Goal: Communication & Community: Answer question/provide support

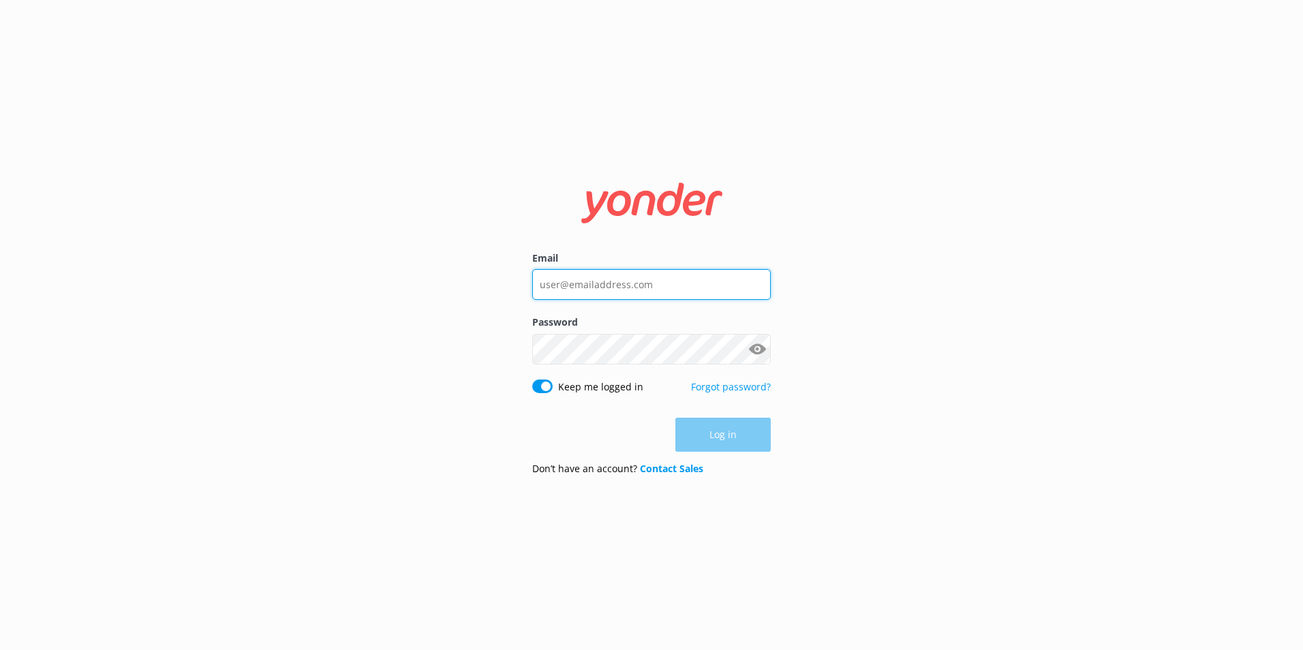
type input "[EMAIL_ADDRESS][DOMAIN_NAME]"
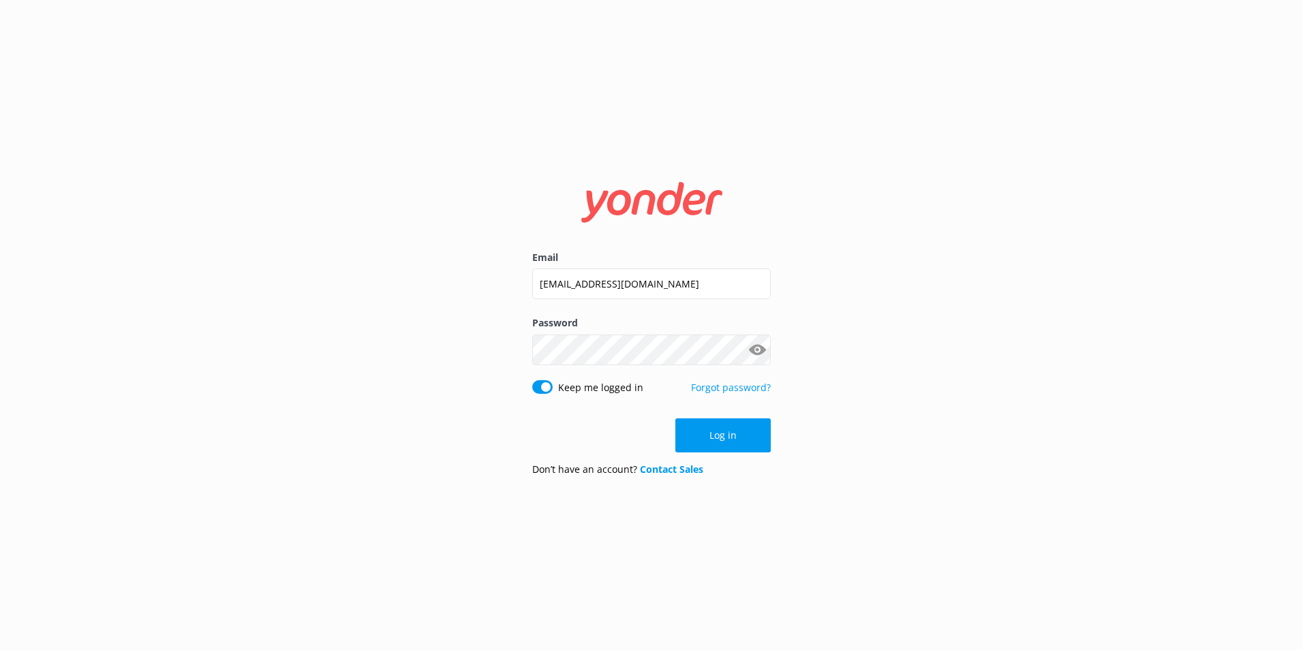
click at [715, 421] on button "Log in" at bounding box center [723, 436] width 95 height 34
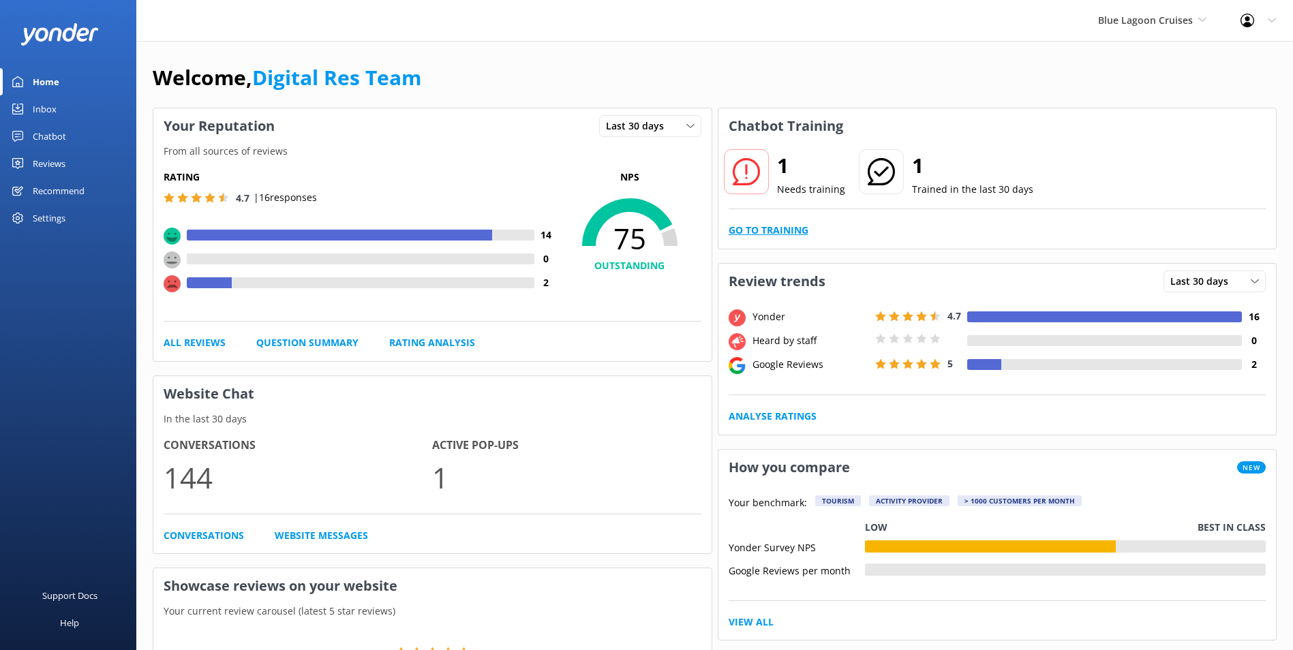
click at [765, 228] on link "Go to Training" at bounding box center [769, 230] width 80 height 15
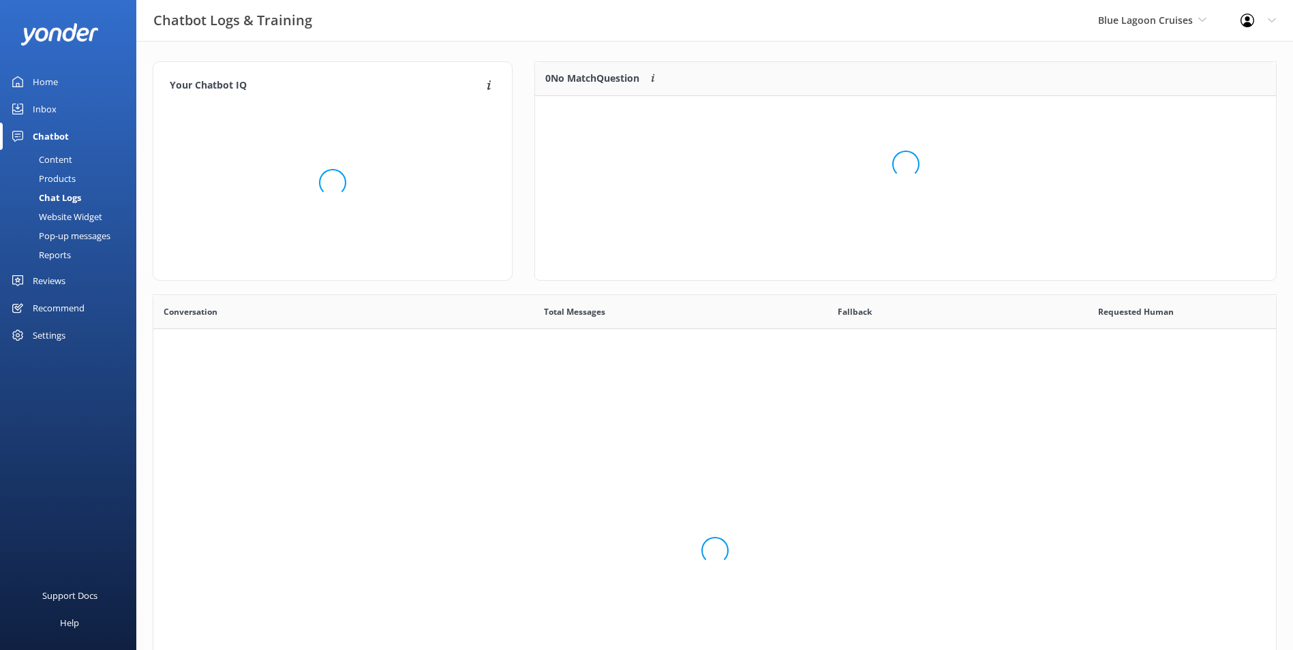
scroll to position [468, 1112]
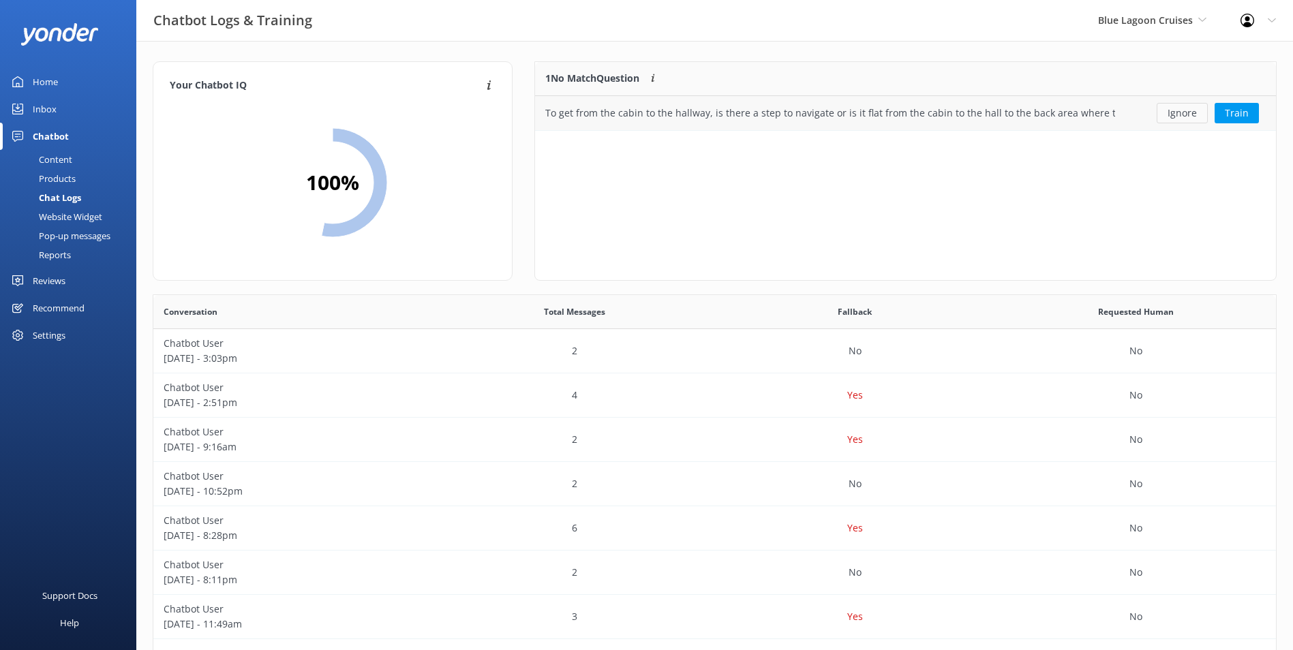
click at [1185, 107] on button "Ignore" at bounding box center [1182, 113] width 51 height 20
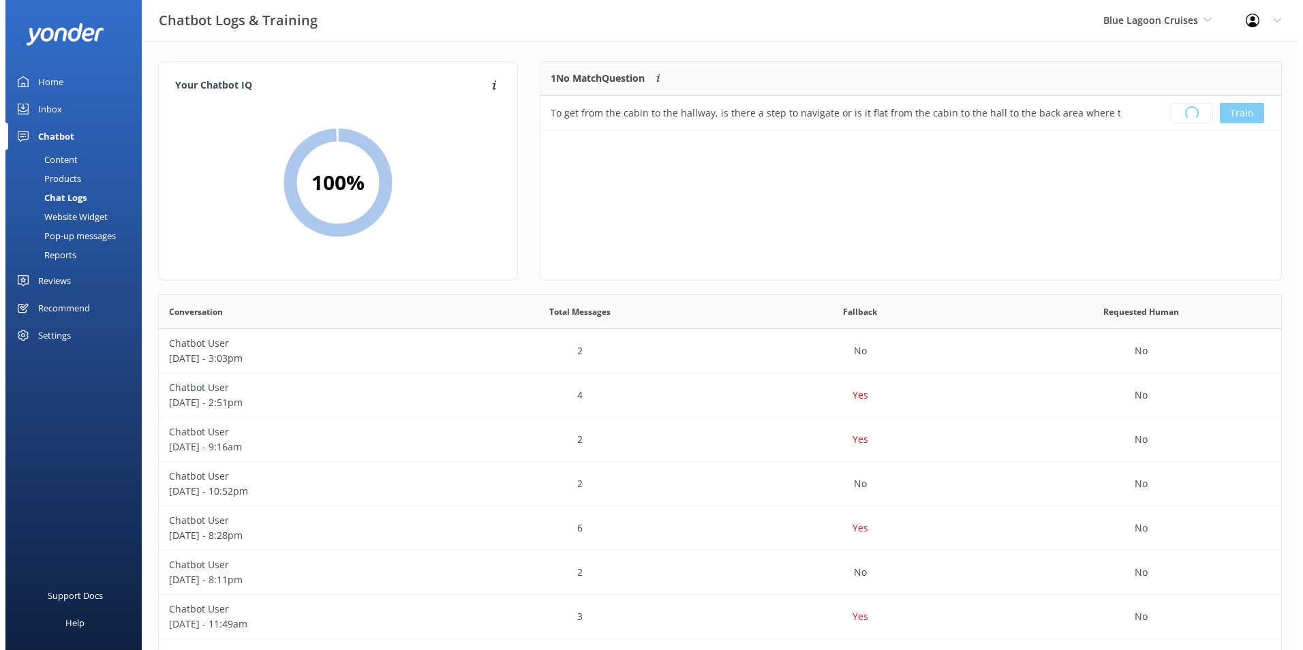
scroll to position [160, 730]
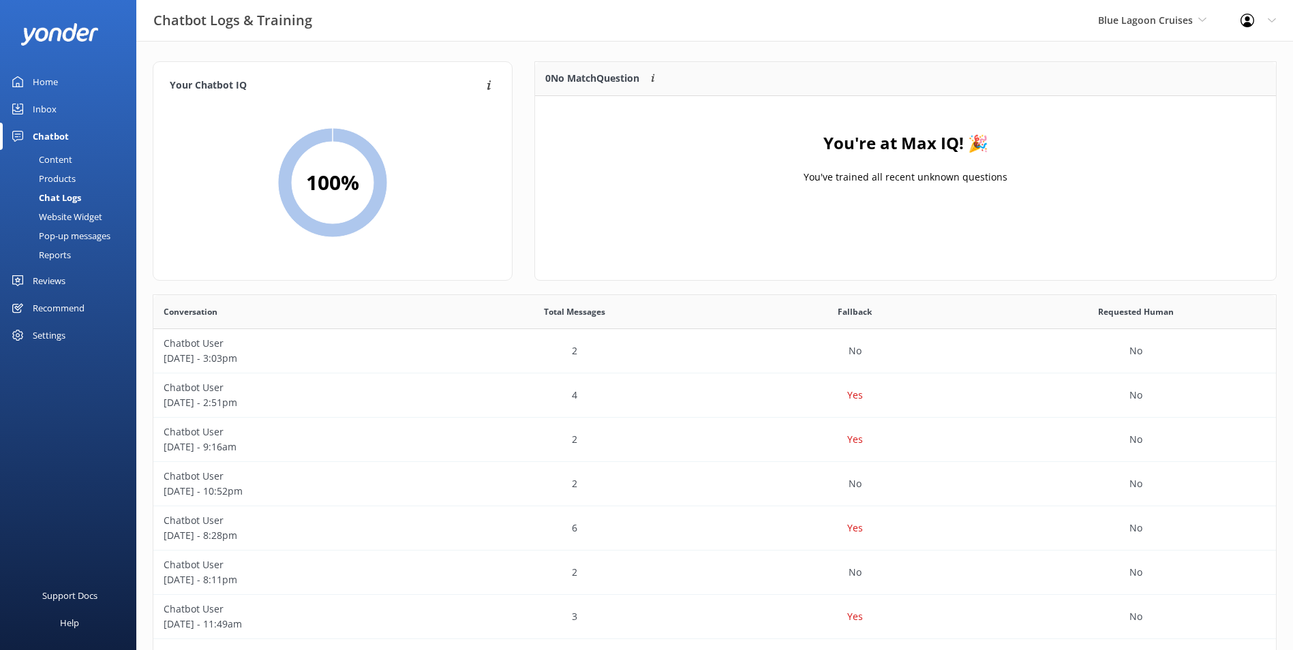
drag, startPoint x: 52, startPoint y: 106, endPoint x: 97, endPoint y: 133, distance: 52.8
click at [52, 106] on div "Inbox" at bounding box center [45, 108] width 24 height 27
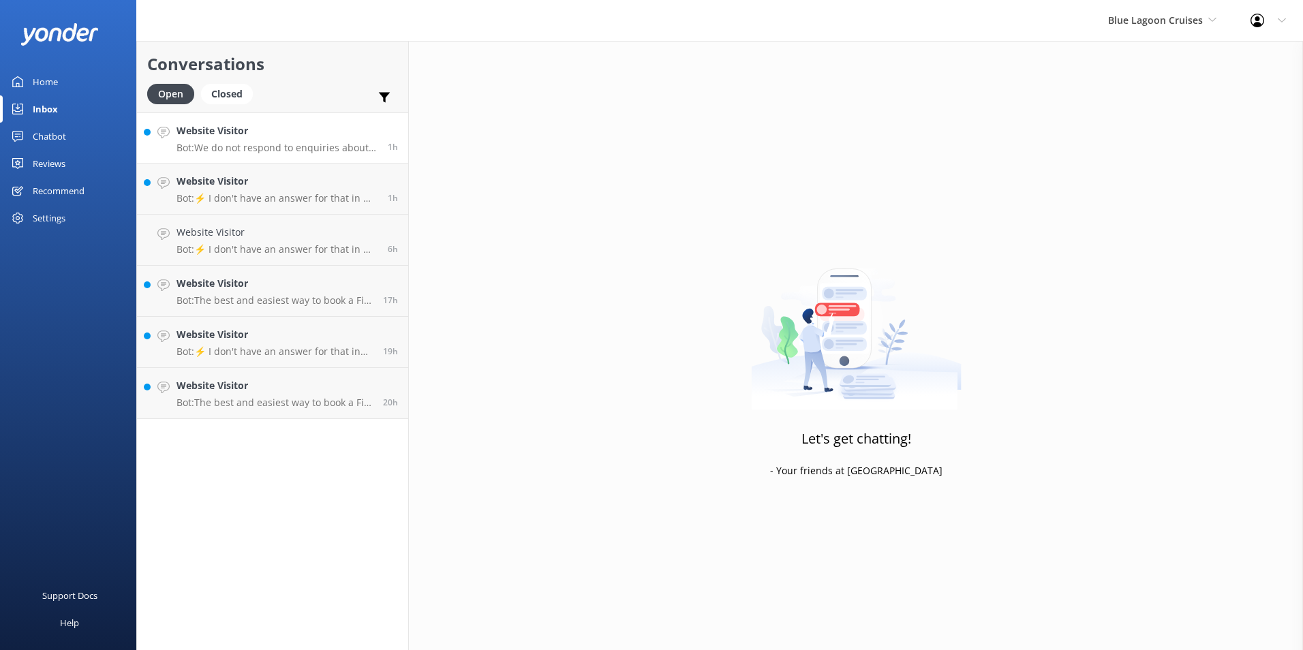
click at [311, 142] on p "Bot: We do not respond to enquiries about job vacancies through this chat. Plea…" at bounding box center [277, 148] width 201 height 12
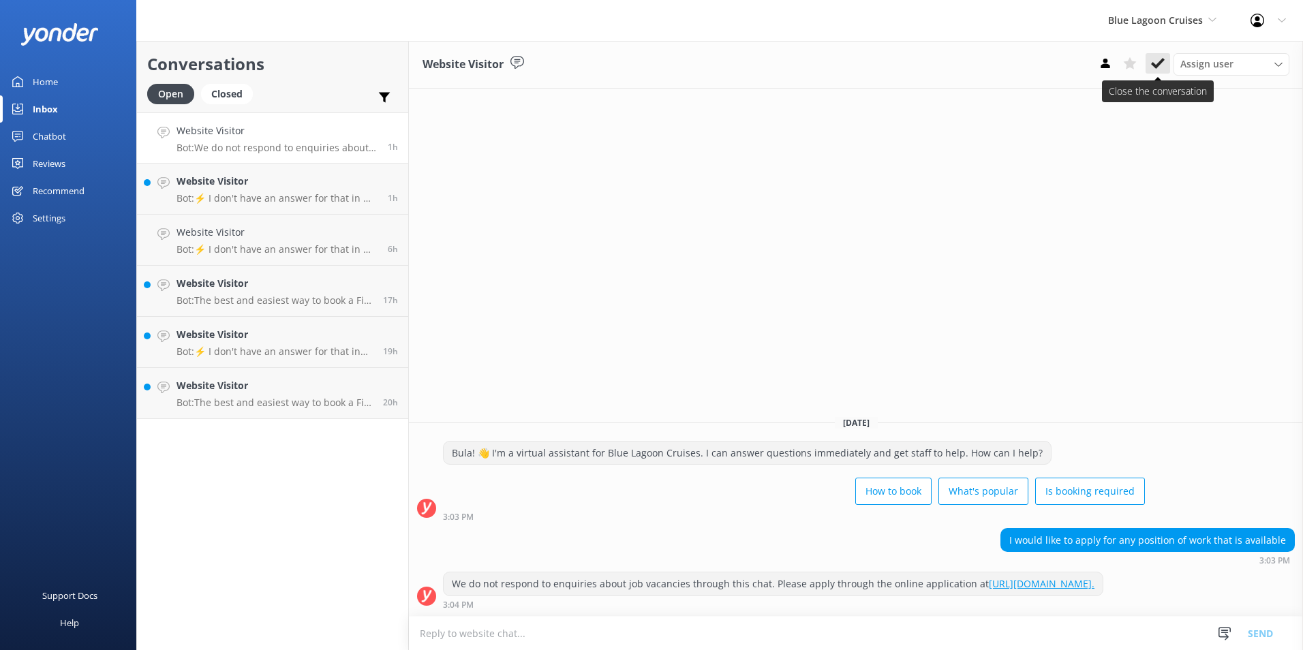
click at [1153, 65] on use at bounding box center [1158, 63] width 14 height 11
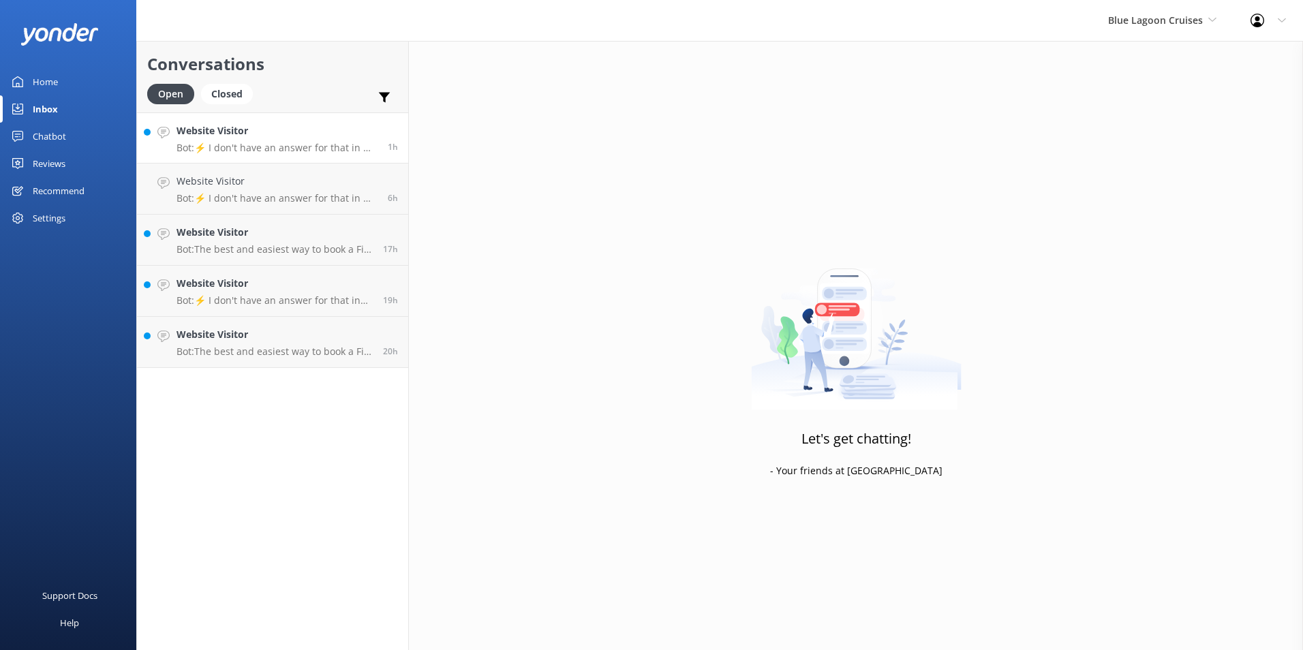
click at [354, 128] on h4 "Website Visitor" at bounding box center [277, 130] width 201 height 15
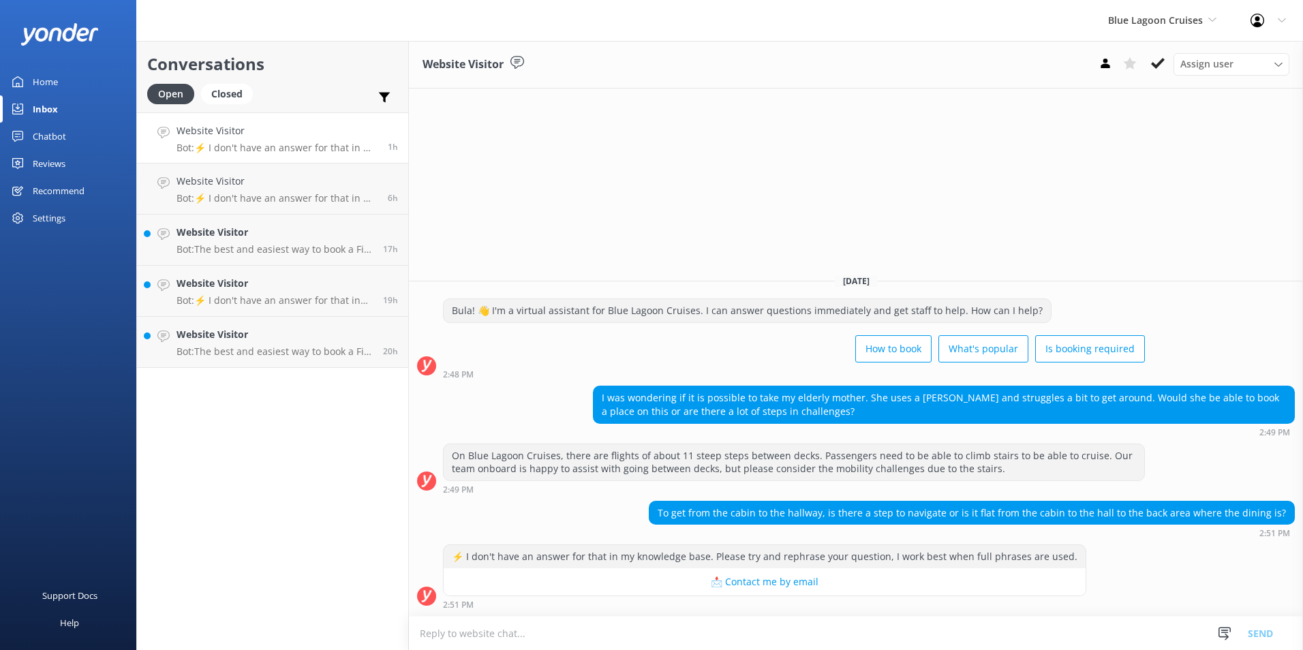
click at [686, 631] on textarea at bounding box center [856, 633] width 894 height 33
paste textarea "Please contact & liaise directly with our Blue Lagoon Cruises Reservations team…"
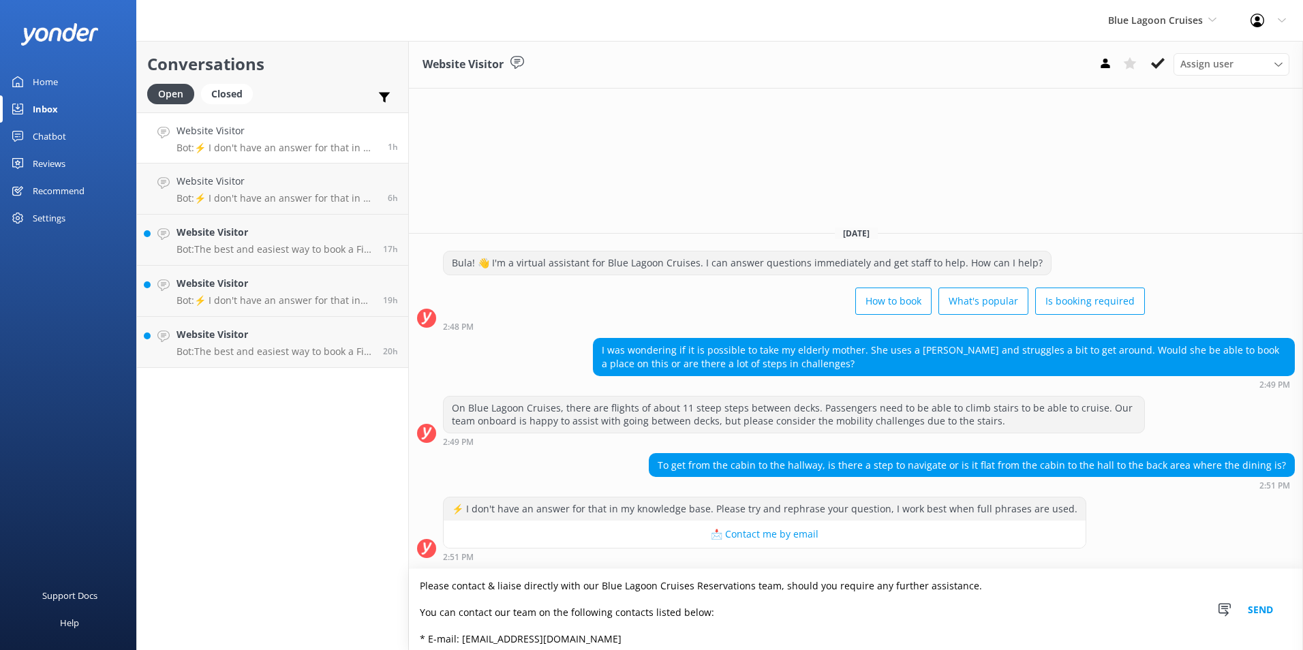
type textarea "Please contact & liaise directly with our Blue Lagoon Cruises Reservations team…"
click at [1277, 602] on button "Send" at bounding box center [1260, 609] width 51 height 81
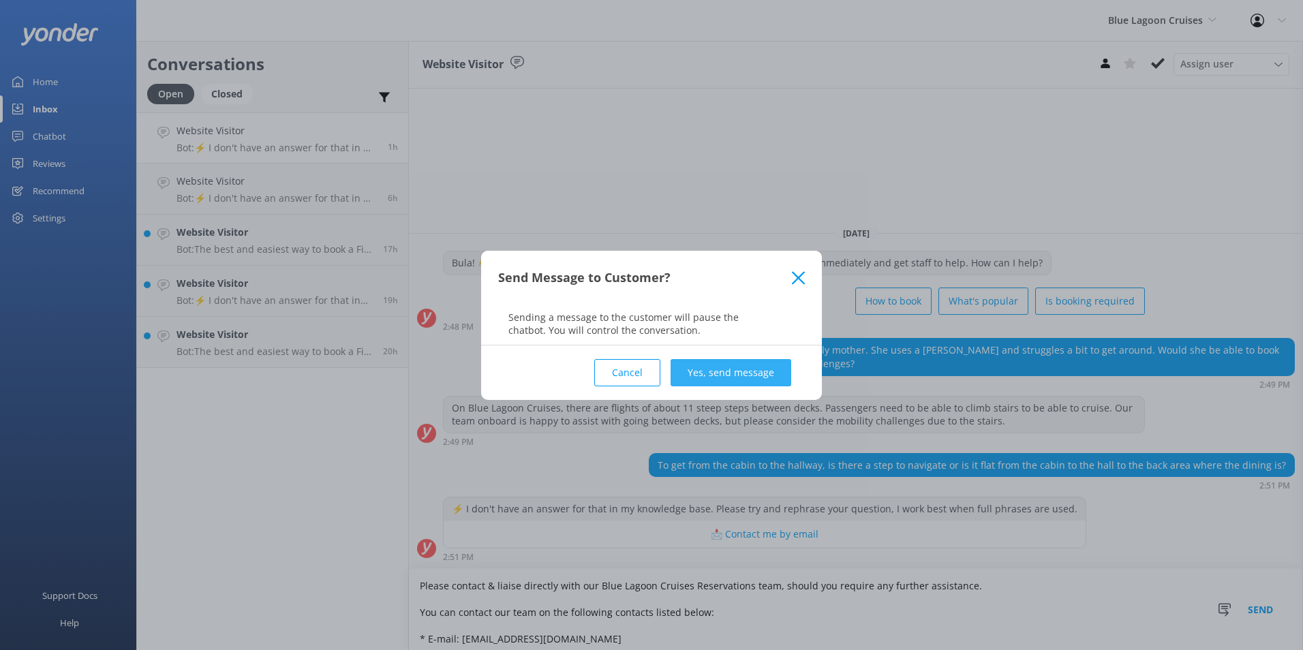
click at [708, 378] on button "Yes, send message" at bounding box center [731, 372] width 121 height 27
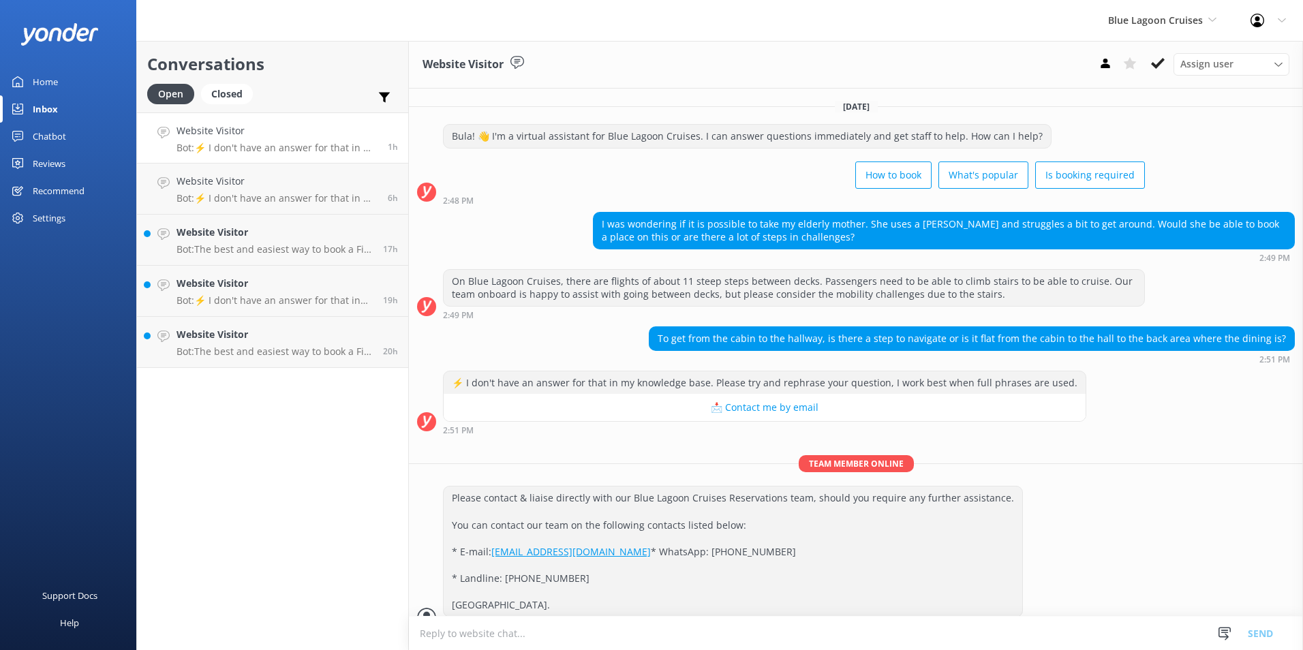
scroll to position [48, 0]
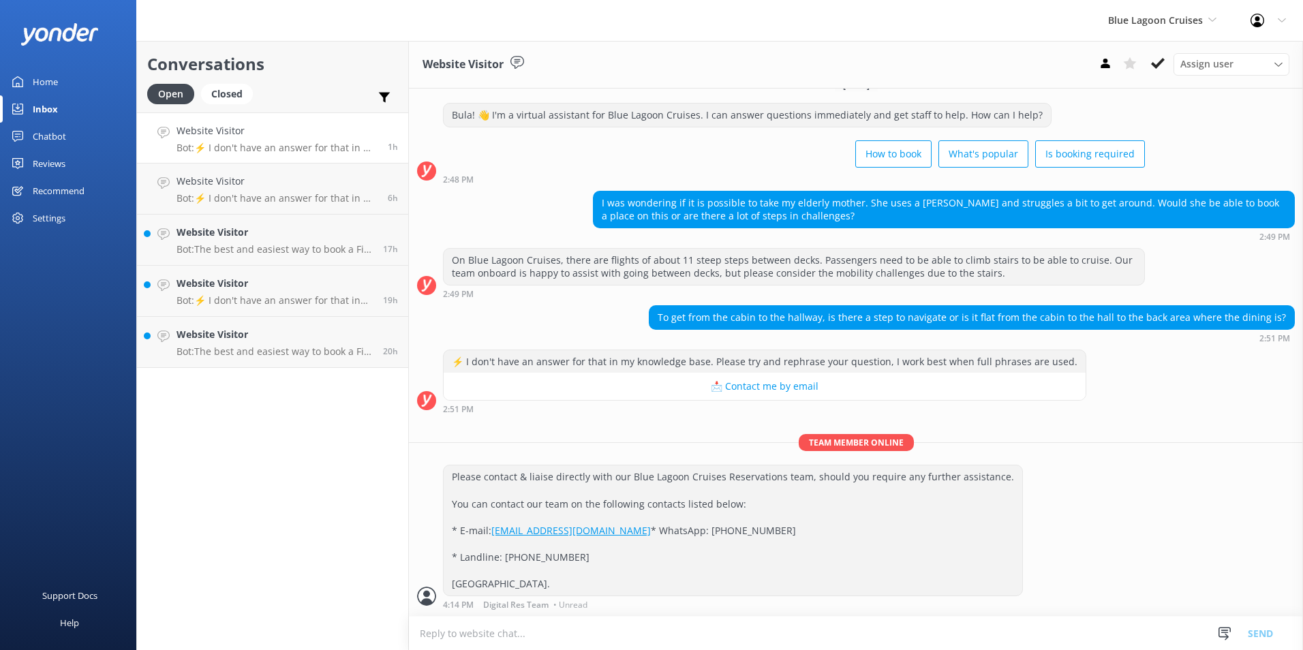
drag, startPoint x: 1160, startPoint y: 66, endPoint x: 904, endPoint y: 145, distance: 268.2
click at [1159, 66] on icon at bounding box center [1158, 64] width 14 height 14
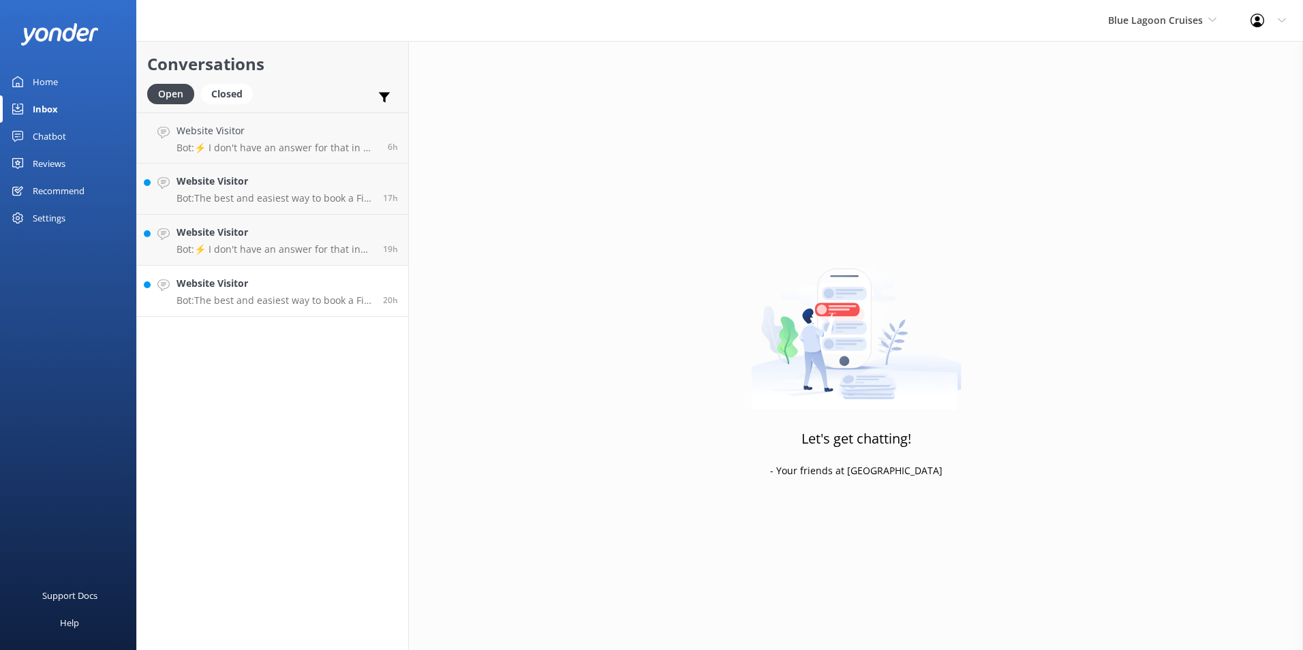
click at [314, 276] on h4 "Website Visitor" at bounding box center [275, 283] width 196 height 15
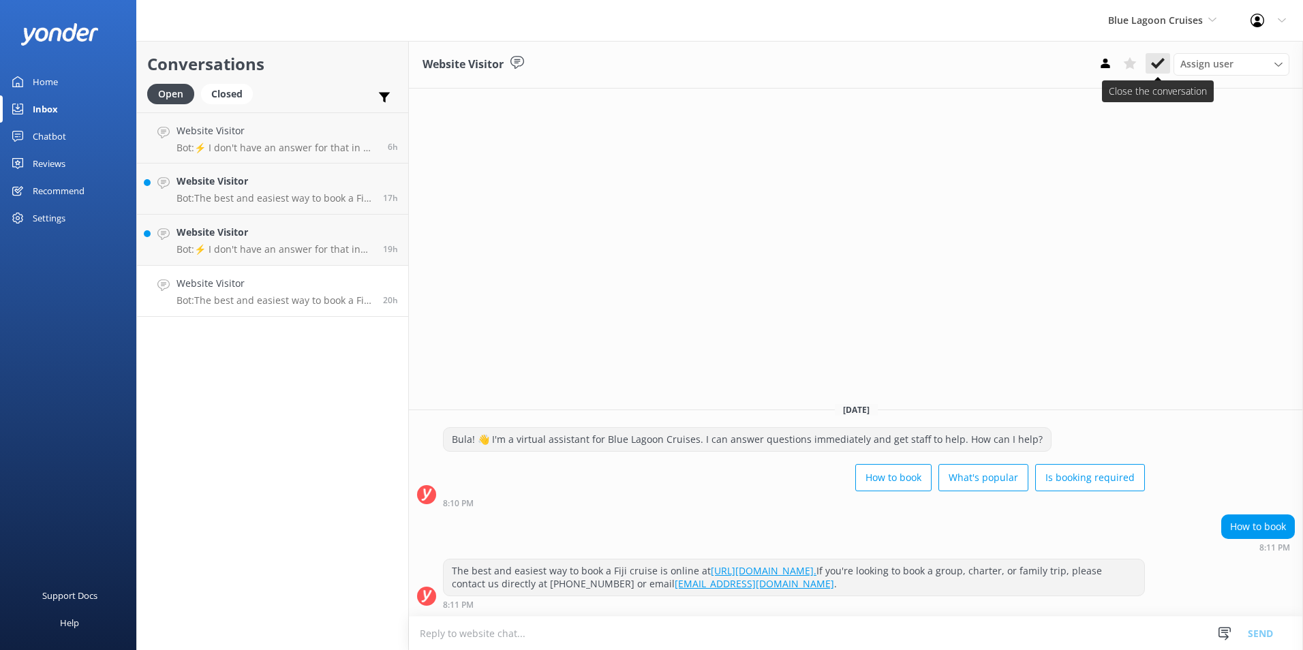
click at [1153, 60] on icon at bounding box center [1158, 64] width 14 height 14
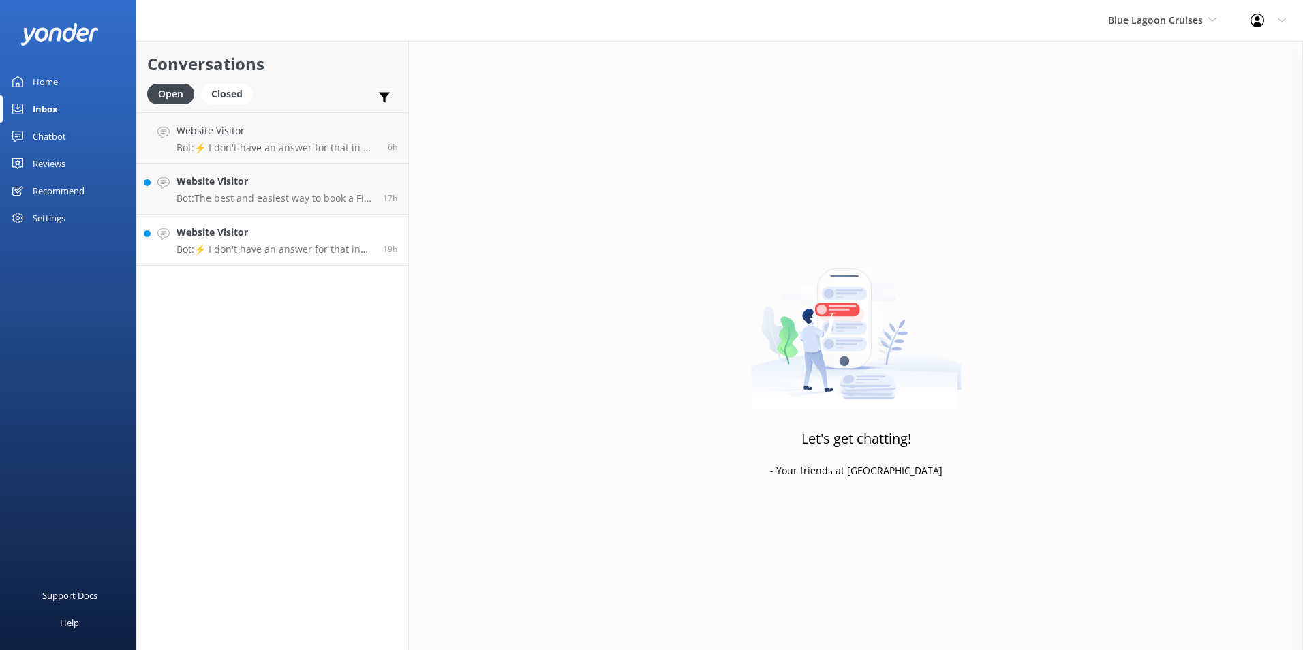
click at [389, 223] on link "Website Visitor Bot: ⚡ I don't have an answer for that in my knowledge base. Pl…" at bounding box center [272, 240] width 271 height 51
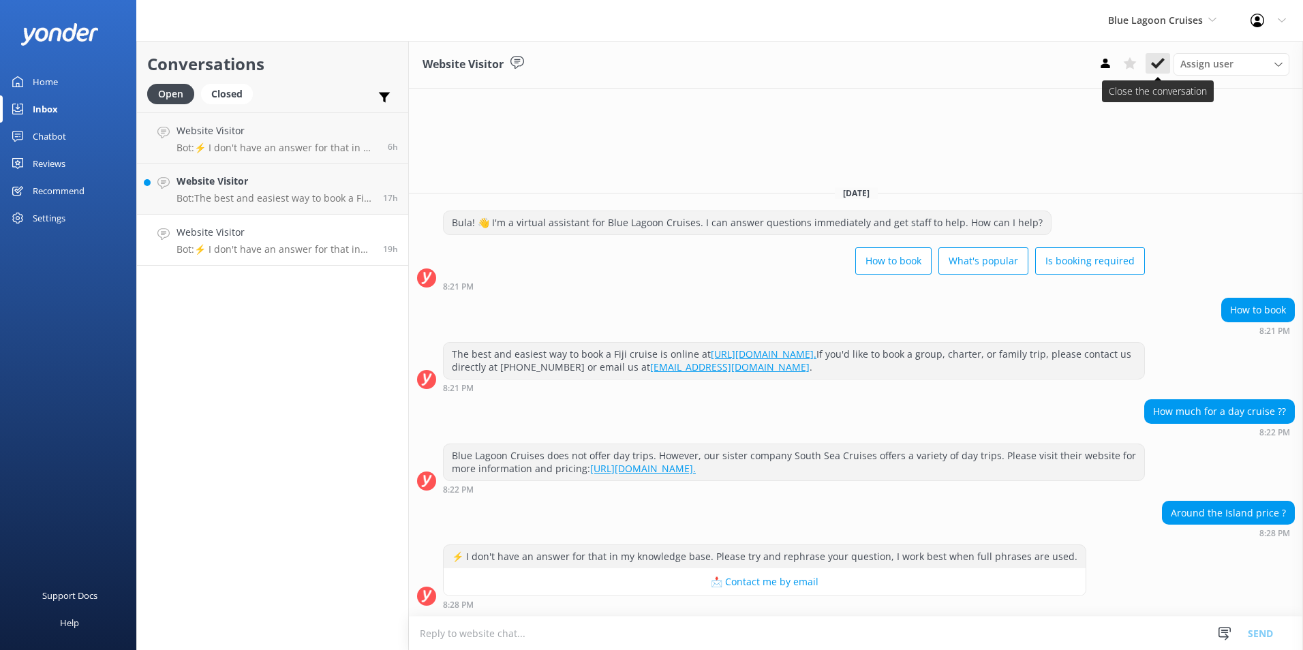
click at [1157, 61] on icon at bounding box center [1158, 64] width 14 height 14
click at [321, 185] on h4 "Website Visitor" at bounding box center [275, 181] width 196 height 15
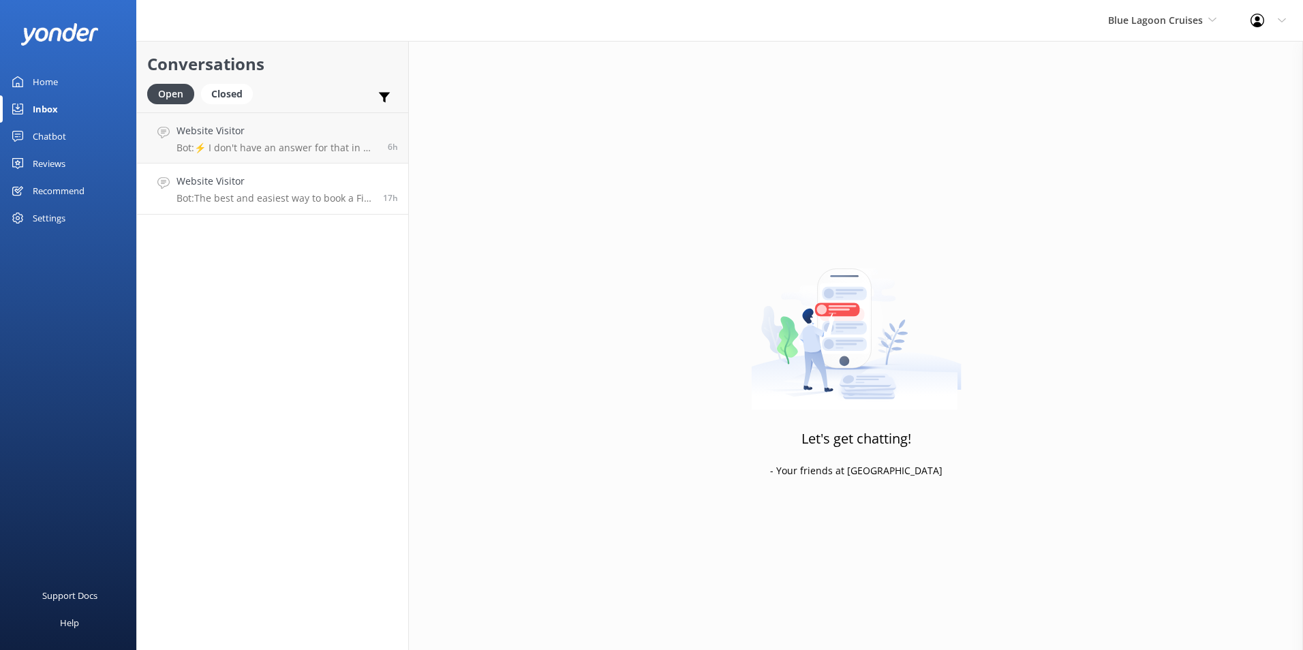
drag, startPoint x: 360, startPoint y: 182, endPoint x: 376, endPoint y: 186, distance: 16.9
click at [360, 181] on h4 "Website Visitor" at bounding box center [275, 181] width 196 height 15
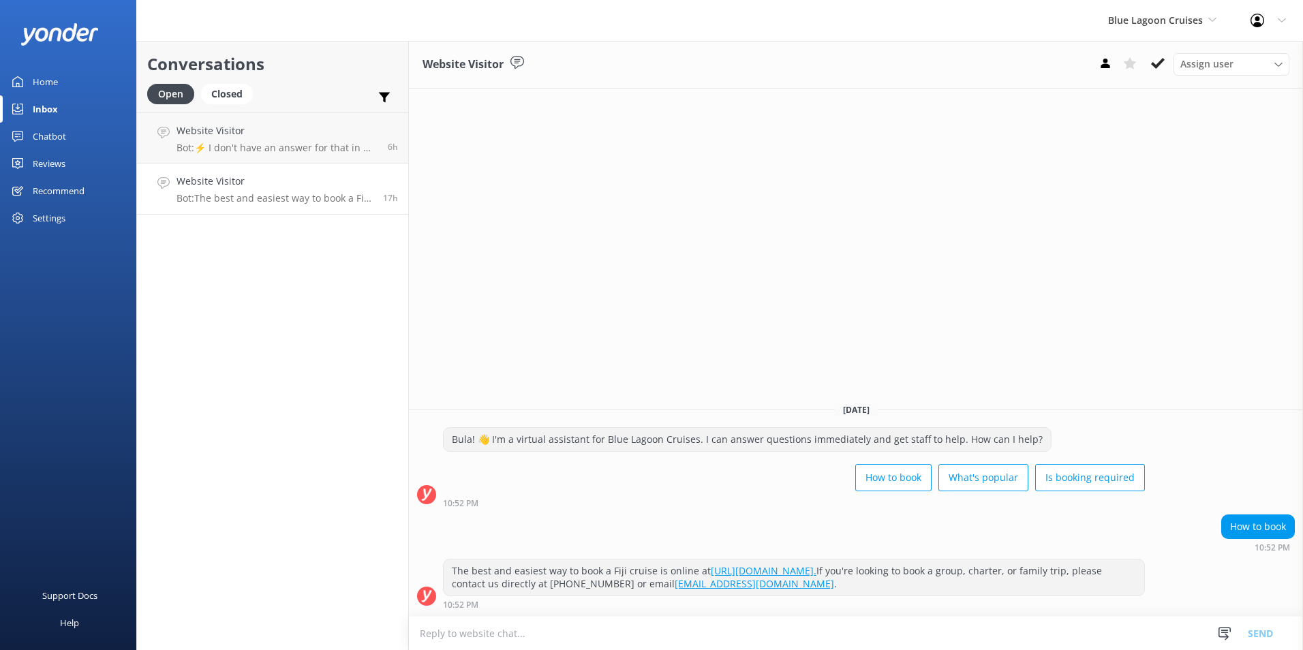
drag, startPoint x: 1159, startPoint y: 69, endPoint x: 1143, endPoint y: 67, distance: 15.7
click at [1158, 67] on icon at bounding box center [1158, 64] width 14 height 14
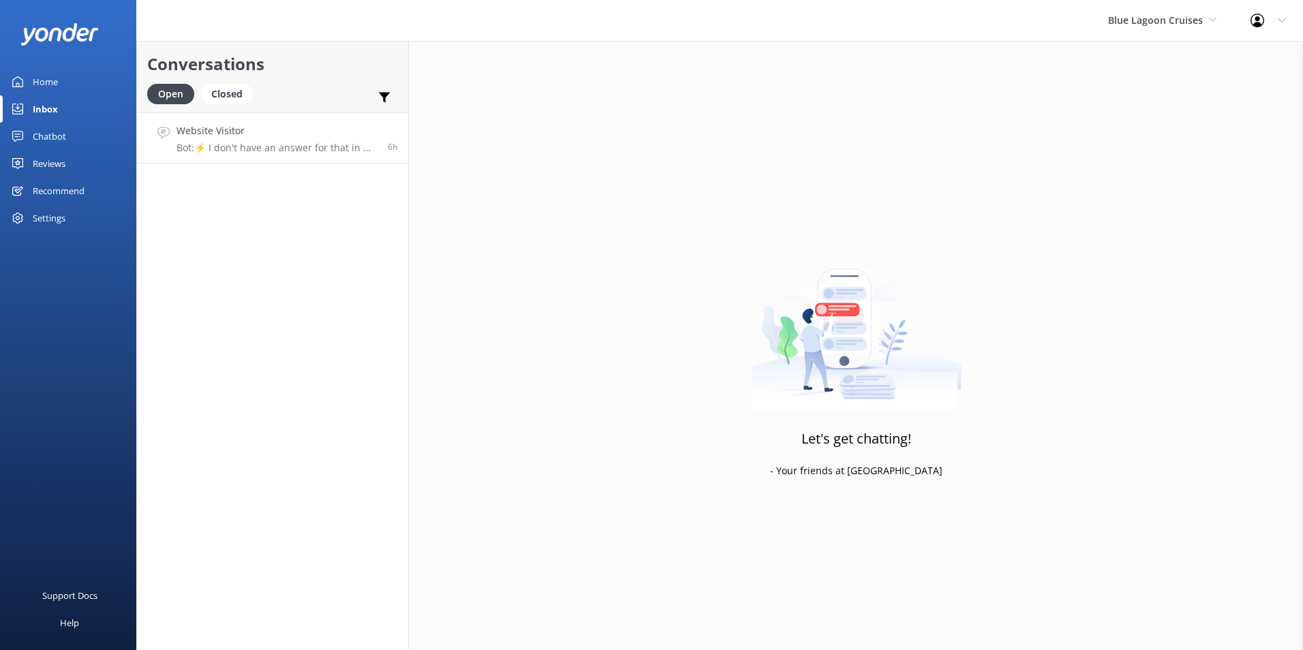
click at [357, 141] on div "Website Visitor Bot: ⚡ I don't have an answer for that in my knowledge base. Pl…" at bounding box center [277, 137] width 201 height 29
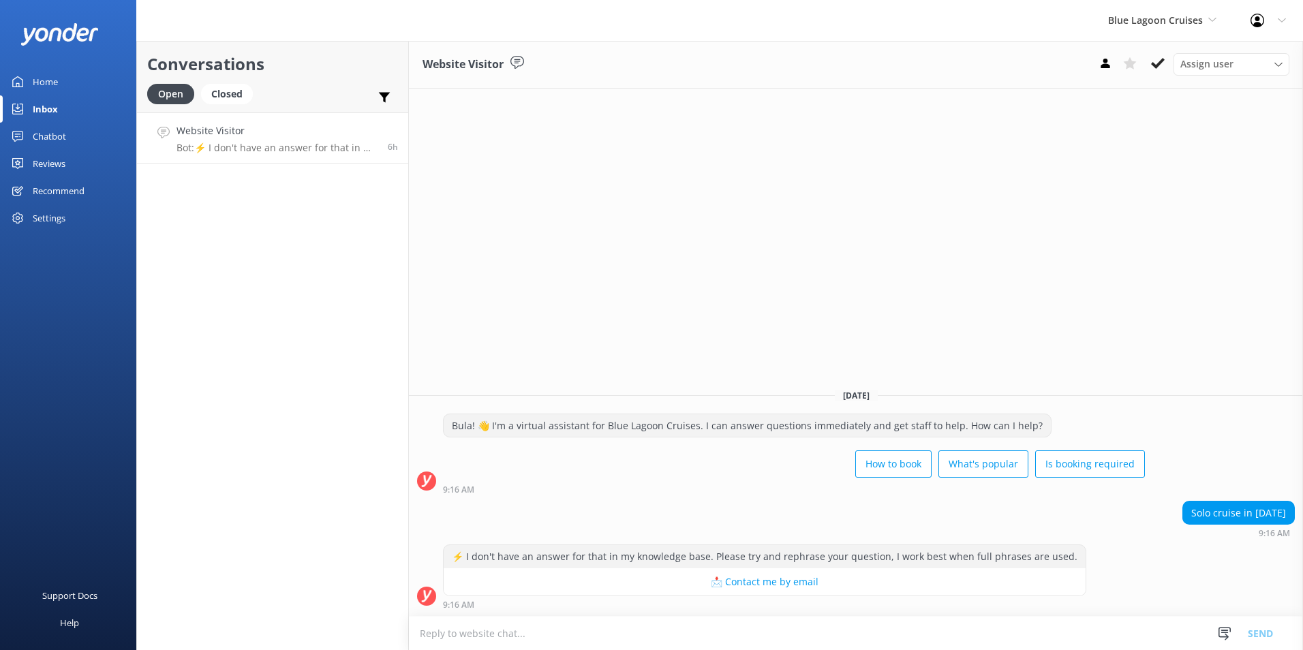
click at [673, 637] on textarea at bounding box center [856, 633] width 894 height 33
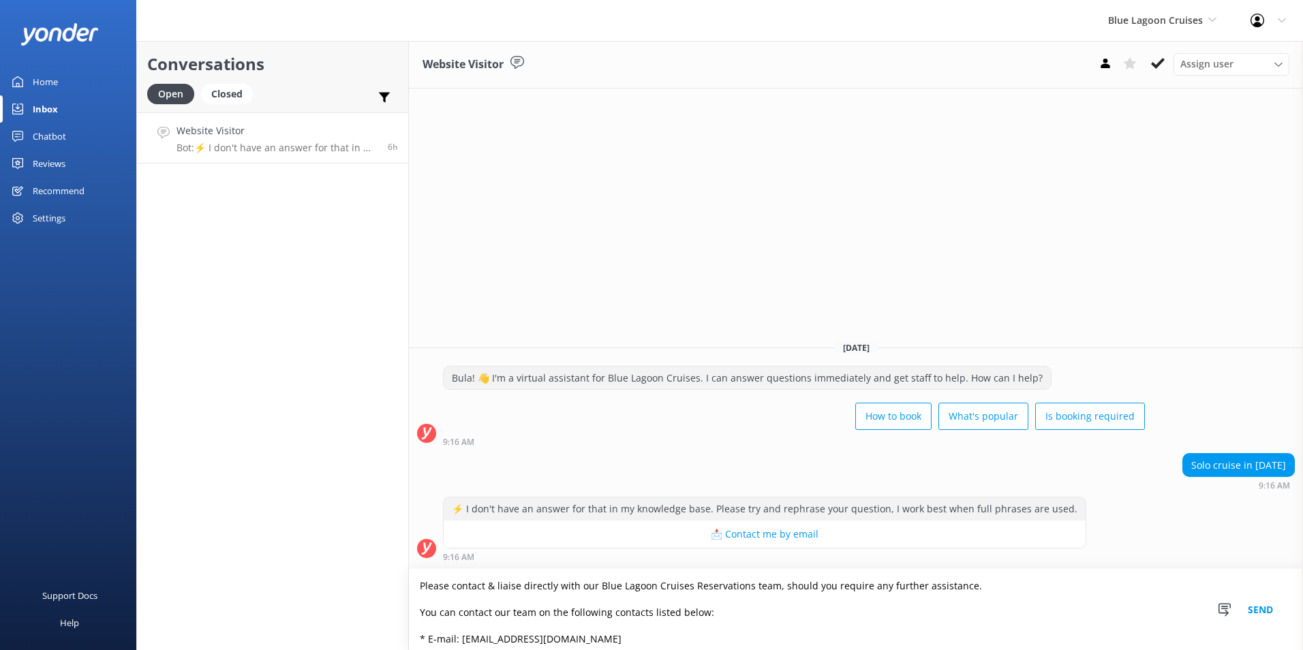
type textarea "Please contact & liaise directly with our Blue Lagoon Cruises Reservations team…"
click at [1264, 610] on button "Send" at bounding box center [1260, 609] width 51 height 81
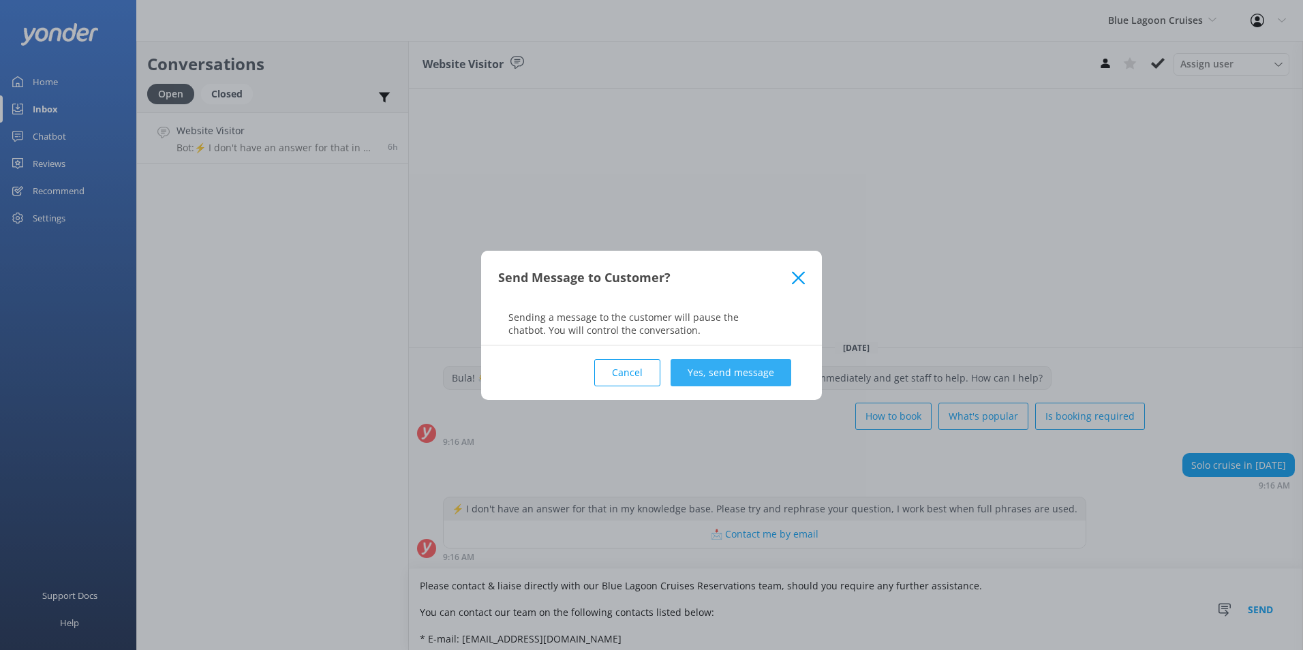
click at [763, 369] on button "Yes, send message" at bounding box center [731, 372] width 121 height 27
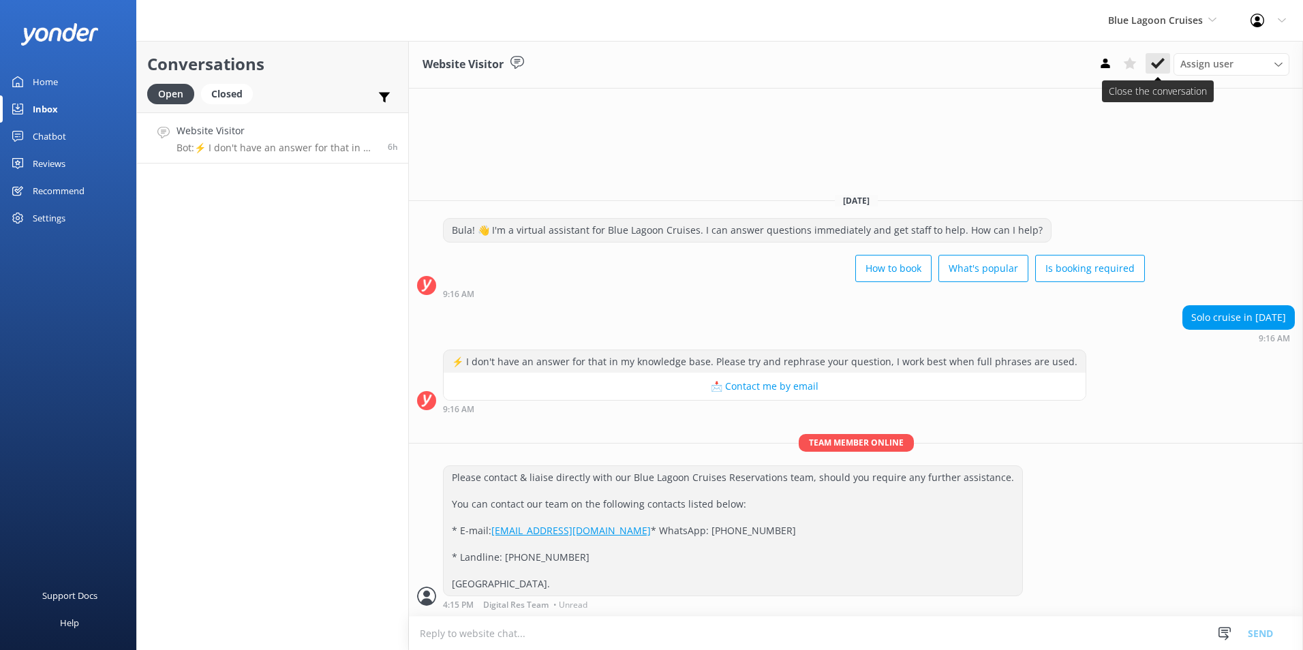
click at [1159, 57] on icon at bounding box center [1158, 64] width 14 height 14
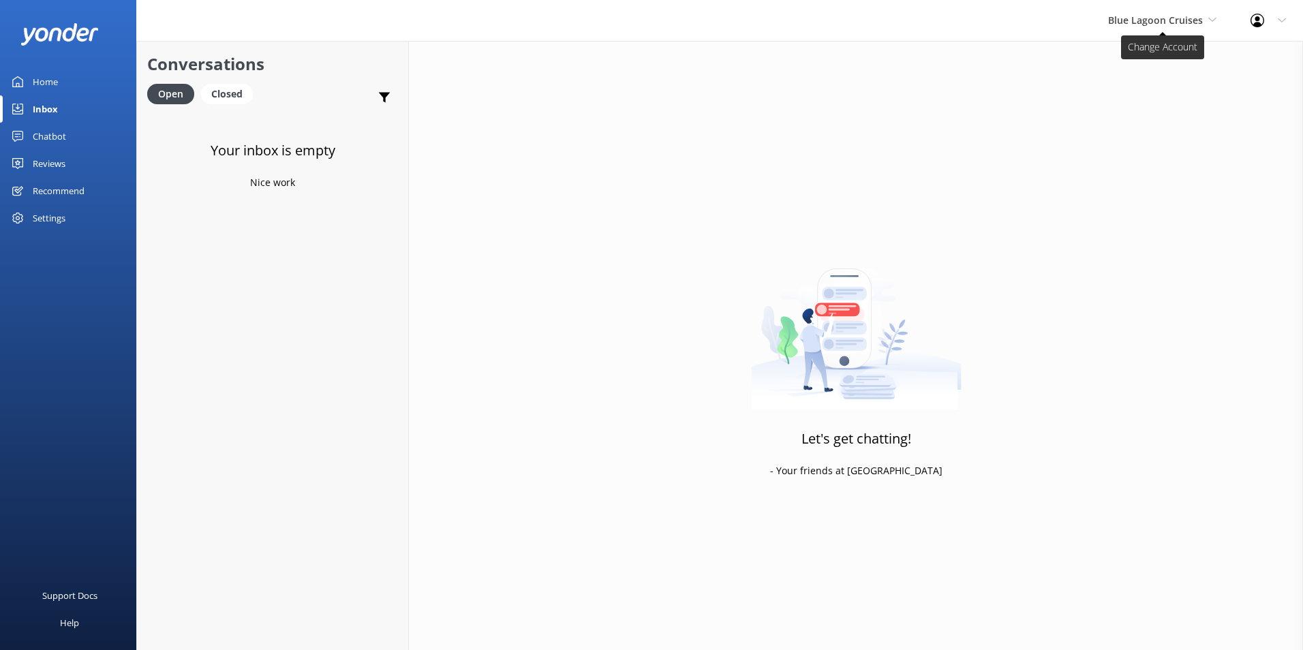
click at [1168, 14] on span "Blue Lagoon Cruises" at bounding box center [1155, 20] width 95 height 13
click at [1127, 146] on link "Awesome Adventures Fiji" at bounding box center [1159, 155] width 136 height 33
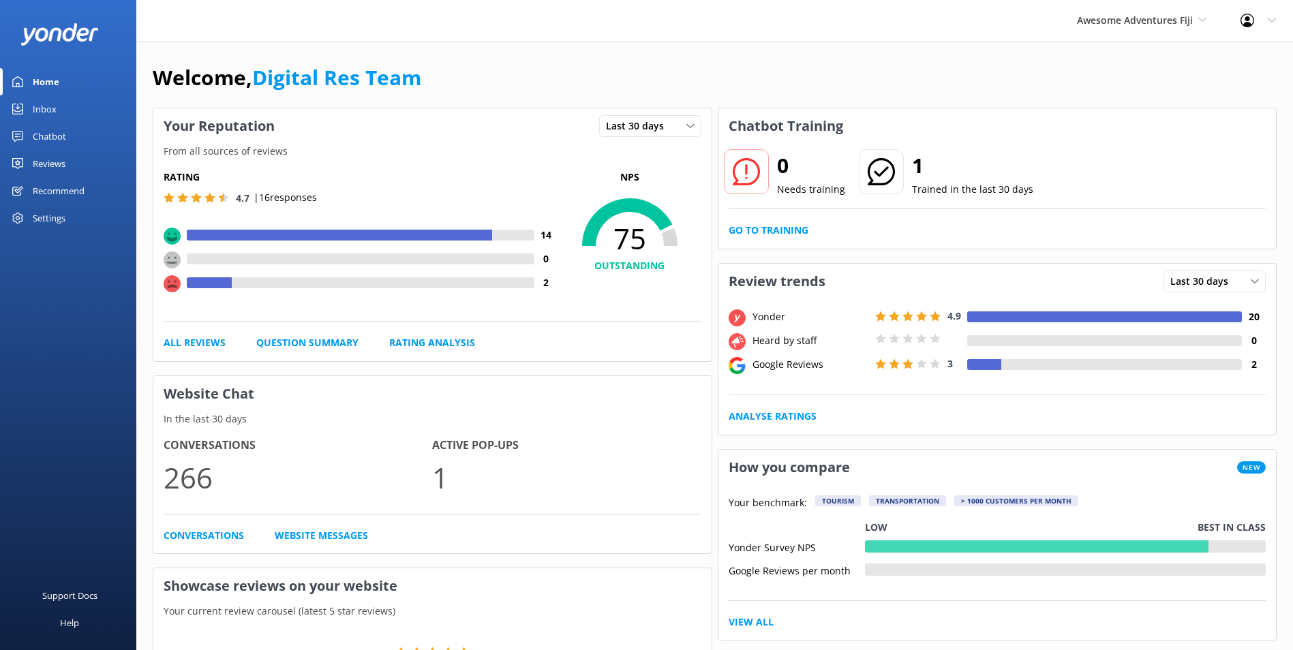
click at [50, 106] on div "Inbox" at bounding box center [45, 108] width 24 height 27
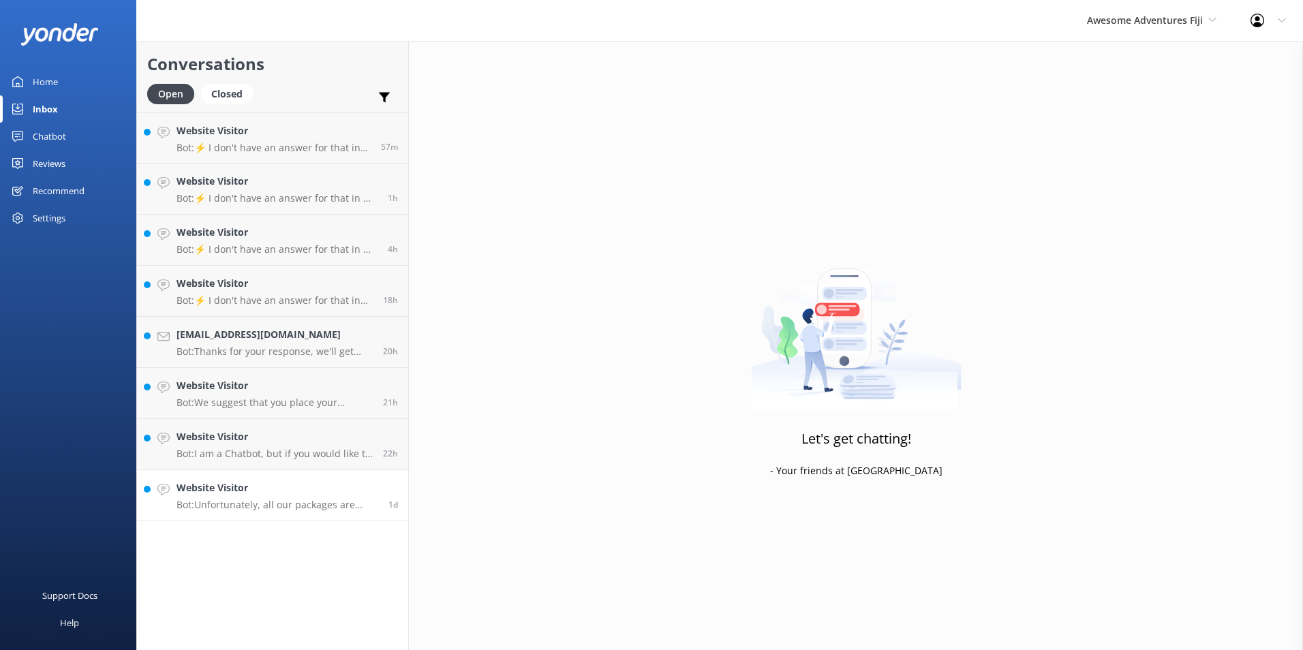
click at [330, 483] on h4 "Website Visitor" at bounding box center [278, 488] width 202 height 15
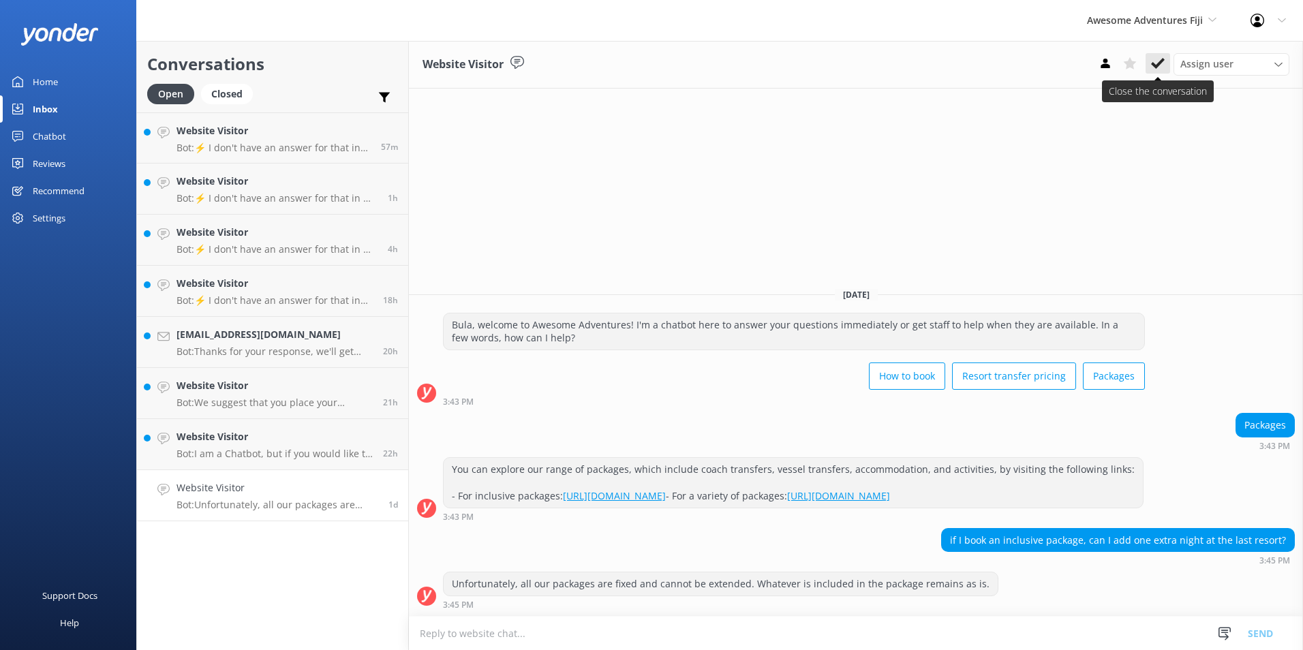
click at [1156, 61] on icon at bounding box center [1158, 64] width 14 height 14
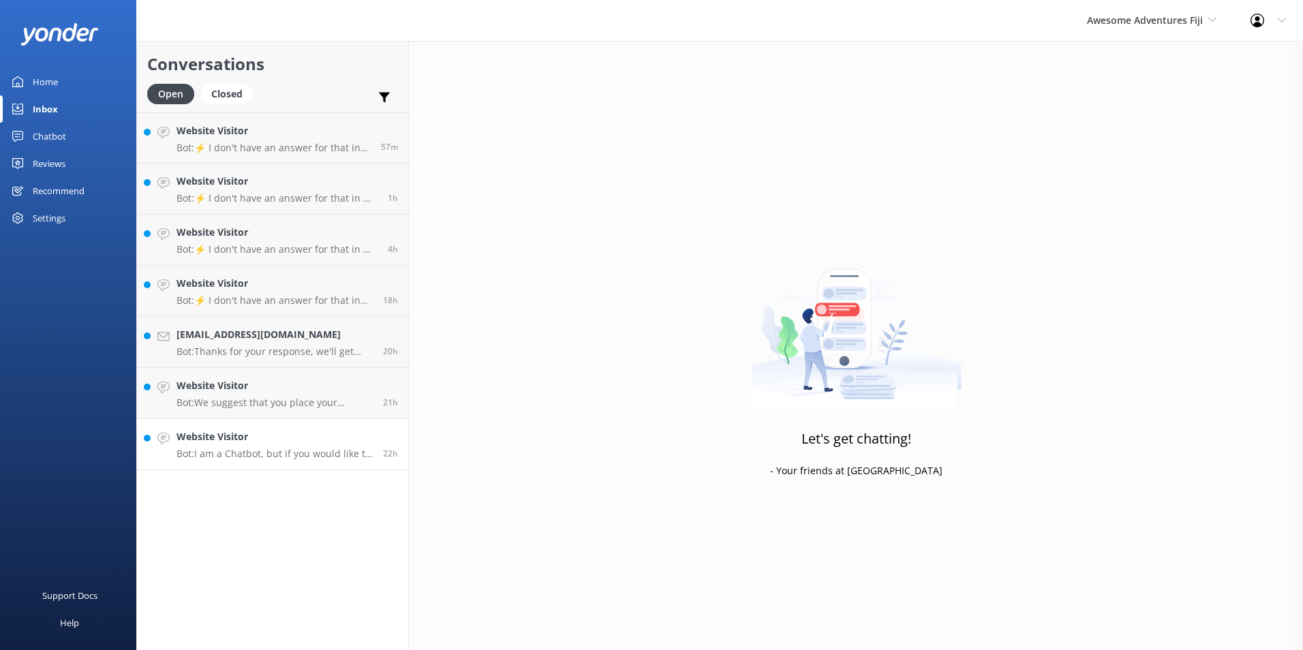
click at [350, 435] on h4 "Website Visitor" at bounding box center [275, 436] width 196 height 15
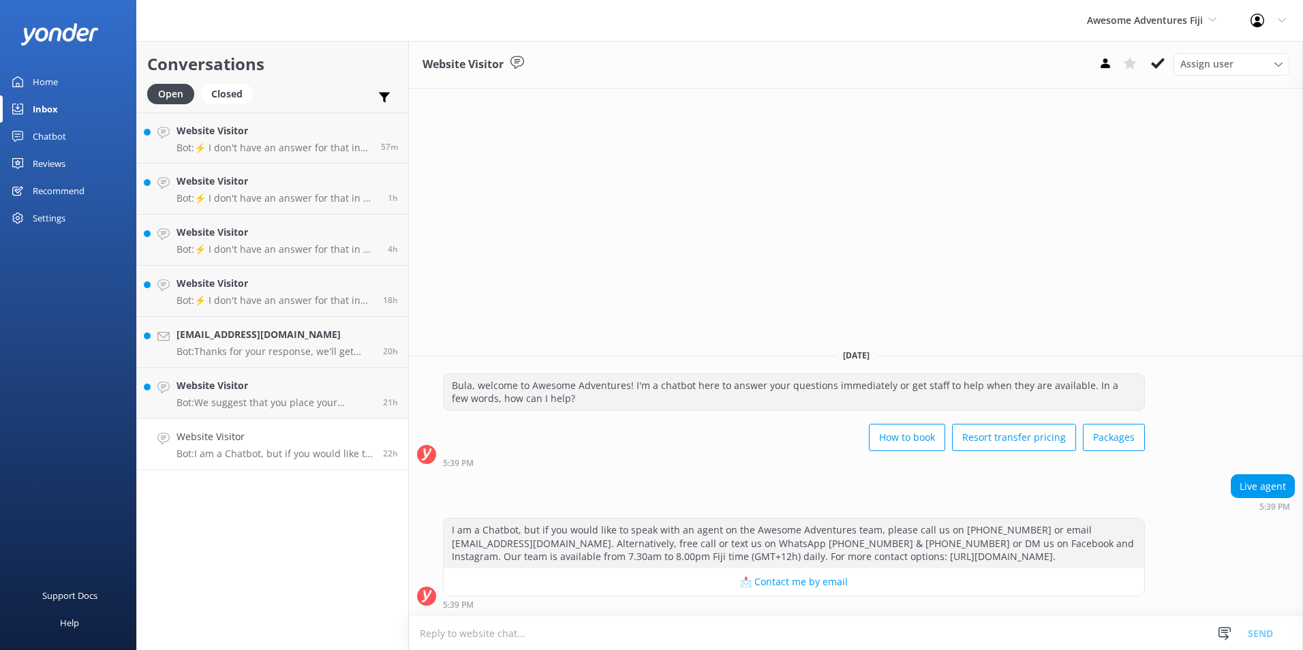
paste textarea "Please contact & liaise directly with our Awesome Adventures Fiji Reservations …"
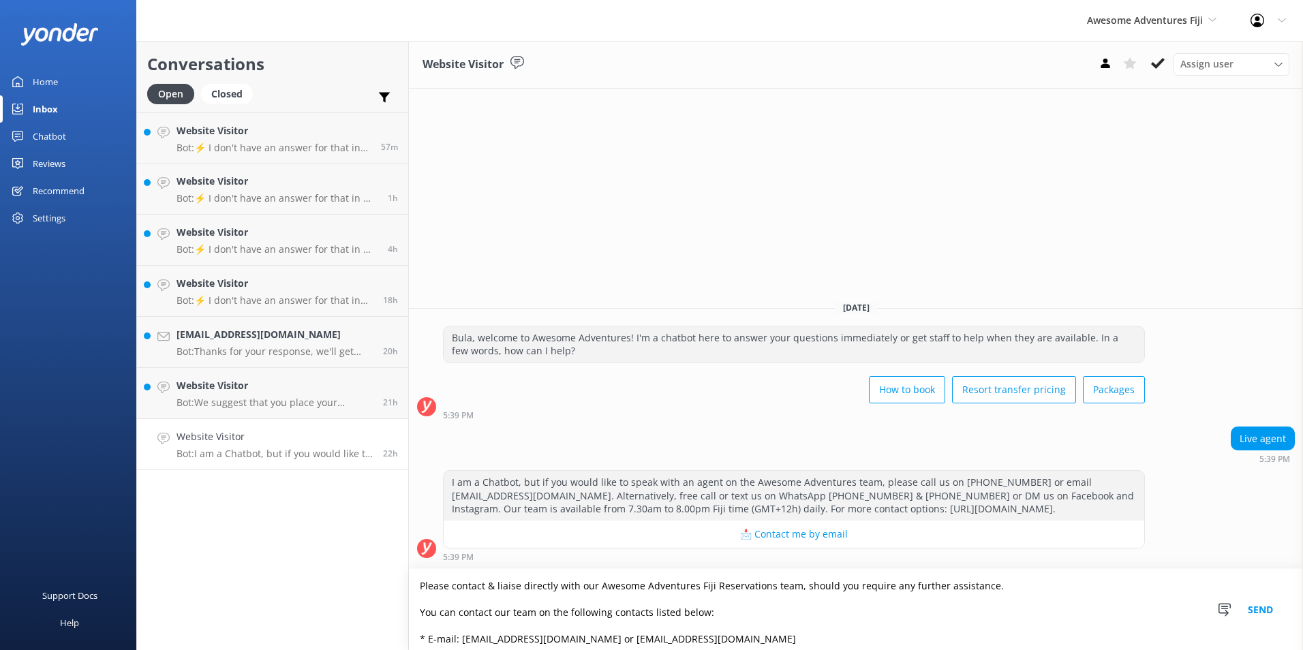
type textarea "Please contact & liaise directly with our Awesome Adventures Fiji Reservations …"
click at [1269, 604] on button "Send" at bounding box center [1260, 609] width 51 height 81
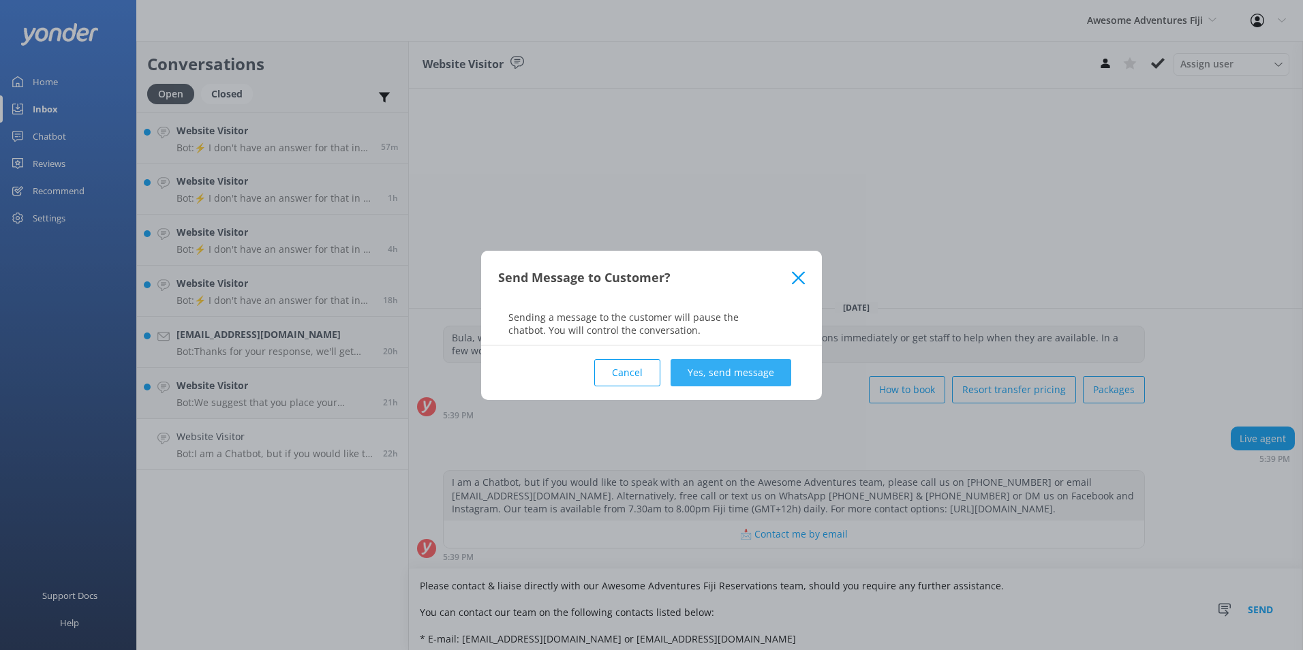
click at [703, 369] on button "Yes, send message" at bounding box center [731, 372] width 121 height 27
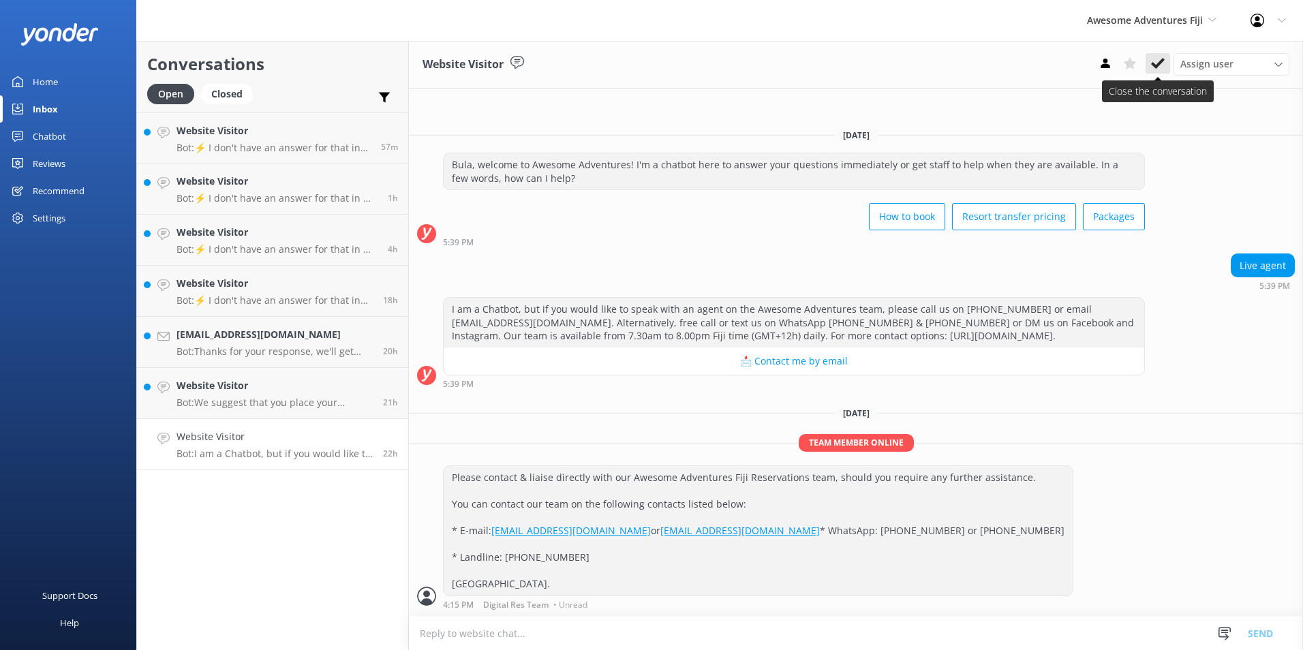
click at [1157, 65] on use at bounding box center [1158, 63] width 14 height 11
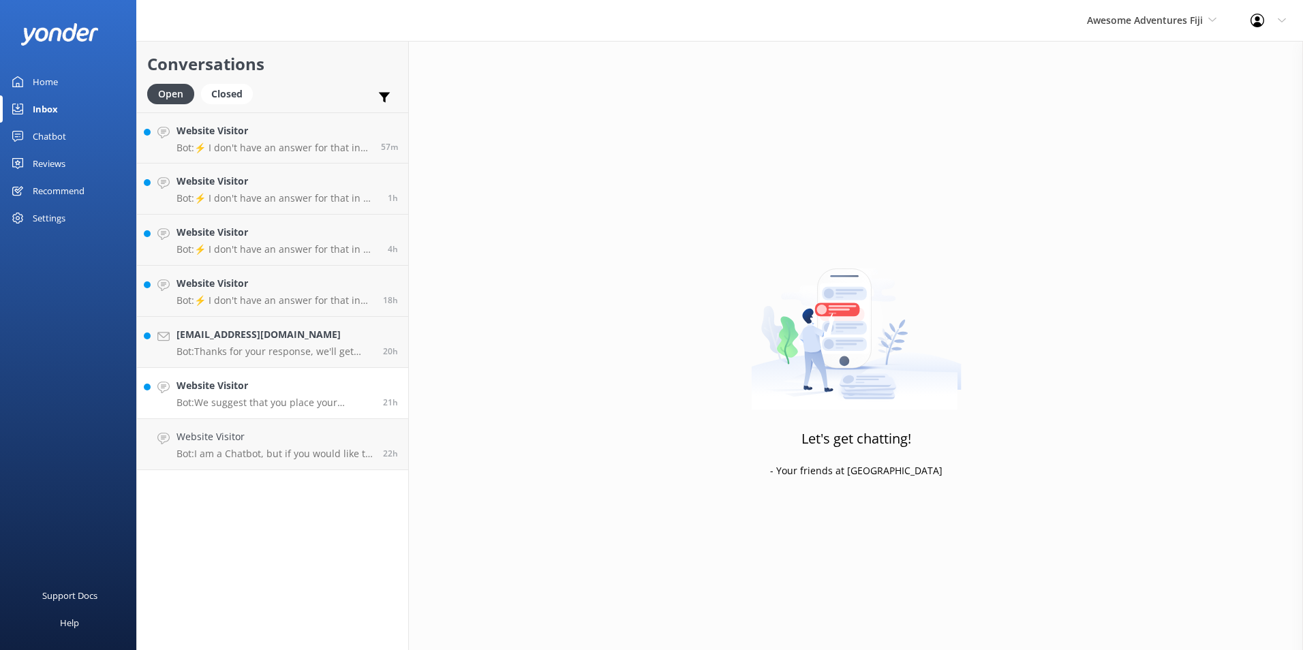
click at [354, 401] on p "Bot: We suggest that you place your booking request via our online reservation …" at bounding box center [275, 403] width 196 height 12
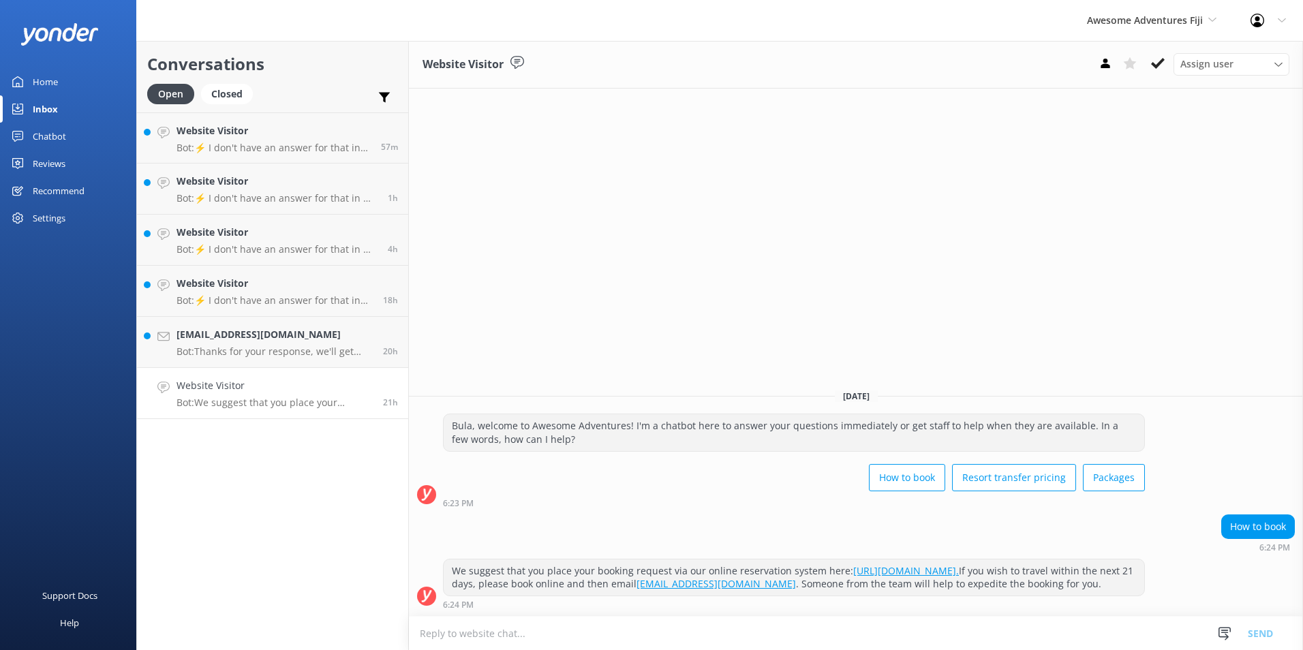
click at [585, 634] on textarea at bounding box center [856, 633] width 894 height 33
click at [1153, 61] on icon at bounding box center [1158, 64] width 14 height 14
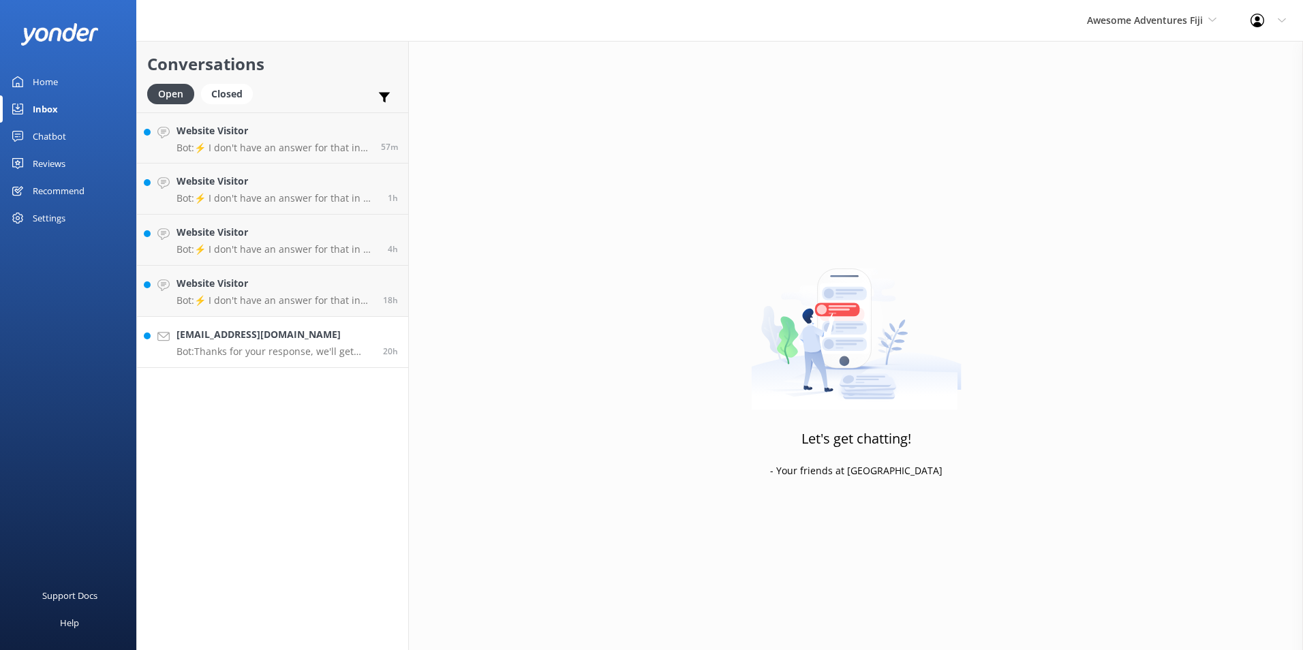
click at [344, 329] on h4 "matildemjrc@gmail.com" at bounding box center [275, 334] width 196 height 15
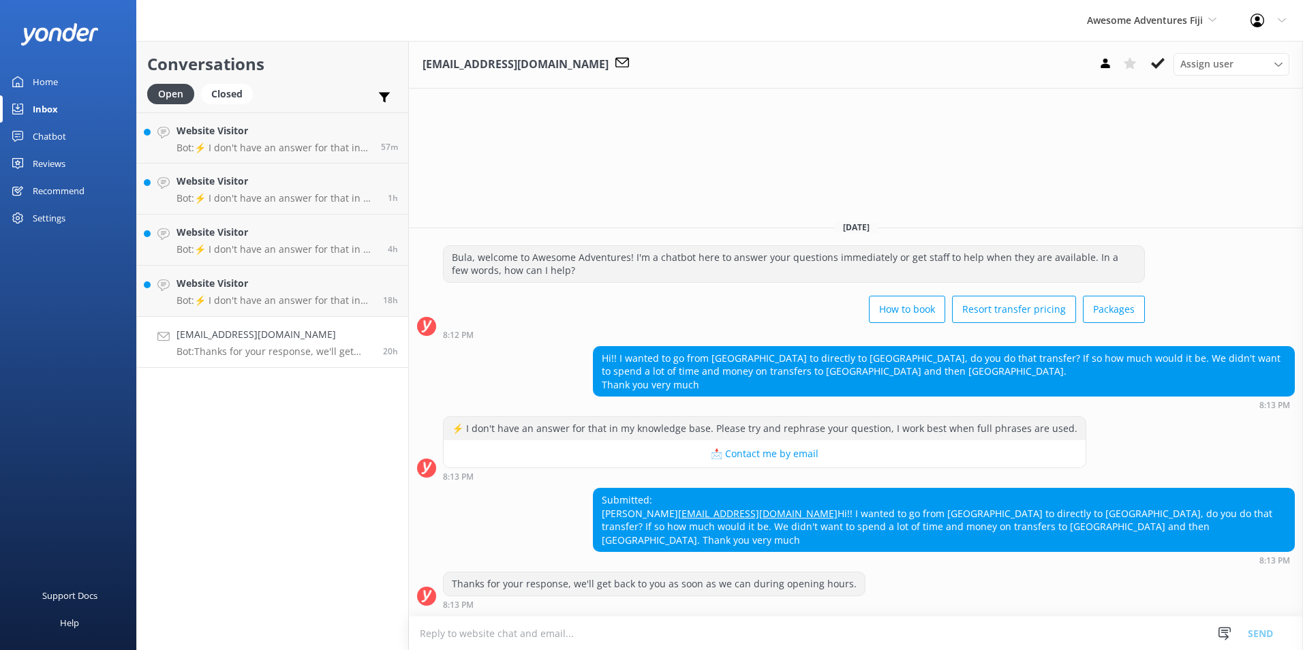
click at [539, 633] on textarea at bounding box center [856, 633] width 894 height 33
click at [309, 293] on div "Website Visitor Bot: ⚡ I don't have an answer for that in my knowledge base. Pl…" at bounding box center [275, 291] width 196 height 30
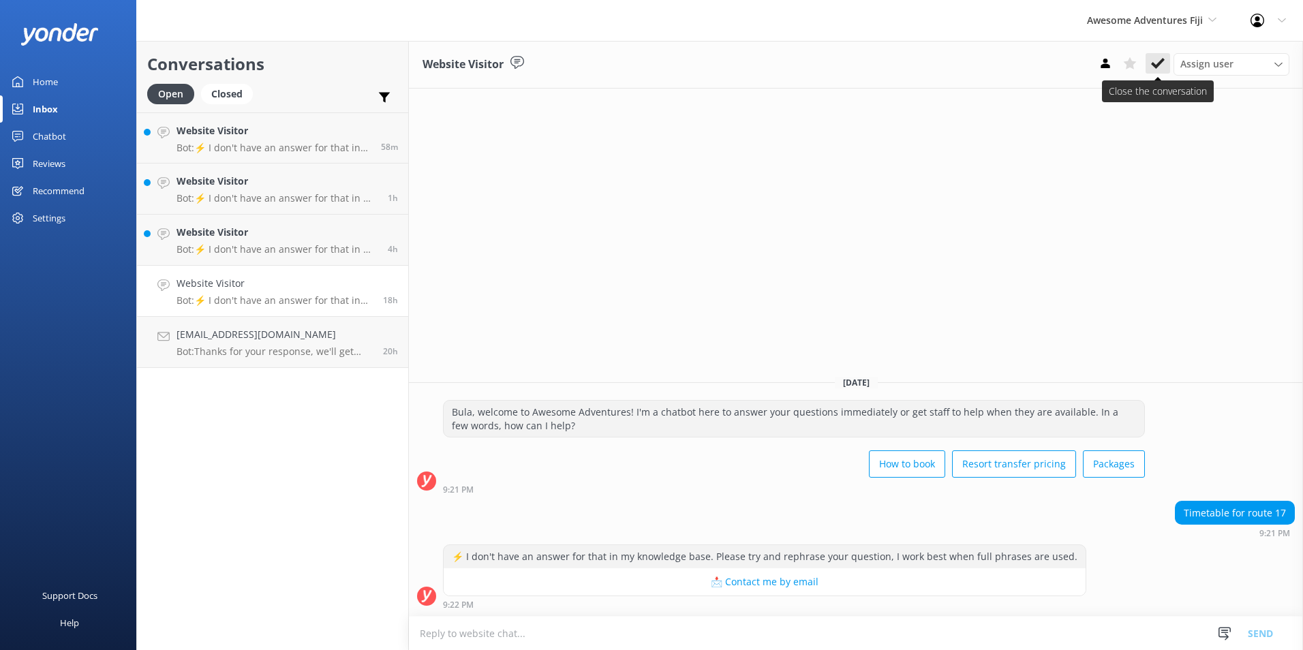
click at [1157, 62] on icon at bounding box center [1158, 64] width 14 height 14
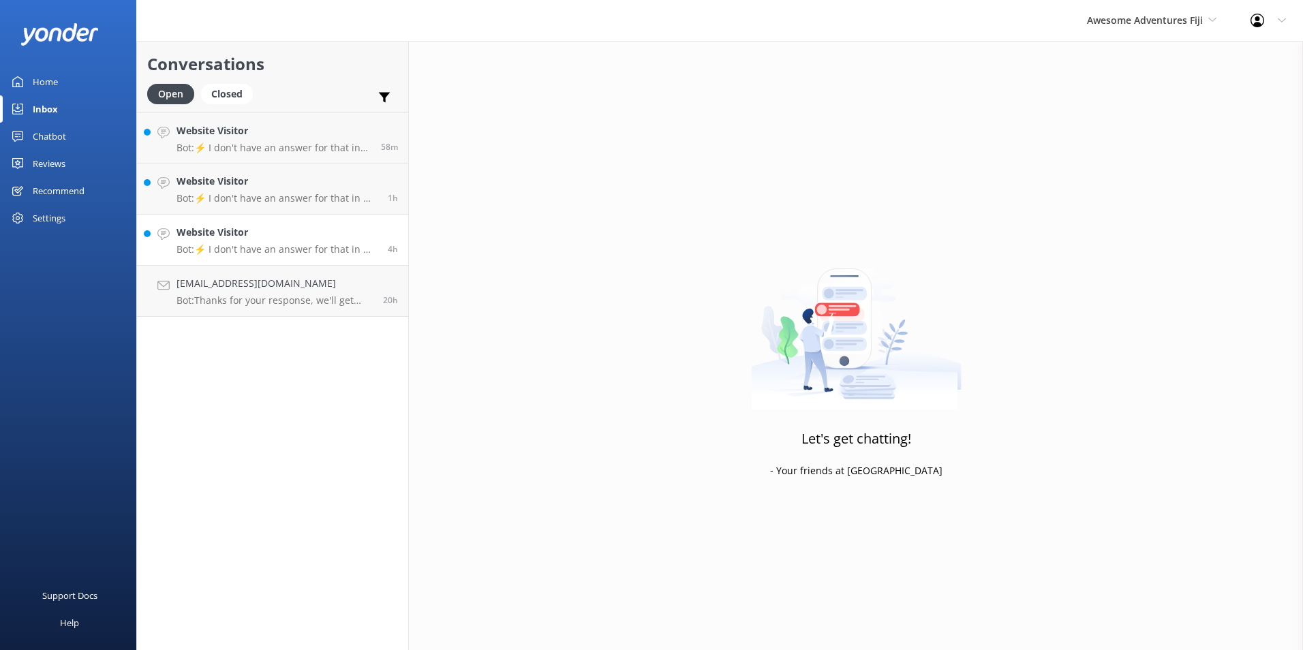
click at [357, 226] on h4 "Website Visitor" at bounding box center [277, 232] width 201 height 15
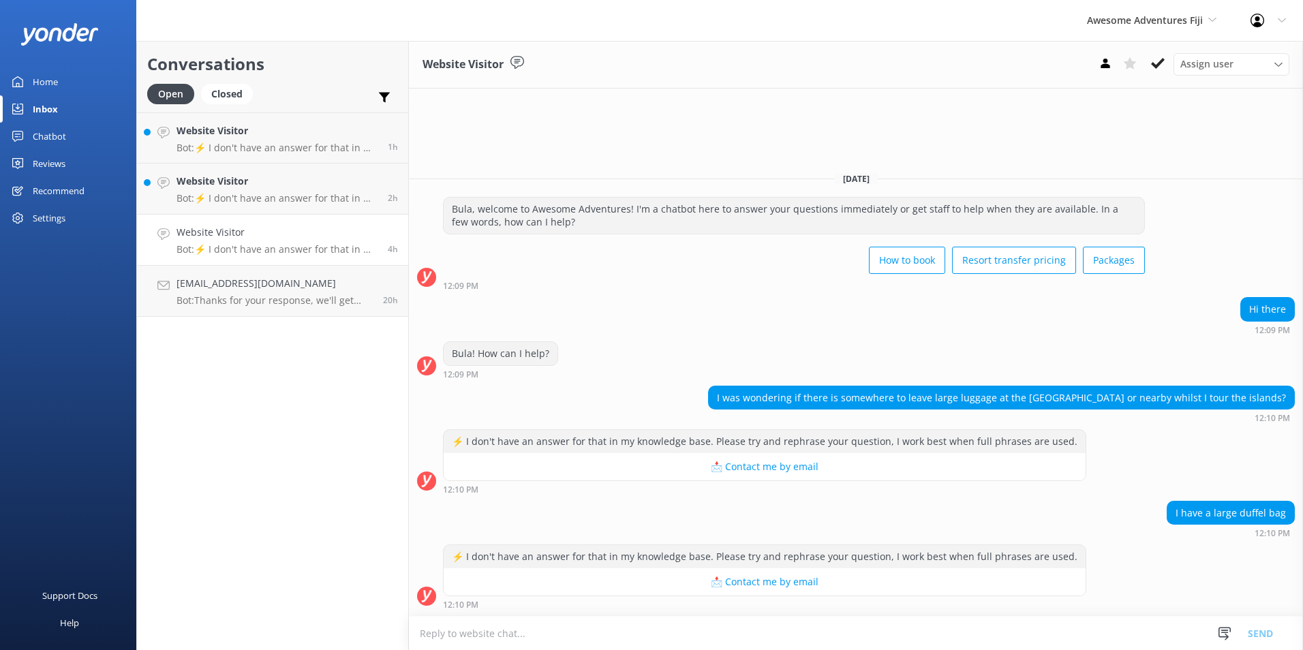
click at [531, 633] on textarea at bounding box center [856, 633] width 894 height 33
paste textarea "Unfortunately, South Sea Cruises does not store luggage's, but there are other …"
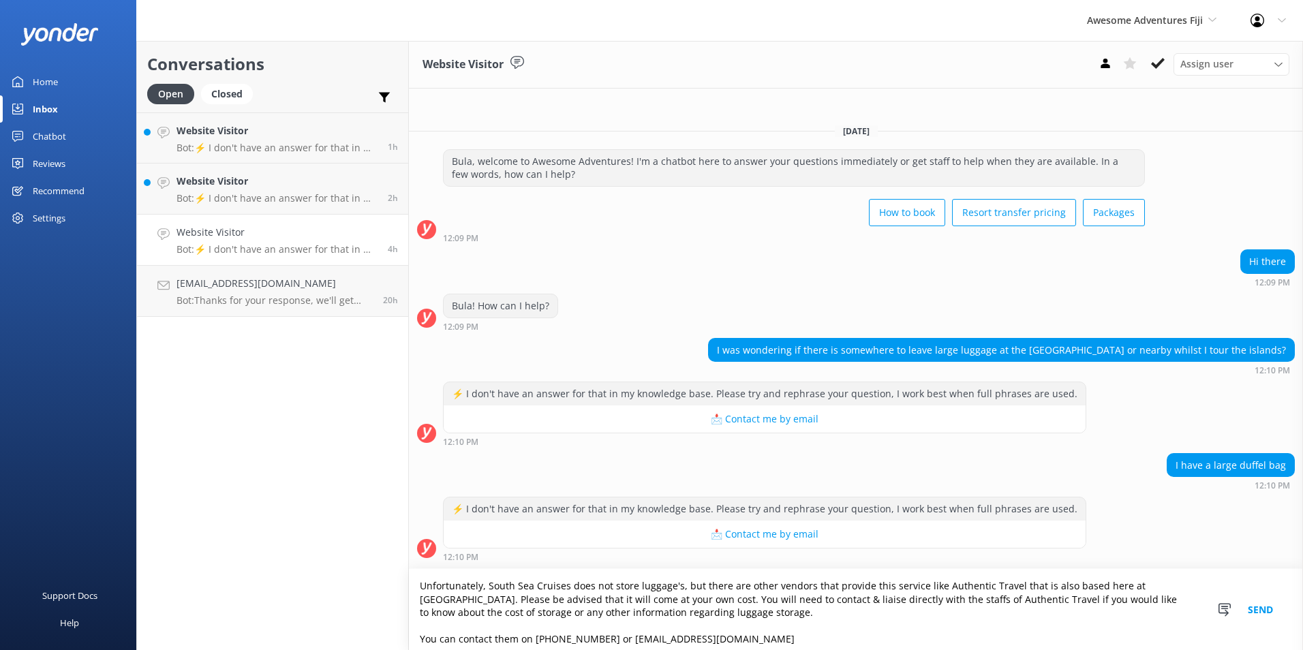
click at [568, 583] on textarea "Unfortunately, South Sea Cruises does not store luggage's, but there are other …" at bounding box center [856, 609] width 894 height 81
click at [713, 581] on textarea "Unfortunately, Awesome Adventures Fiji or South Sea Cruises does not store lugg…" at bounding box center [856, 609] width 894 height 81
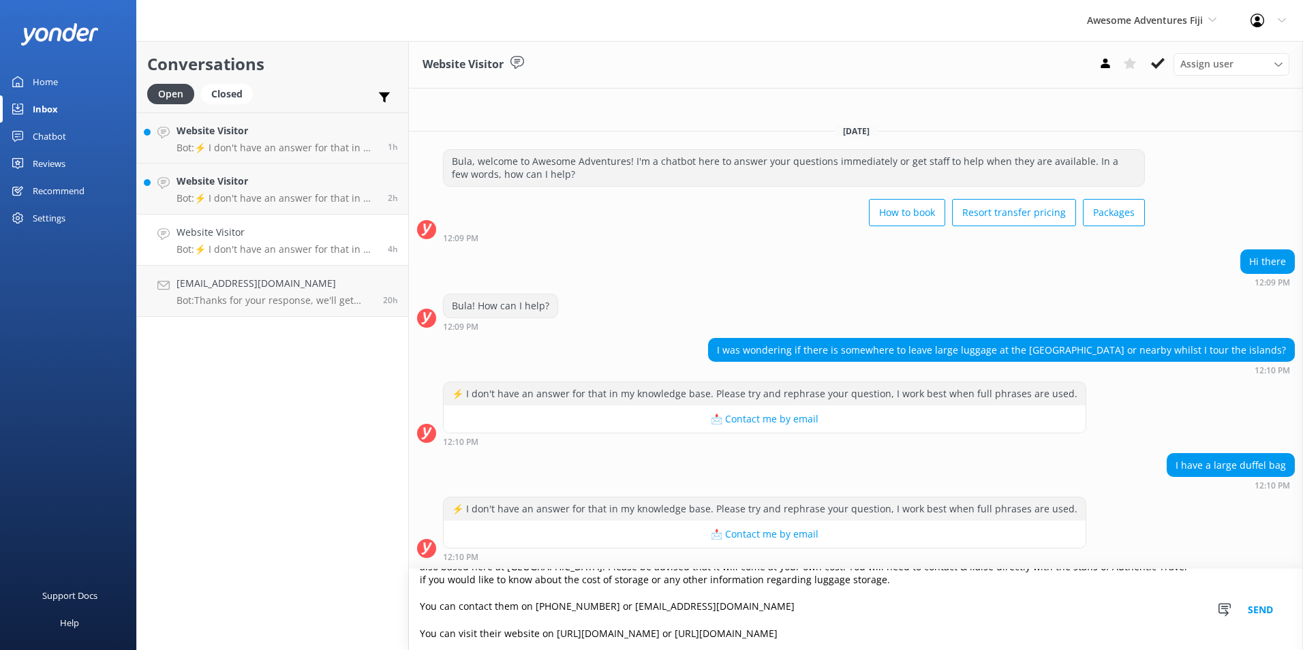
scroll to position [46, 0]
click at [433, 641] on textarea "Unfortunately, Awesome Adventures Fiji or South Sea Cruises do not store luggag…" at bounding box center [856, 609] width 894 height 81
type textarea "Unfortunately, Awesome Adventures Fiji or South Sea Cruises do not store luggag…"
click at [1259, 606] on button "Send" at bounding box center [1260, 609] width 51 height 81
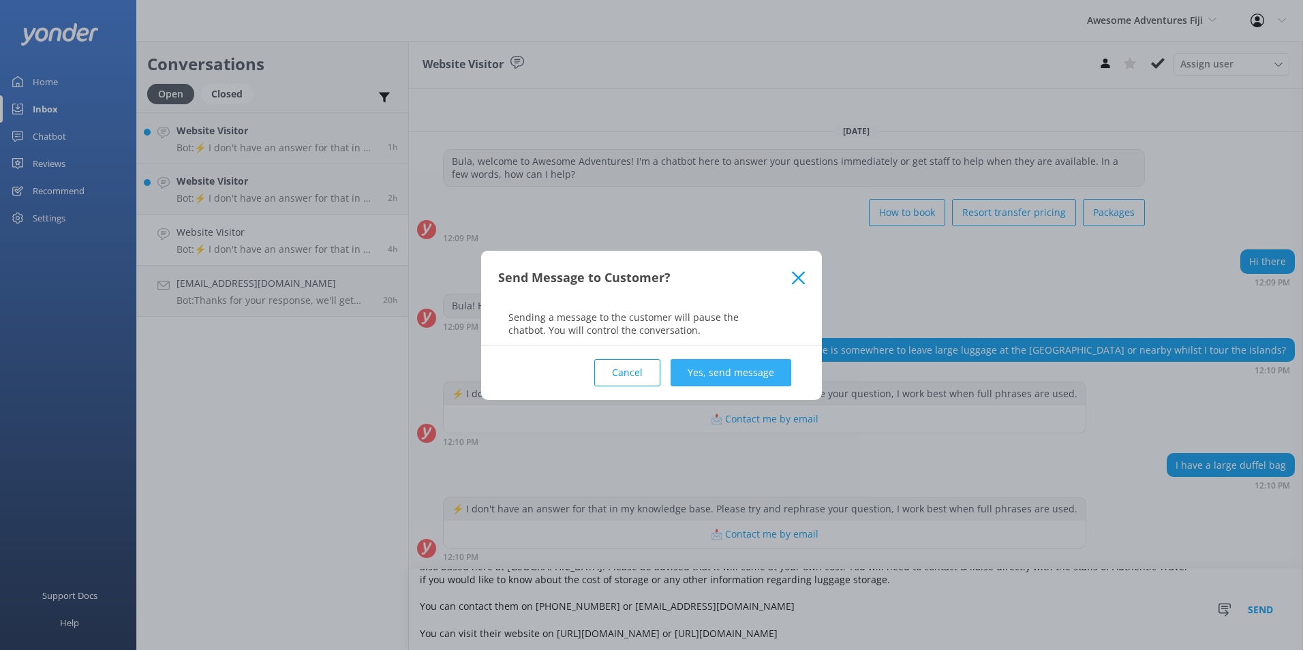
click at [691, 371] on button "Yes, send message" at bounding box center [731, 372] width 121 height 27
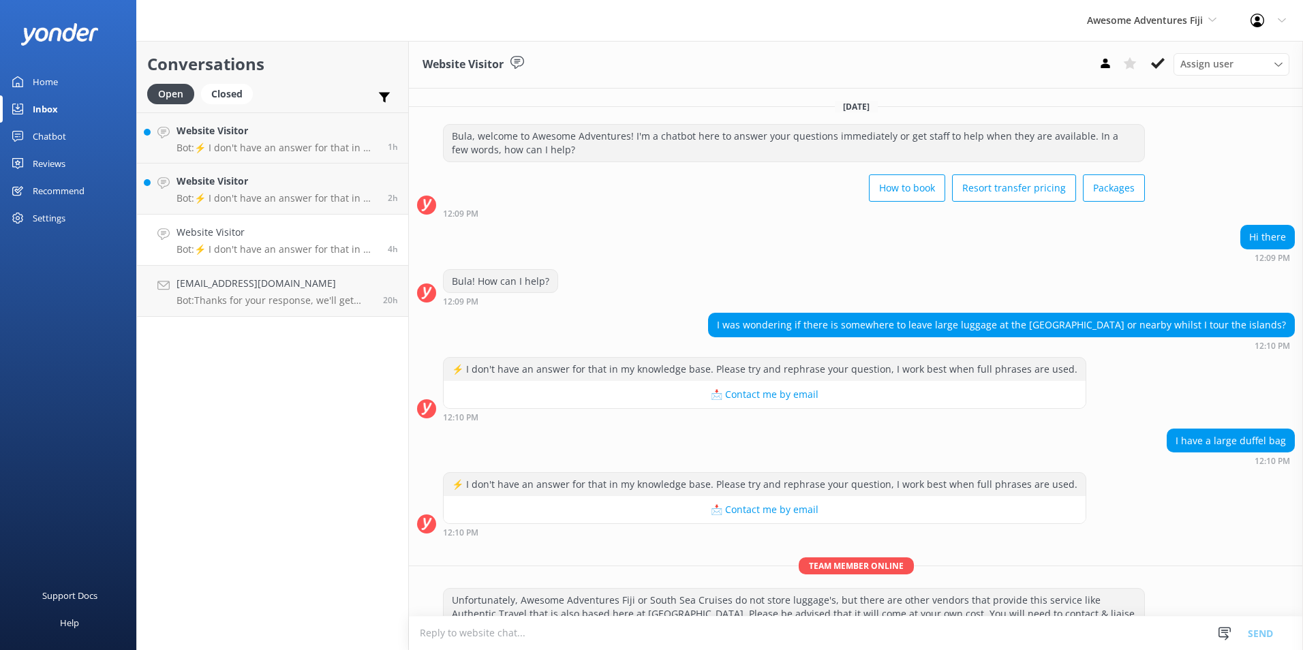
scroll to position [96, 0]
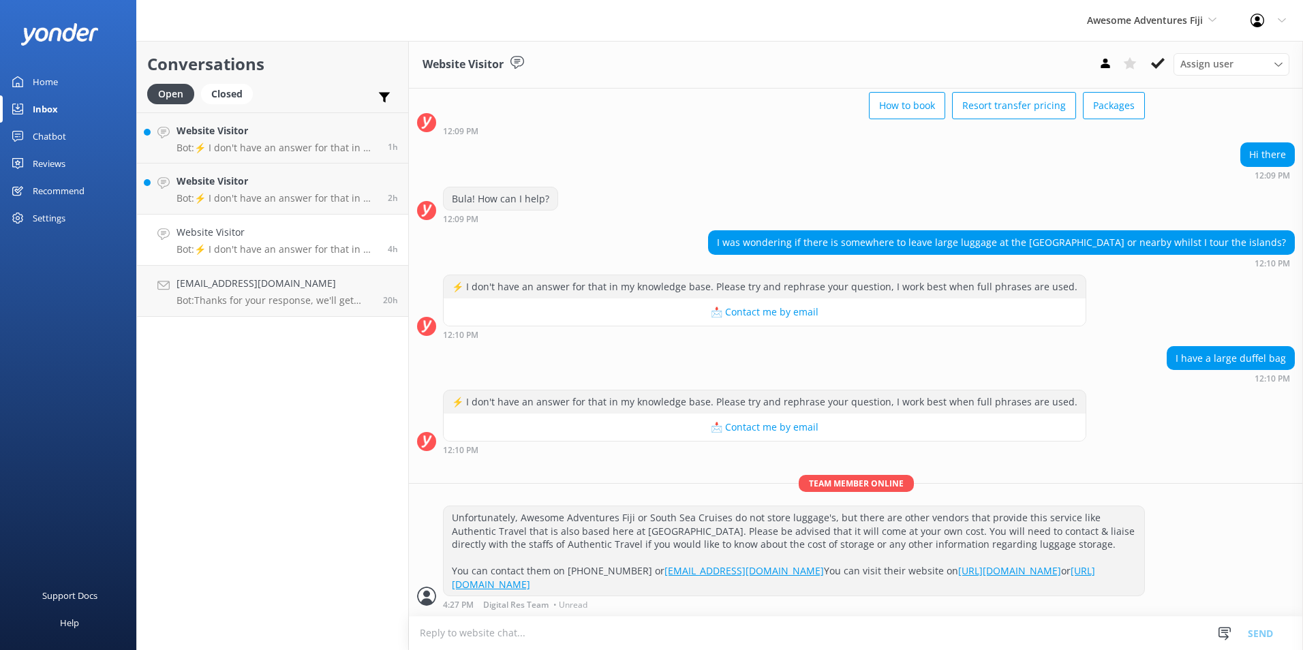
drag, startPoint x: 1160, startPoint y: 61, endPoint x: 1149, endPoint y: 65, distance: 11.6
click at [1160, 61] on icon at bounding box center [1158, 64] width 14 height 14
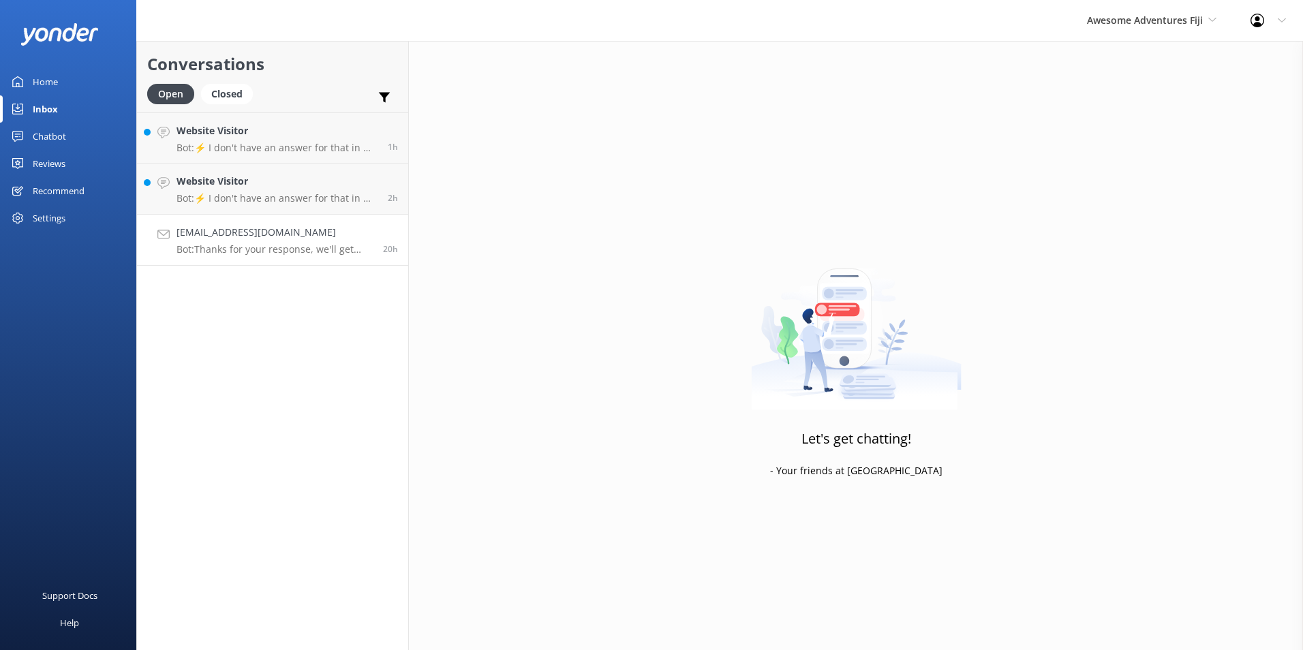
click at [317, 228] on h4 "matildemjrc@gmail.com" at bounding box center [275, 232] width 196 height 15
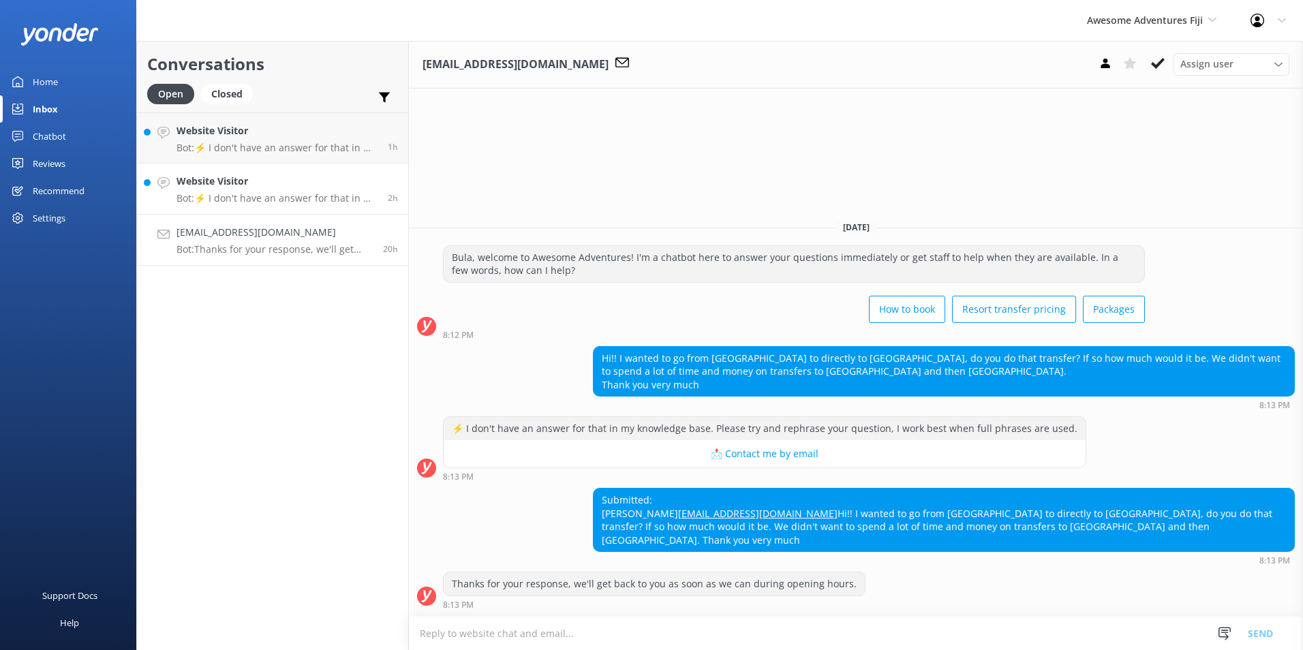
click at [292, 175] on h4 "Website Visitor" at bounding box center [277, 181] width 201 height 15
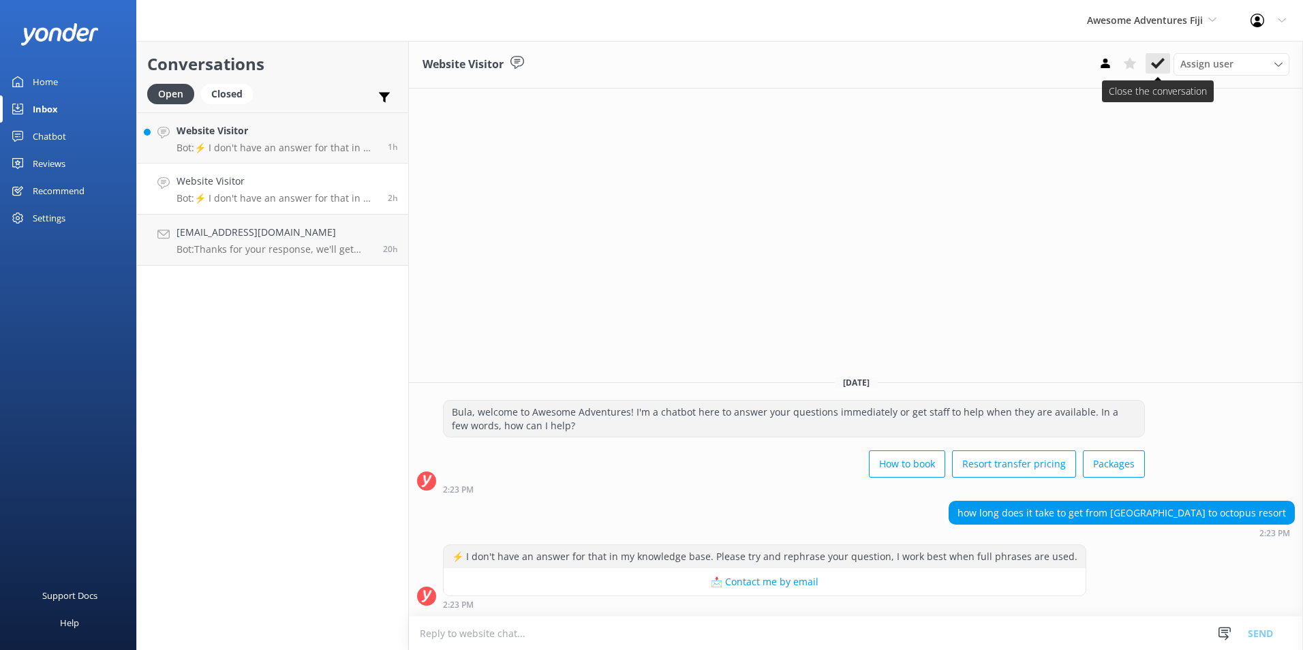
click at [1161, 65] on icon at bounding box center [1158, 64] width 14 height 14
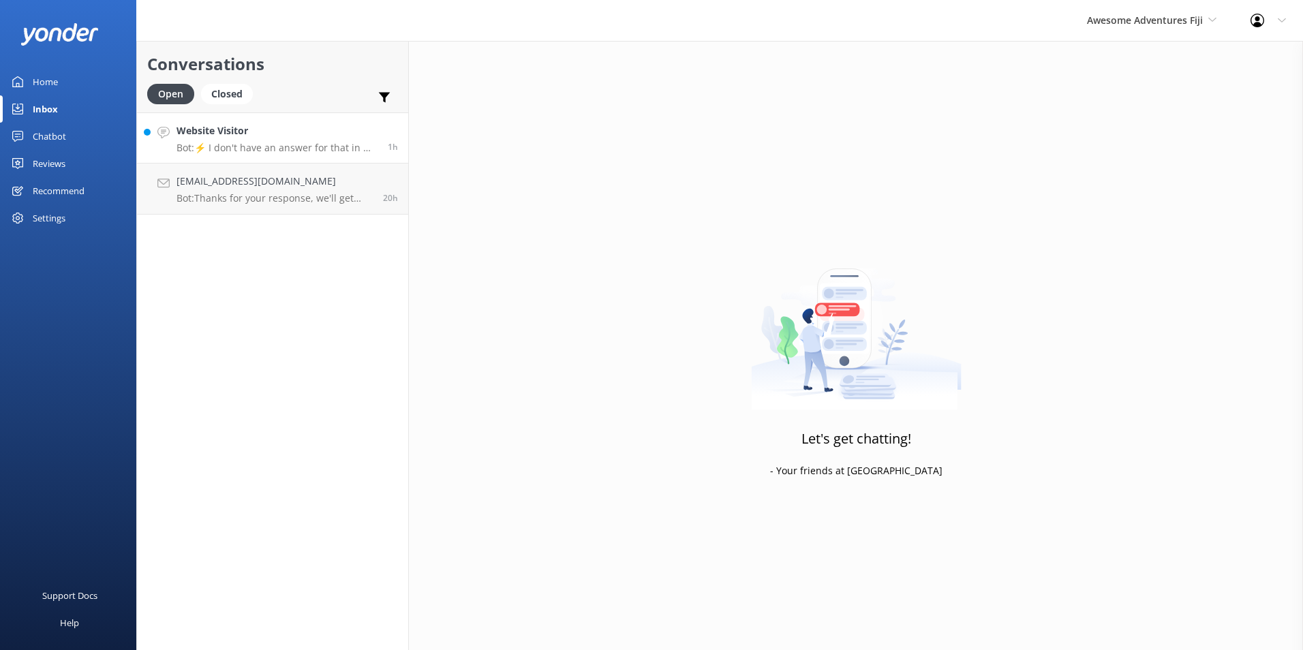
click at [323, 137] on h4 "Website Visitor" at bounding box center [277, 130] width 201 height 15
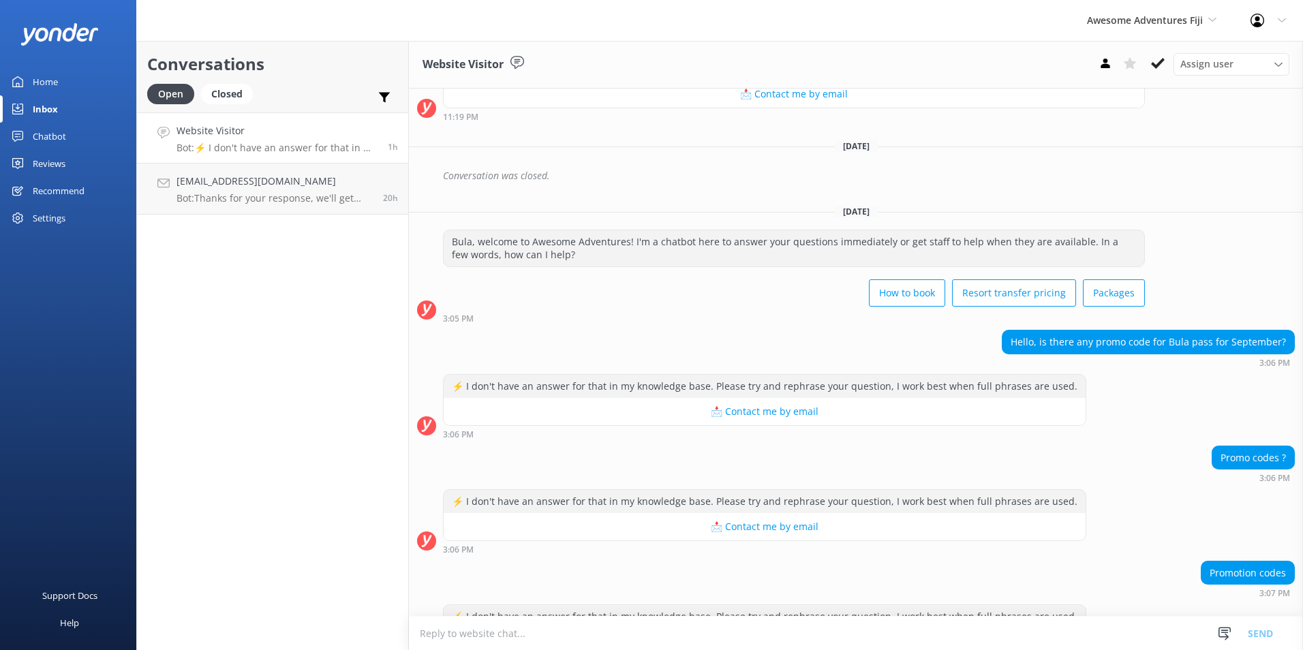
scroll to position [603, 0]
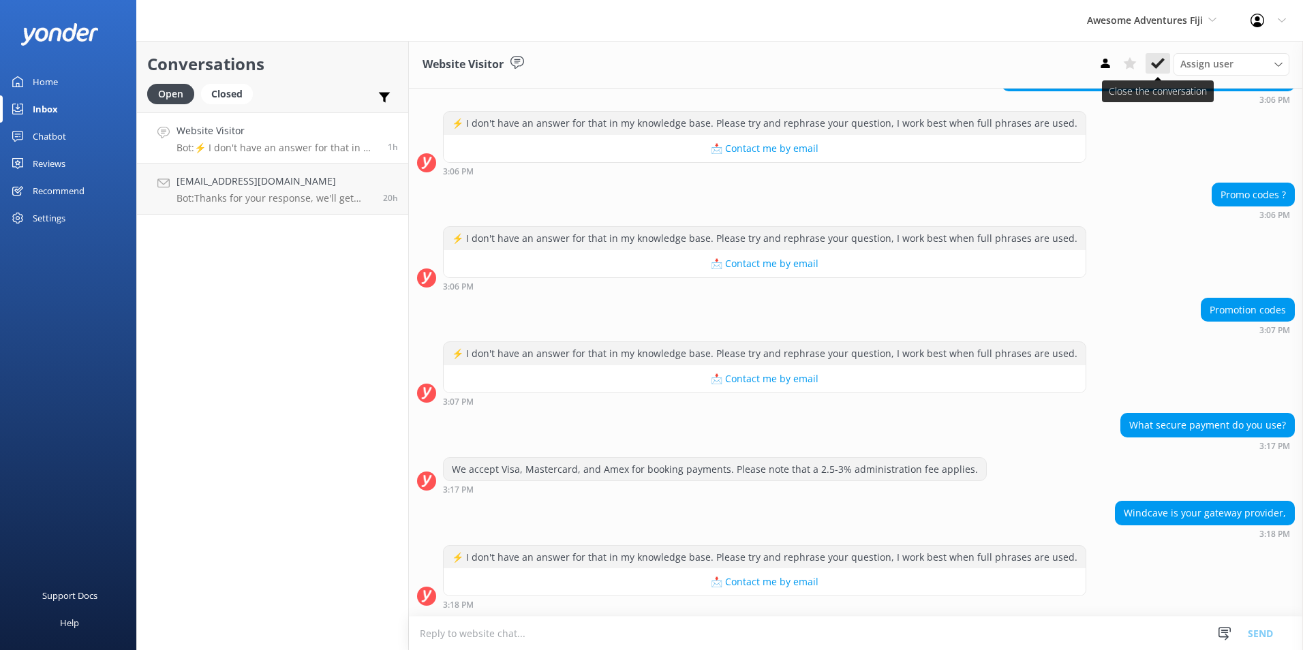
click at [1160, 61] on icon at bounding box center [1158, 64] width 14 height 14
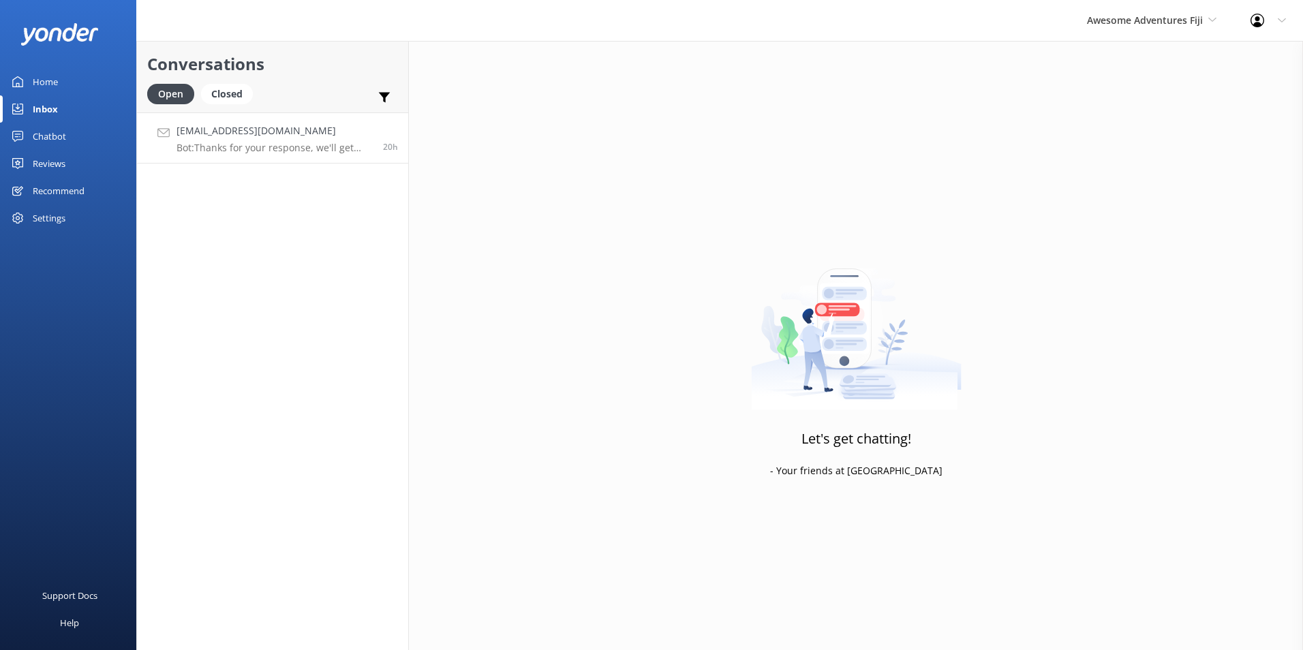
drag, startPoint x: 299, startPoint y: 134, endPoint x: 321, endPoint y: 138, distance: 22.3
click at [299, 133] on h4 "matildemjrc@gmail.com" at bounding box center [275, 130] width 196 height 15
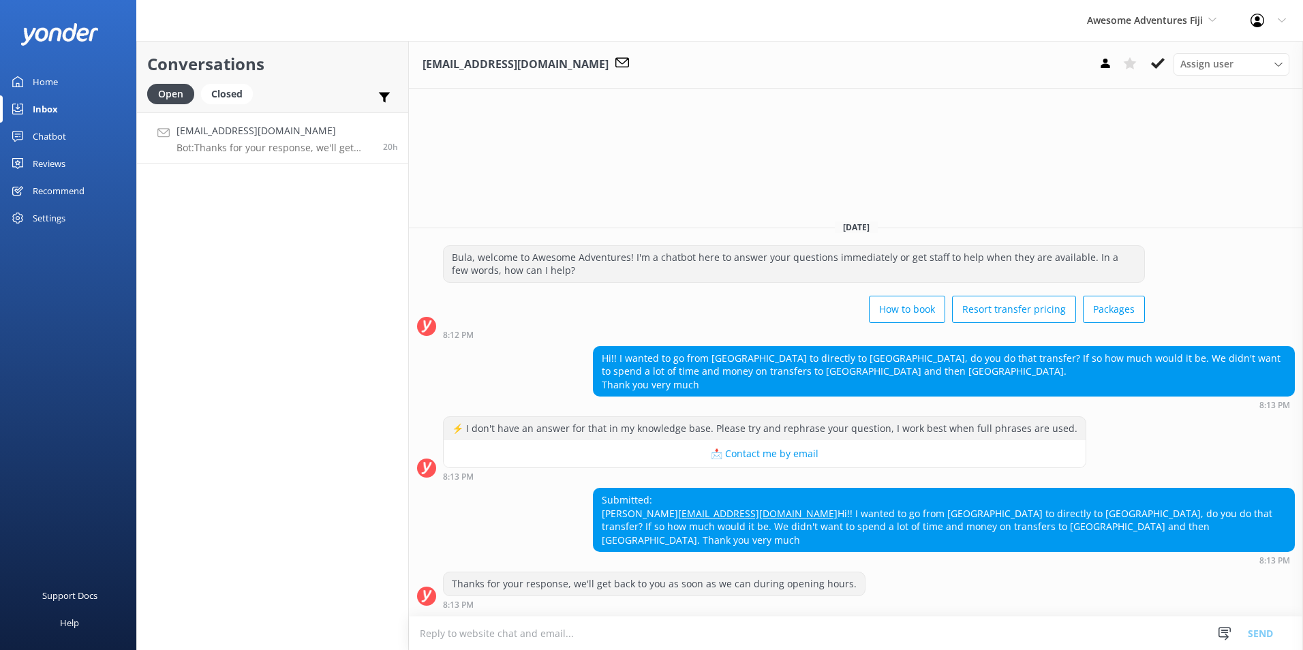
click at [526, 646] on textarea at bounding box center [856, 633] width 894 height 33
click at [603, 628] on textarea at bounding box center [856, 633] width 894 height 33
paste textarea "Please contact & liaise directly with our Awesome Adventures Fiji Reservations …"
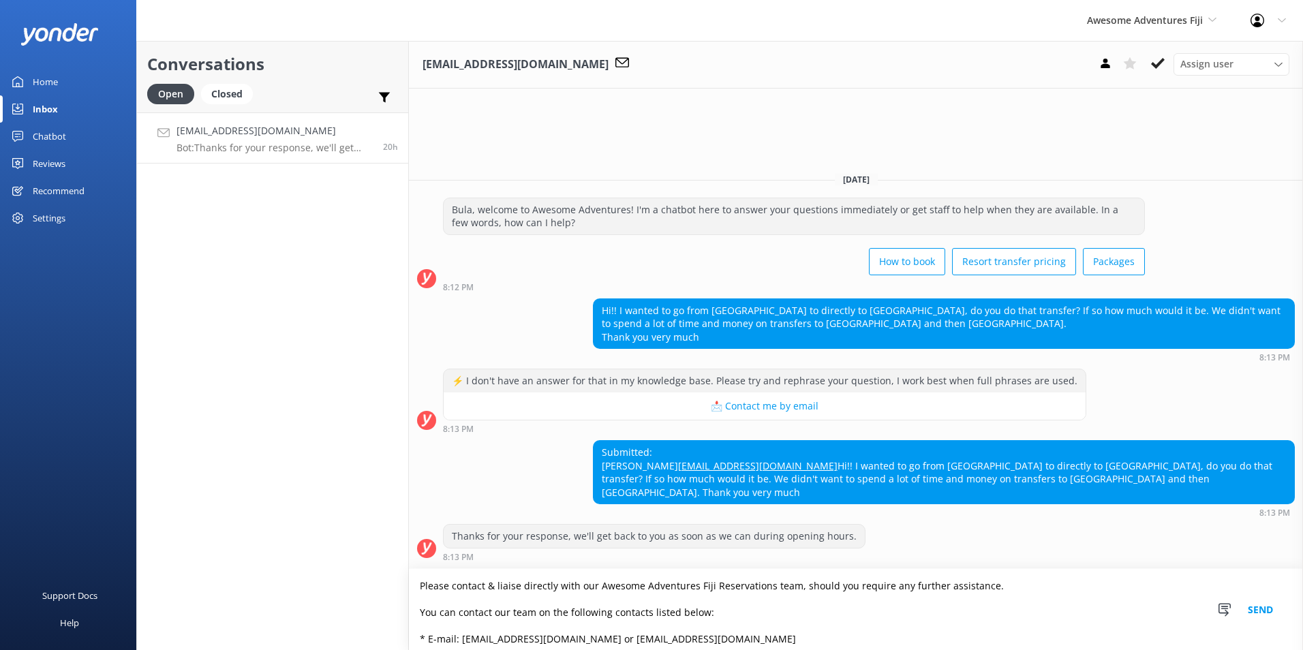
type textarea "Please contact & liaise directly with our Awesome Adventures Fiji Reservations …"
click at [1258, 611] on button "Send" at bounding box center [1260, 609] width 51 height 81
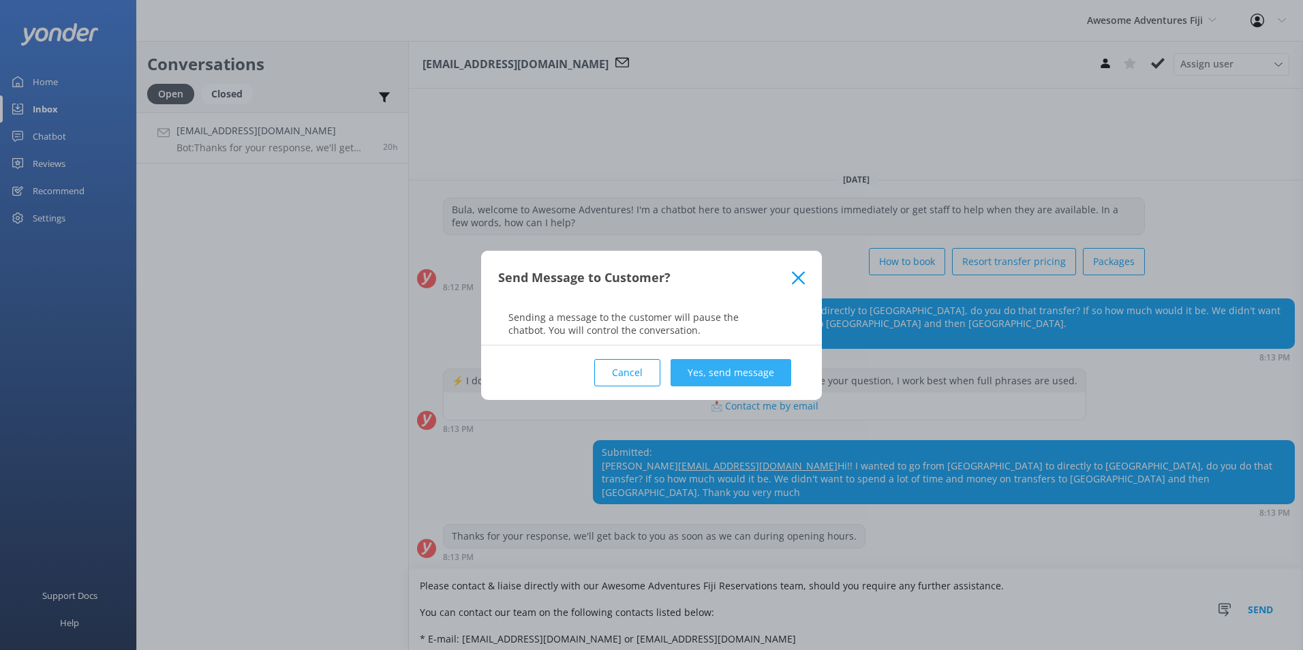
click at [723, 371] on button "Yes, send message" at bounding box center [731, 372] width 121 height 27
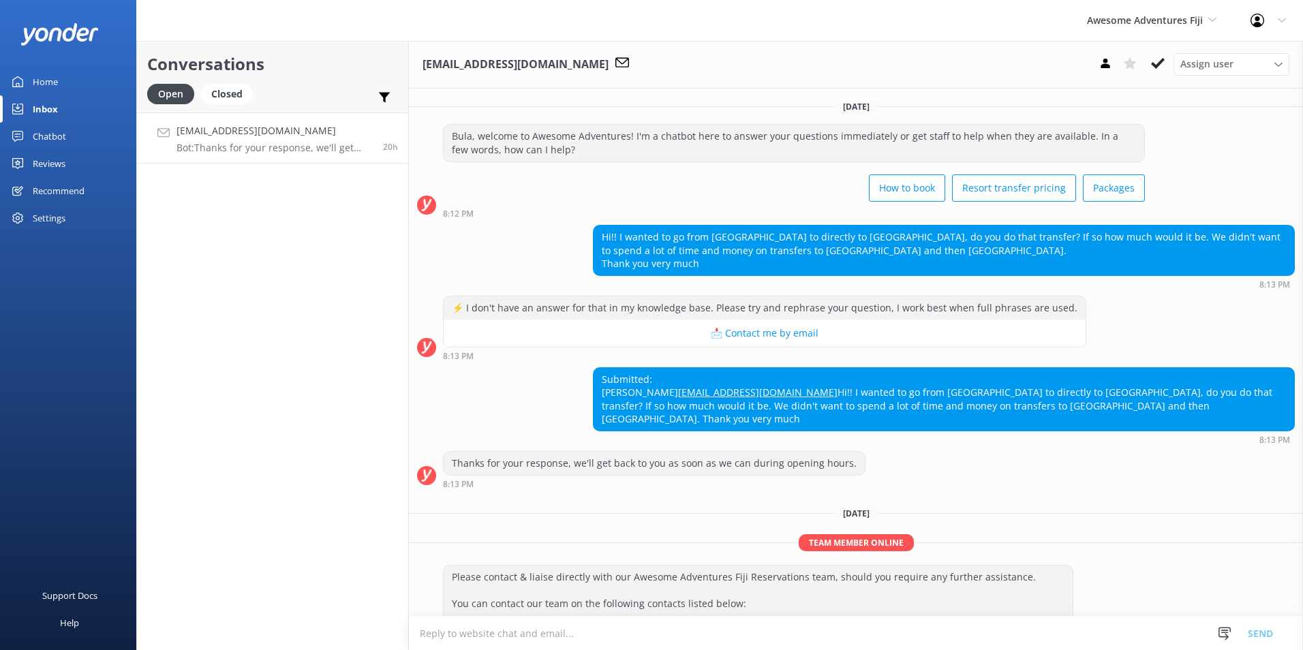
click at [1159, 69] on icon at bounding box center [1158, 64] width 14 height 14
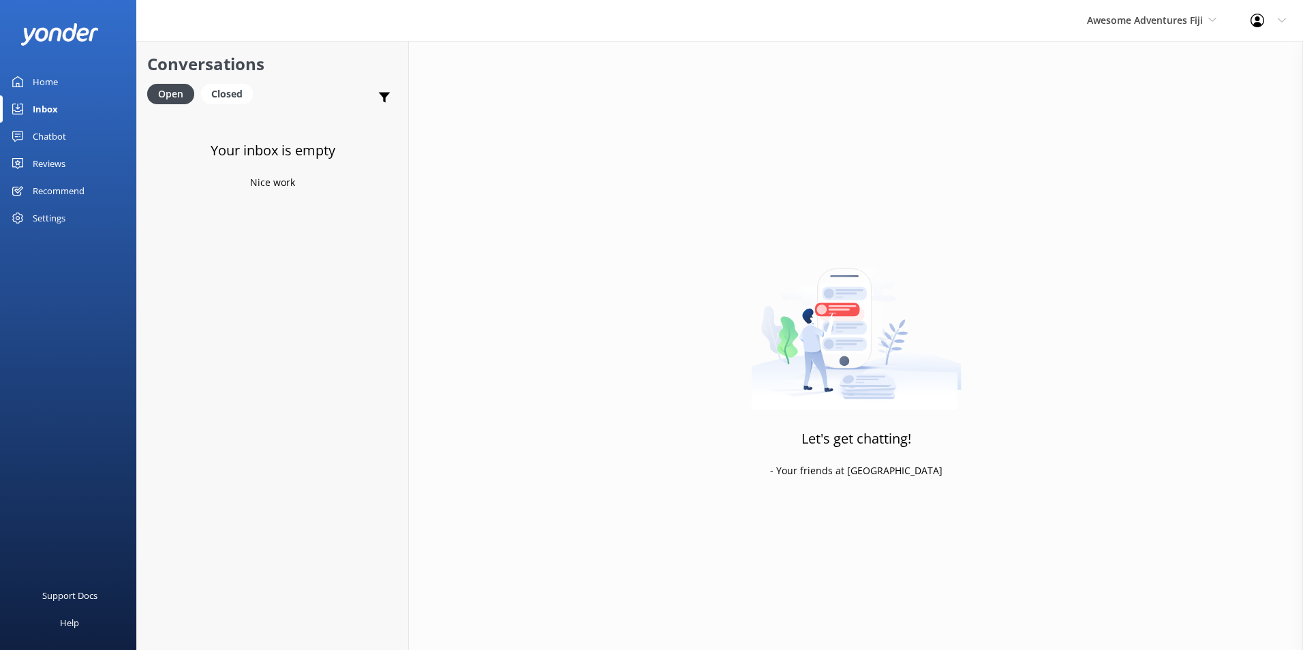
drag, startPoint x: 26, startPoint y: 133, endPoint x: 45, endPoint y: 151, distance: 26.0
click at [26, 132] on link "Chatbot" at bounding box center [68, 136] width 136 height 27
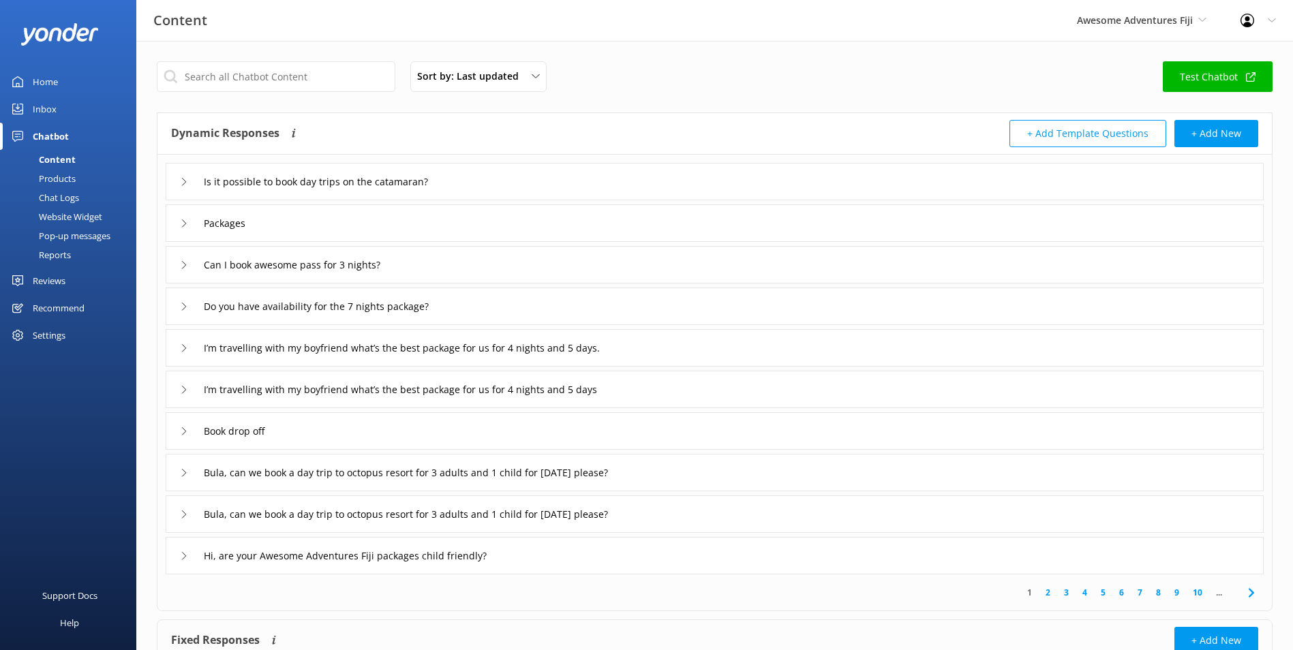
drag, startPoint x: 60, startPoint y: 198, endPoint x: 122, endPoint y: 202, distance: 62.2
click at [60, 198] on div "Chat Logs" at bounding box center [43, 197] width 71 height 19
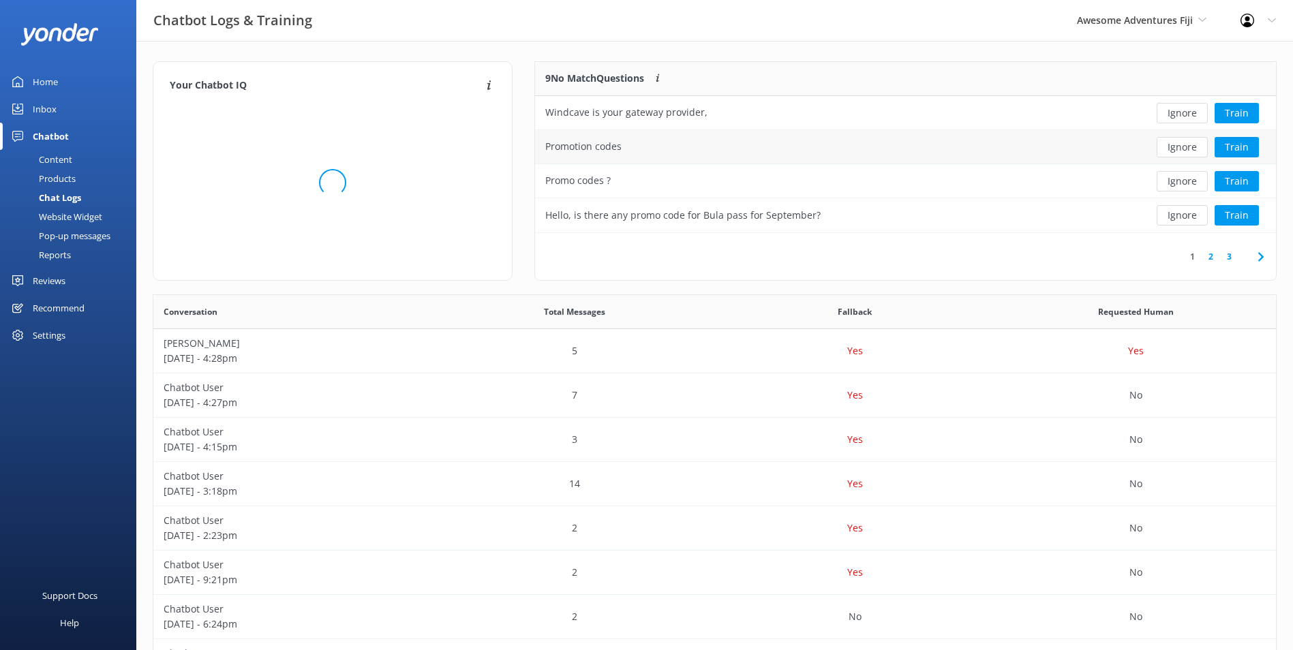
scroll to position [161, 730]
click at [1175, 117] on button "Ignore" at bounding box center [1182, 113] width 51 height 20
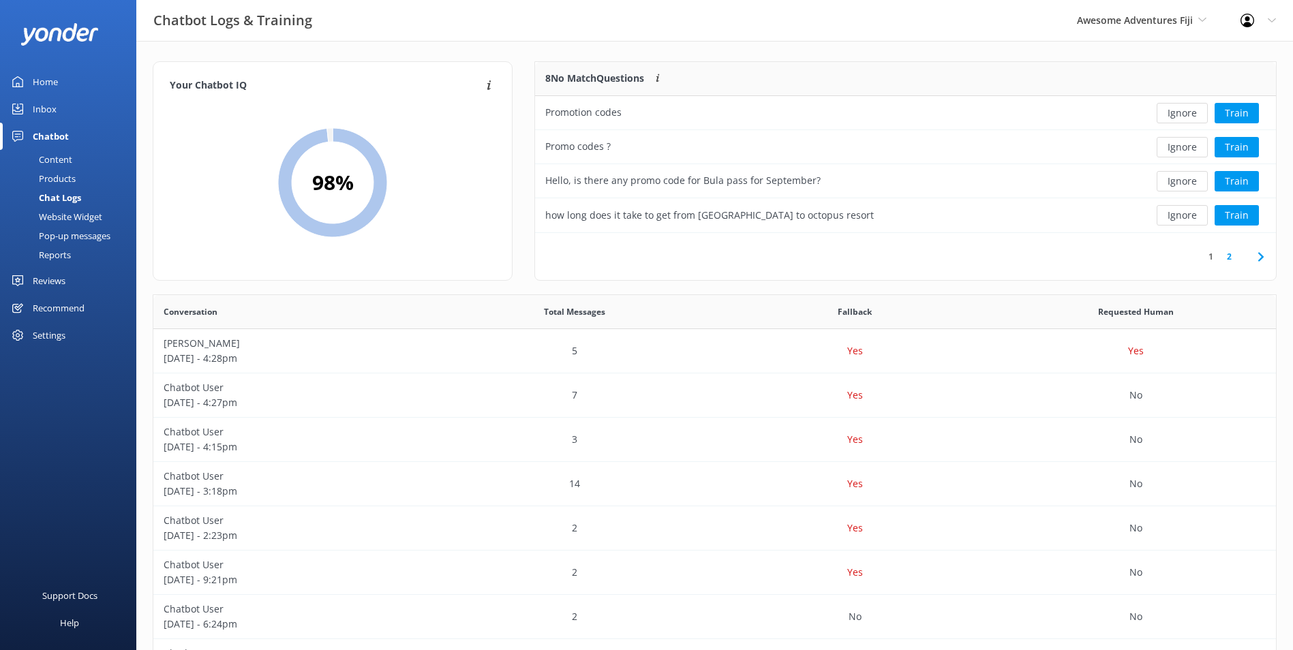
click at [1176, 117] on button "Ignore" at bounding box center [1182, 113] width 51 height 20
click at [1177, 117] on button "Ignore" at bounding box center [1182, 113] width 51 height 20
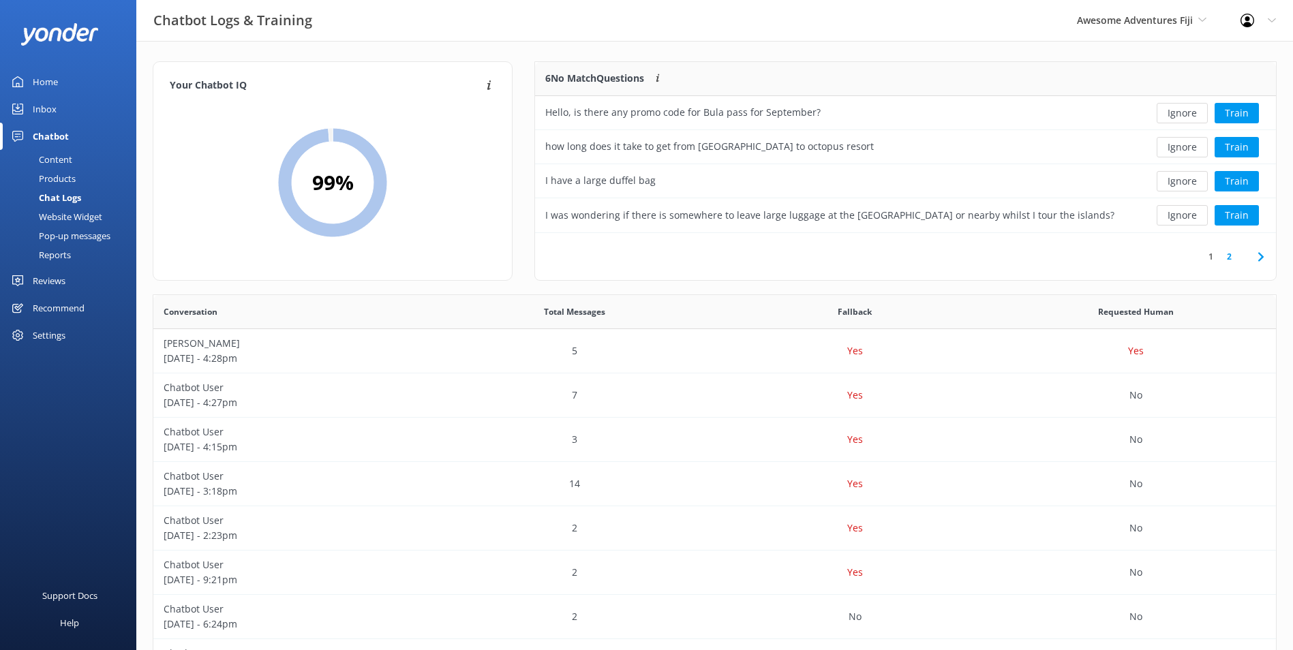
click at [1177, 117] on button "Ignore" at bounding box center [1182, 113] width 51 height 20
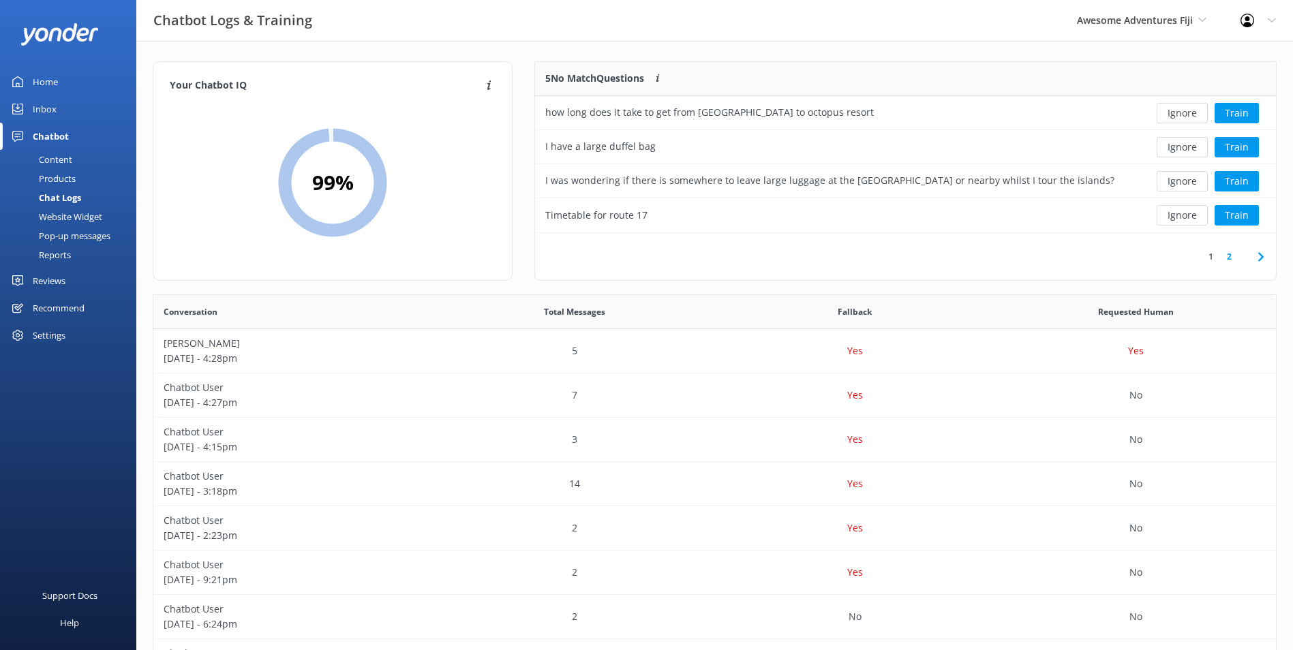
click at [1177, 117] on button "Ignore" at bounding box center [1182, 113] width 51 height 20
click at [1177, 113] on button "Ignore" at bounding box center [1182, 113] width 51 height 20
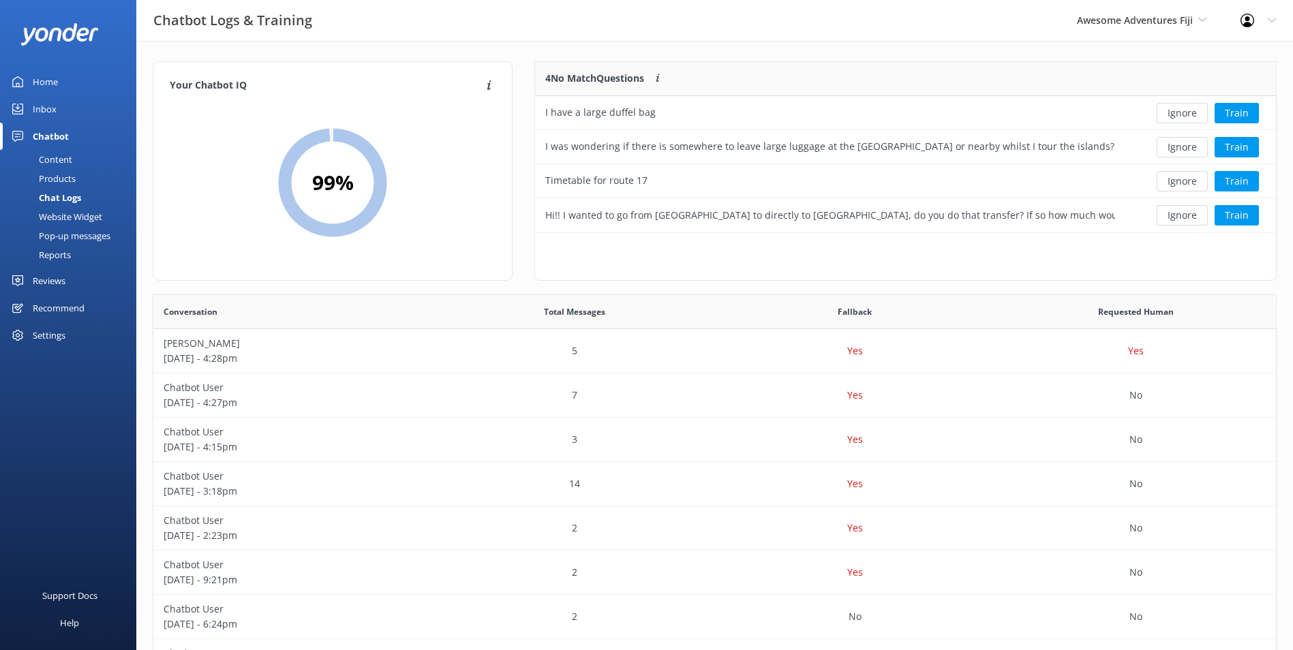
click at [1177, 113] on button "Ignore" at bounding box center [1182, 113] width 51 height 20
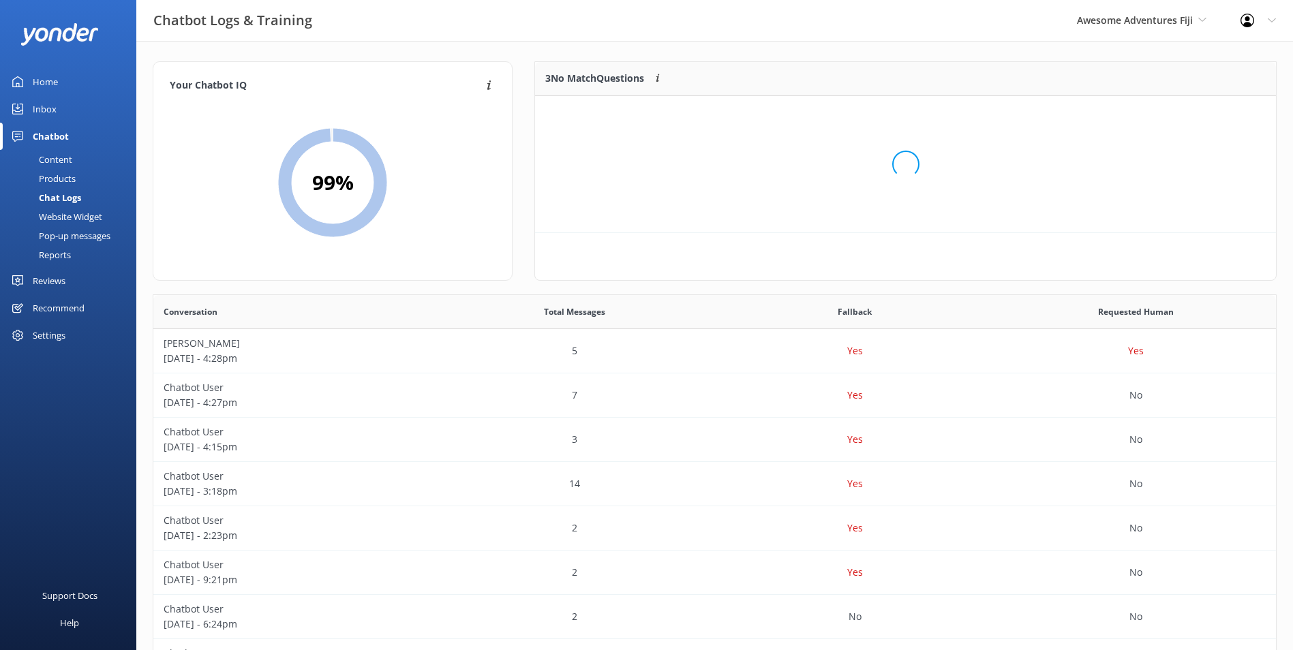
scroll to position [127, 730]
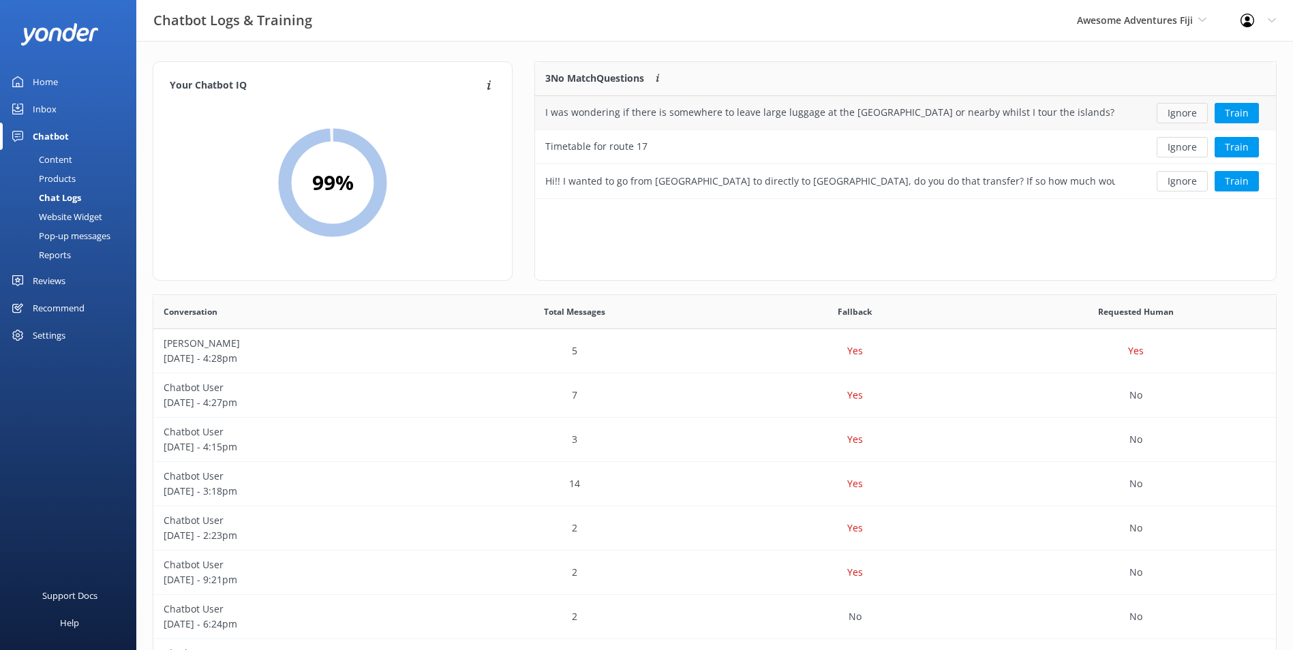
click at [1188, 112] on button "Ignore" at bounding box center [1182, 113] width 51 height 20
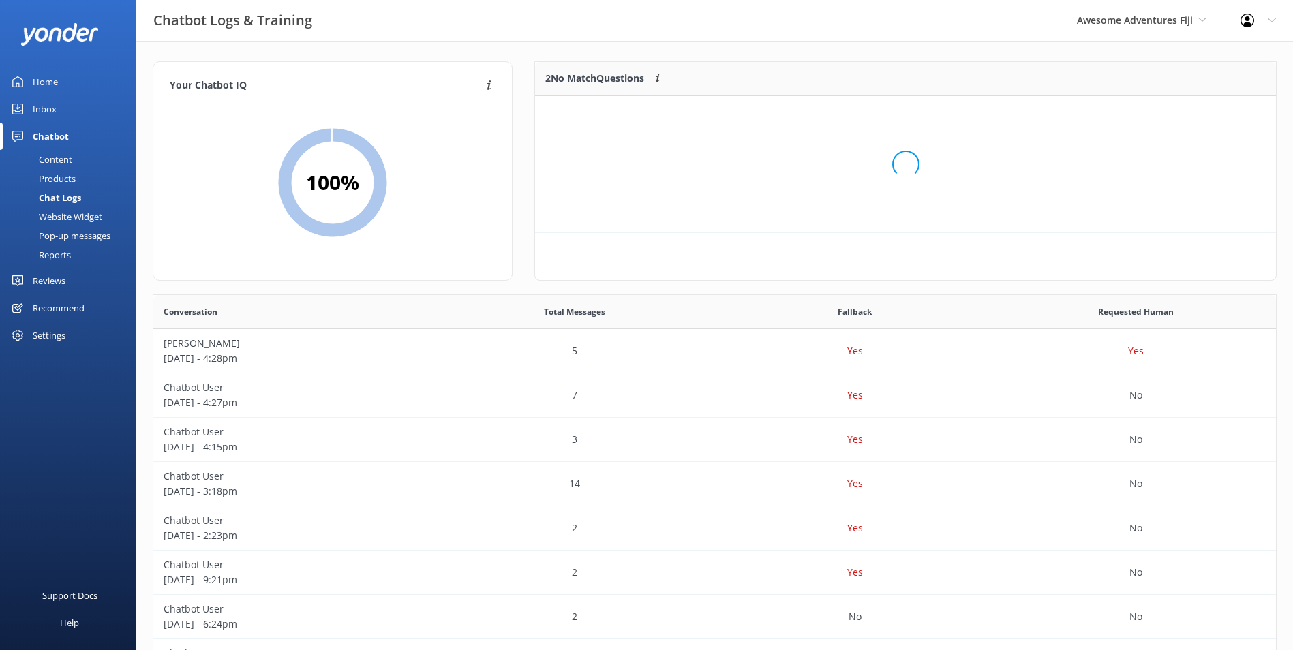
scroll to position [93, 730]
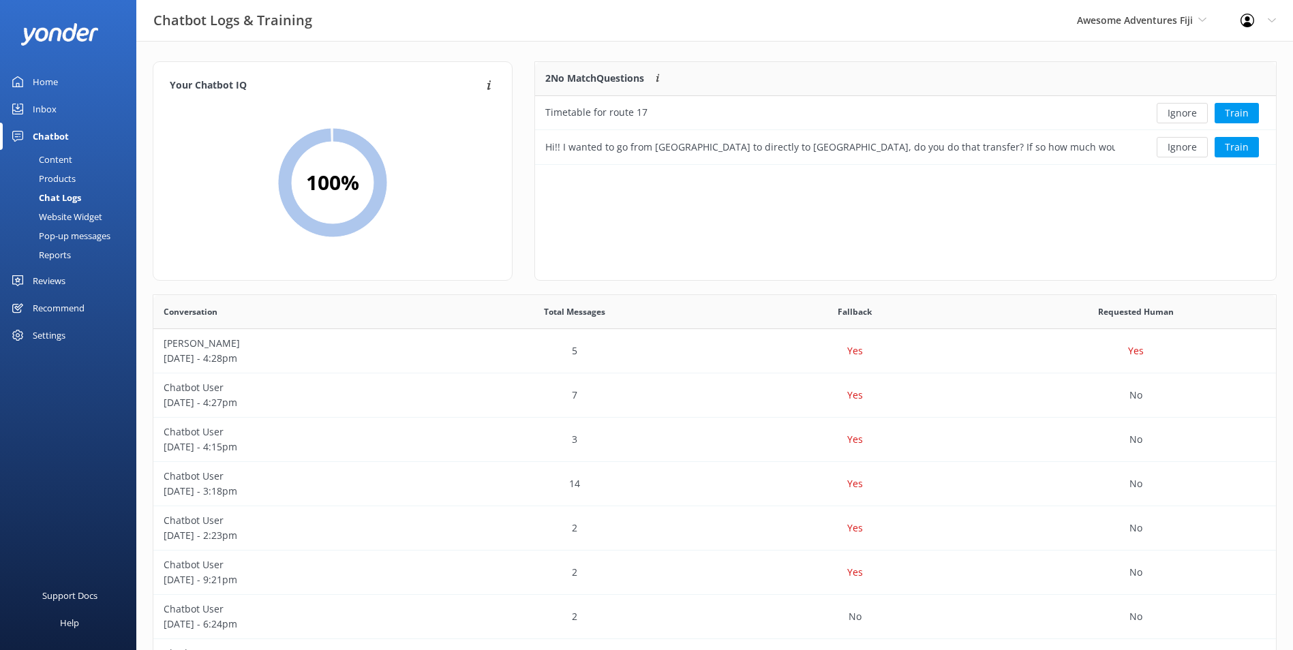
click at [1189, 111] on button "Ignore" at bounding box center [1182, 113] width 51 height 20
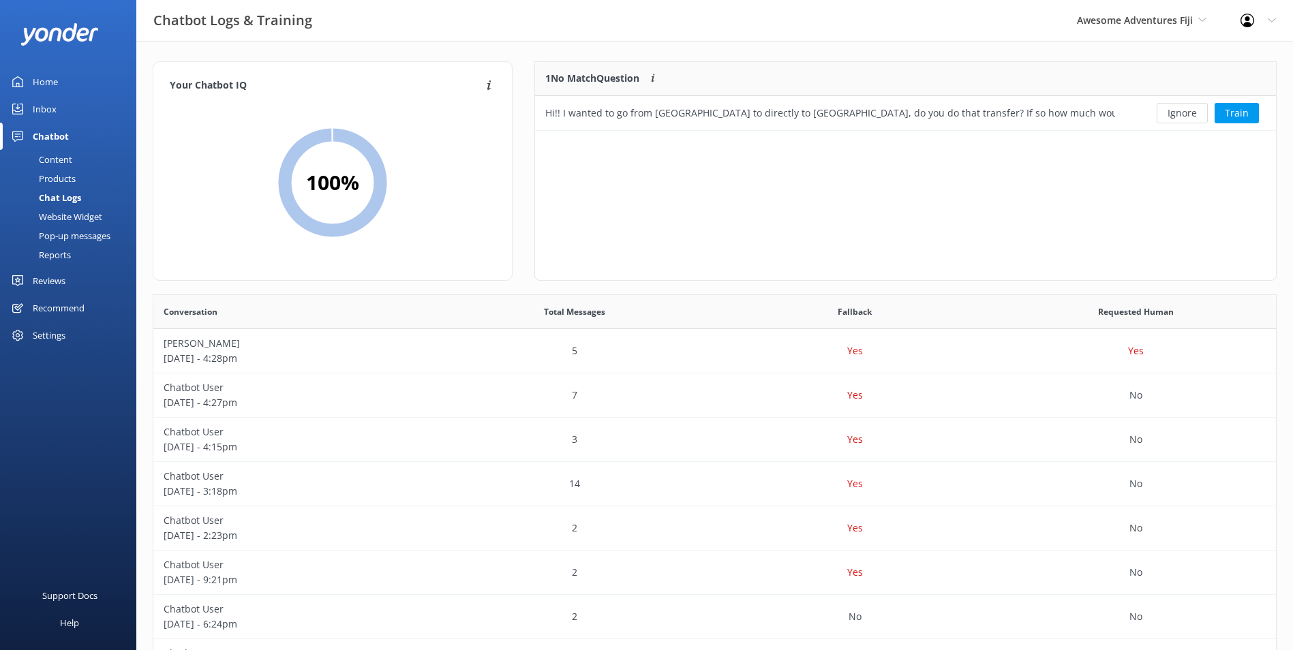
scroll to position [59, 730]
click at [1189, 111] on button "Ignore" at bounding box center [1182, 113] width 51 height 20
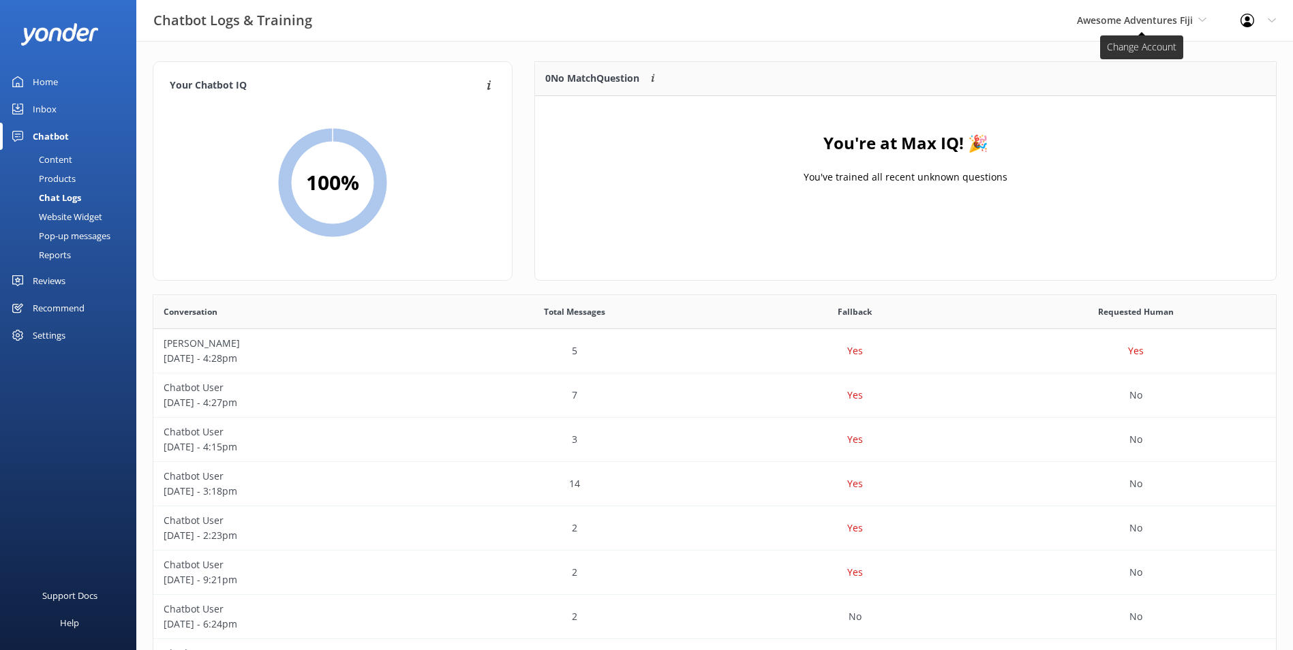
click at [1160, 20] on span "Awesome Adventures Fiji" at bounding box center [1135, 20] width 116 height 13
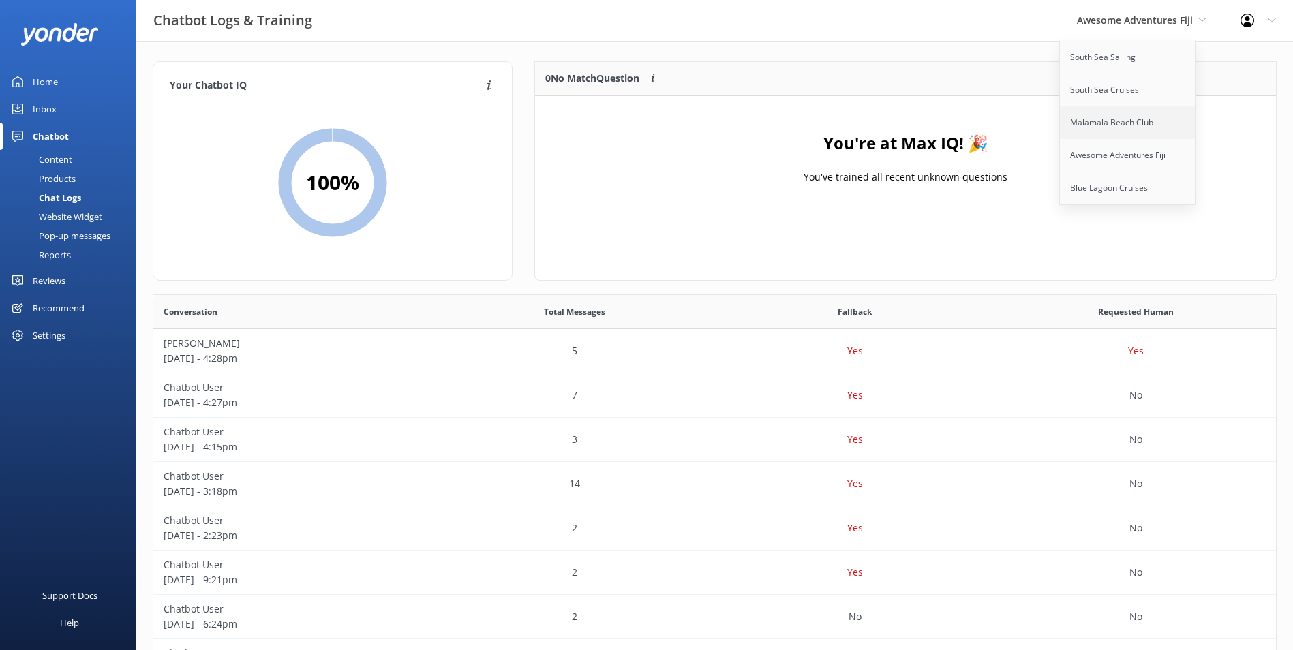
click at [1110, 120] on link "Malamala Beach Club" at bounding box center [1128, 122] width 136 height 33
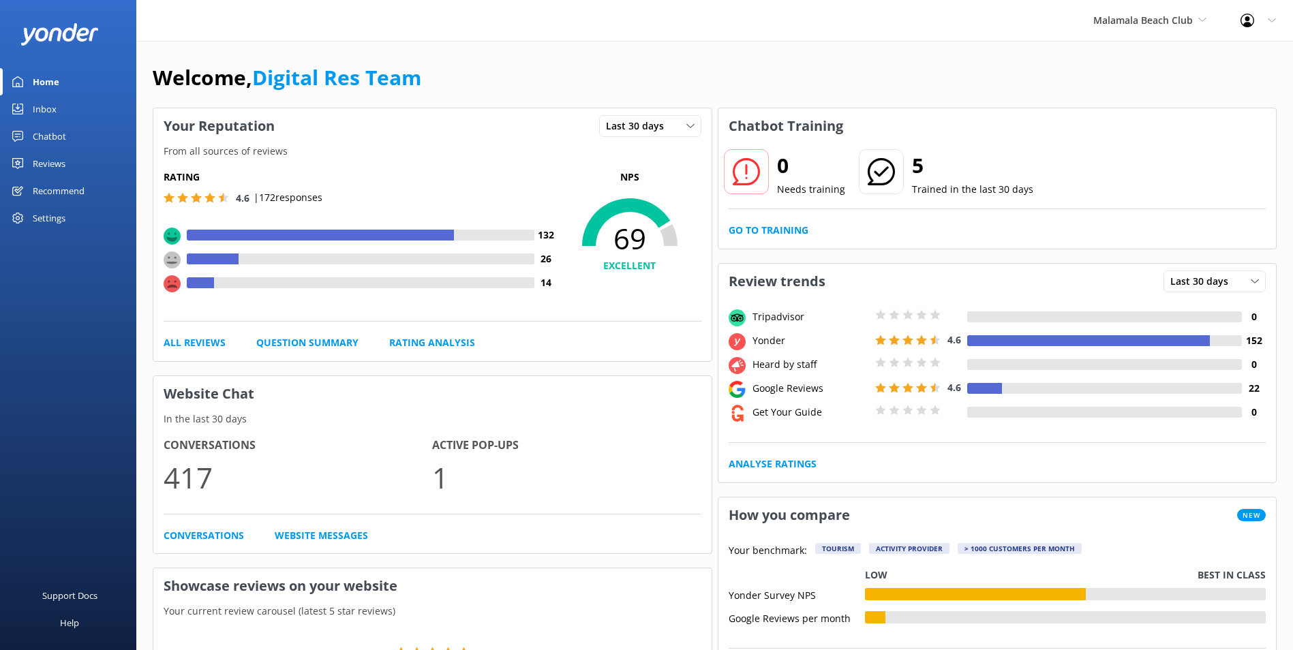
click at [43, 110] on div "Inbox" at bounding box center [45, 108] width 24 height 27
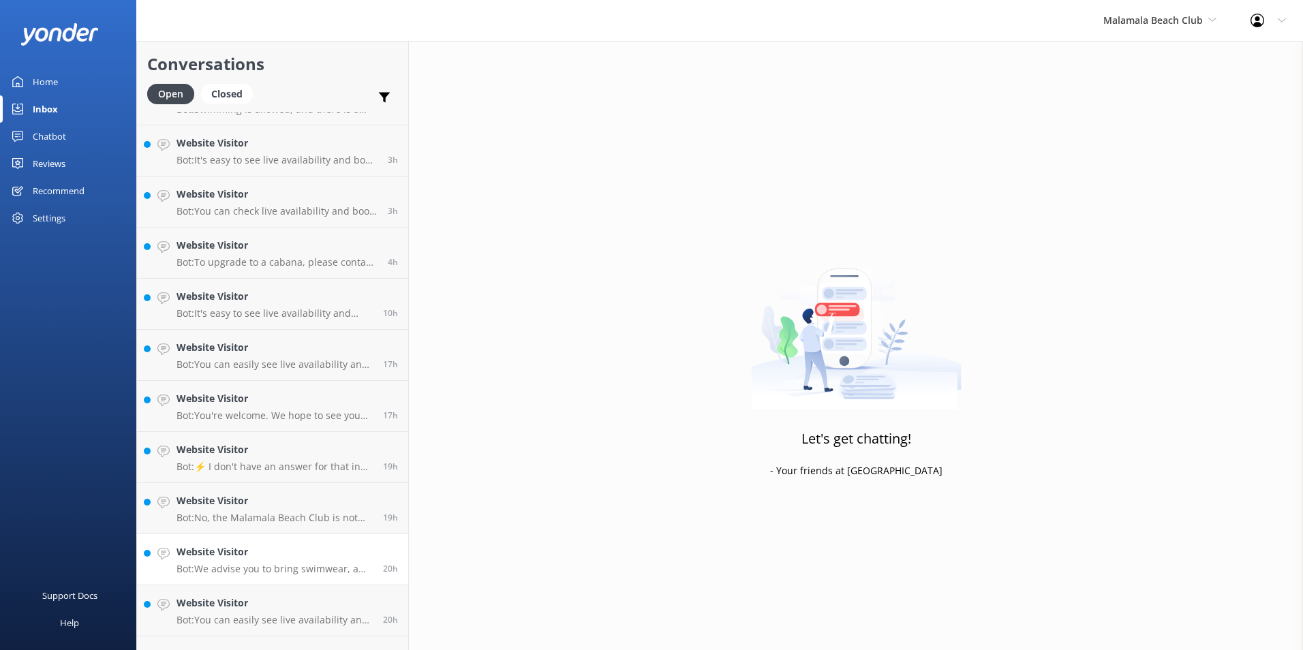
scroll to position [76, 0]
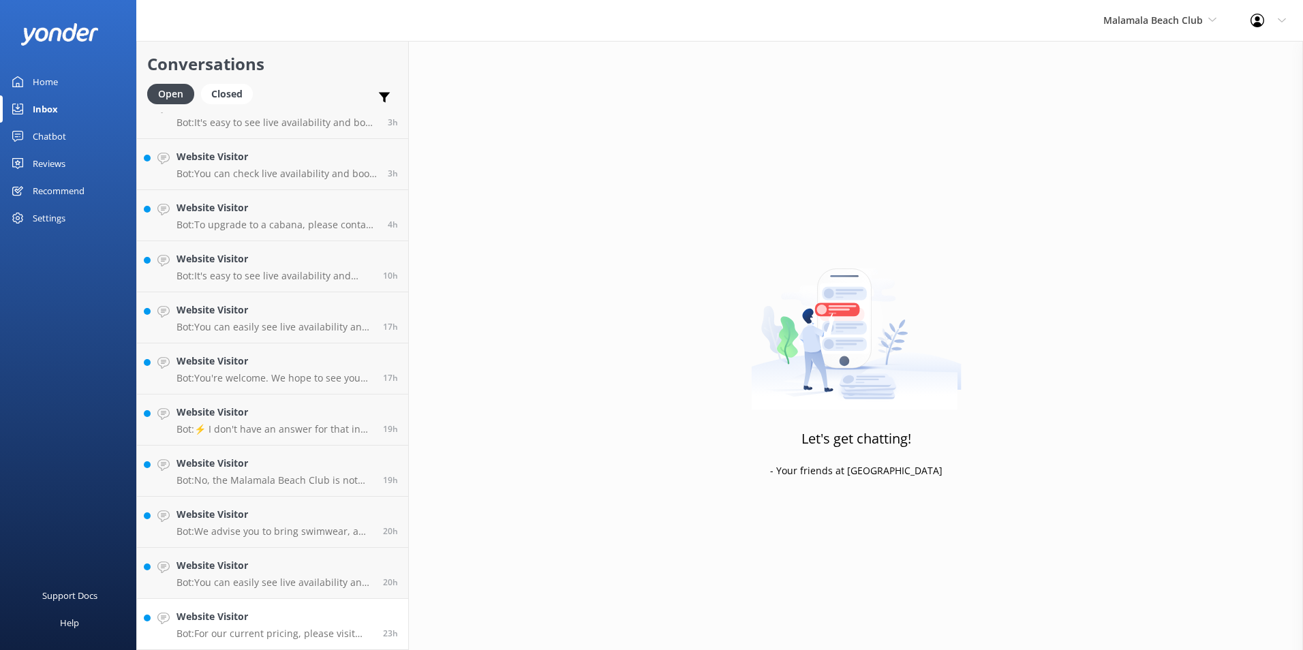
click at [313, 613] on h4 "Website Visitor" at bounding box center [275, 616] width 196 height 15
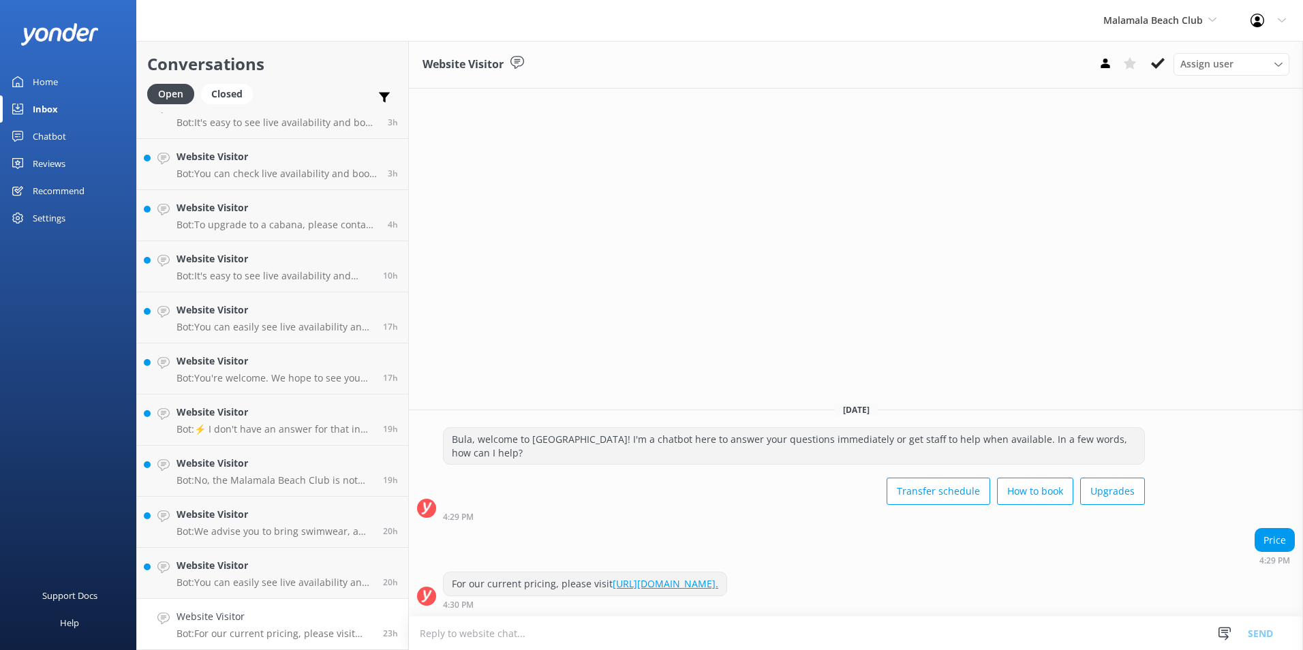
drag, startPoint x: 1159, startPoint y: 63, endPoint x: 1133, endPoint y: 86, distance: 35.3
click at [1159, 62] on use at bounding box center [1158, 63] width 14 height 11
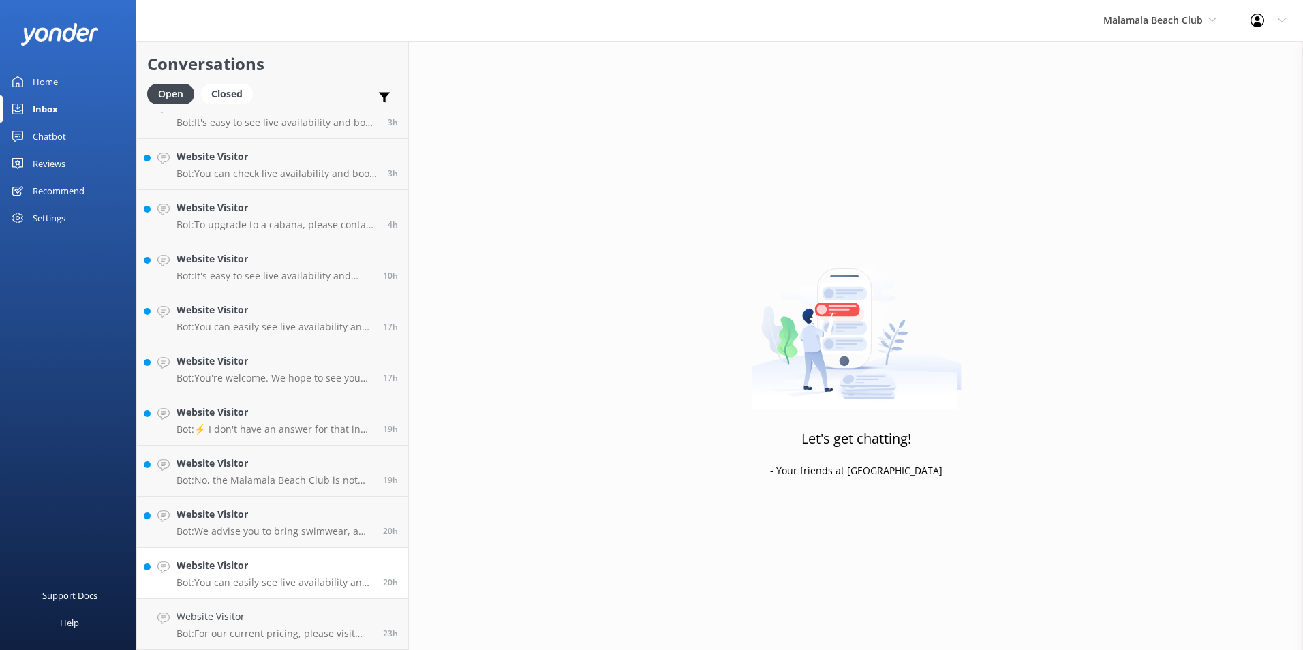
scroll to position [25, 0]
click at [331, 605] on link "Website Visitor Bot: You can easily see live availability and book online at ht…" at bounding box center [272, 624] width 271 height 51
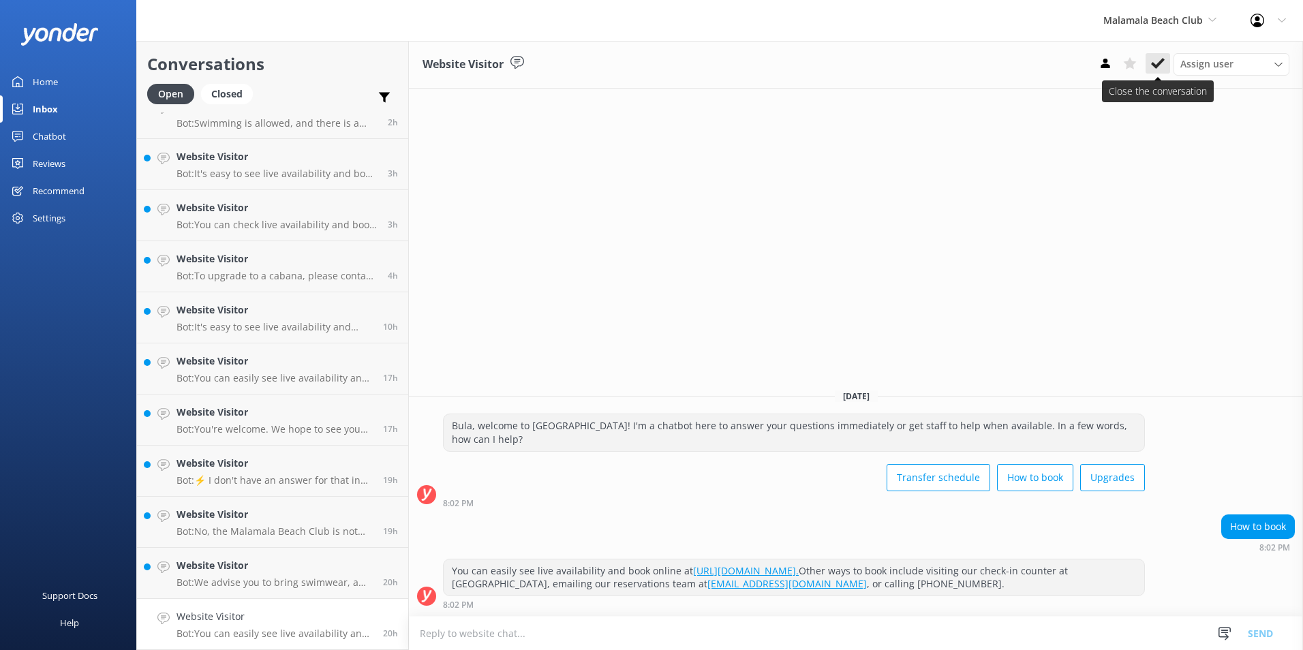
click at [1157, 58] on icon at bounding box center [1158, 64] width 14 height 14
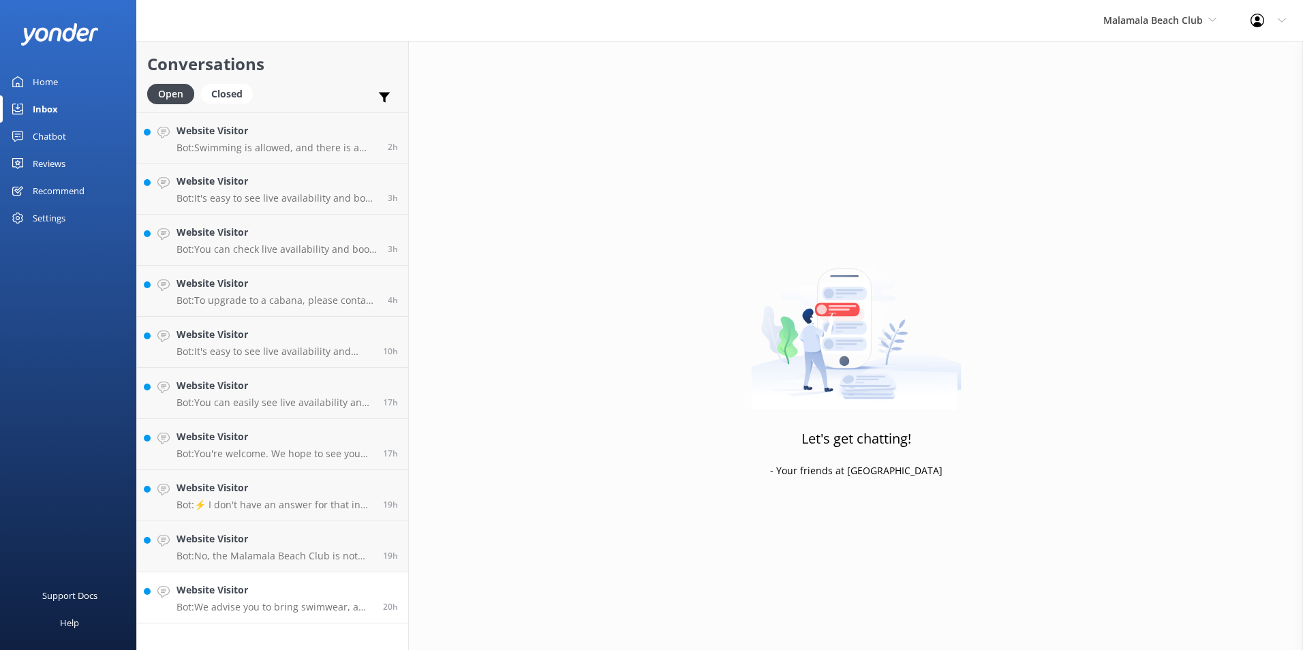
click at [357, 594] on h4 "Website Visitor" at bounding box center [275, 590] width 196 height 15
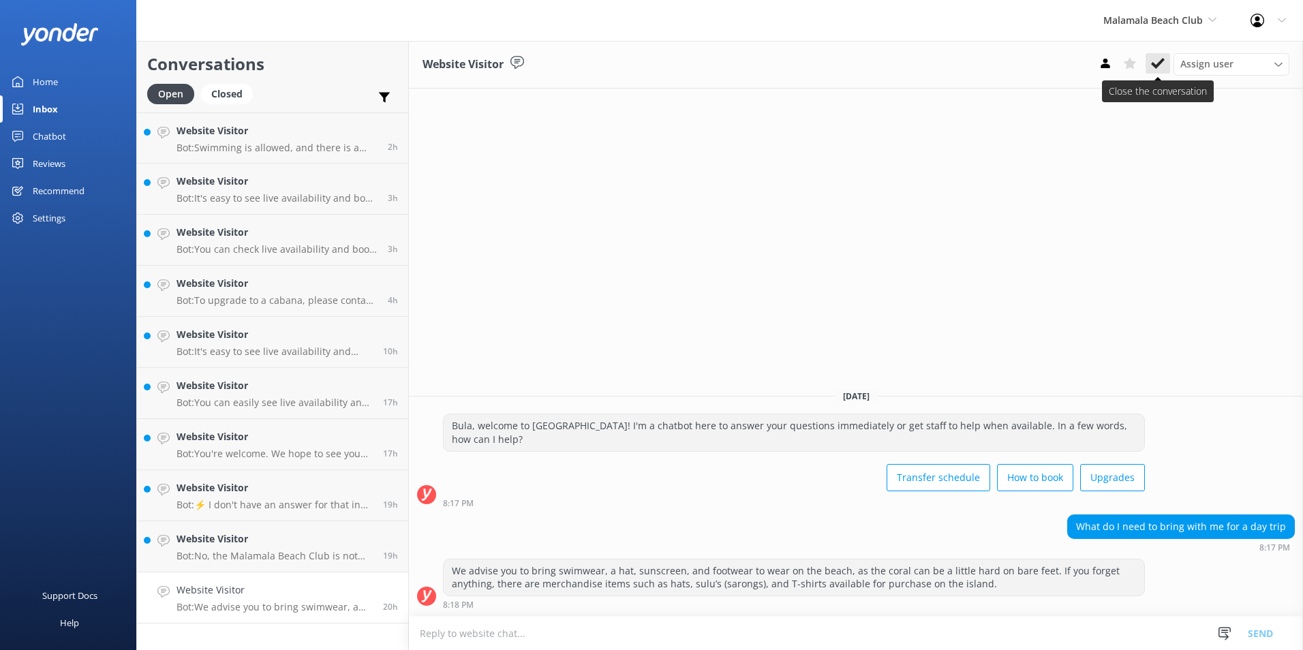
click at [1151, 57] on button at bounding box center [1158, 63] width 25 height 20
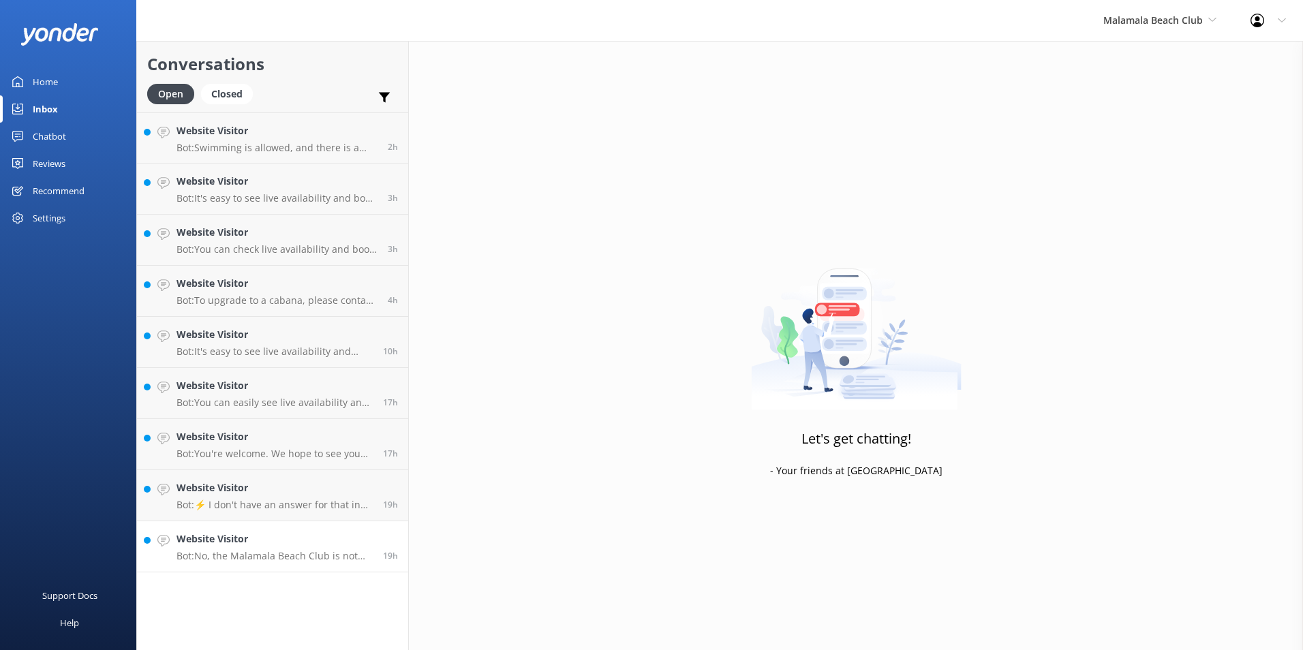
click at [321, 538] on h4 "Website Visitor" at bounding box center [275, 539] width 196 height 15
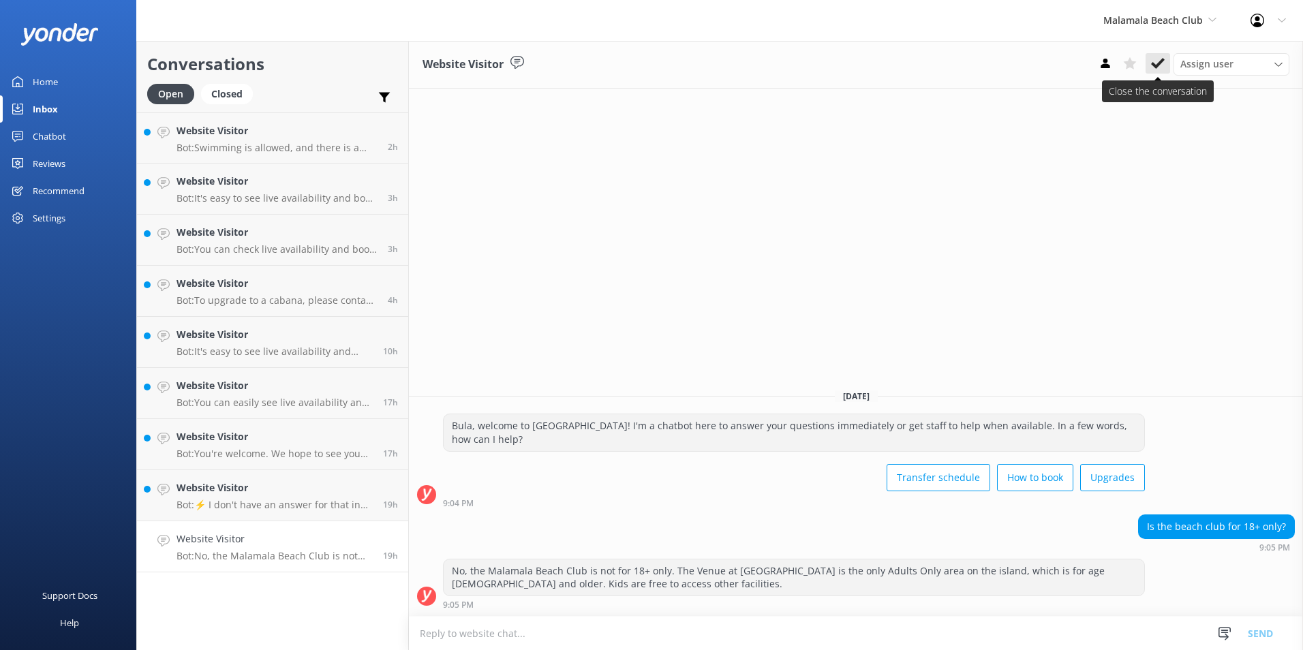
click at [1157, 61] on icon at bounding box center [1158, 64] width 14 height 14
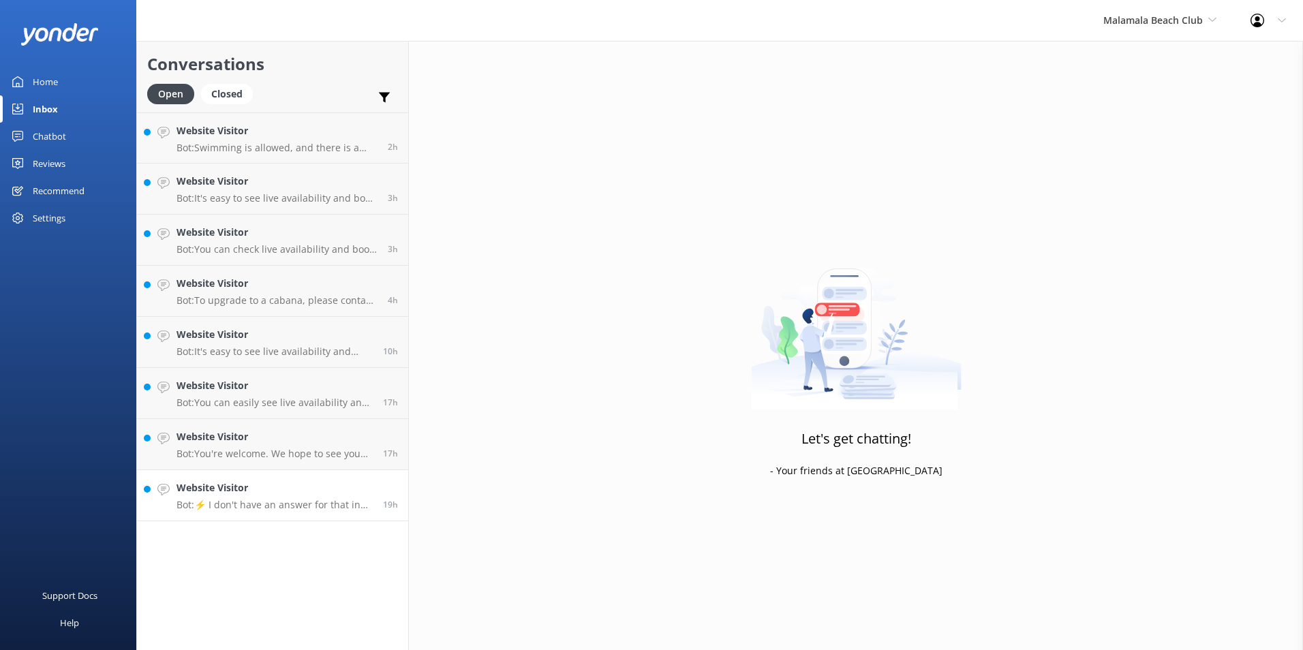
click at [348, 485] on h4 "Website Visitor" at bounding box center [275, 488] width 196 height 15
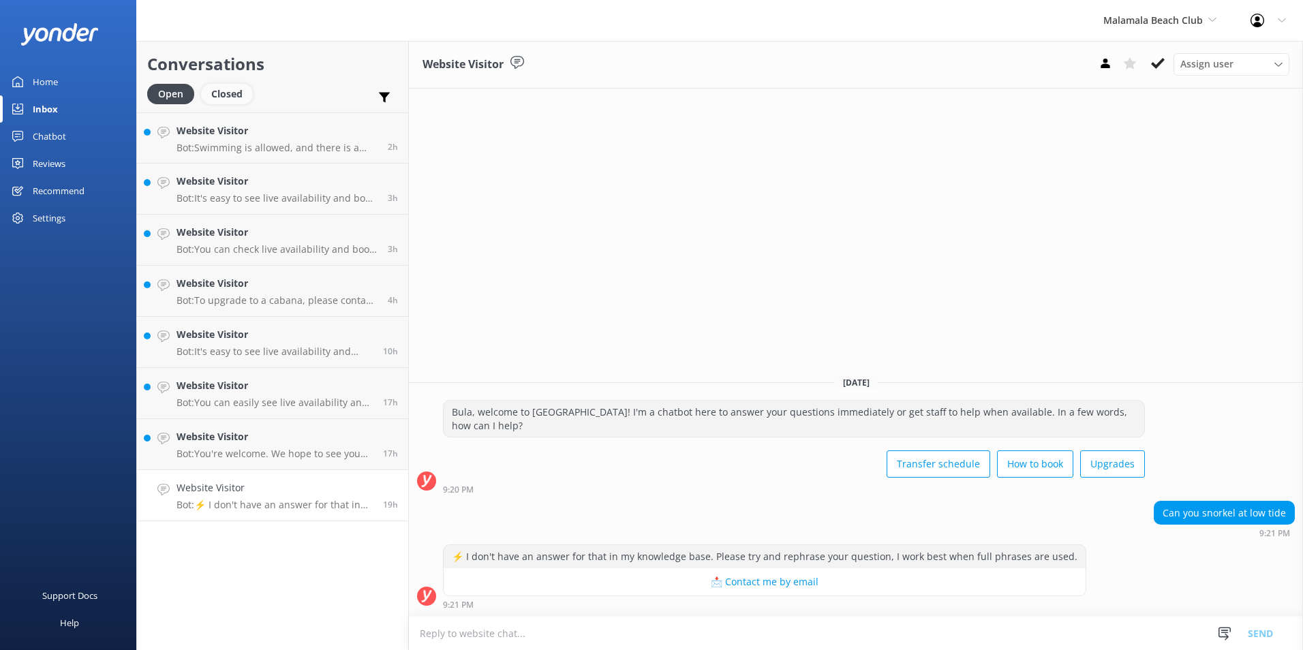
click at [241, 89] on div "Closed" at bounding box center [227, 94] width 52 height 20
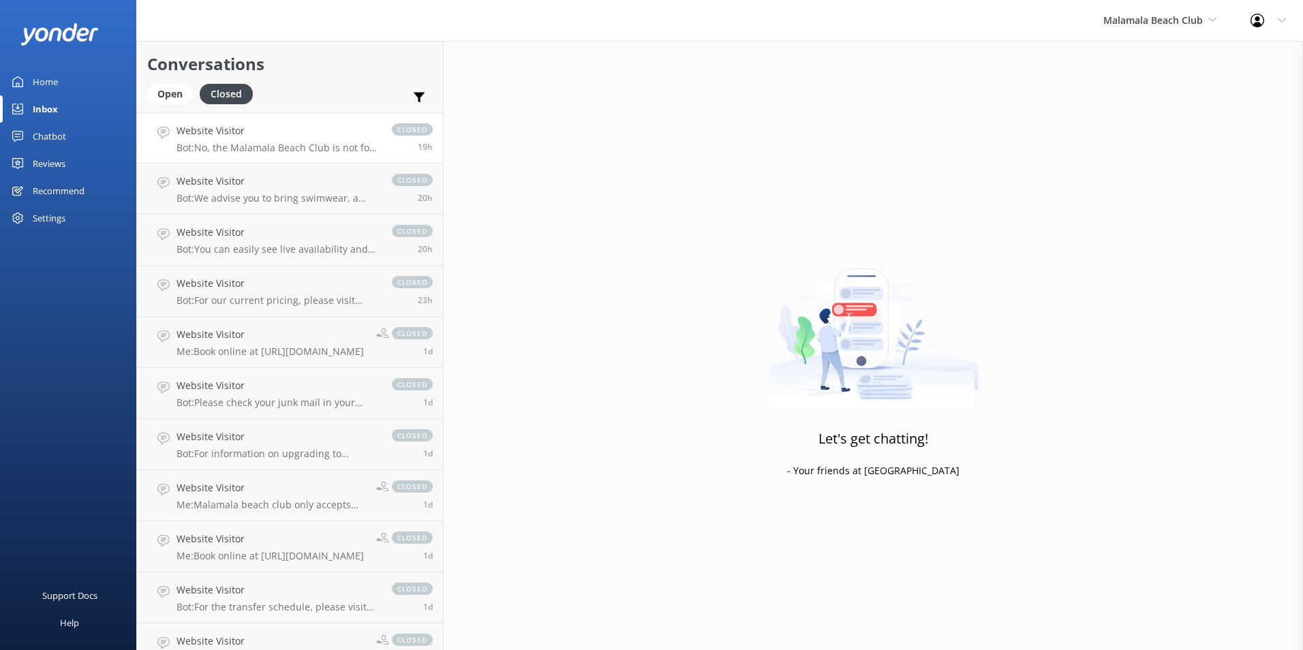
drag, startPoint x: 267, startPoint y: 147, endPoint x: 289, endPoint y: 155, distance: 24.2
click at [267, 146] on p "Bot: No, the Malamala Beach Club is not for 18+ only. The Venue at Malamala Bea…" at bounding box center [278, 148] width 202 height 12
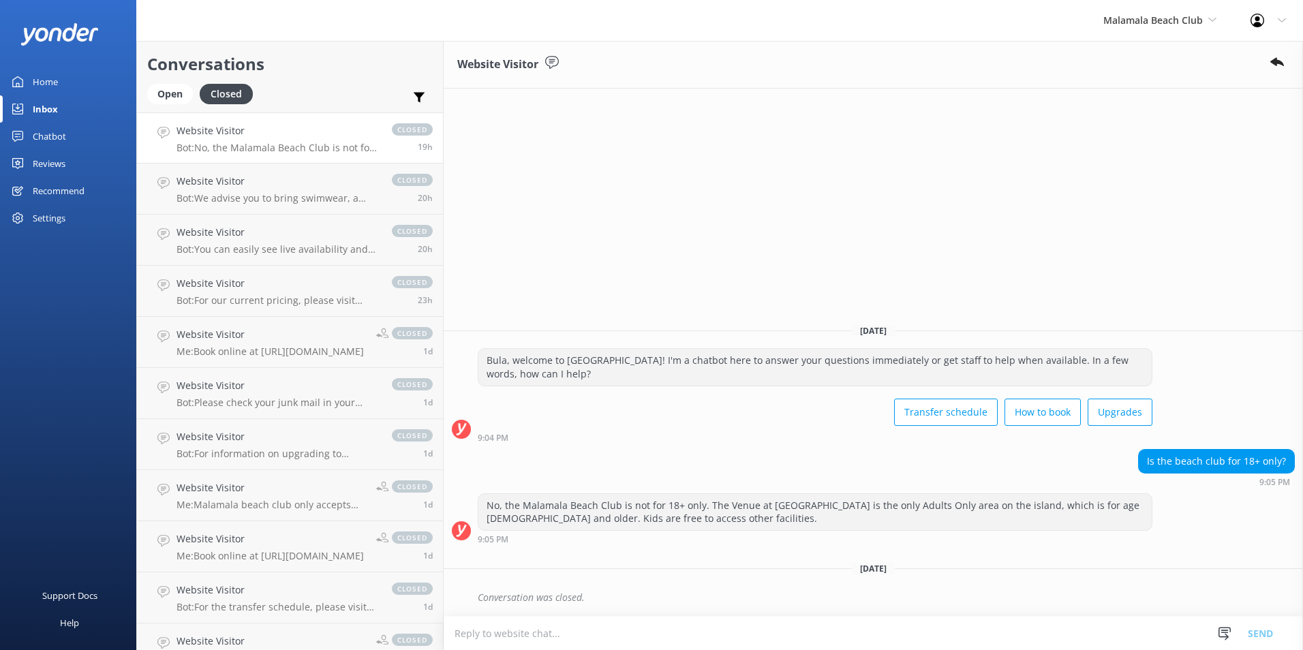
click at [534, 641] on textarea at bounding box center [874, 633] width 860 height 33
drag, startPoint x: 468, startPoint y: 639, endPoint x: 485, endPoint y: 639, distance: 16.4
click at [469, 638] on textarea at bounding box center [874, 633] width 860 height 33
paste textarea "we do allow children of all ages at the beach club but we don't have a kids clu…"
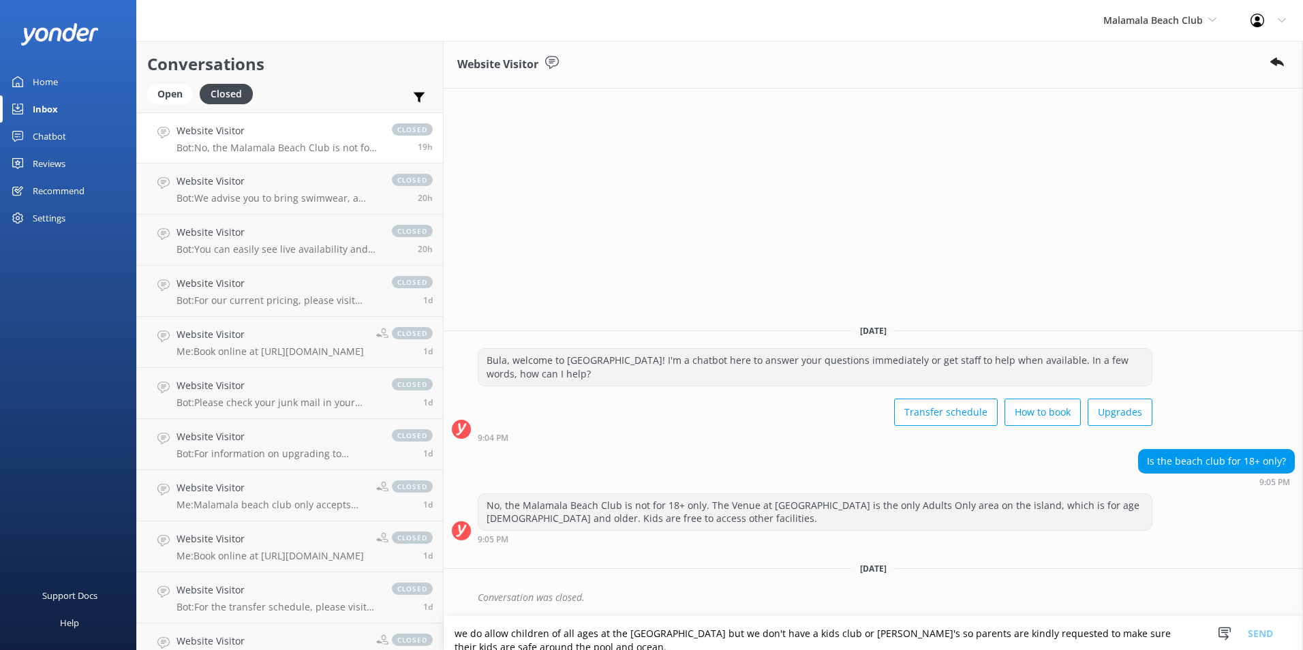
scroll to position [3, 0]
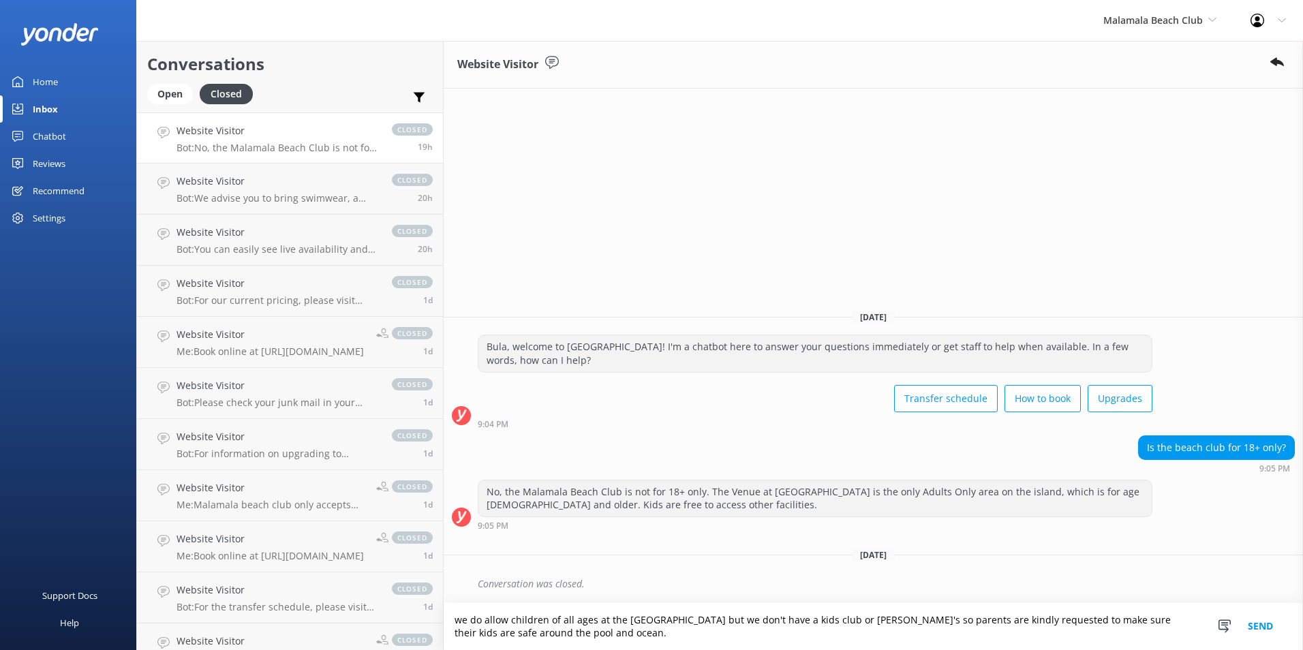
click at [444, 617] on textarea "we do allow children of all ages at the beach club but we don't have a kids clu…" at bounding box center [874, 626] width 860 height 47
type textarea "We do allow children of all ages at the beach club, but we don't have a kids cl…"
click at [1265, 620] on button "Send" at bounding box center [1260, 626] width 51 height 47
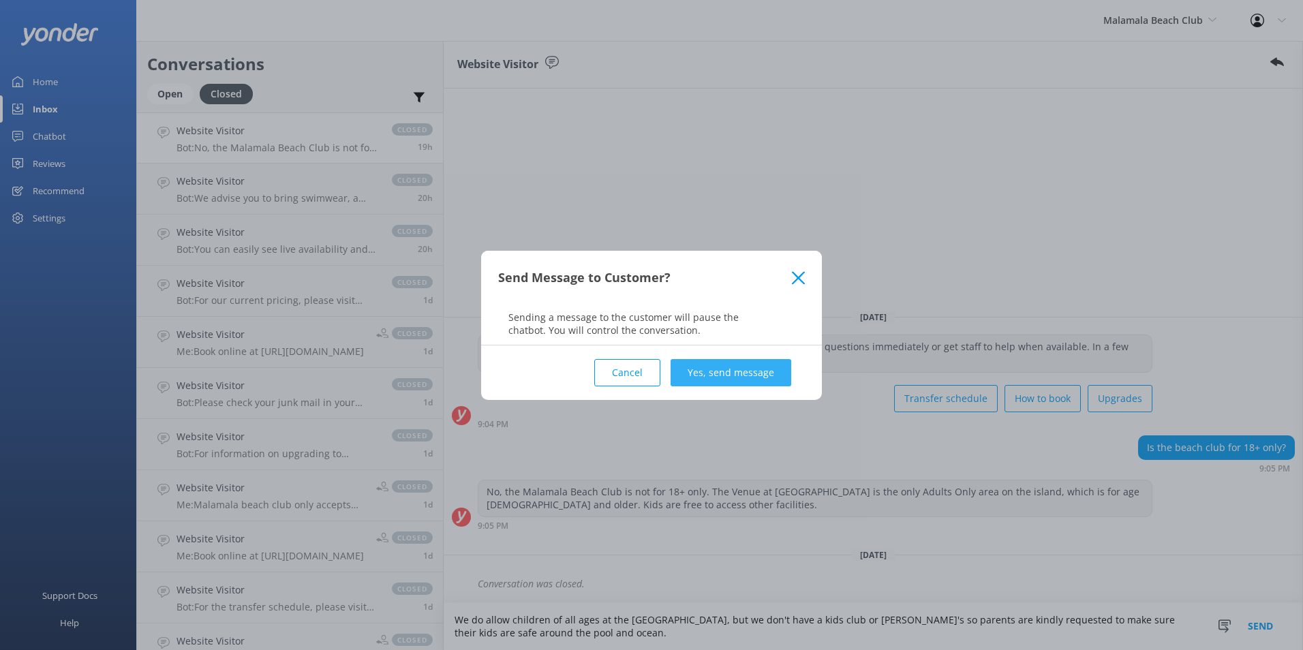
click at [759, 370] on button "Yes, send message" at bounding box center [731, 372] width 121 height 27
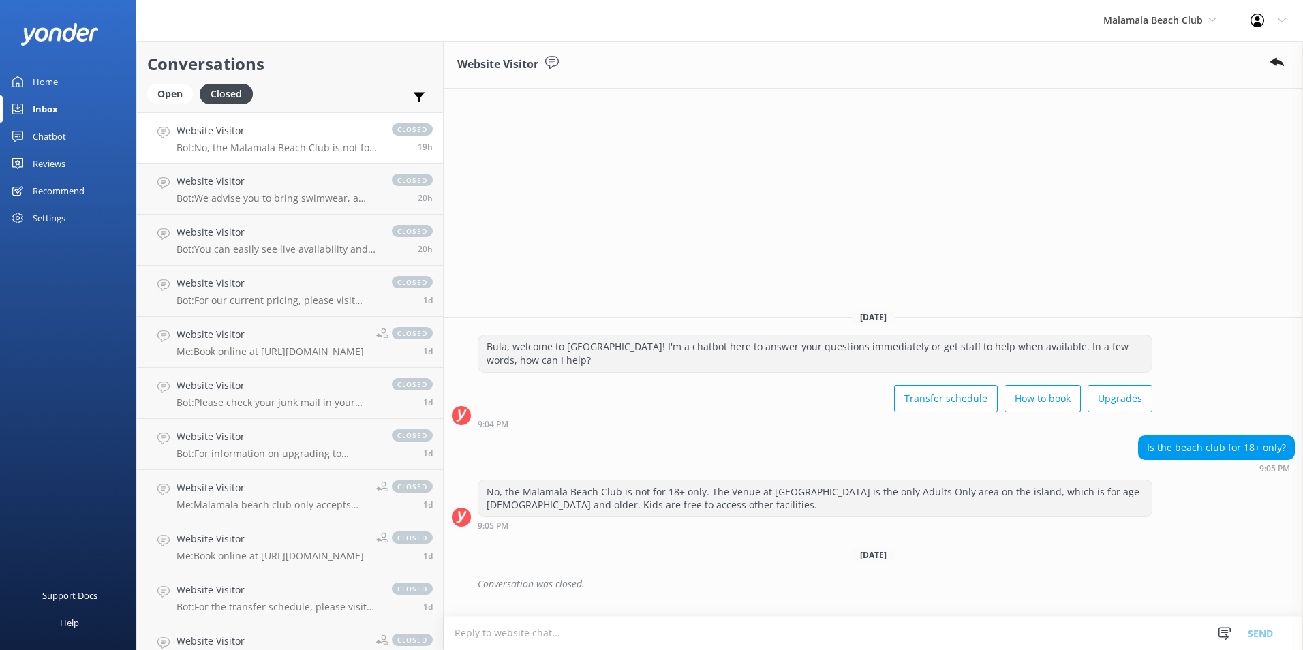
scroll to position [1, 0]
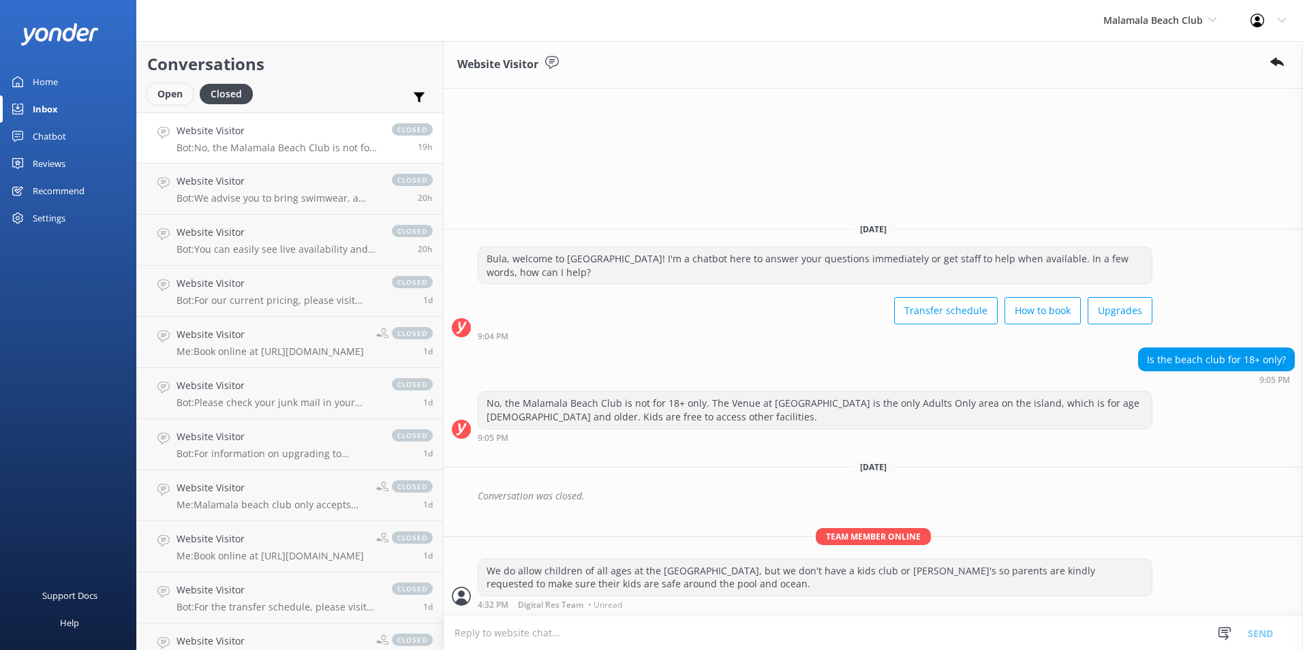
click at [172, 95] on div "Open" at bounding box center [170, 94] width 46 height 20
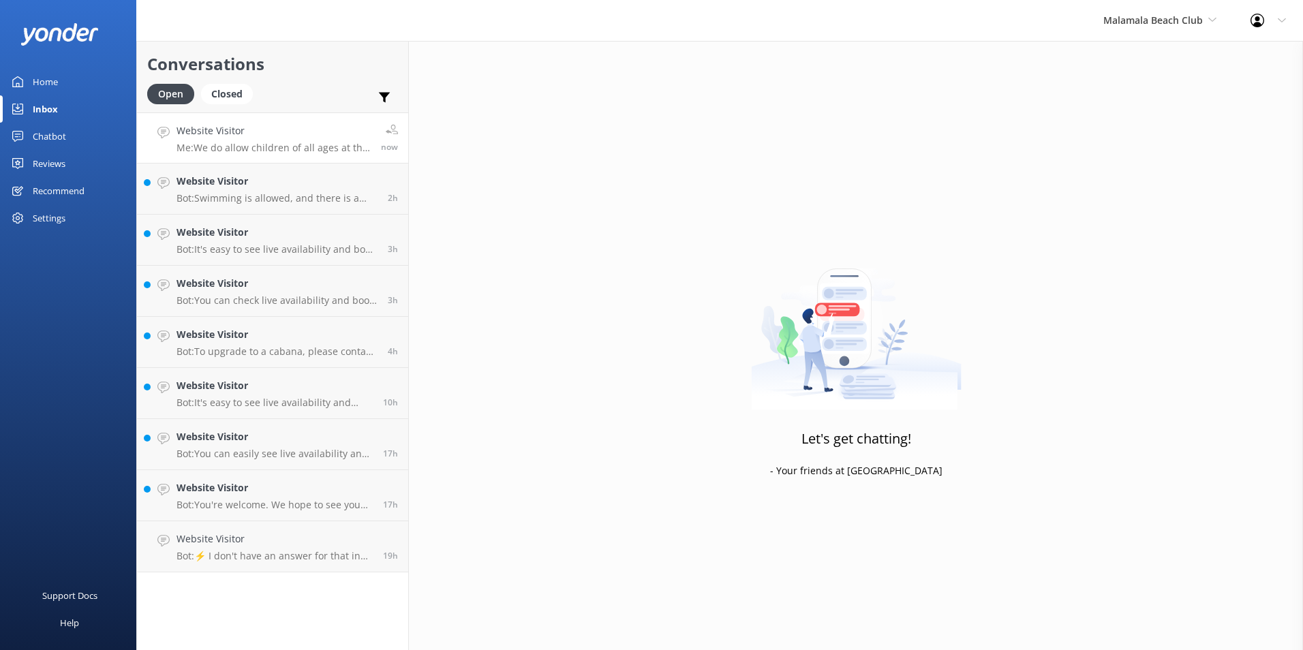
click at [342, 127] on h4 "Website Visitor" at bounding box center [274, 130] width 194 height 15
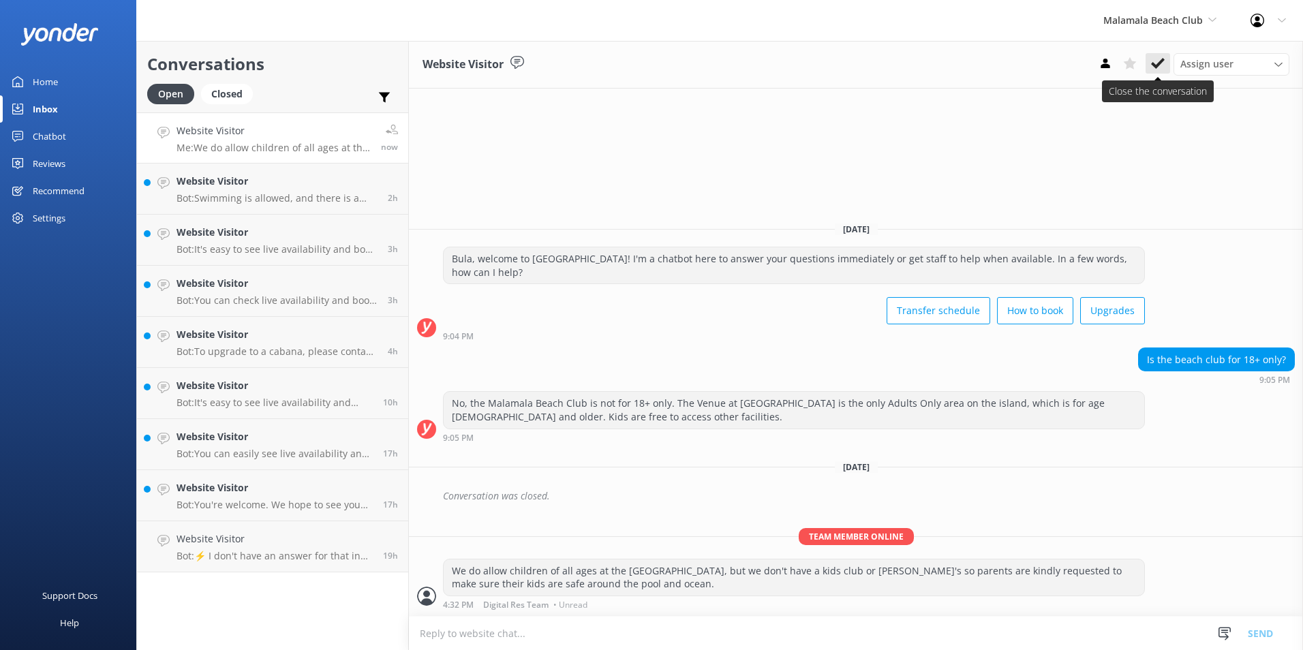
click at [1160, 63] on use at bounding box center [1158, 63] width 14 height 11
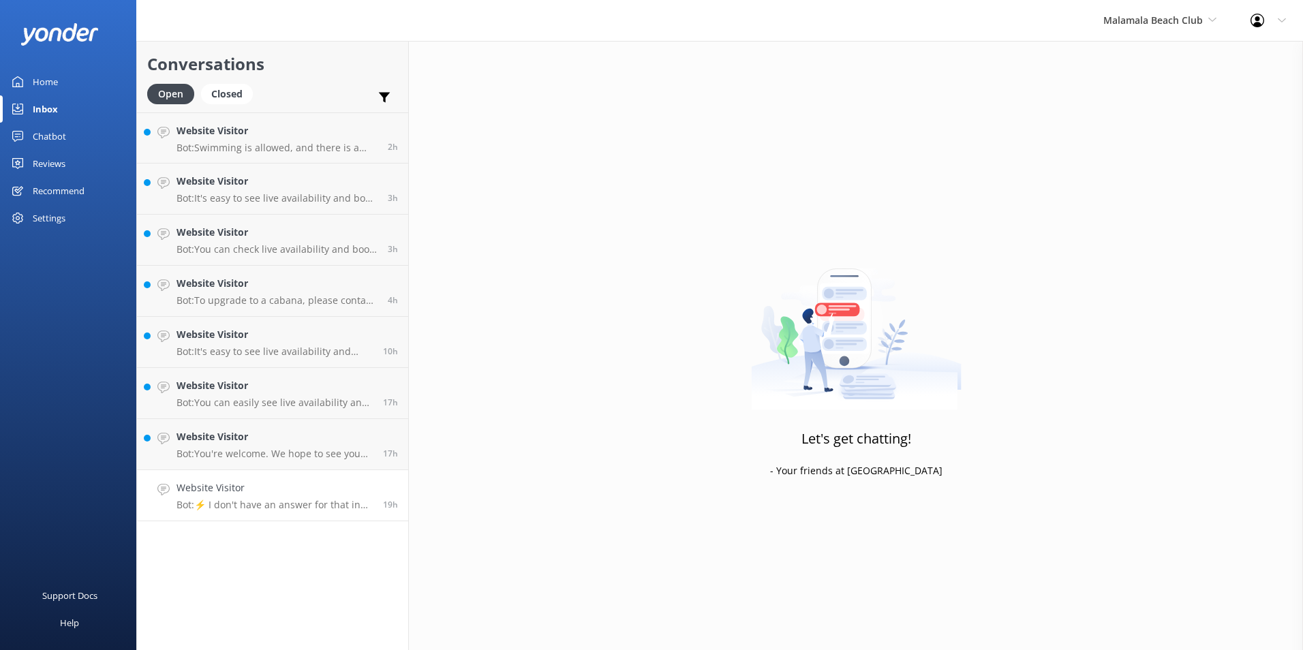
drag, startPoint x: 331, startPoint y: 485, endPoint x: 320, endPoint y: 479, distance: 12.5
click at [330, 485] on h4 "Website Visitor" at bounding box center [275, 488] width 196 height 15
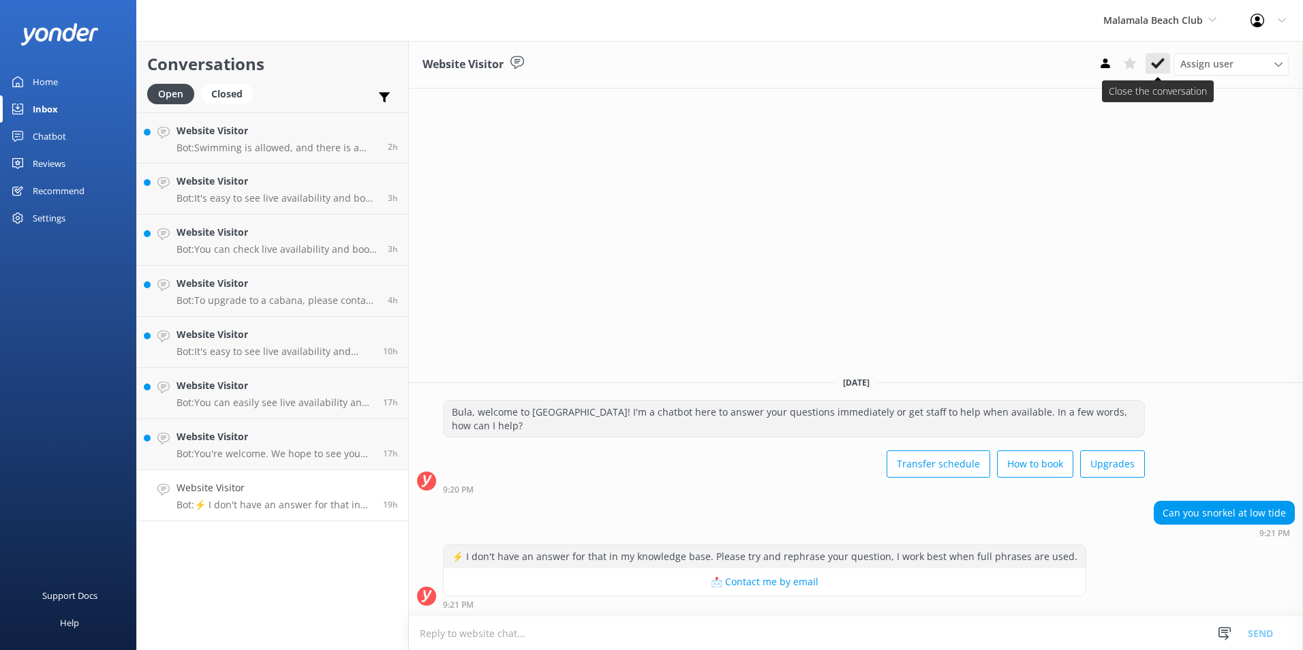
click at [1162, 65] on icon at bounding box center [1158, 64] width 14 height 14
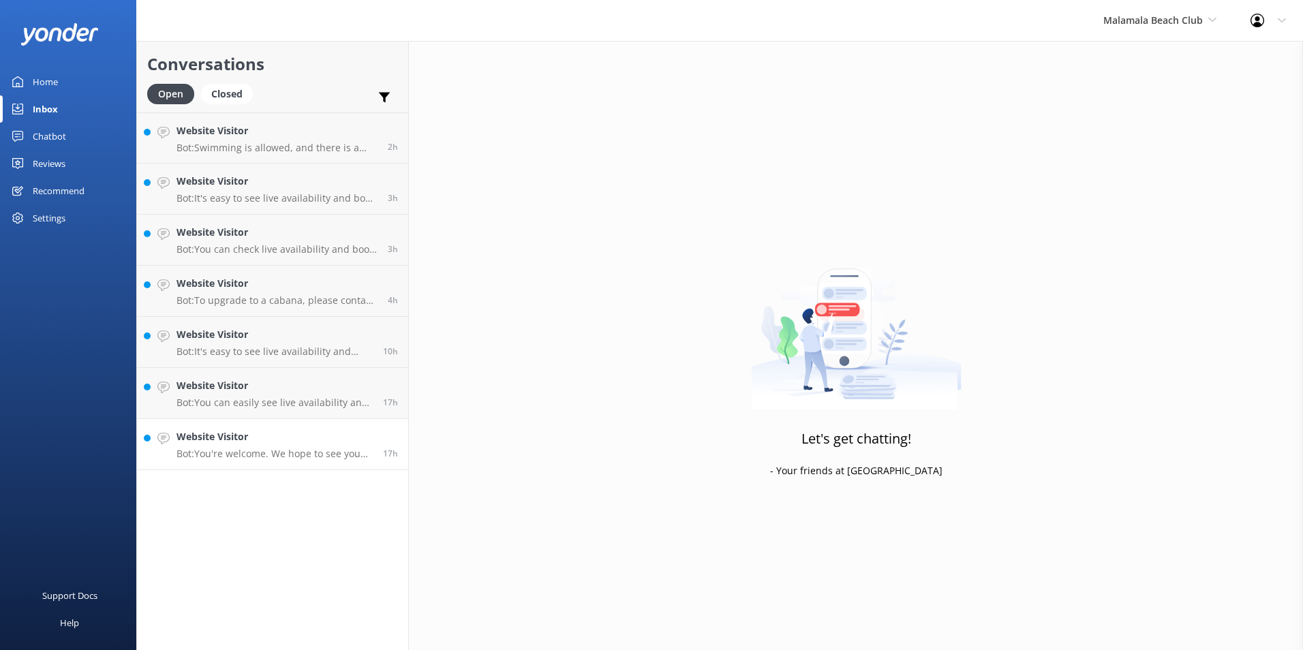
drag, startPoint x: 372, startPoint y: 439, endPoint x: 380, endPoint y: 437, distance: 8.4
click at [372, 438] on h4 "Website Visitor" at bounding box center [275, 436] width 196 height 15
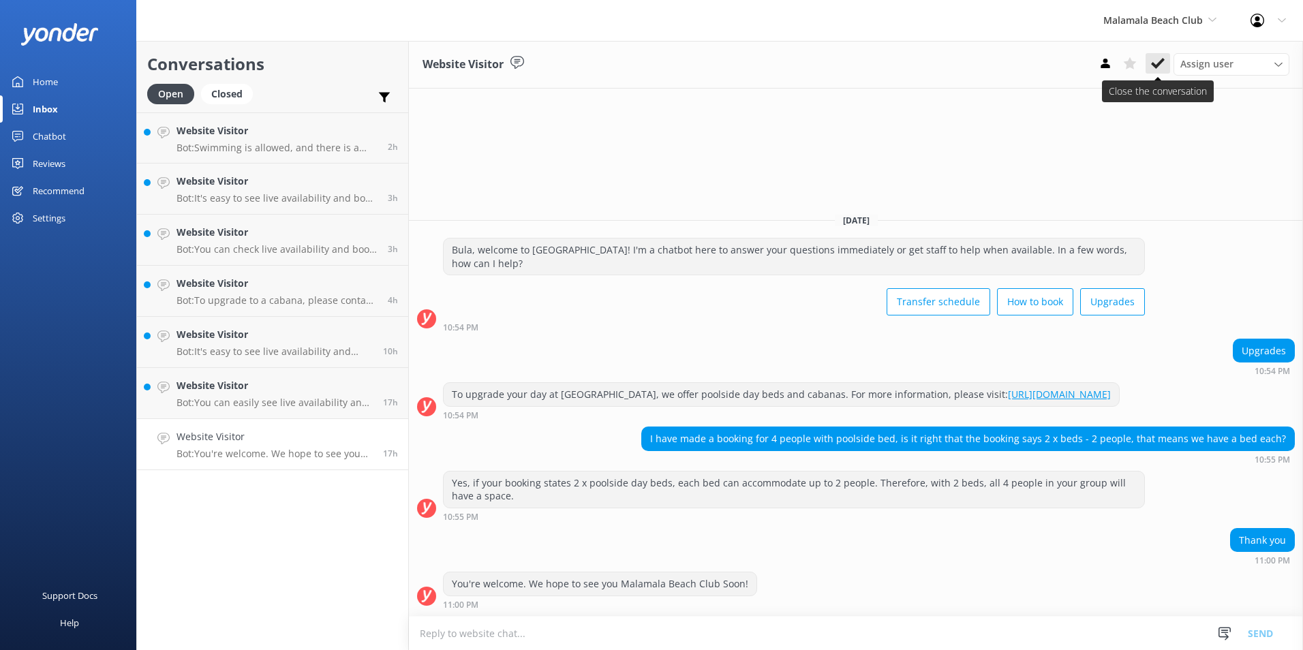
click at [1164, 60] on use at bounding box center [1158, 63] width 14 height 11
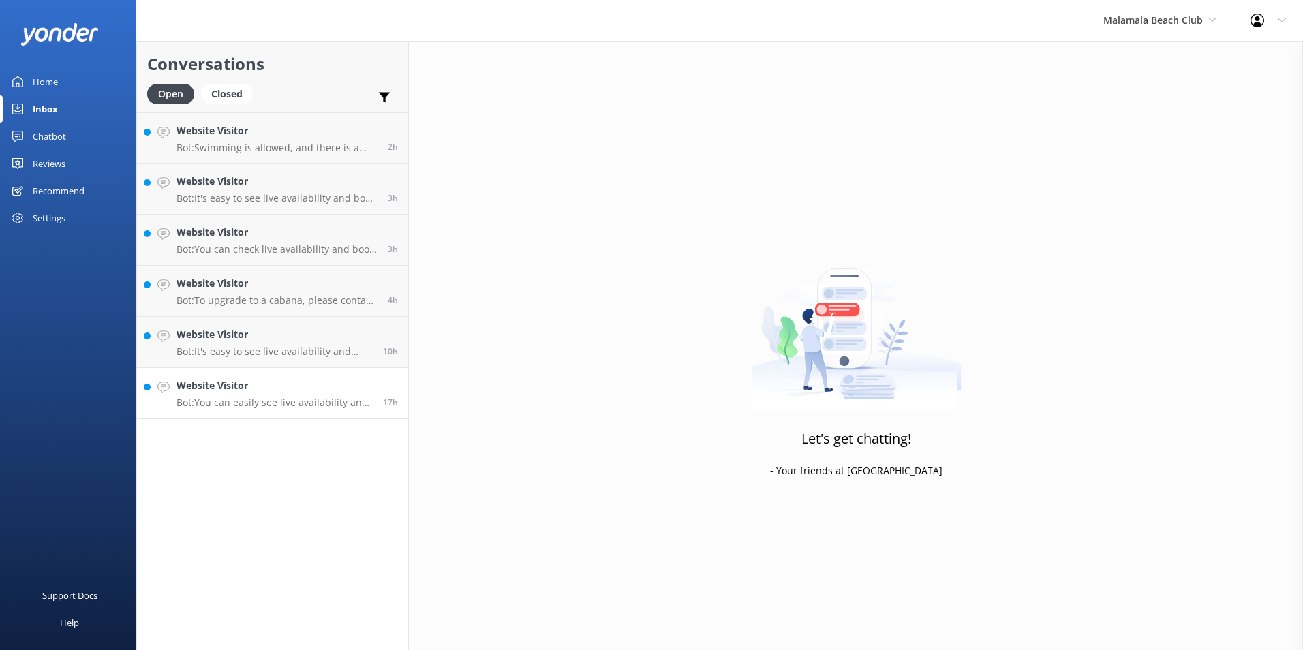
drag, startPoint x: 375, startPoint y: 395, endPoint x: 404, endPoint y: 395, distance: 28.6
click at [376, 394] on div "17h" at bounding box center [385, 393] width 25 height 30
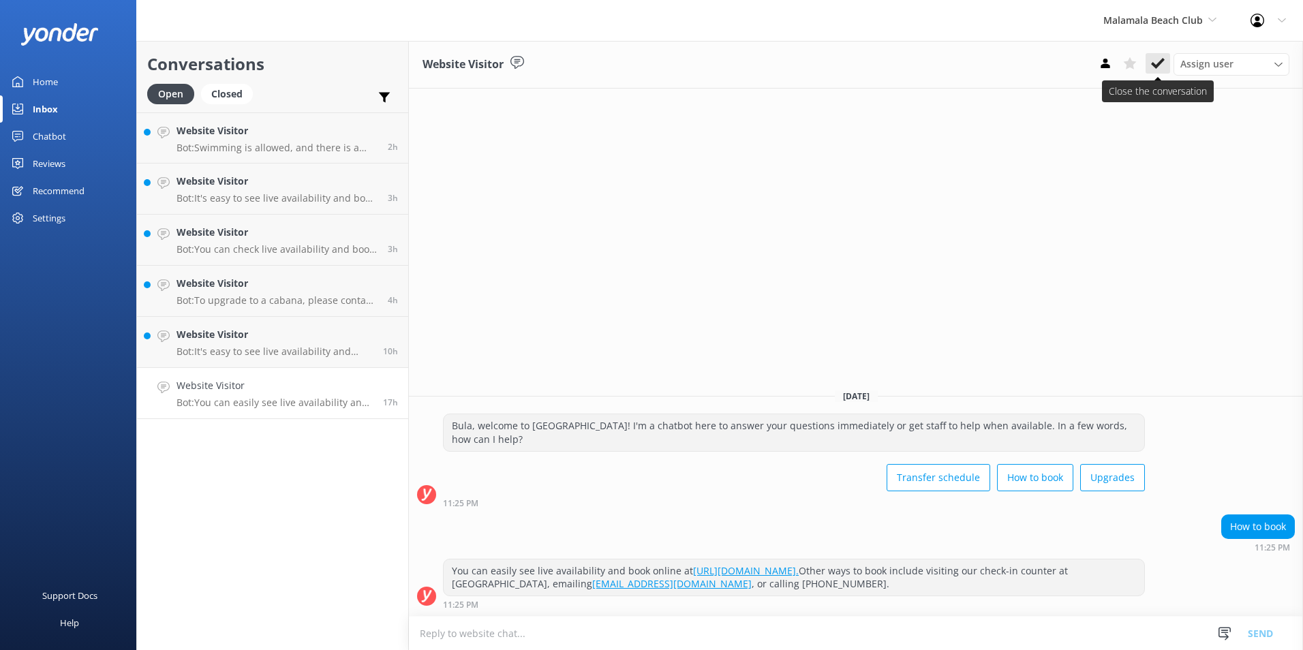
click at [1164, 63] on icon at bounding box center [1158, 64] width 14 height 14
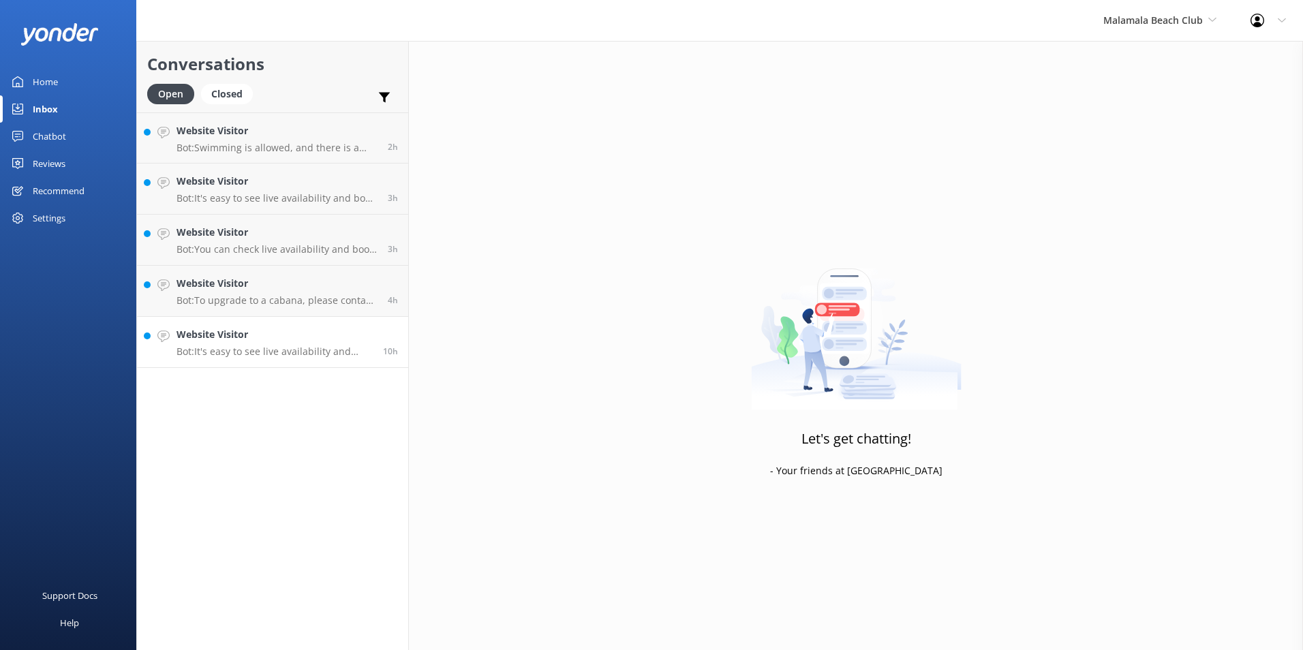
click at [371, 327] on h4 "Website Visitor" at bounding box center [275, 334] width 196 height 15
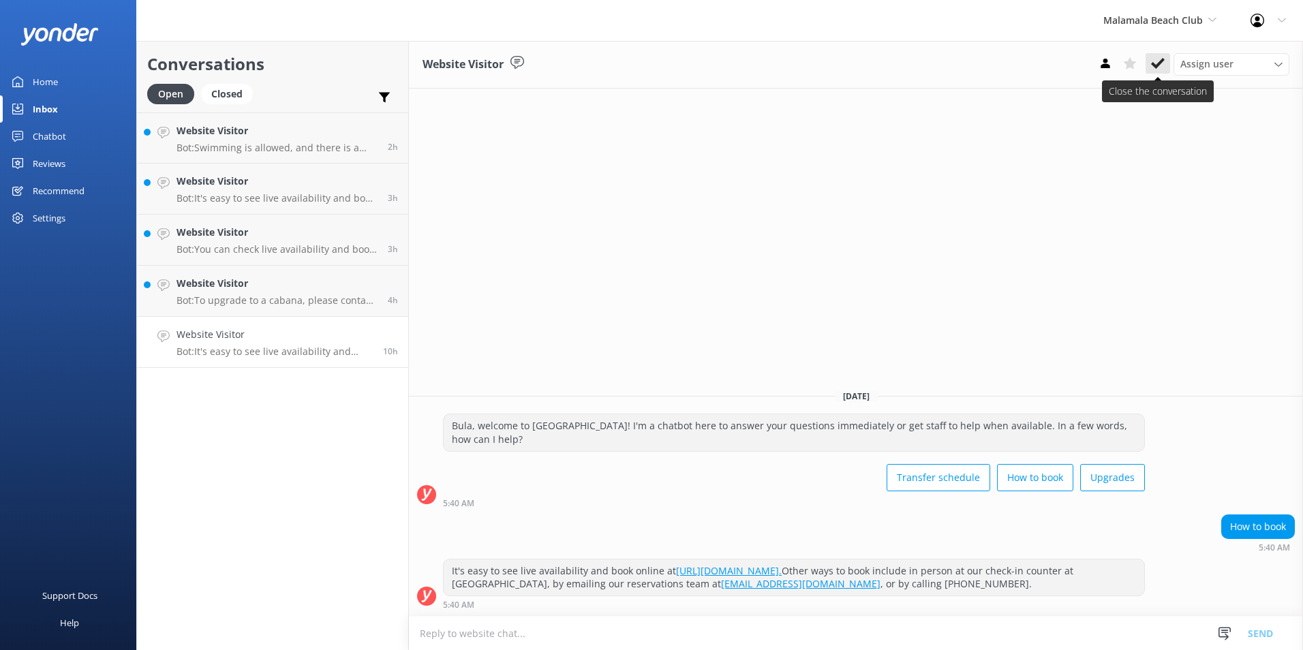
click at [1156, 60] on icon at bounding box center [1158, 64] width 14 height 14
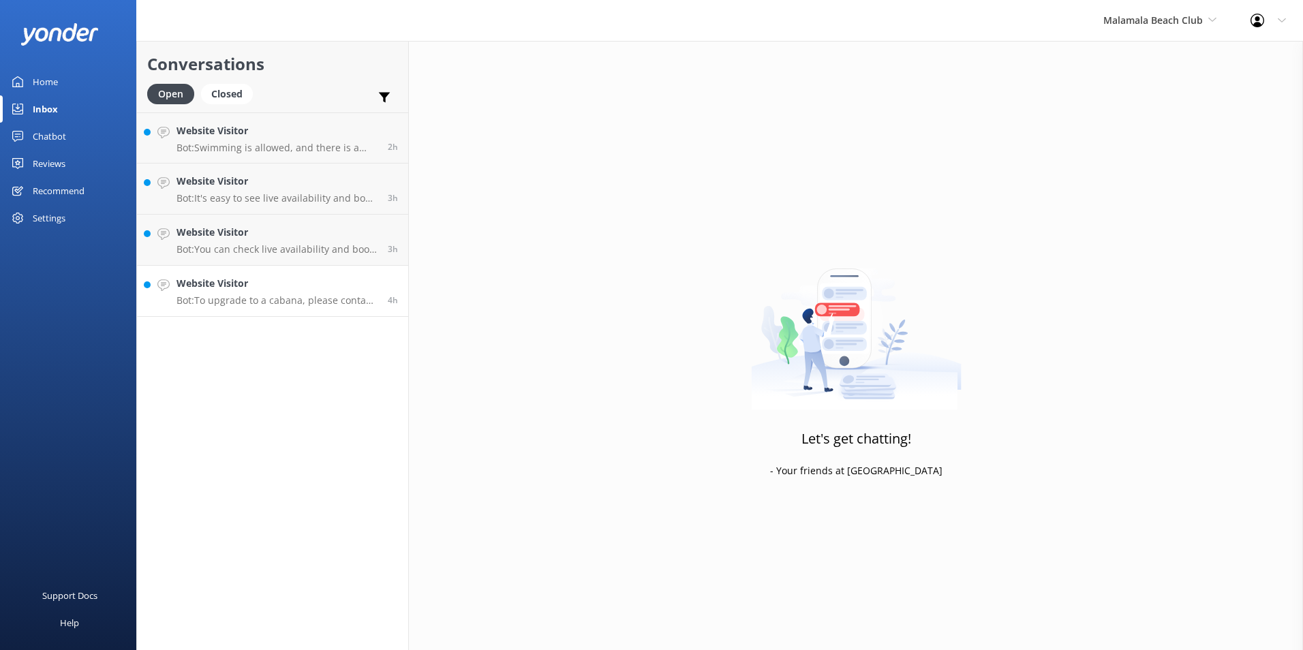
click at [315, 274] on link "Website Visitor Bot: To upgrade to a cabana, please contact the reservations te…" at bounding box center [272, 291] width 271 height 51
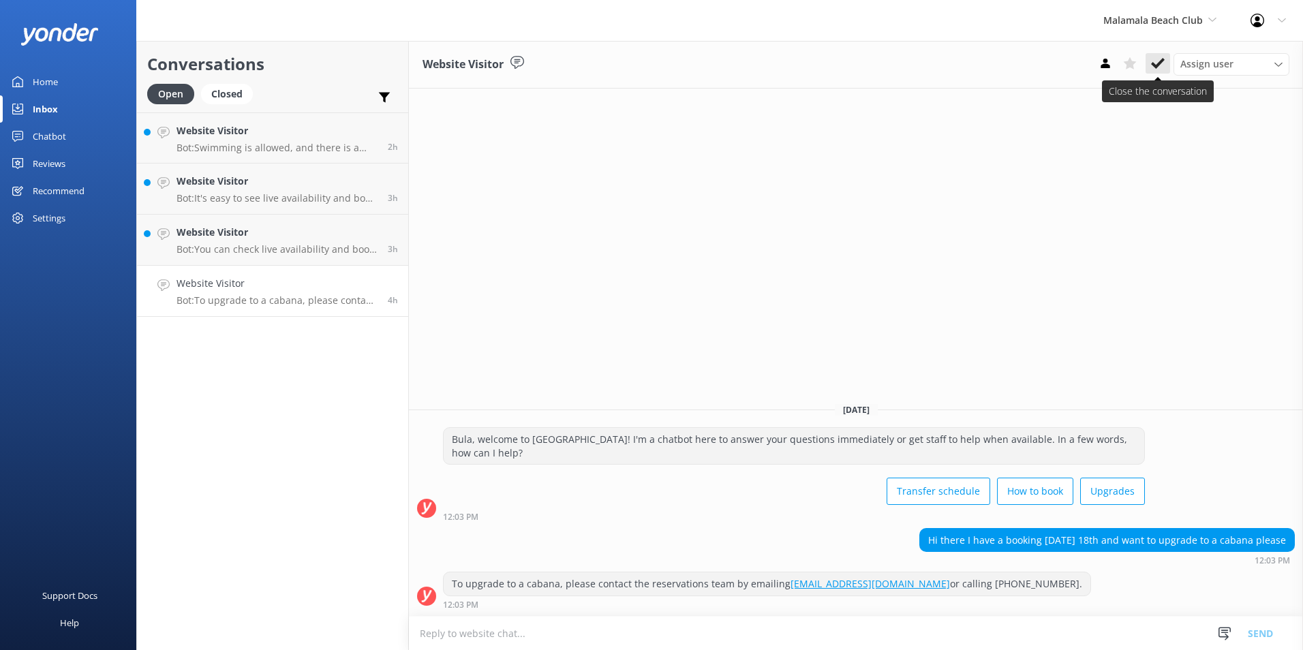
click at [1166, 61] on button at bounding box center [1158, 63] width 25 height 20
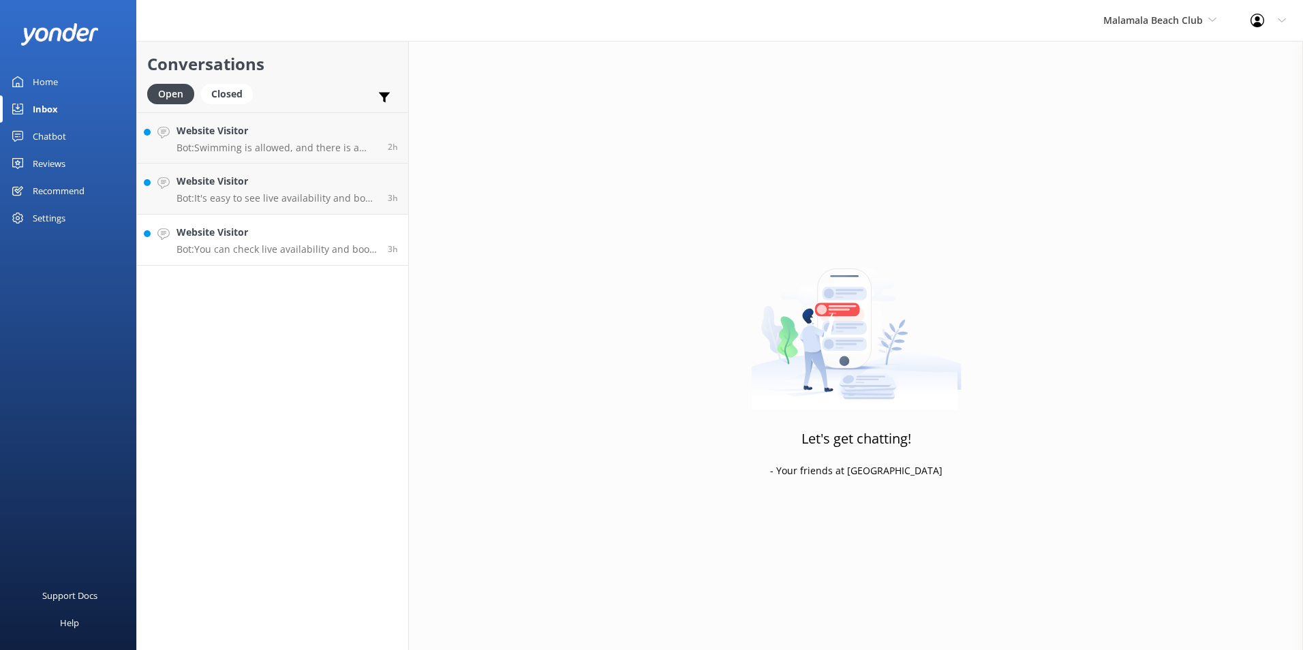
click at [338, 238] on h4 "Website Visitor" at bounding box center [277, 232] width 201 height 15
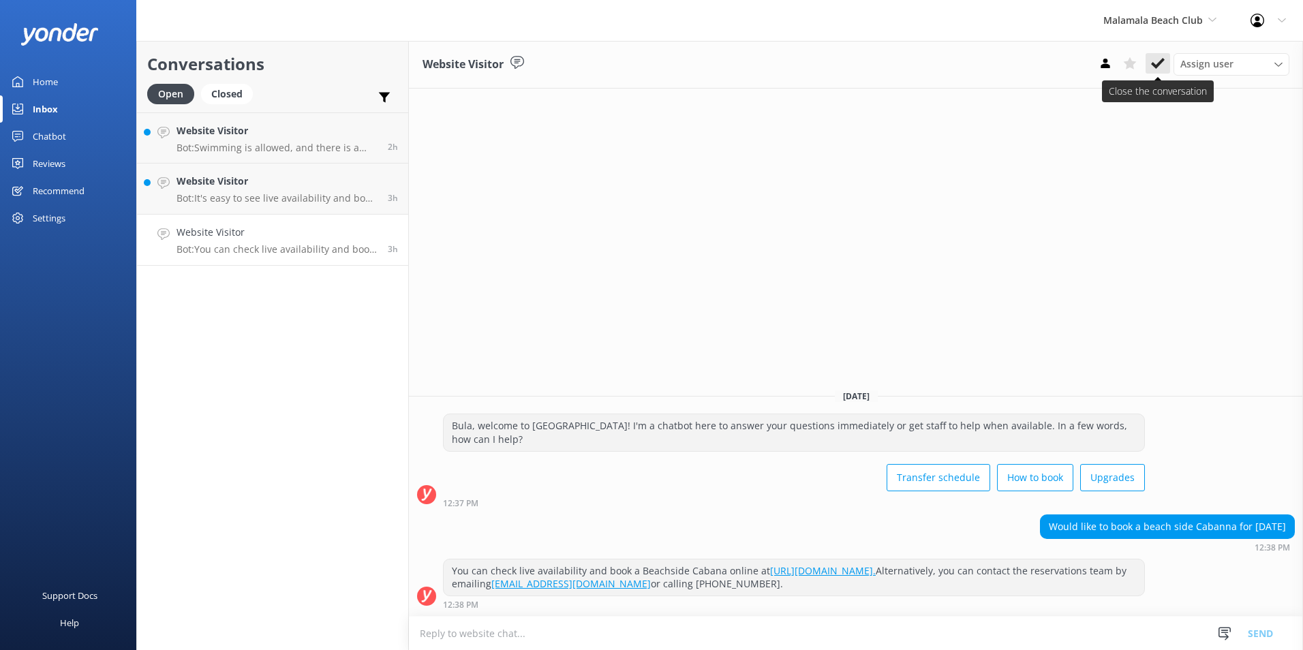
drag, startPoint x: 1164, startPoint y: 61, endPoint x: 855, endPoint y: 123, distance: 315.8
click at [1164, 61] on use at bounding box center [1158, 63] width 14 height 11
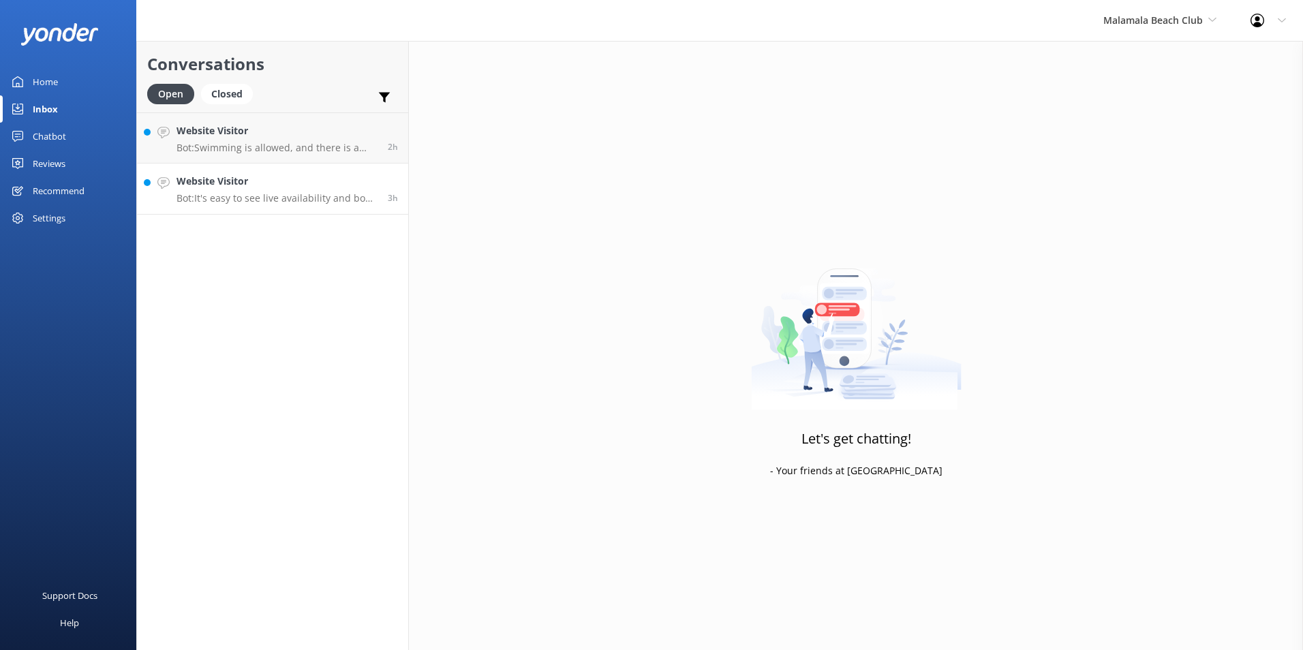
click at [329, 179] on h4 "Website Visitor" at bounding box center [277, 181] width 201 height 15
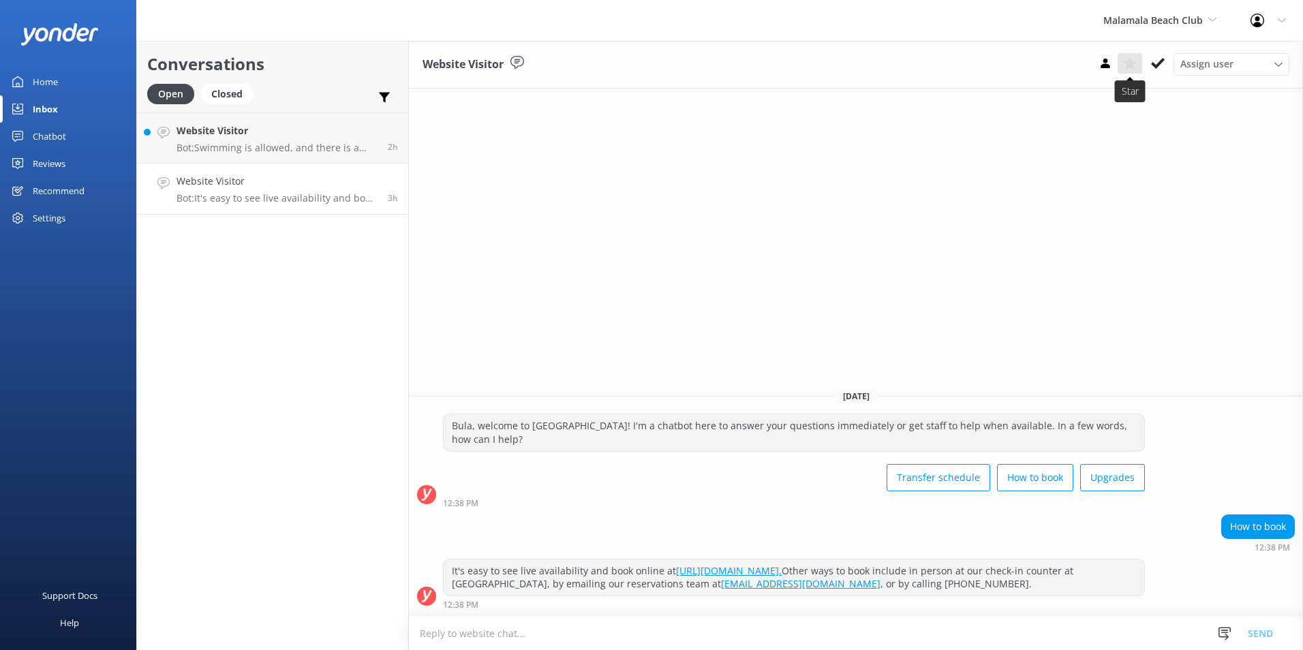
drag, startPoint x: 1157, startPoint y: 58, endPoint x: 1138, endPoint y: 61, distance: 19.3
click at [1155, 58] on icon at bounding box center [1158, 64] width 14 height 14
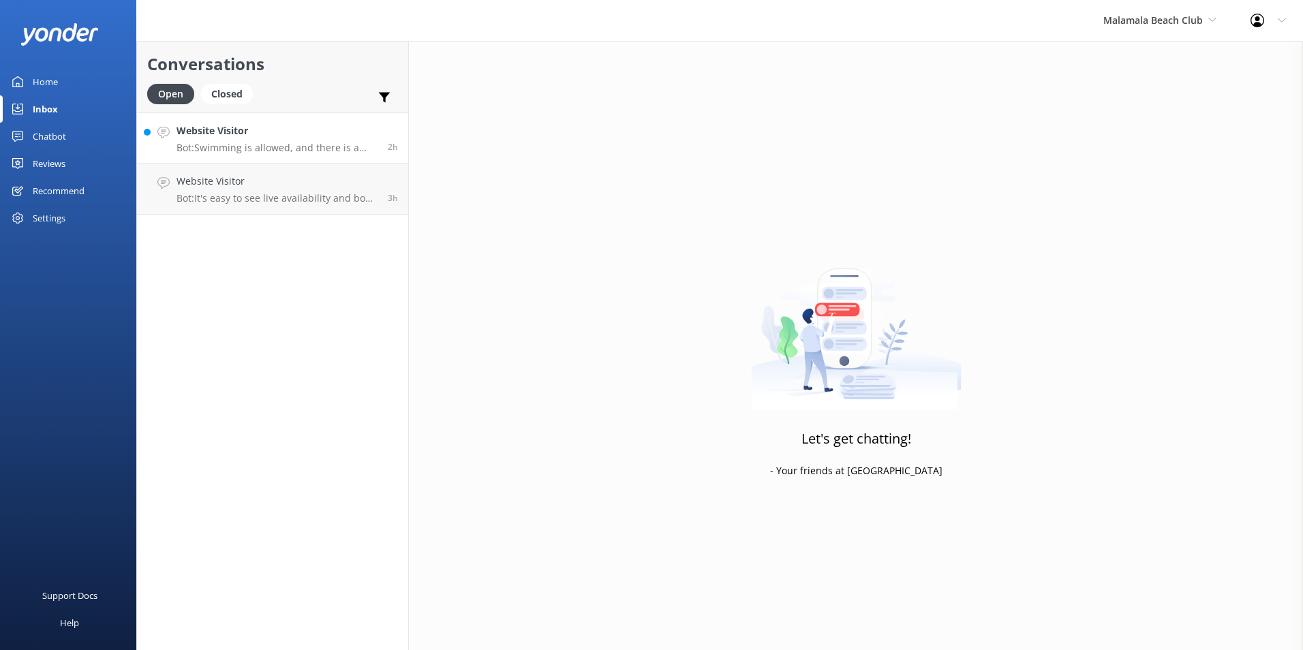
click at [390, 132] on div "2h" at bounding box center [388, 137] width 20 height 29
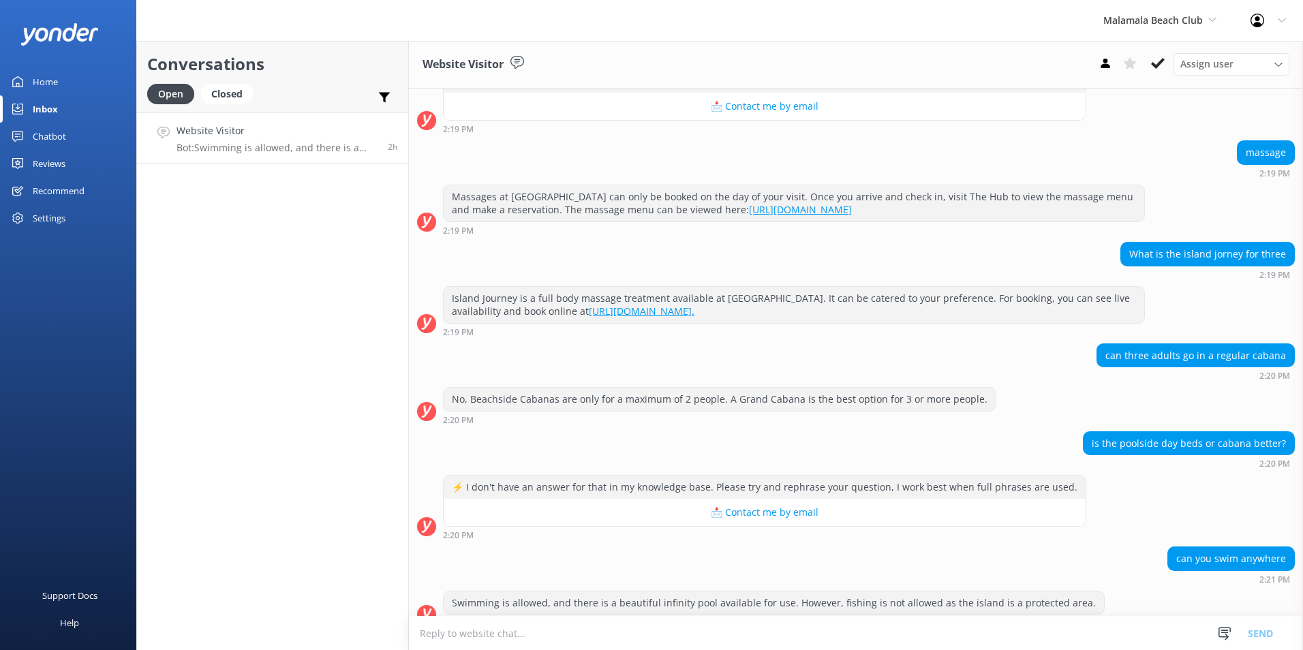
scroll to position [320, 0]
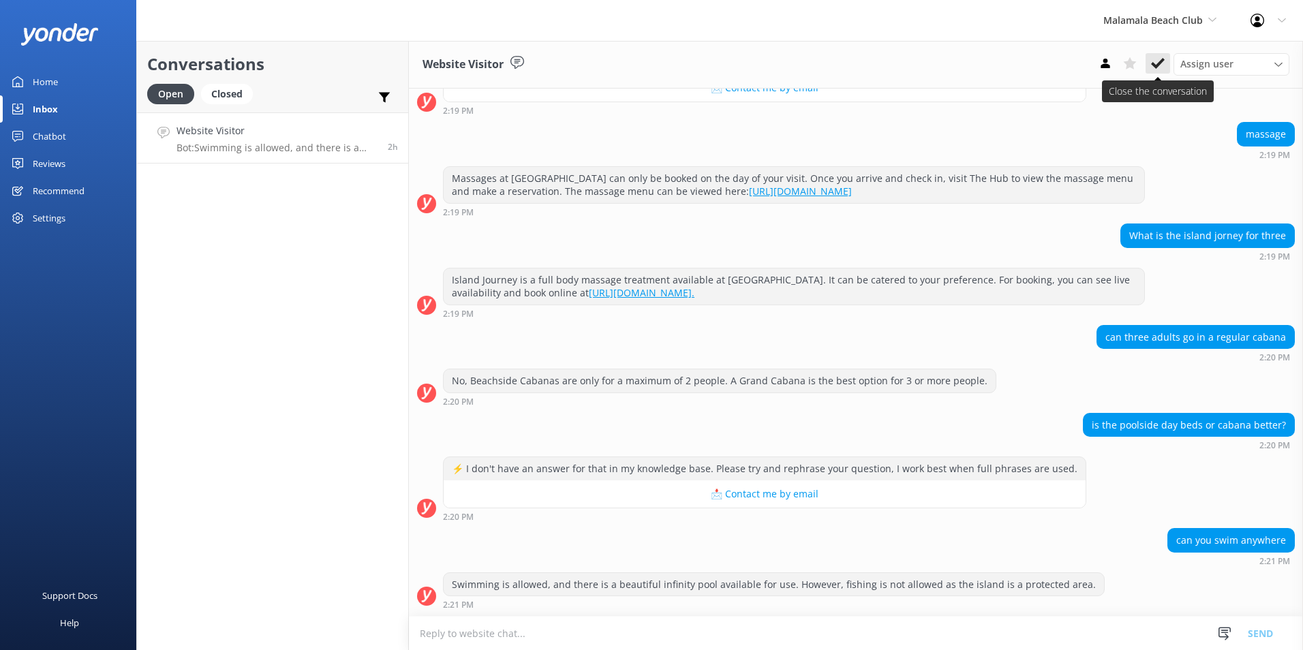
click at [1155, 67] on use at bounding box center [1158, 63] width 14 height 11
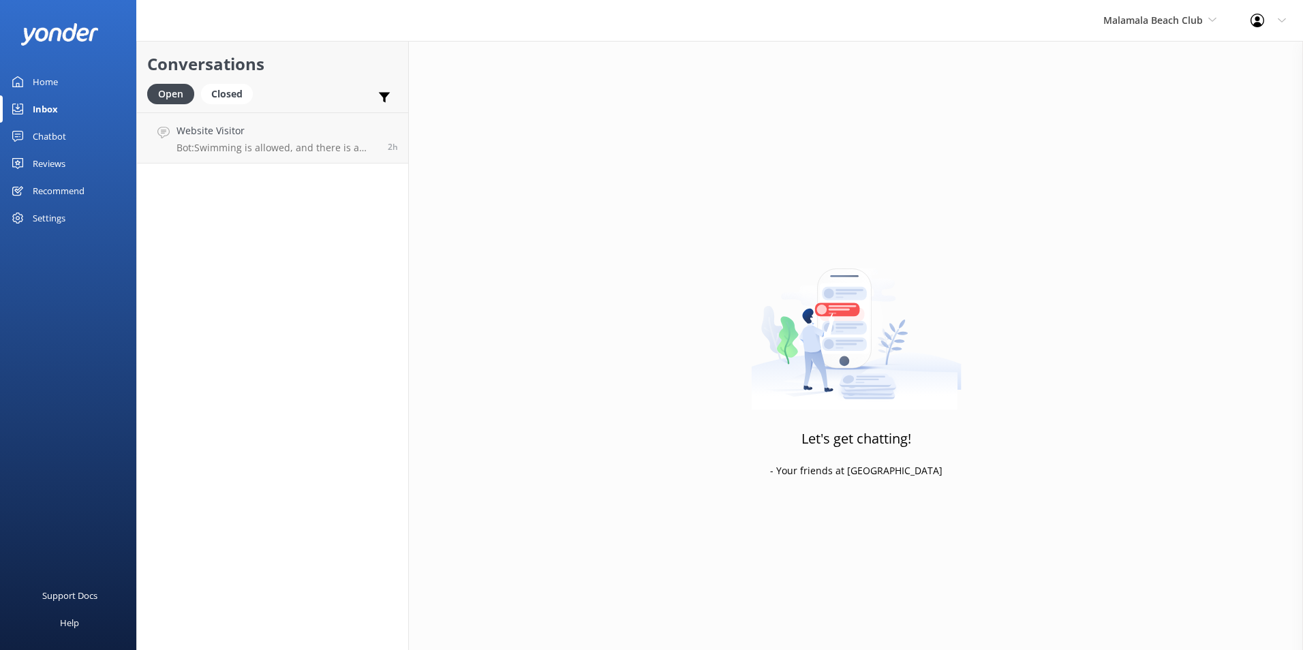
click at [60, 132] on div "Chatbot" at bounding box center [49, 136] width 33 height 27
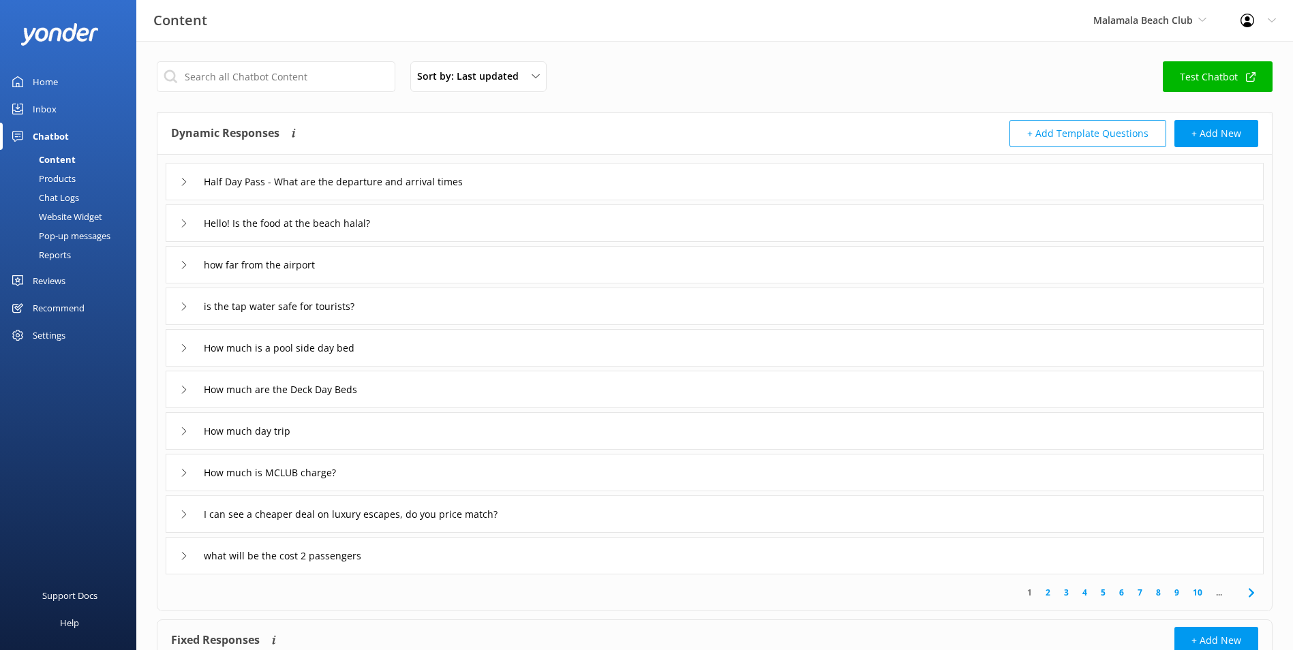
click at [58, 196] on div "Chat Logs" at bounding box center [43, 197] width 71 height 19
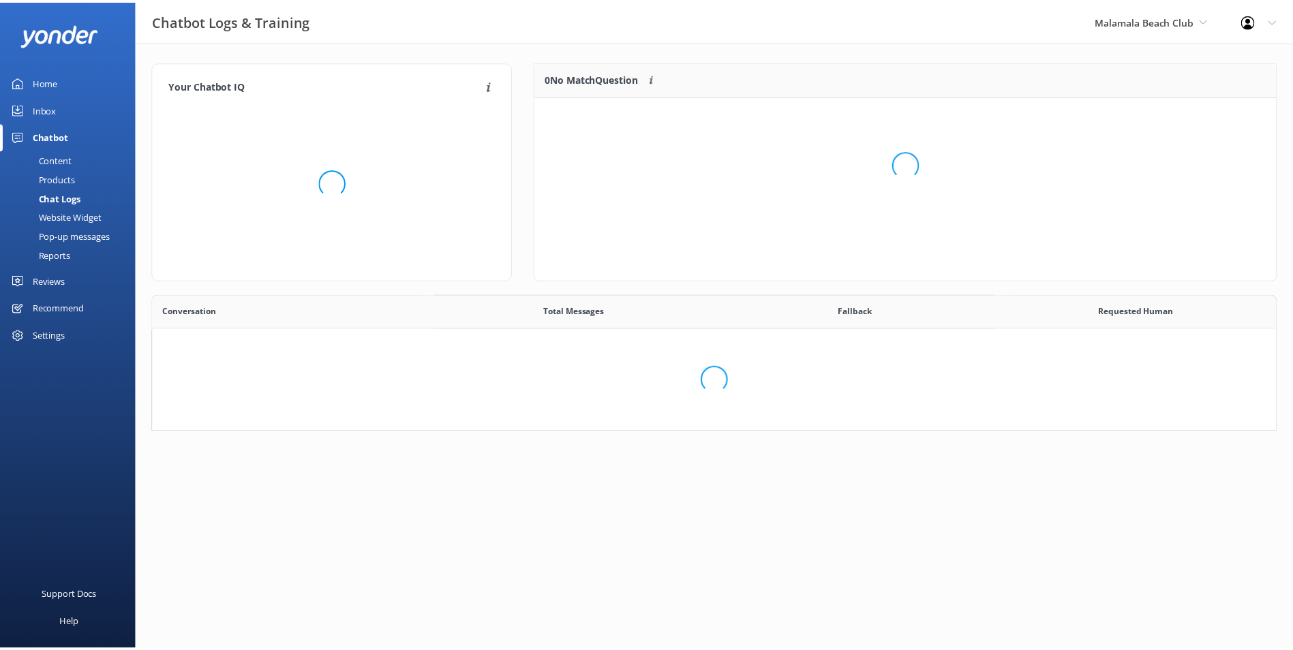
scroll to position [468, 1112]
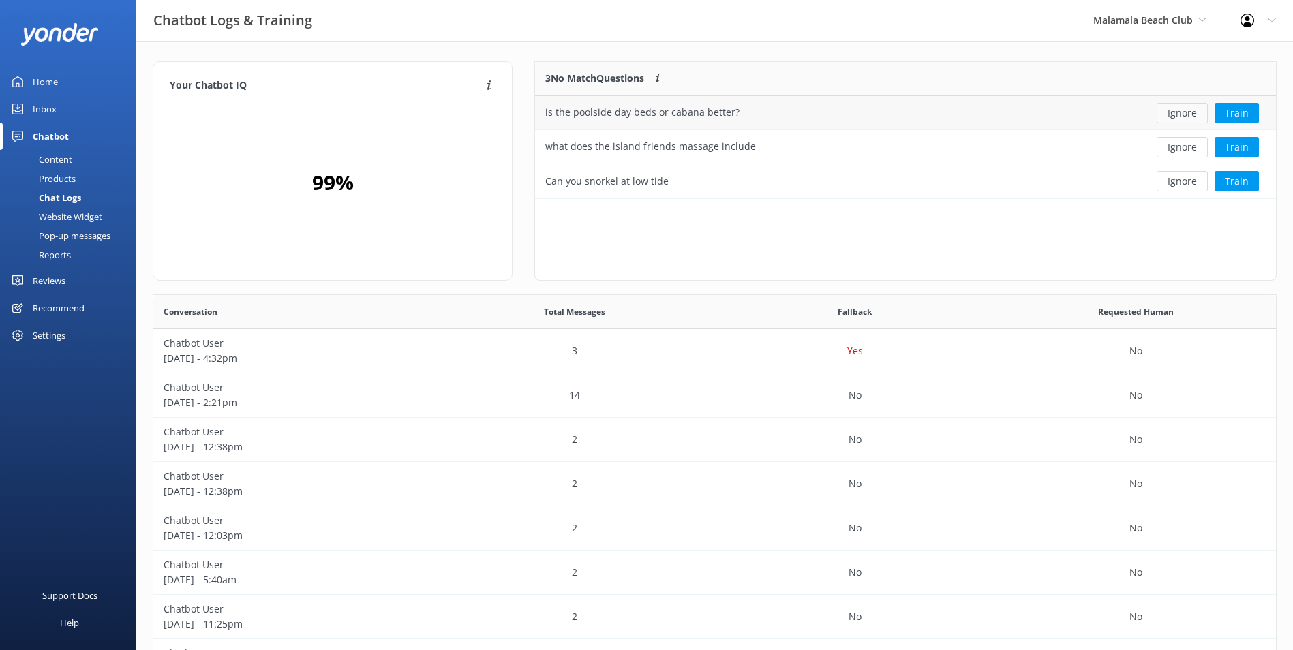
click at [1168, 110] on button "Ignore" at bounding box center [1182, 113] width 51 height 20
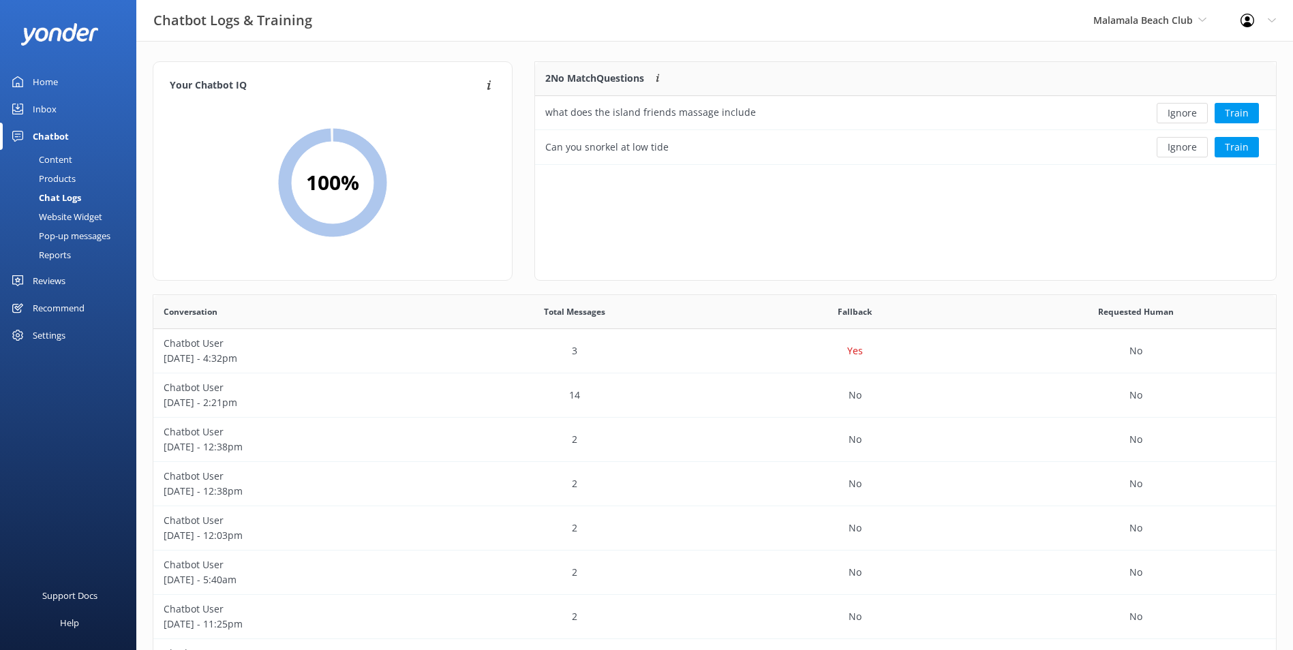
scroll to position [93, 730]
click at [1169, 109] on button "Ignore" at bounding box center [1182, 113] width 51 height 20
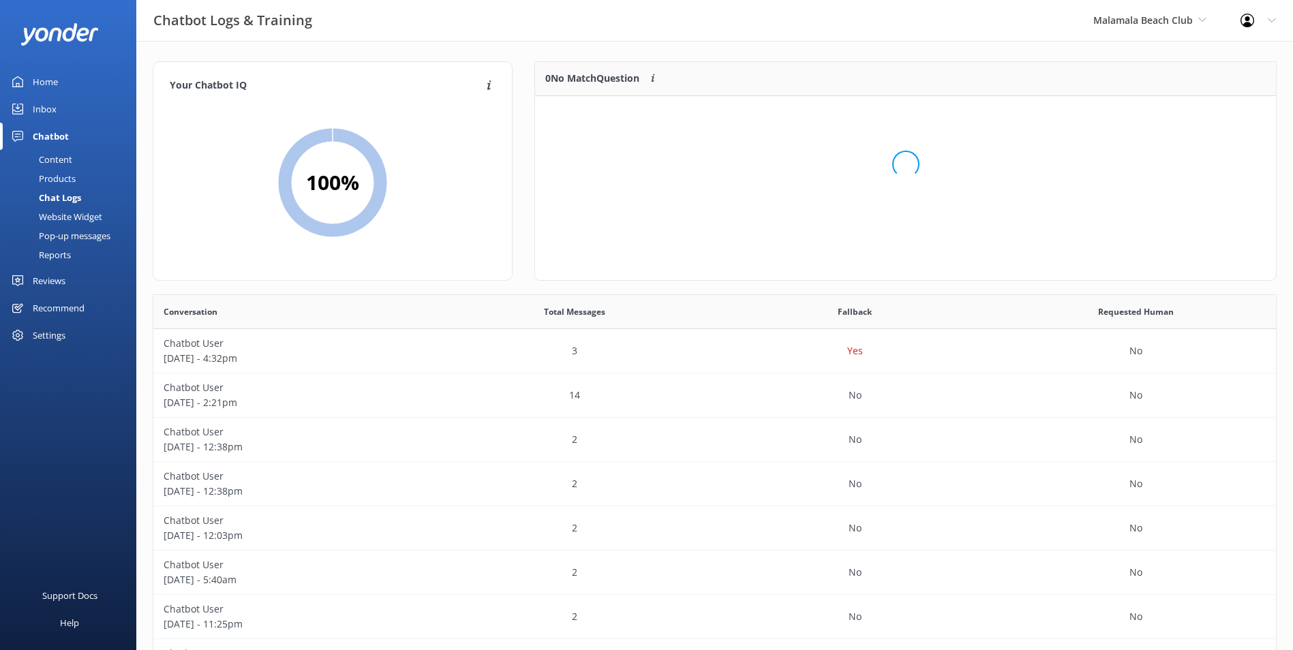
scroll to position [160, 730]
click at [42, 118] on div "Inbox" at bounding box center [45, 108] width 24 height 27
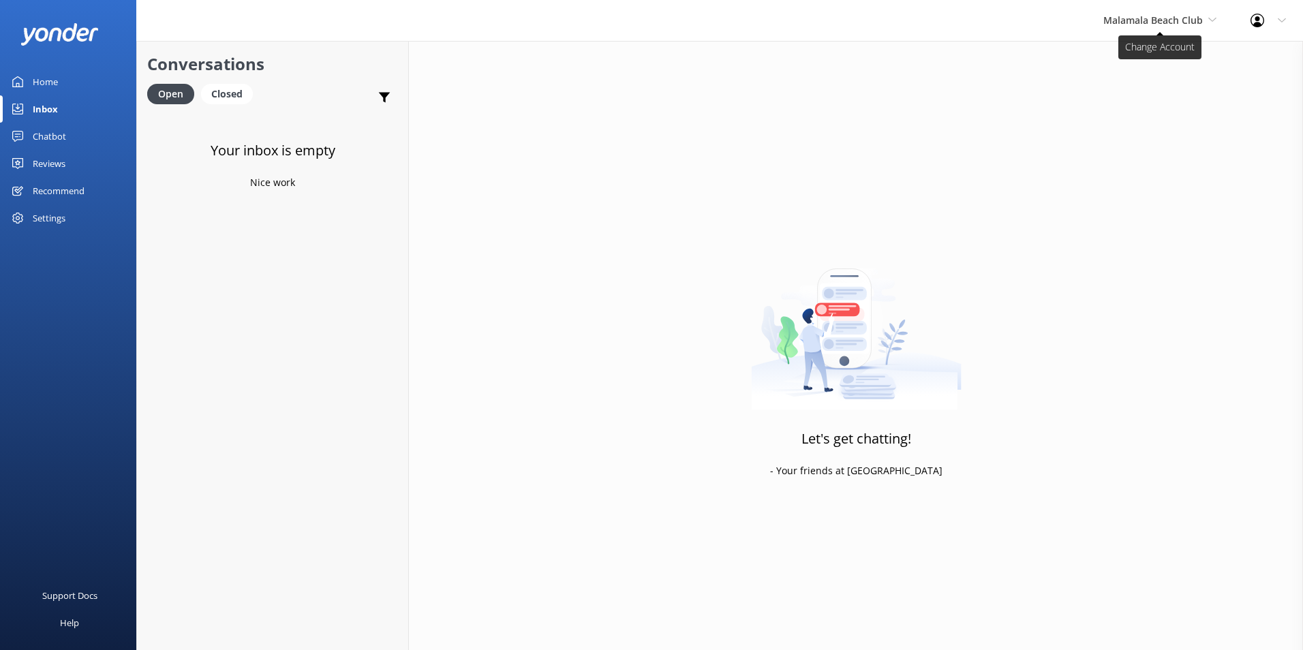
click at [1155, 25] on span "Malamala Beach Club" at bounding box center [1154, 20] width 100 height 13
click at [1127, 82] on link "South Sea Cruises" at bounding box center [1155, 90] width 136 height 33
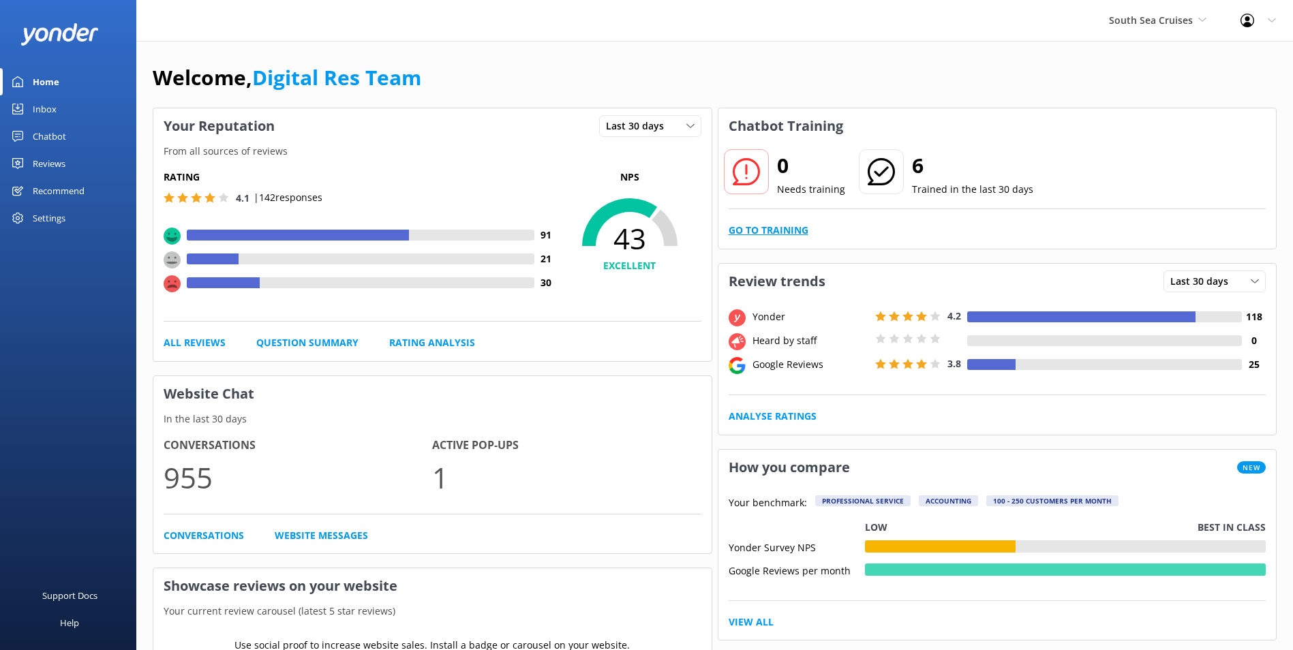
click at [791, 230] on link "Go to Training" at bounding box center [769, 230] width 80 height 15
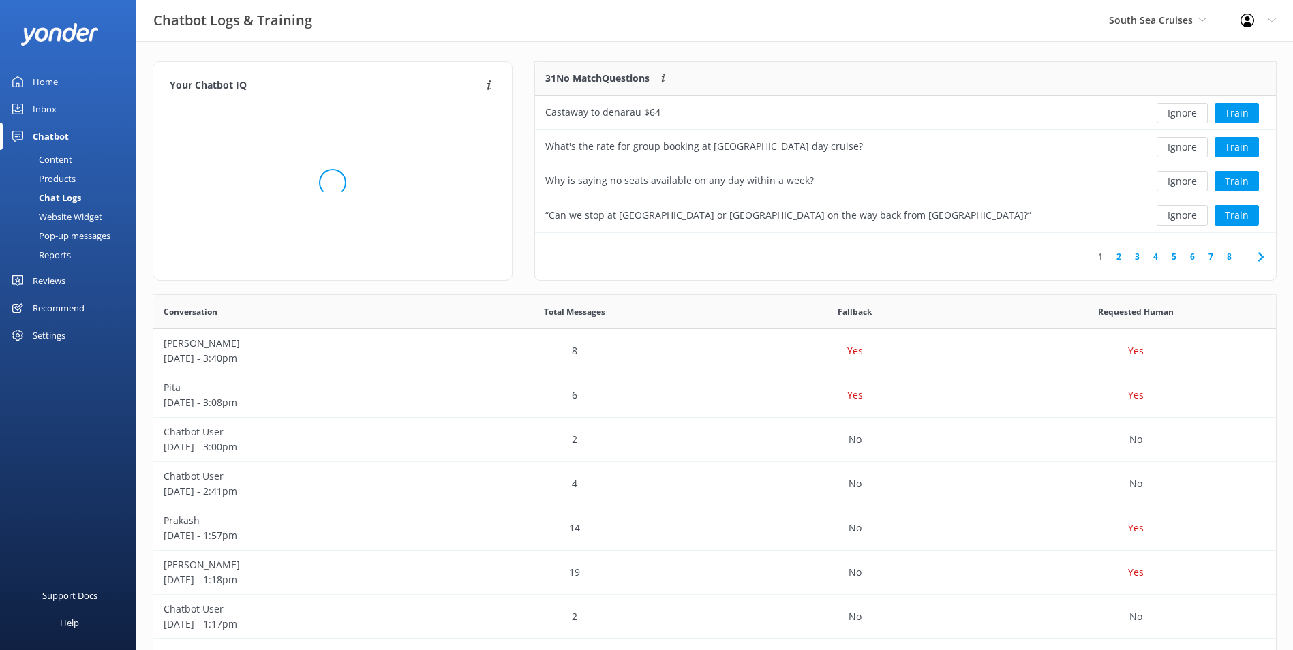
scroll to position [161, 730]
click at [1183, 108] on button "Ignore" at bounding box center [1182, 113] width 51 height 20
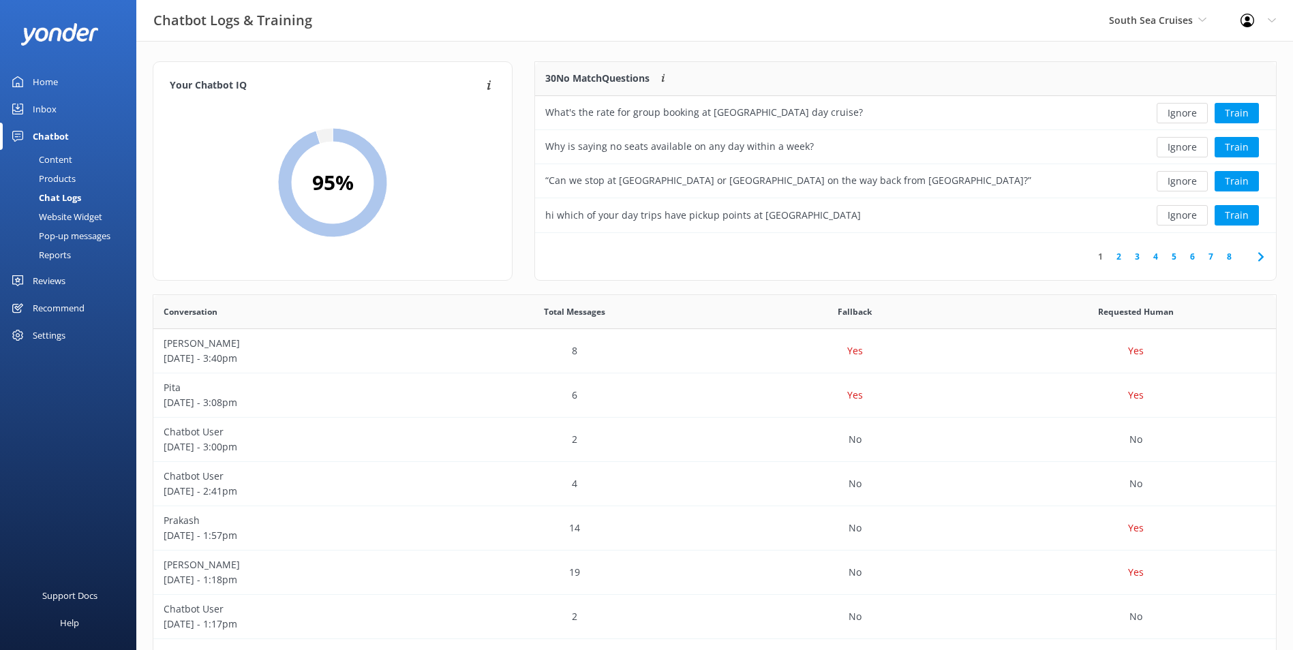
click at [1179, 112] on button "Ignore" at bounding box center [1182, 113] width 51 height 20
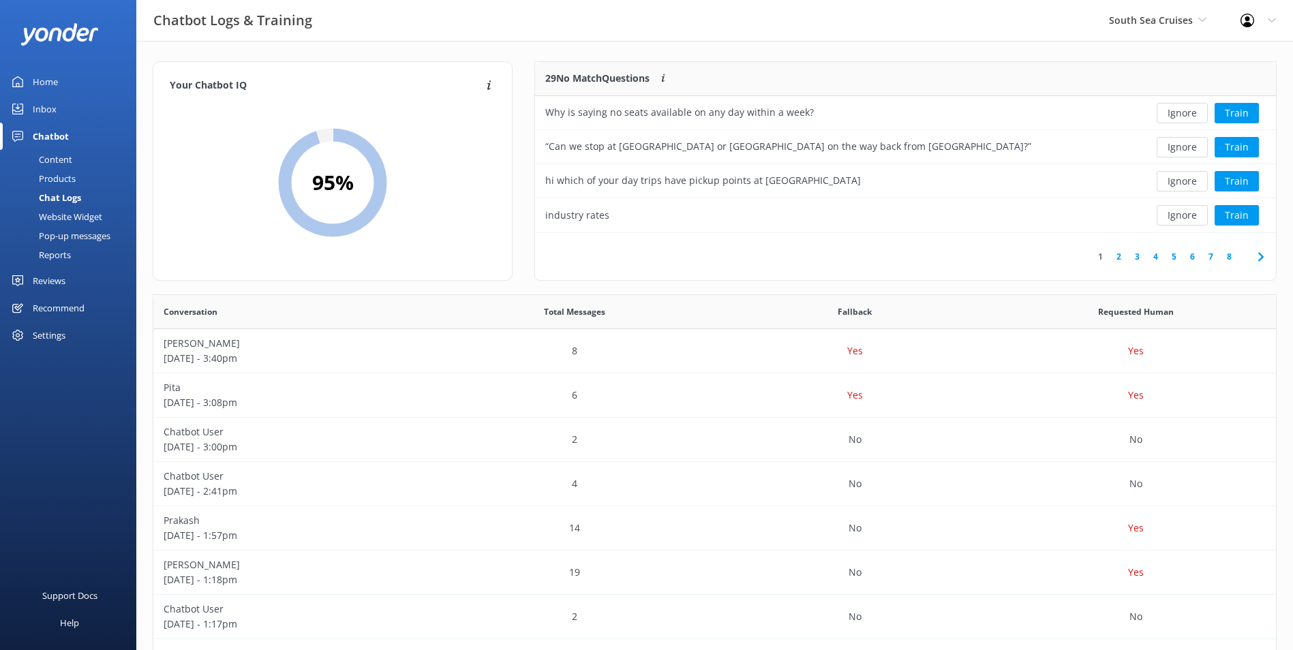
click at [1178, 112] on button "Ignore" at bounding box center [1182, 113] width 51 height 20
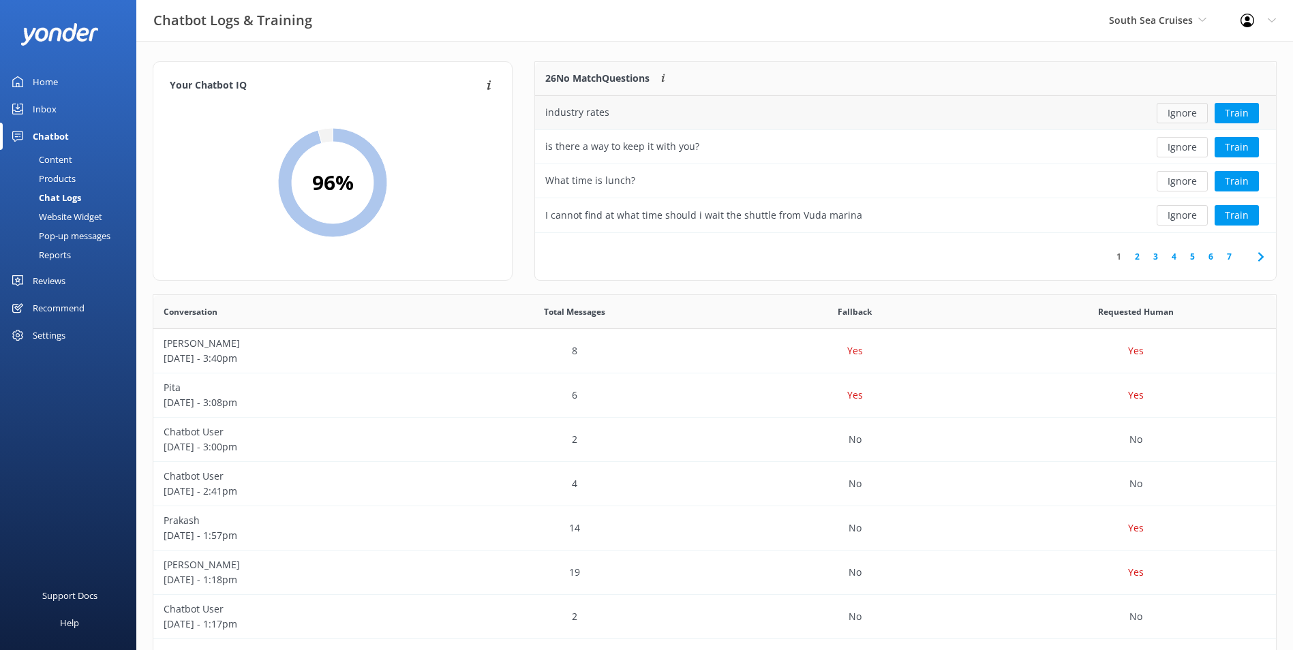
click at [1183, 116] on button "Ignore" at bounding box center [1182, 113] width 51 height 20
click at [1181, 115] on button "Ignore" at bounding box center [1182, 113] width 51 height 20
click at [1178, 114] on button "Ignore" at bounding box center [1182, 113] width 51 height 20
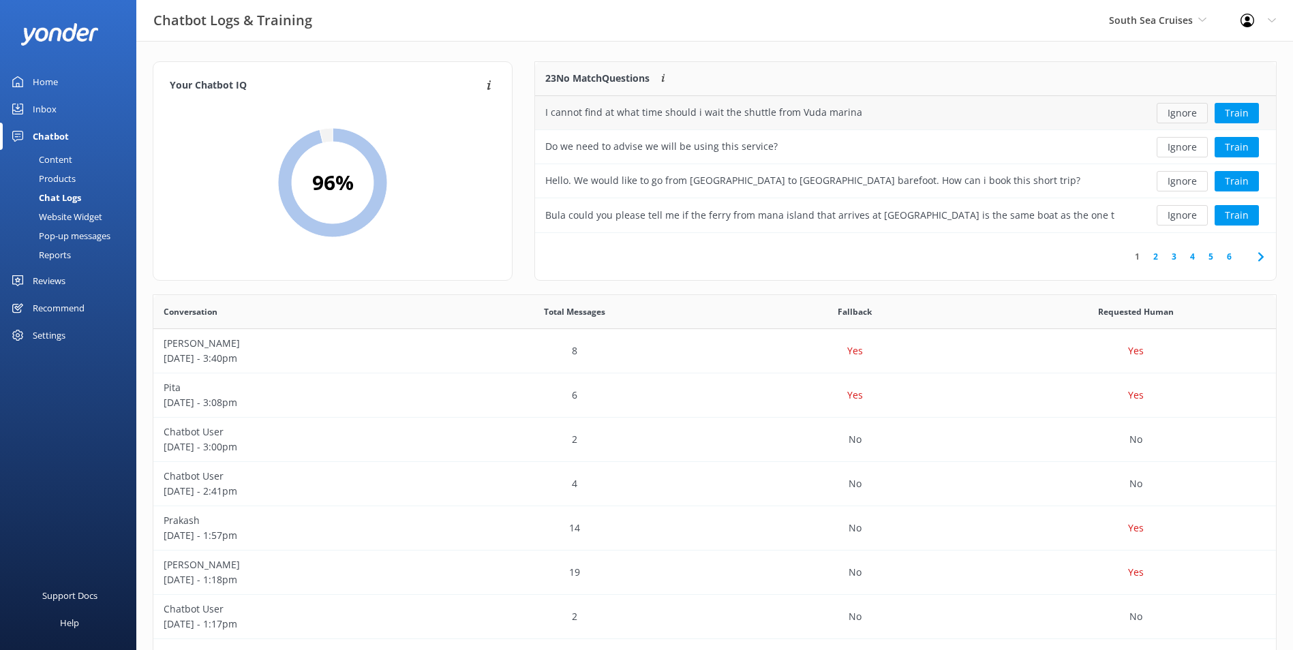
click at [1177, 113] on button "Ignore" at bounding box center [1182, 113] width 51 height 20
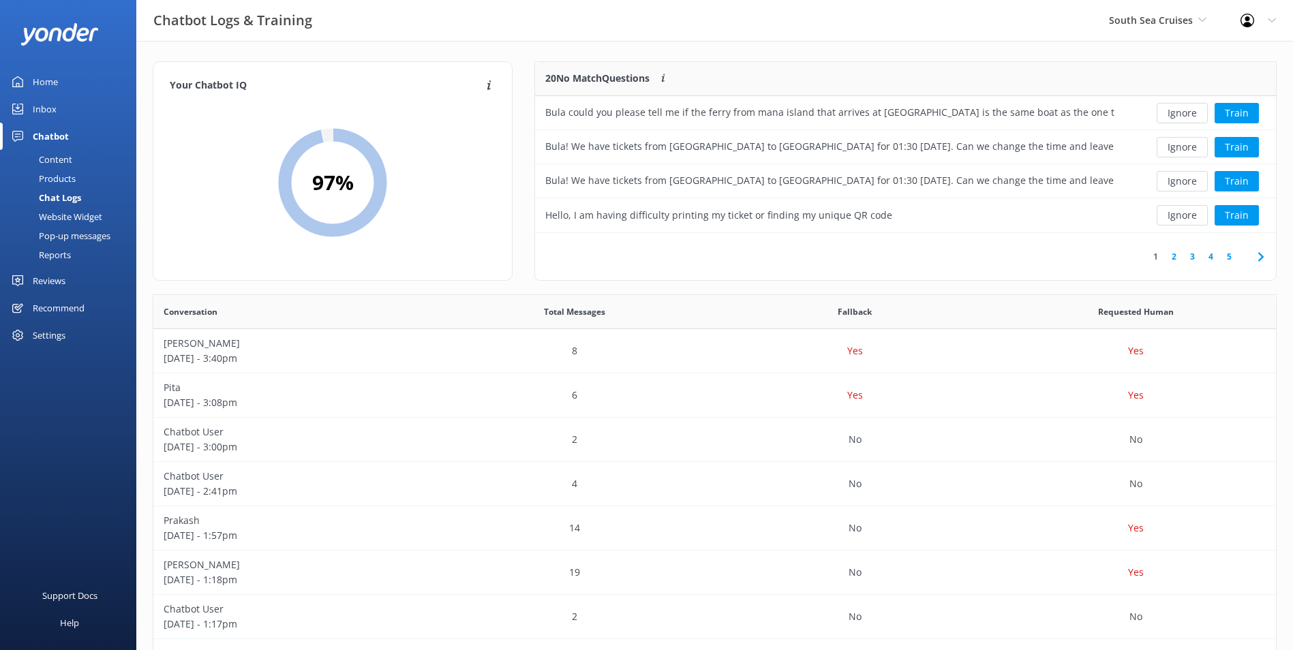
click at [1175, 110] on button "Ignore" at bounding box center [1182, 113] width 51 height 20
click at [1174, 108] on button "Ignore" at bounding box center [1182, 113] width 51 height 20
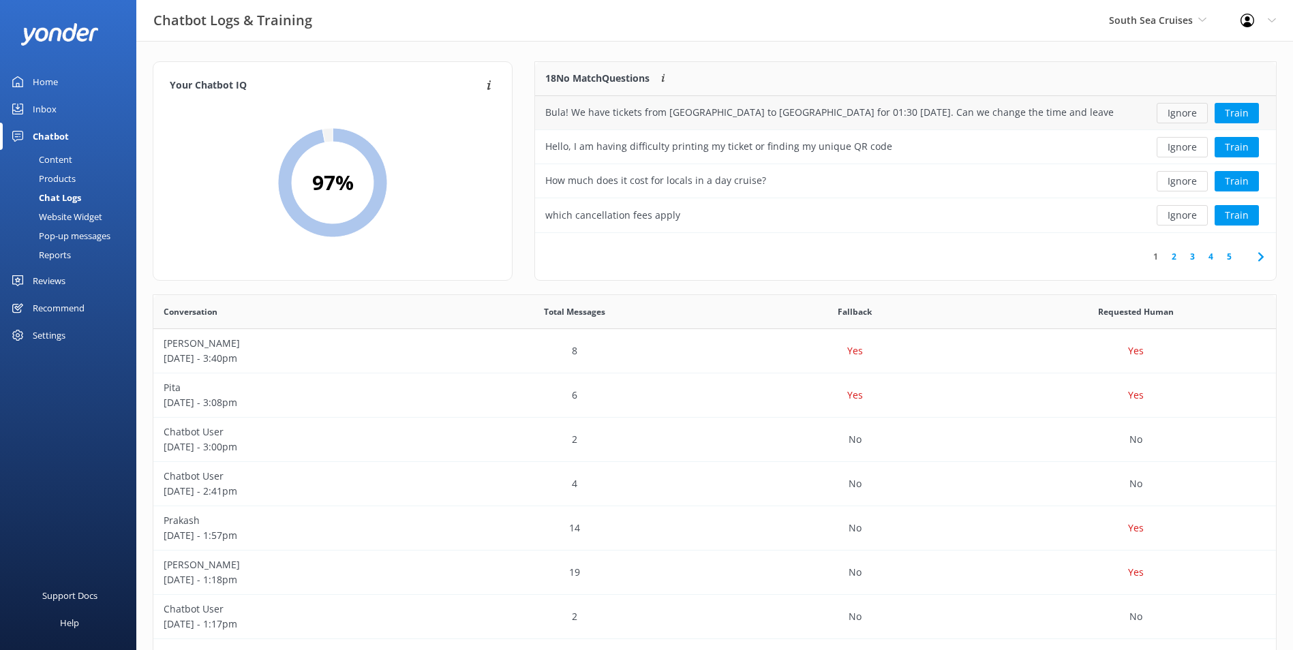
click at [1174, 105] on button "Ignore" at bounding box center [1182, 113] width 51 height 20
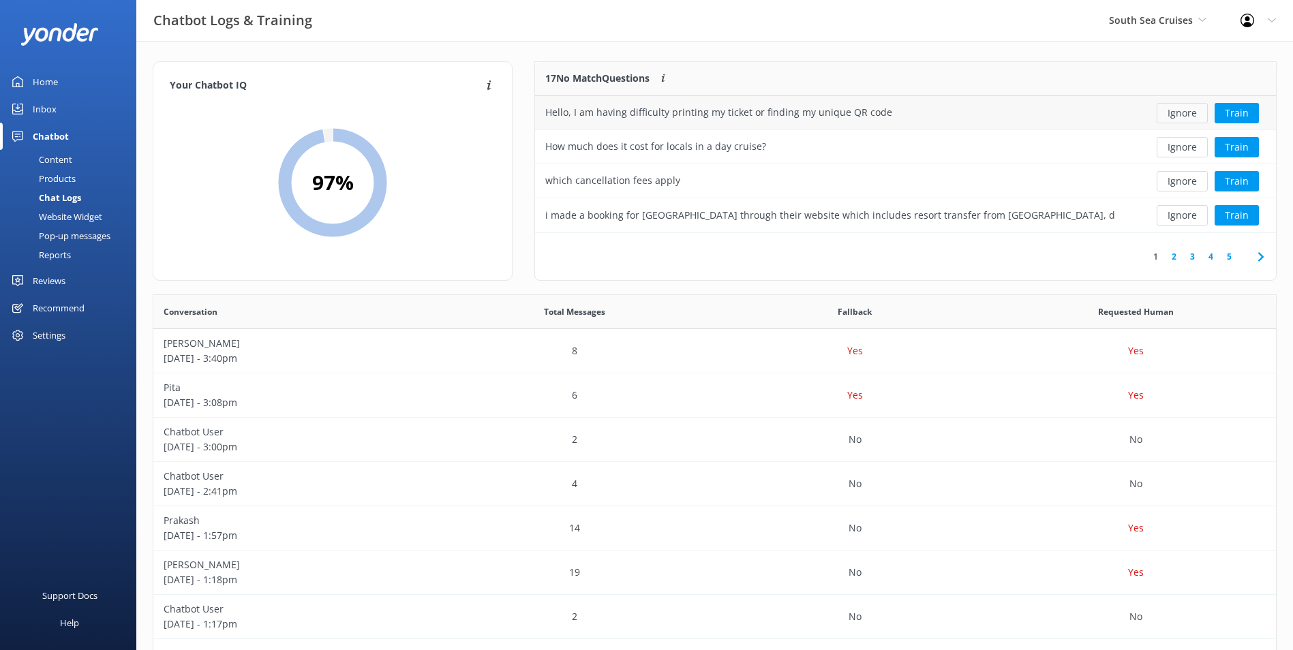
click at [1177, 110] on button "Ignore" at bounding box center [1182, 113] width 51 height 20
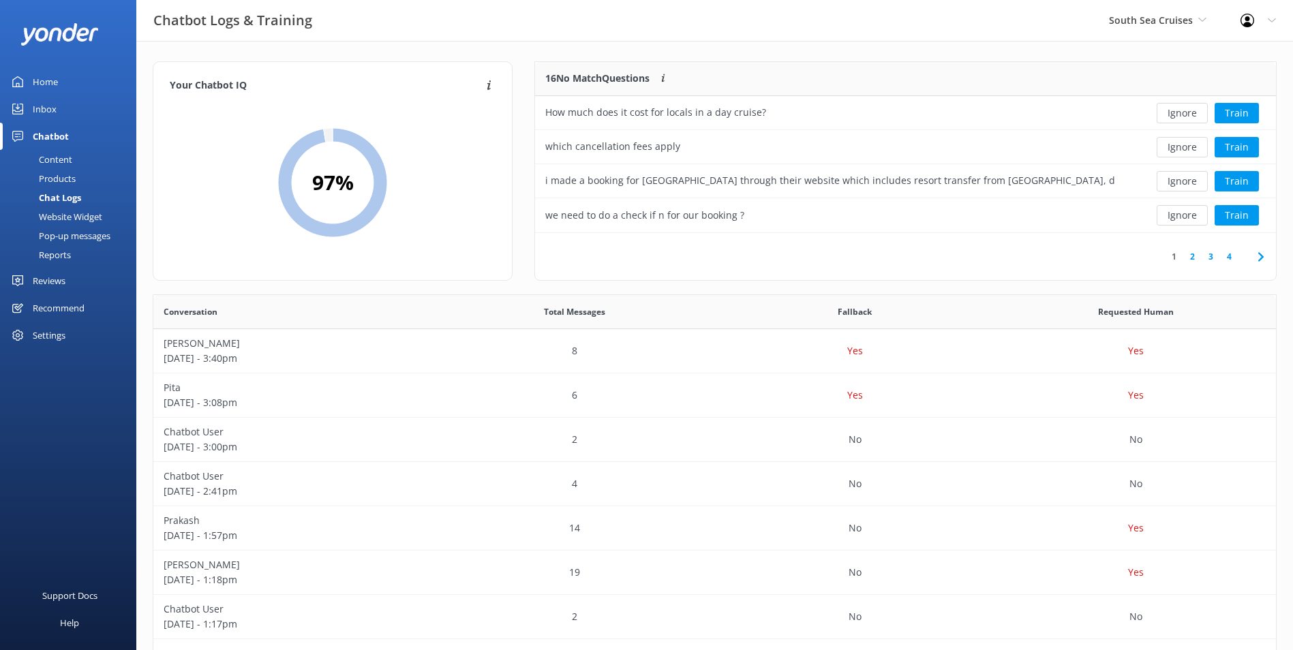
click at [1177, 110] on button "Ignore" at bounding box center [1182, 113] width 51 height 20
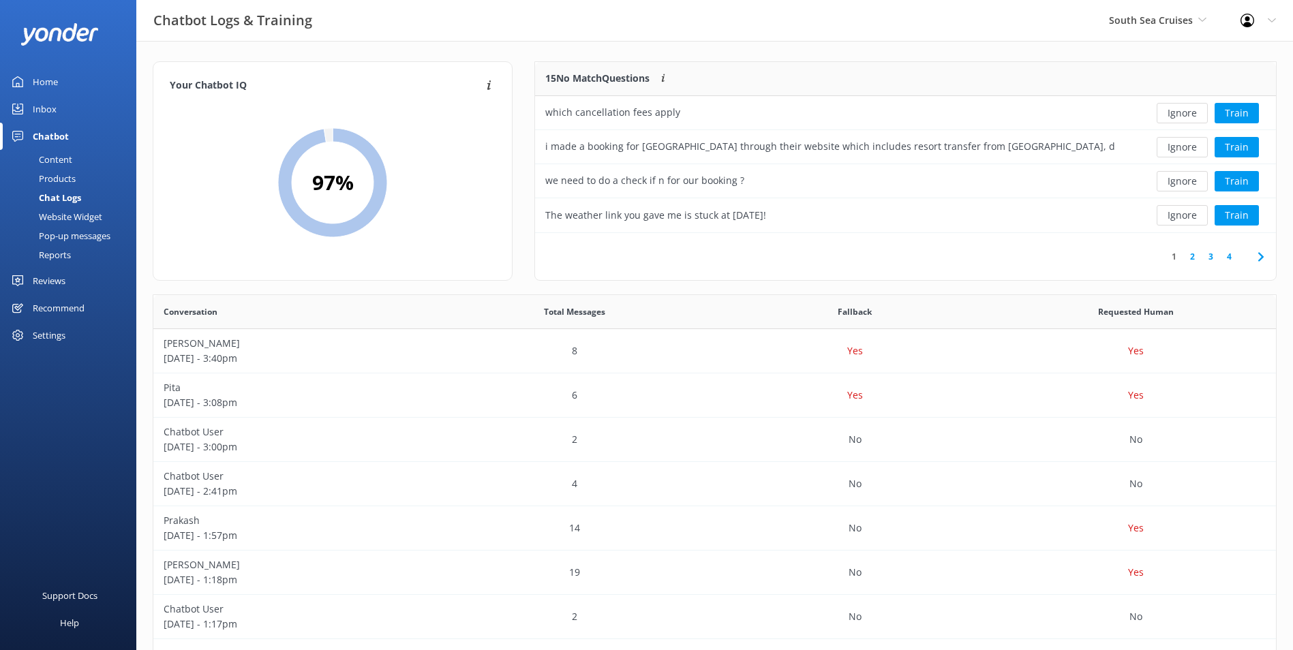
click at [1177, 110] on button "Ignore" at bounding box center [1182, 113] width 51 height 20
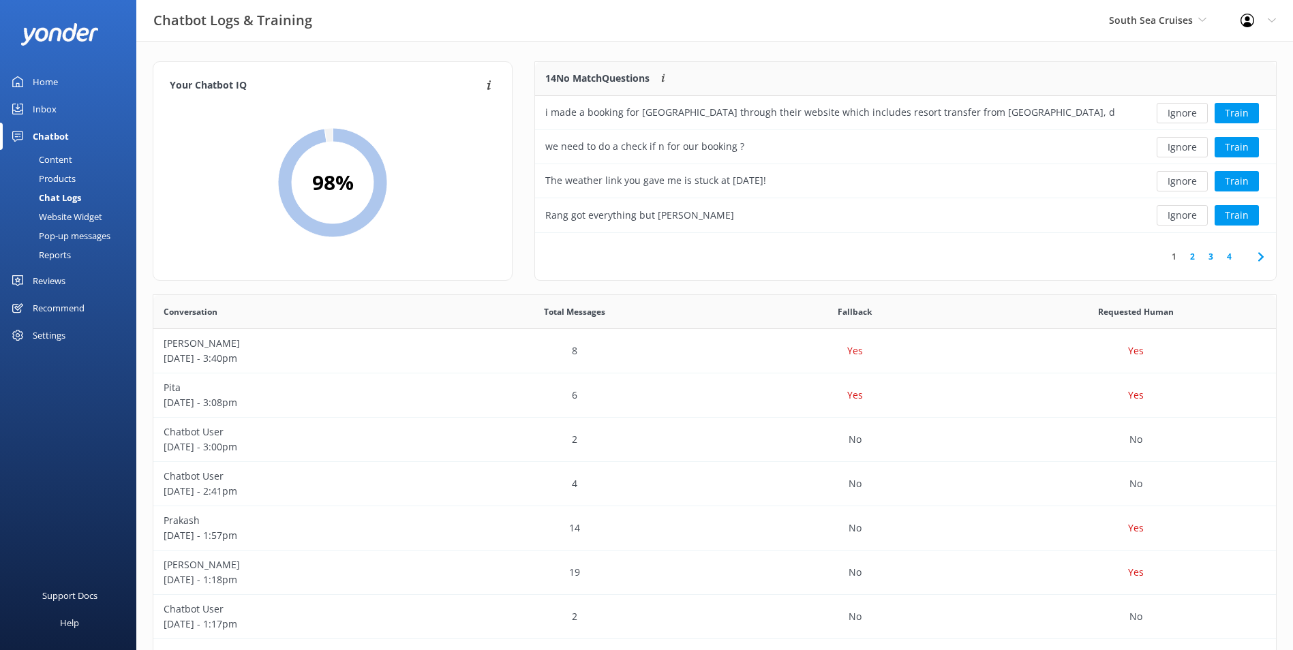
click at [1177, 110] on button "Ignore" at bounding box center [1182, 113] width 51 height 20
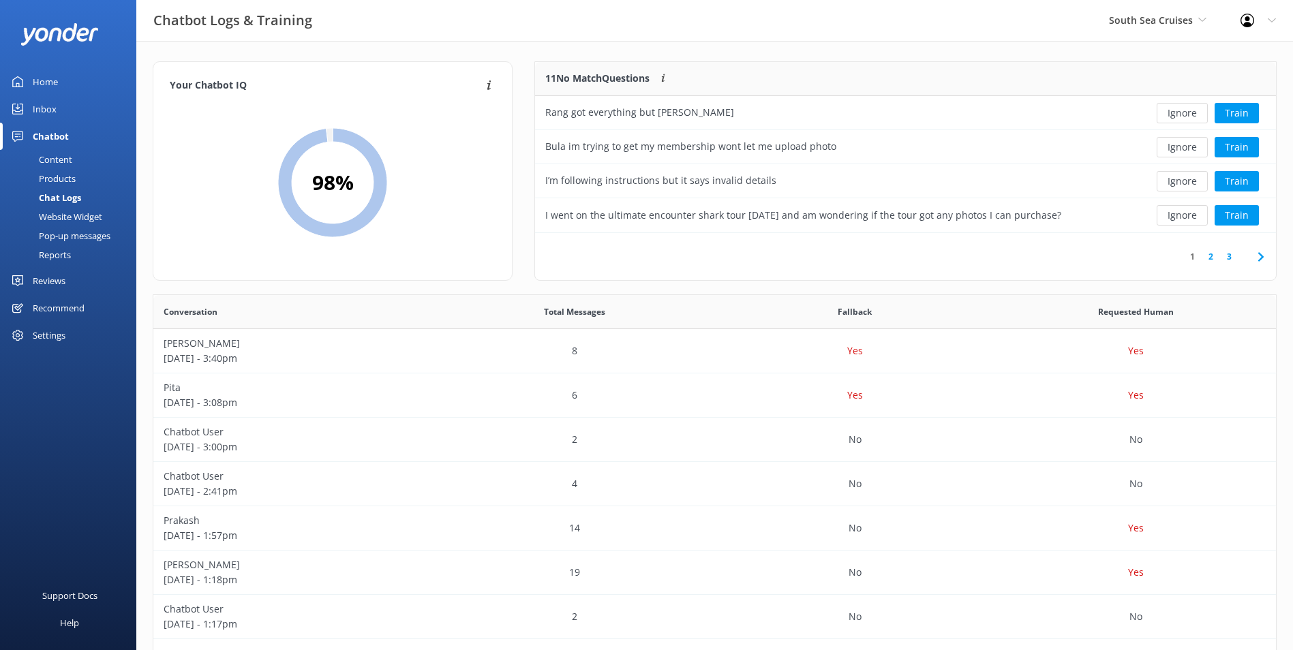
click at [1177, 110] on button "Ignore" at bounding box center [1182, 113] width 51 height 20
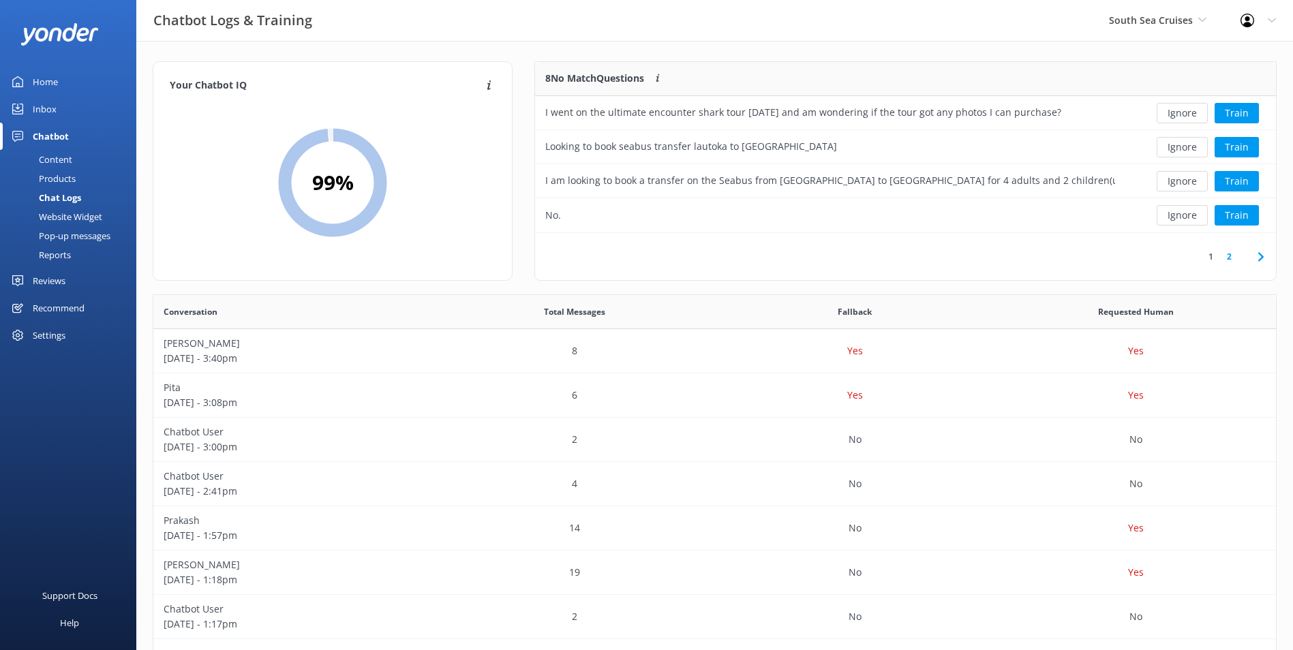
click at [1177, 110] on button "Ignore" at bounding box center [1182, 113] width 51 height 20
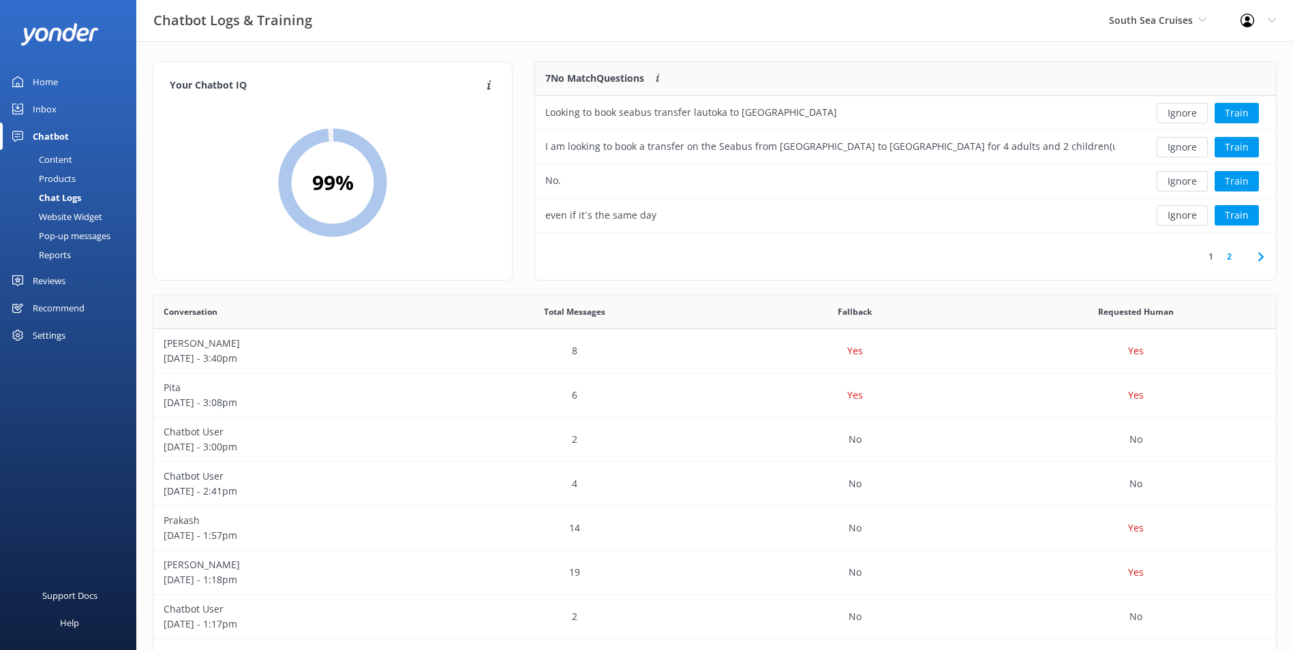
click at [1177, 110] on button "Ignore" at bounding box center [1182, 113] width 51 height 20
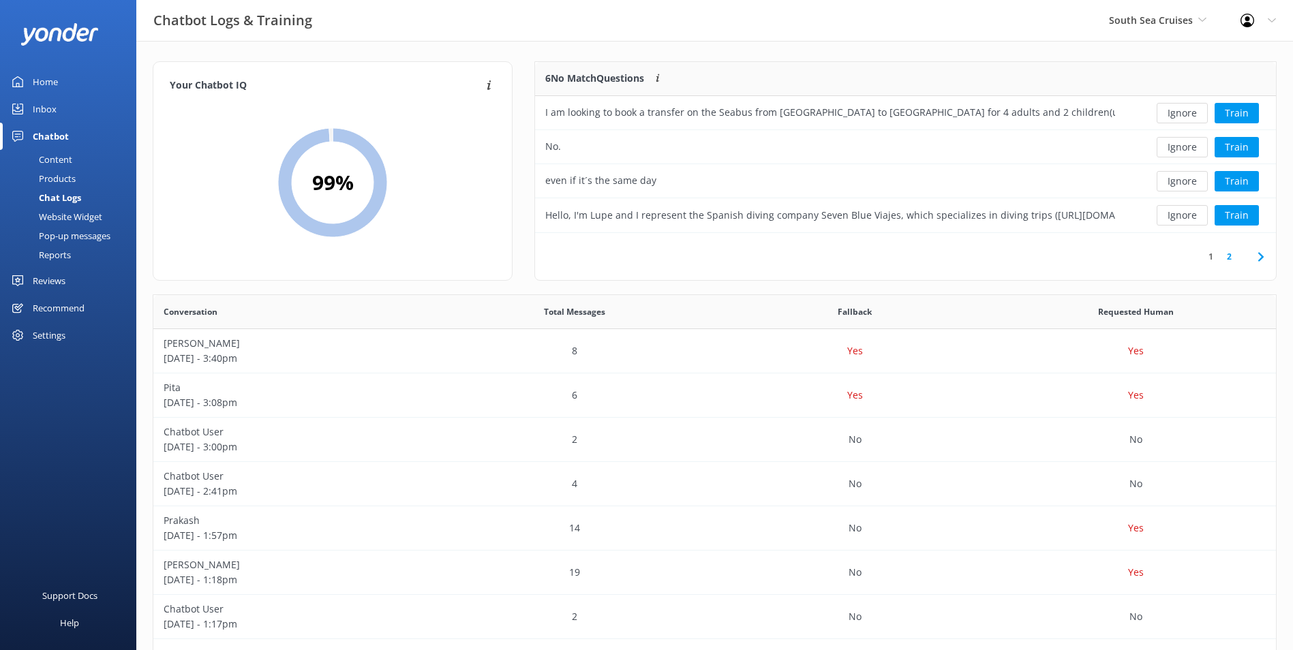
click at [1177, 110] on button "Ignore" at bounding box center [1182, 113] width 51 height 20
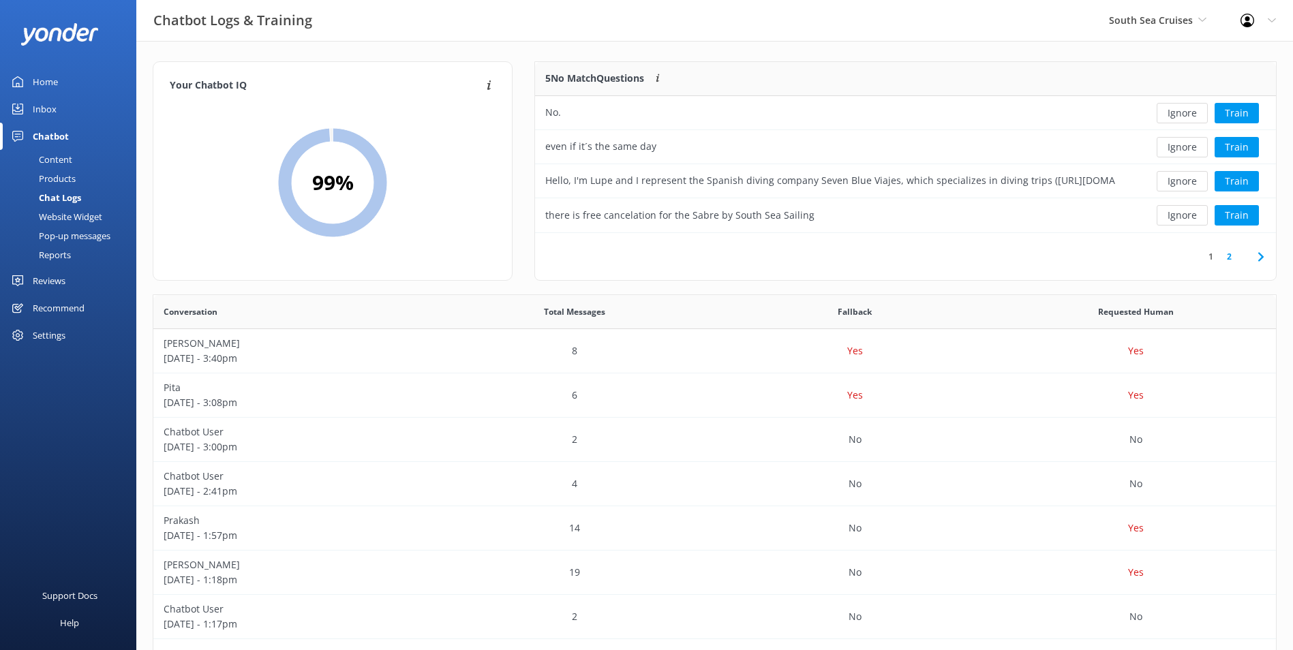
click at [1177, 110] on button "Ignore" at bounding box center [1182, 113] width 51 height 20
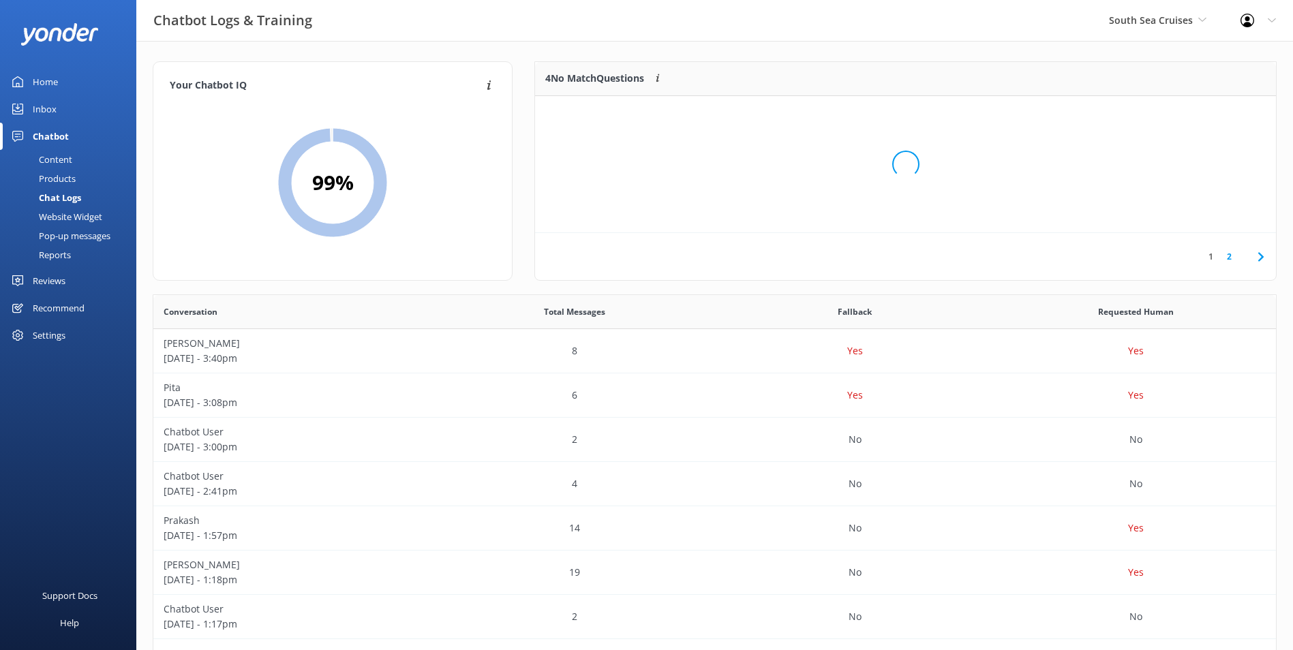
click at [1177, 110] on div "Loading.." at bounding box center [906, 164] width 714 height 650
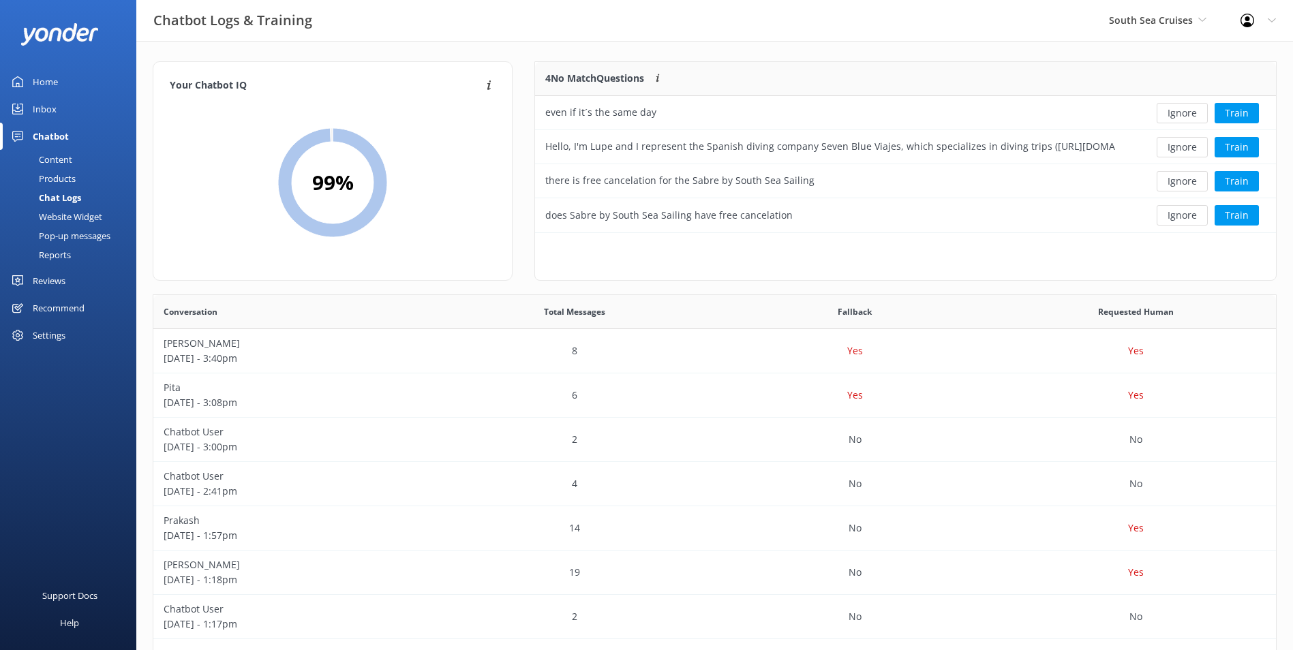
click at [1177, 110] on button "Ignore" at bounding box center [1182, 113] width 51 height 20
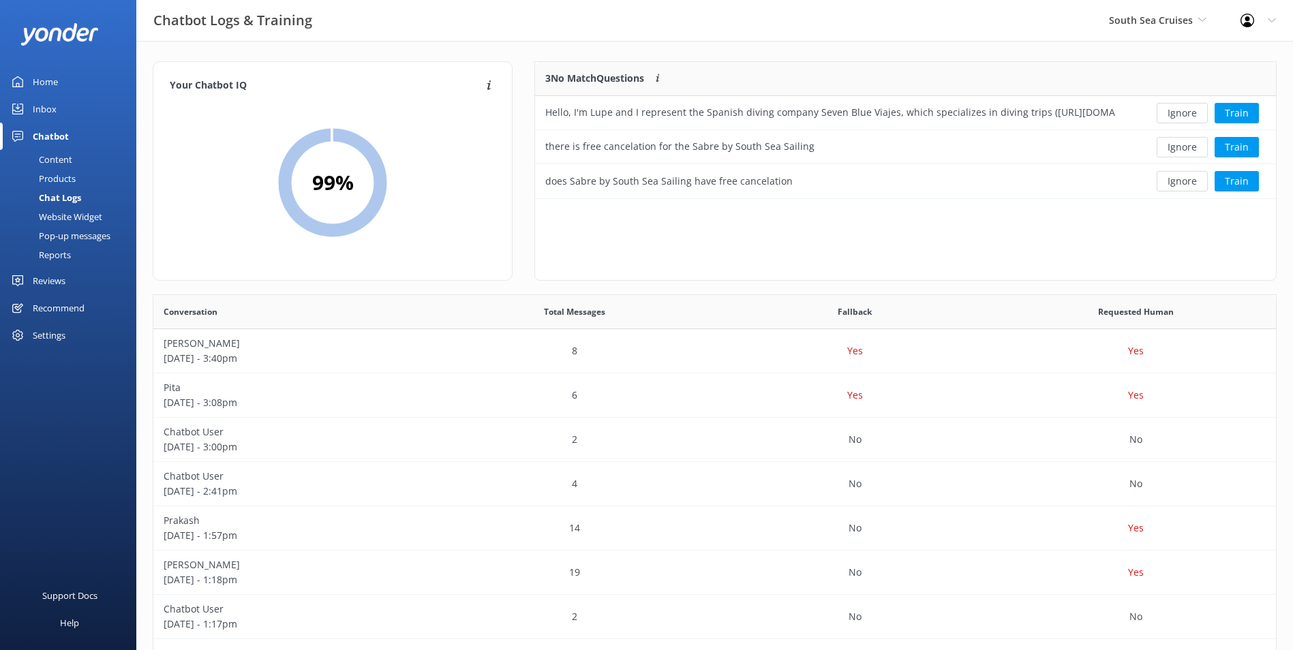
scroll to position [127, 730]
click at [1177, 110] on button "Ignore" at bounding box center [1182, 113] width 51 height 20
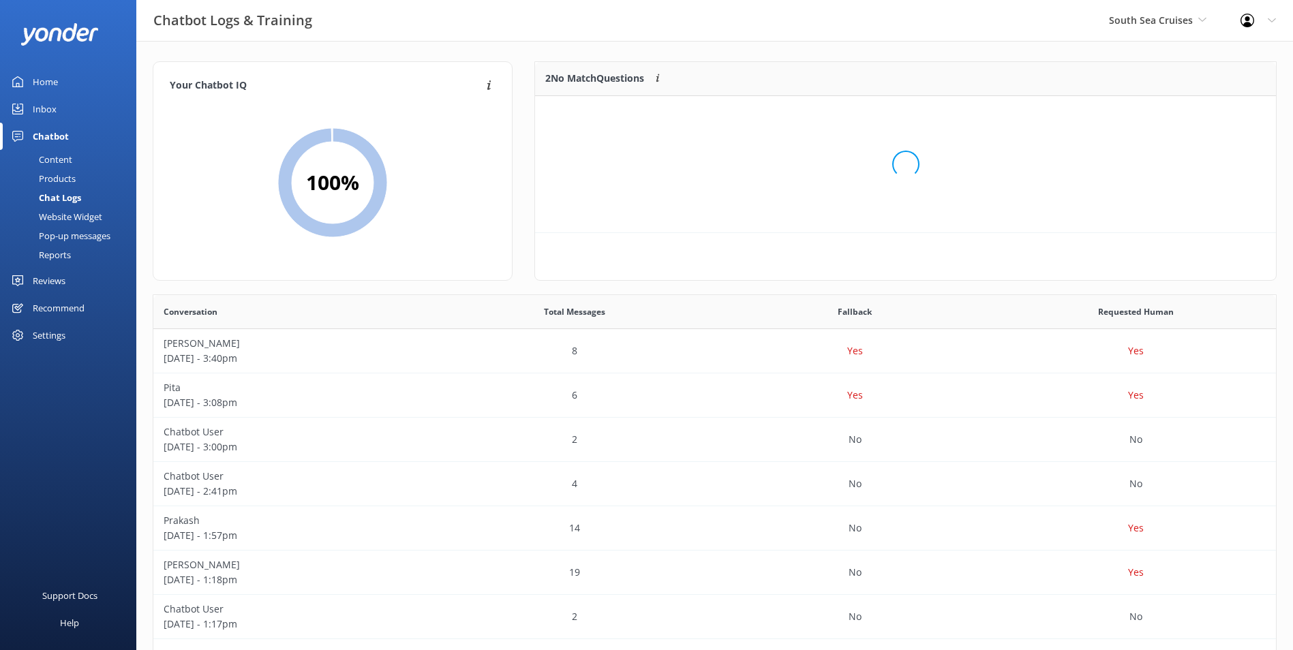
scroll to position [93, 730]
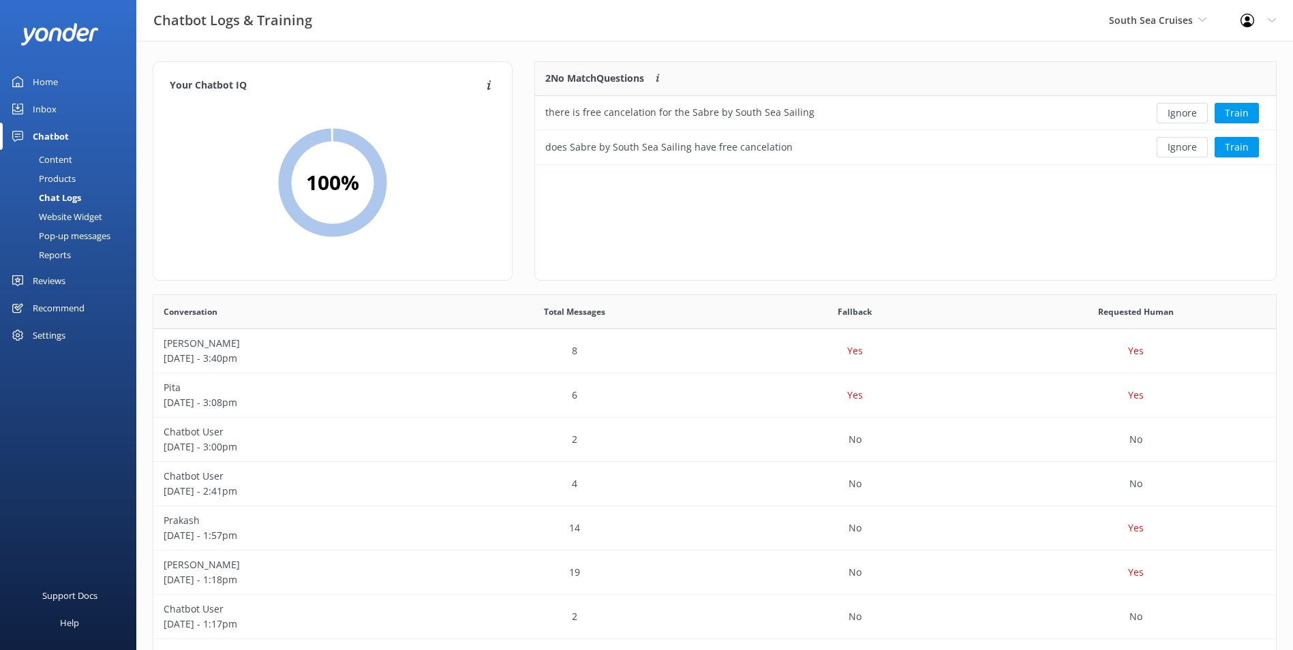
click at [1177, 110] on button "Ignore" at bounding box center [1182, 113] width 51 height 20
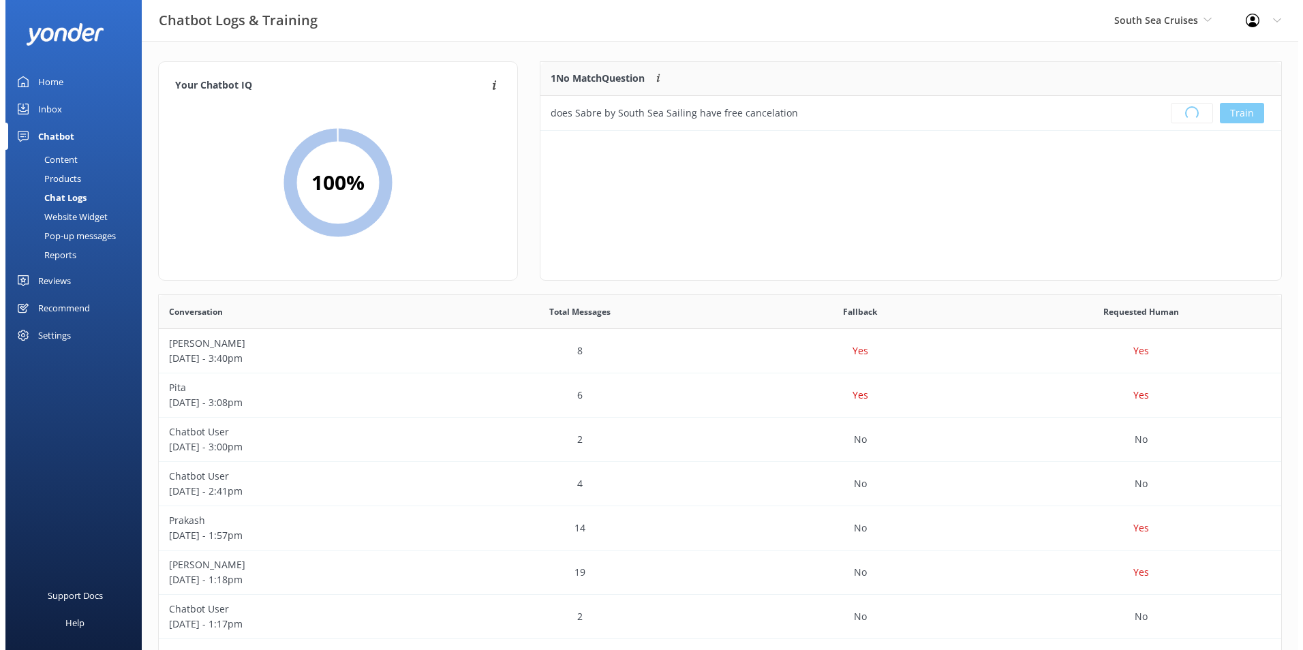
scroll to position [160, 730]
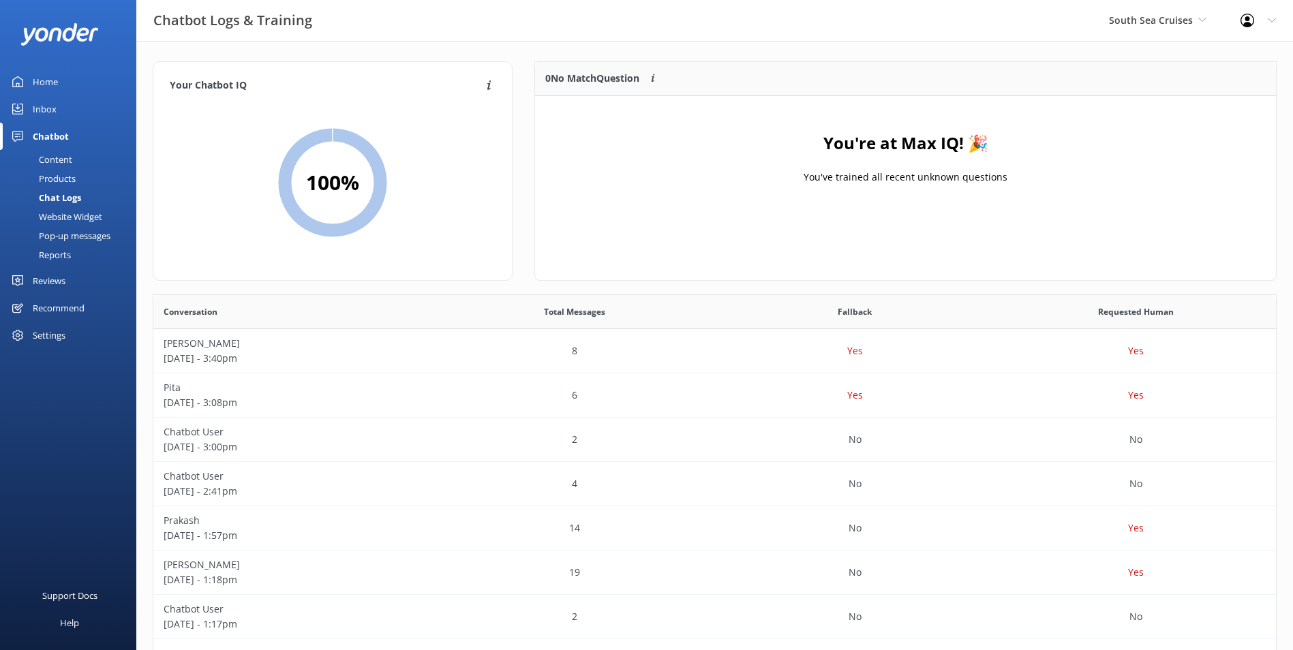
click at [43, 110] on div "Inbox" at bounding box center [45, 108] width 24 height 27
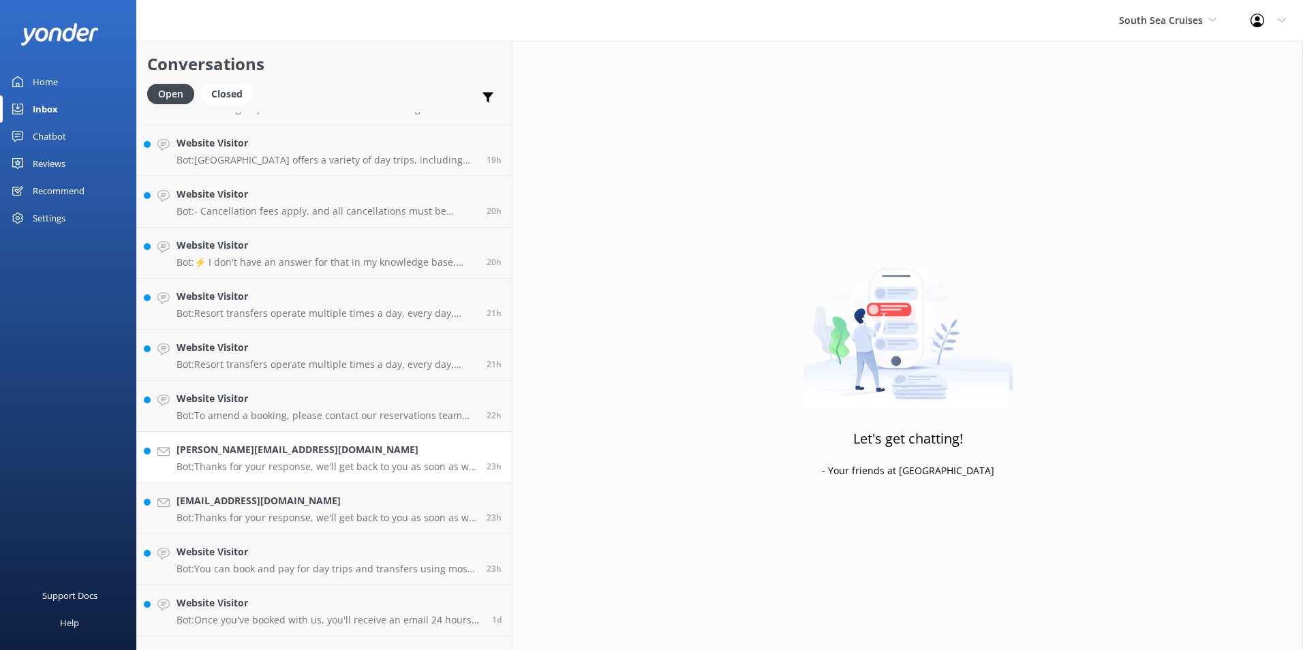
scroll to position [1609, 0]
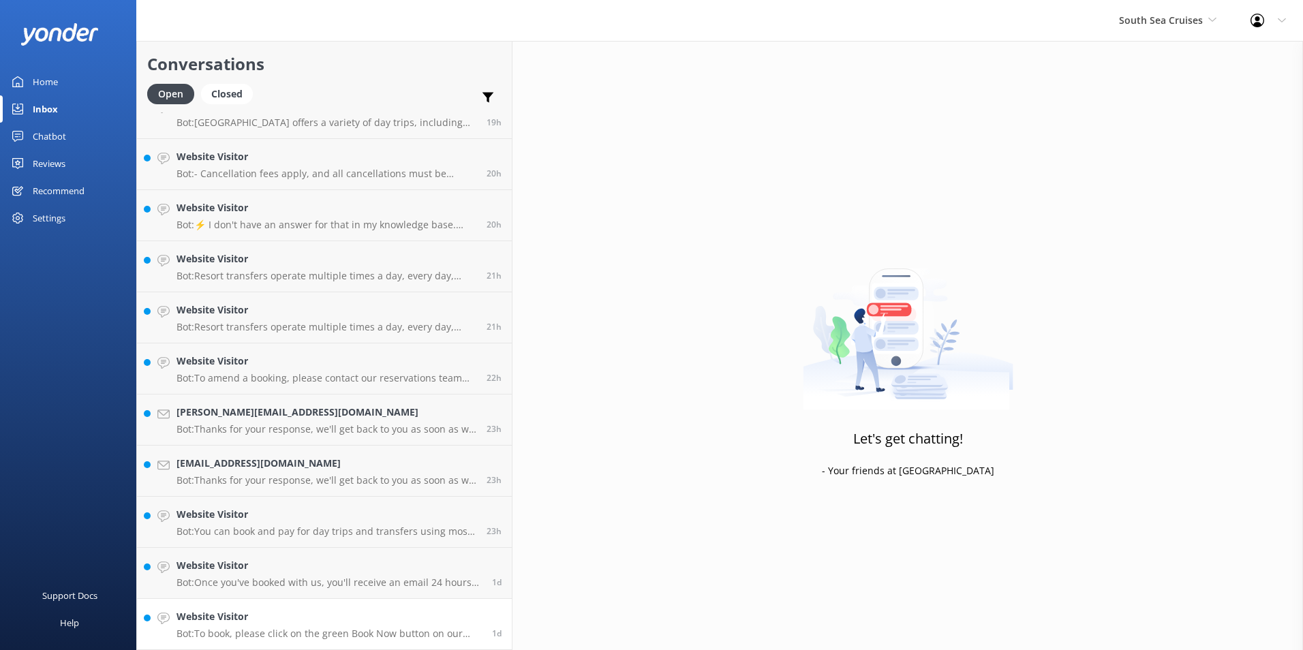
click at [286, 602] on link "Website Visitor Bot: To book, please click on the green Book Now button on our …" at bounding box center [324, 624] width 375 height 51
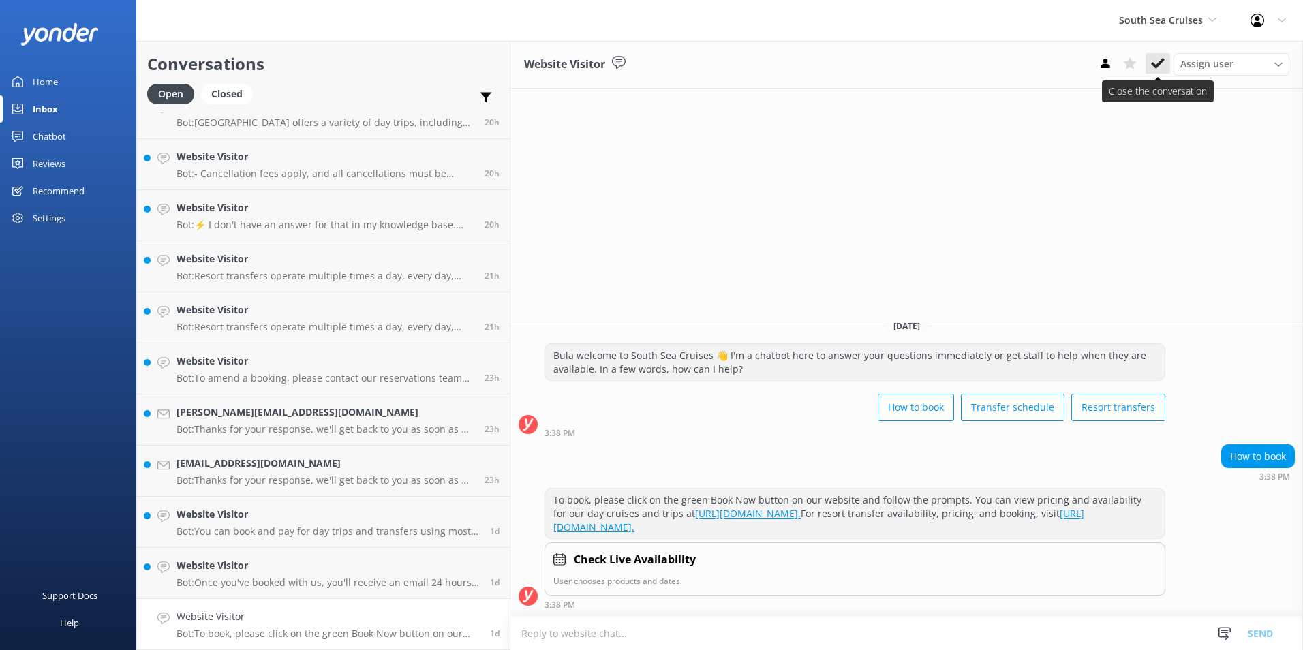
click at [1160, 60] on icon at bounding box center [1158, 64] width 14 height 14
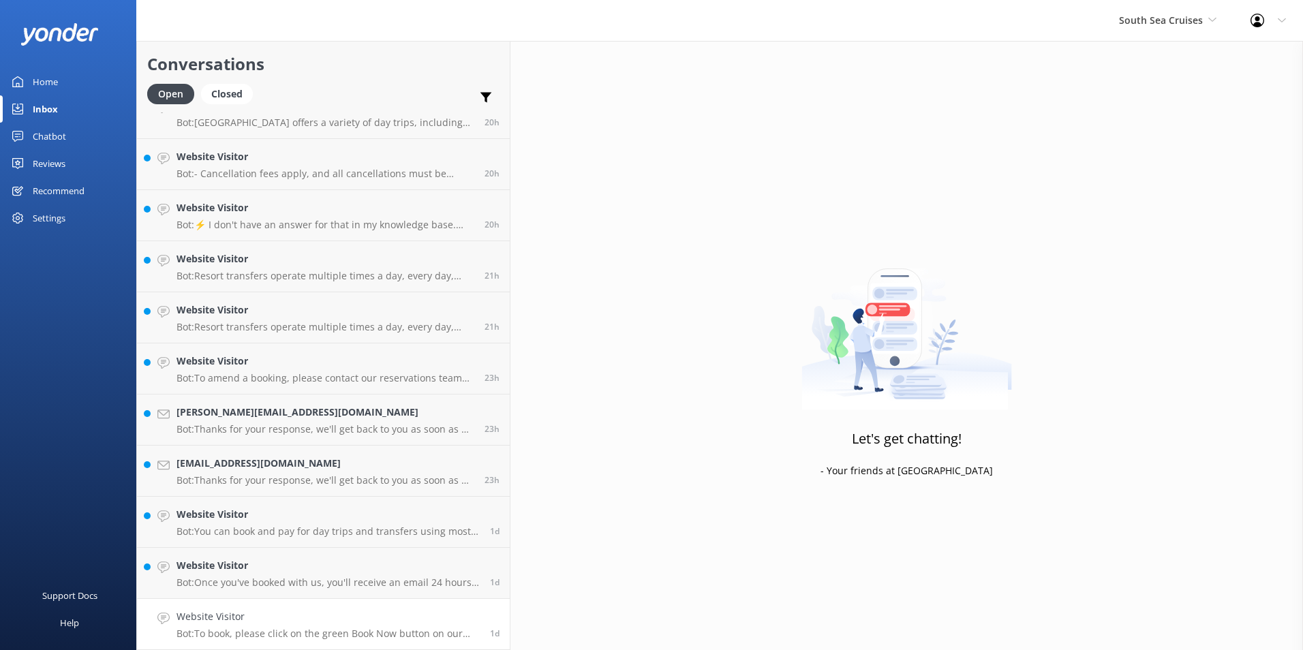
click at [354, 608] on link "Website Visitor Bot: To book, please click on the green Book Now button on our …" at bounding box center [323, 624] width 373 height 51
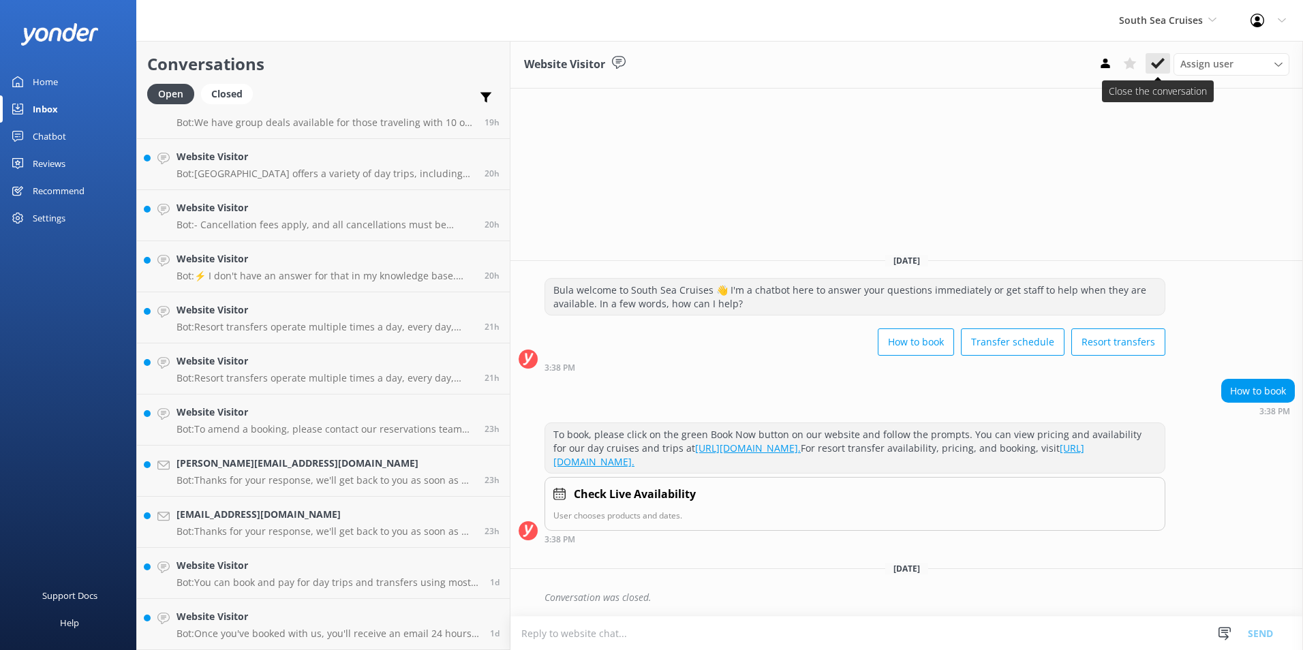
scroll to position [1558, 0]
click at [1159, 61] on icon at bounding box center [1158, 64] width 14 height 14
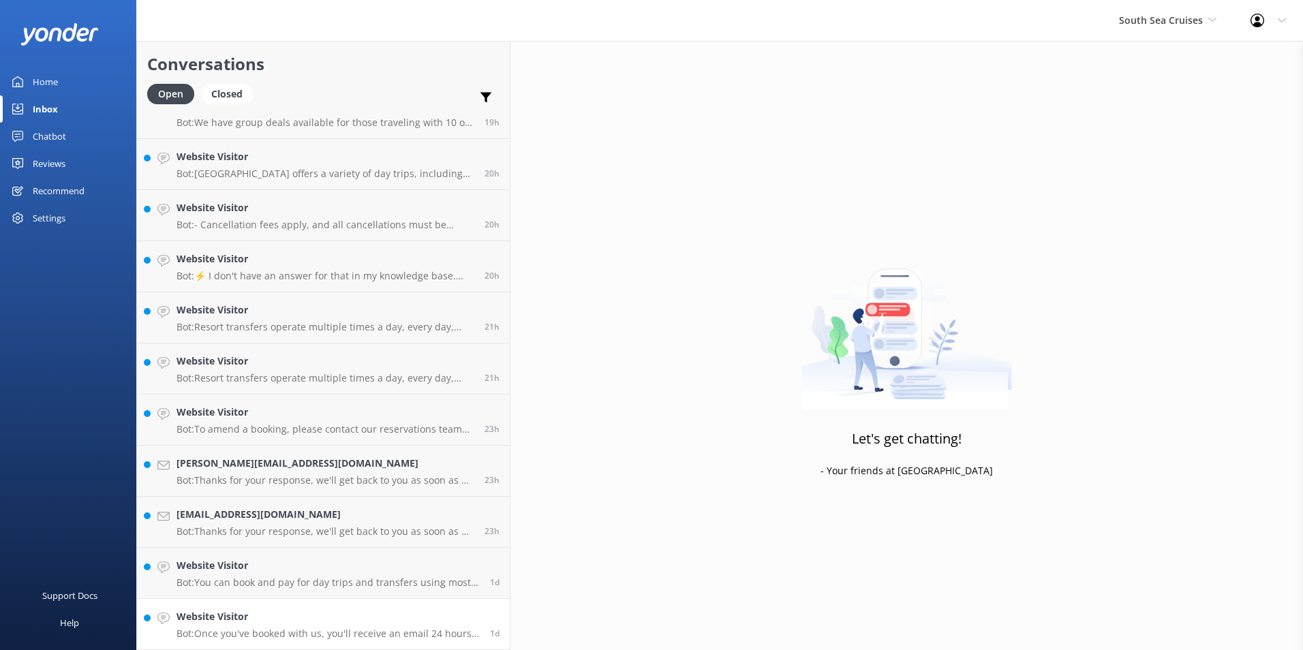
drag, startPoint x: 328, startPoint y: 617, endPoint x: 336, endPoint y: 611, distance: 10.2
click at [328, 616] on h4 "Website Visitor" at bounding box center [328, 616] width 303 height 15
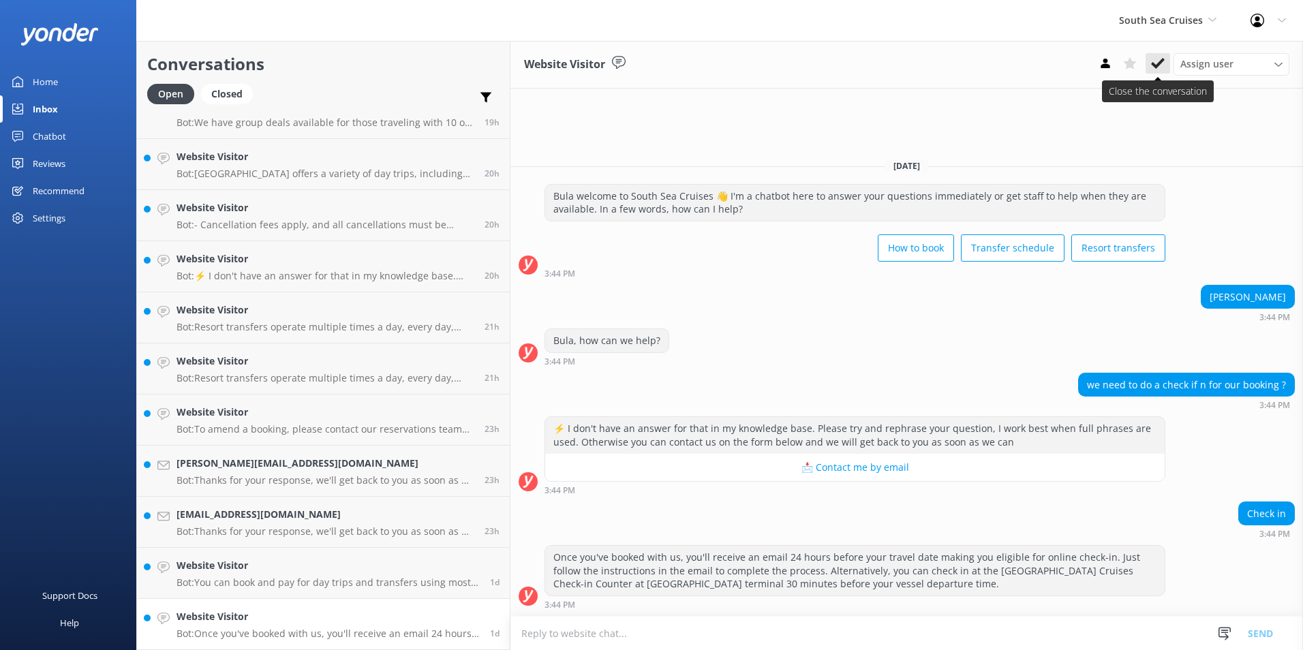
click at [1155, 63] on icon at bounding box center [1158, 64] width 14 height 14
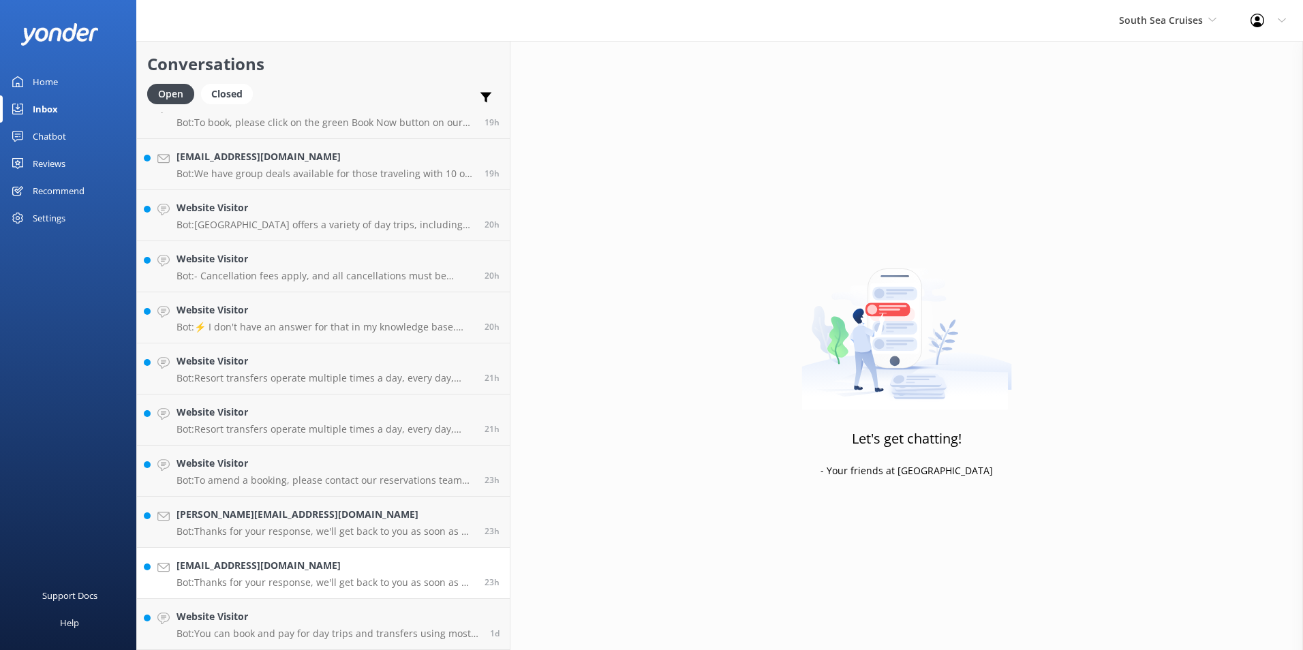
scroll to position [1507, 0]
click at [325, 620] on h4 "Website Visitor" at bounding box center [328, 616] width 303 height 15
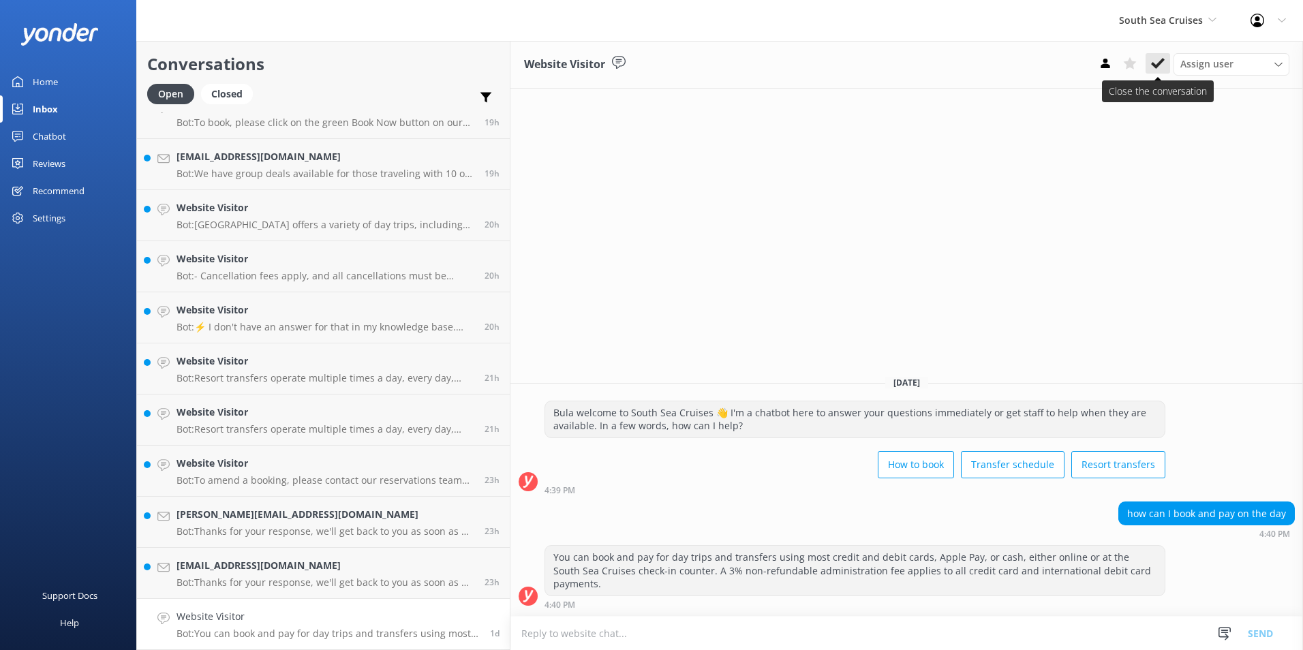
click at [1163, 61] on use at bounding box center [1158, 63] width 14 height 11
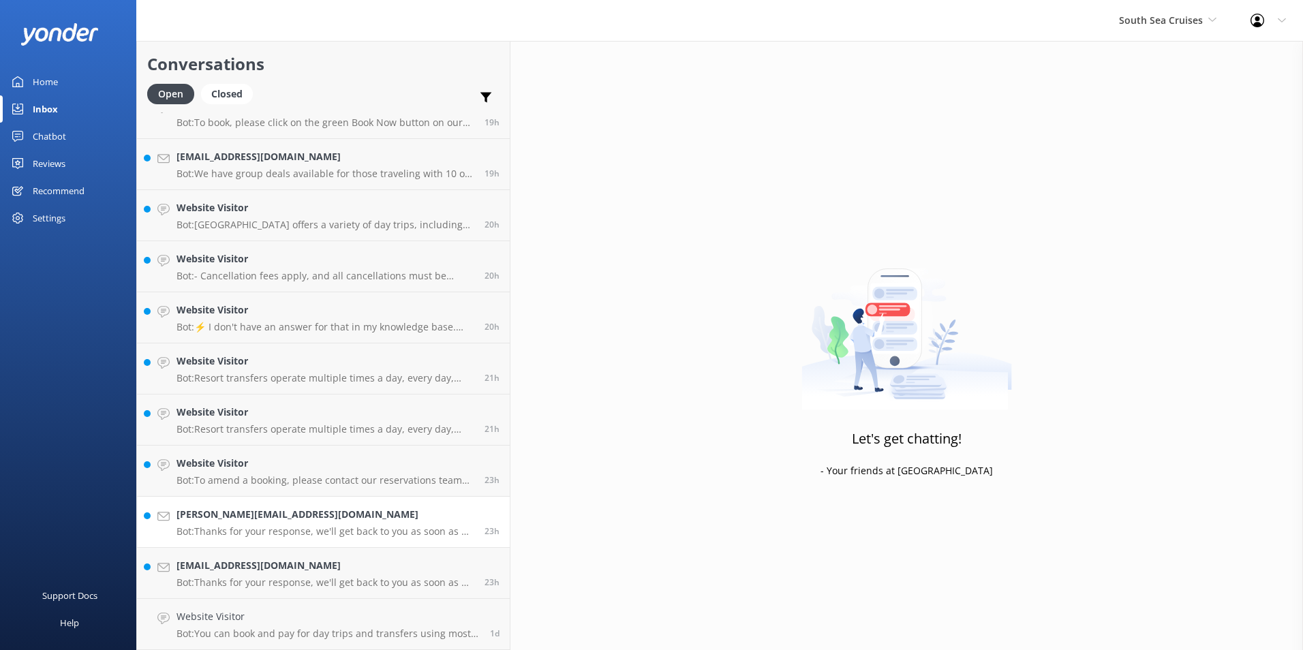
scroll to position [1456, 0]
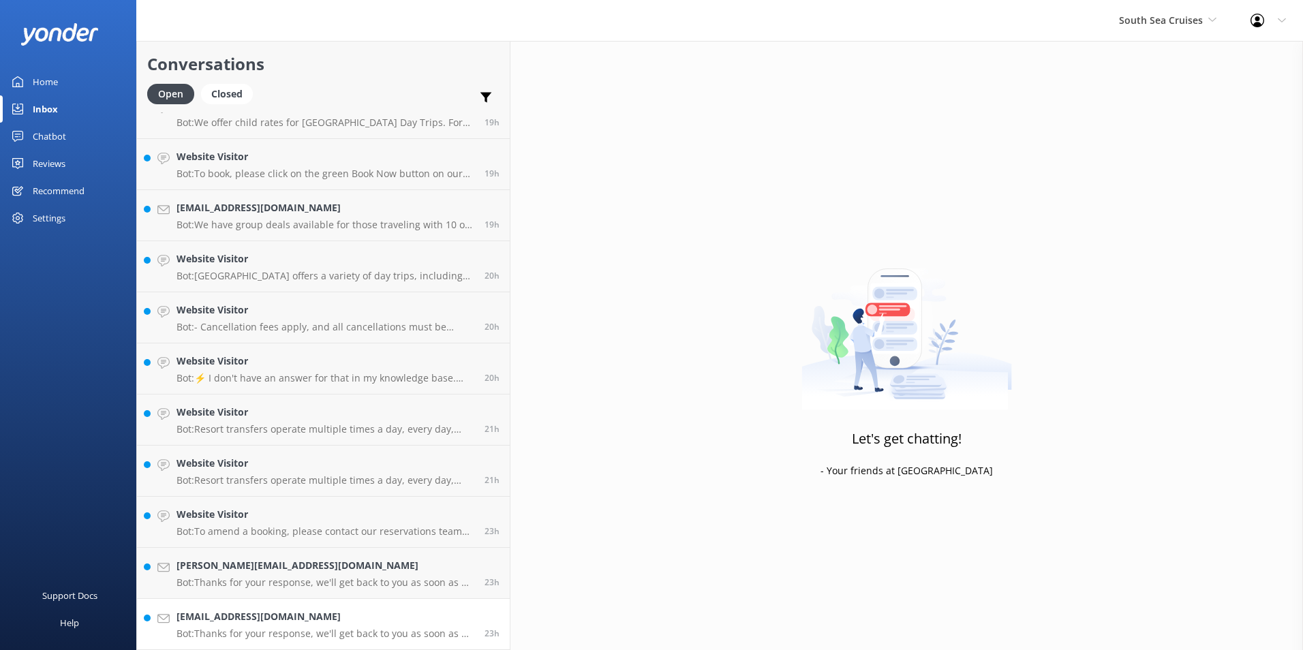
click at [339, 613] on h4 "chand.jacinta15@gmail.com" at bounding box center [326, 616] width 298 height 15
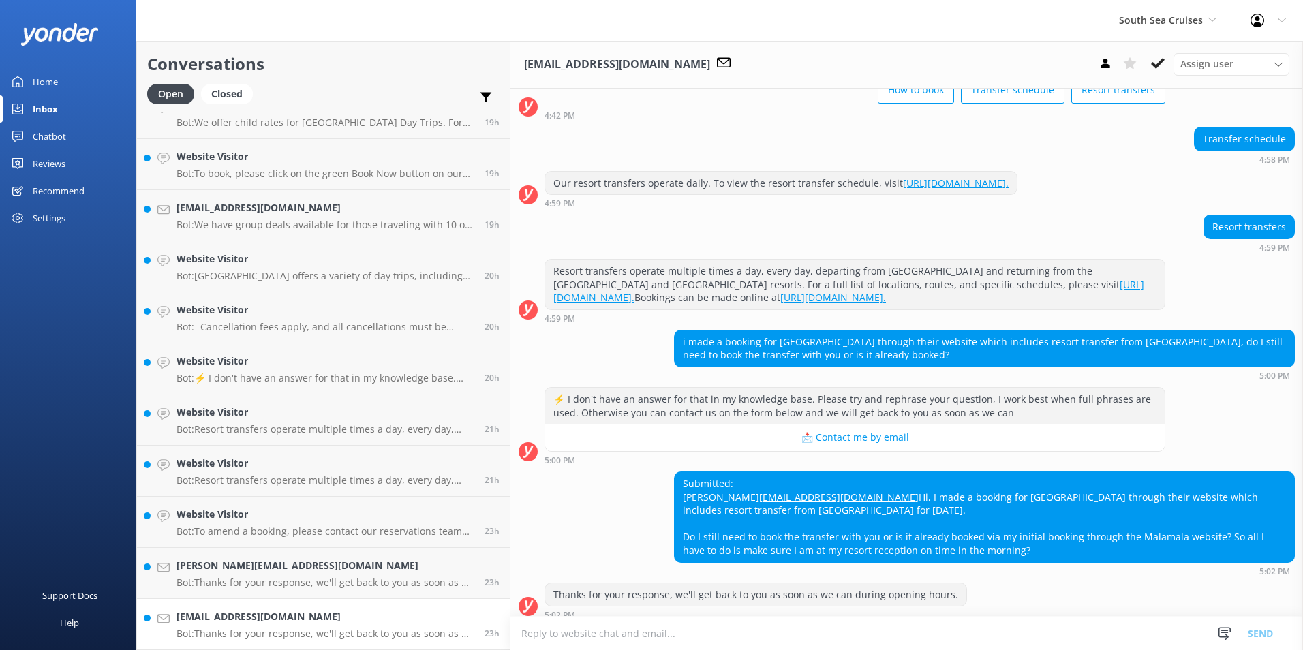
scroll to position [135, 0]
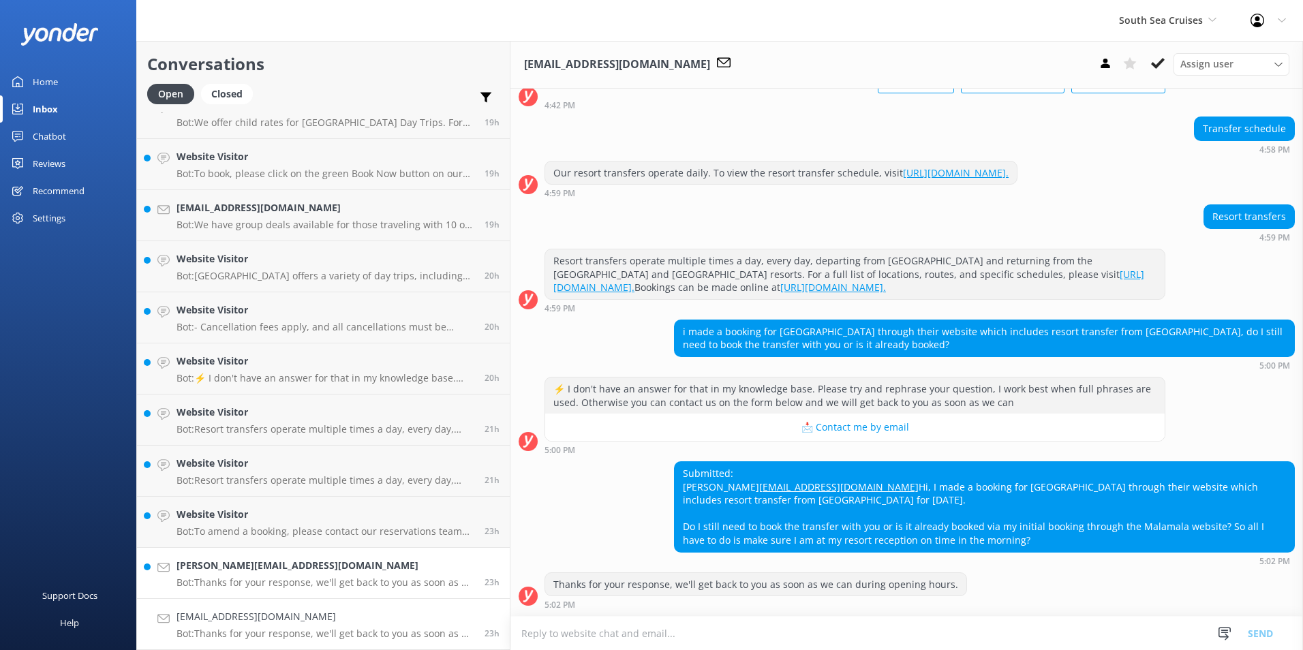
click at [361, 563] on h4 "alfredo.felicesvera@gmail.com" at bounding box center [326, 565] width 298 height 15
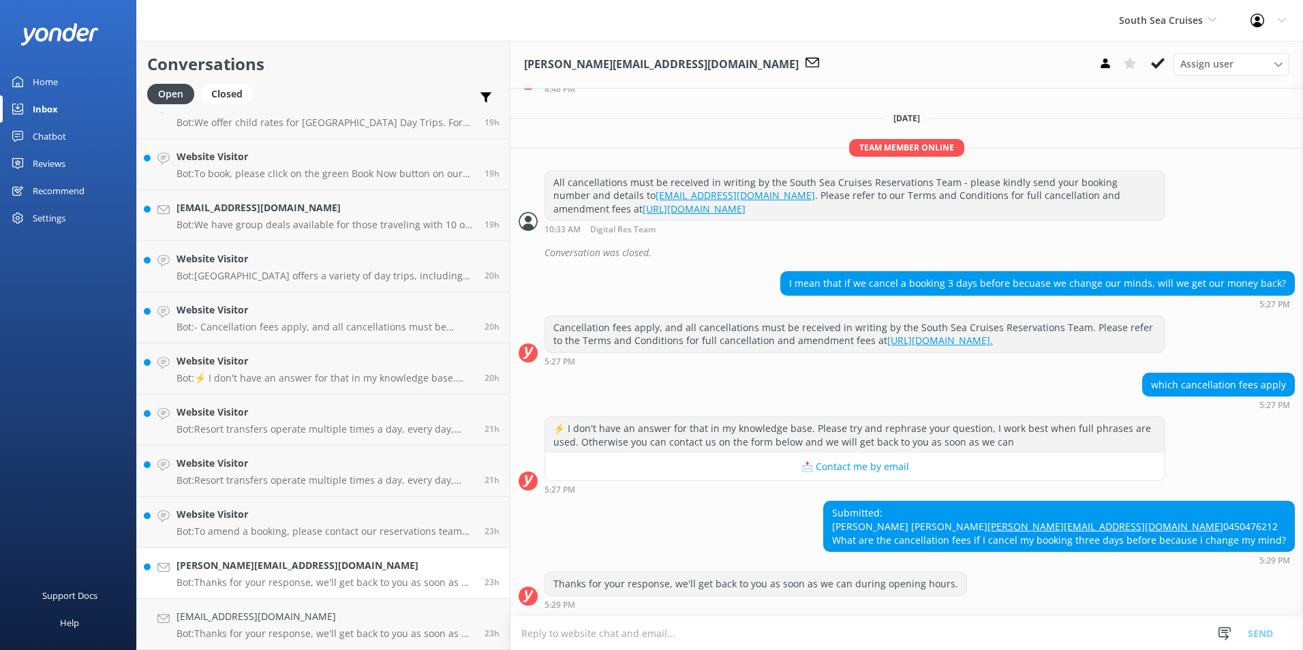
scroll to position [620, 0]
click at [1158, 63] on icon at bounding box center [1158, 64] width 14 height 14
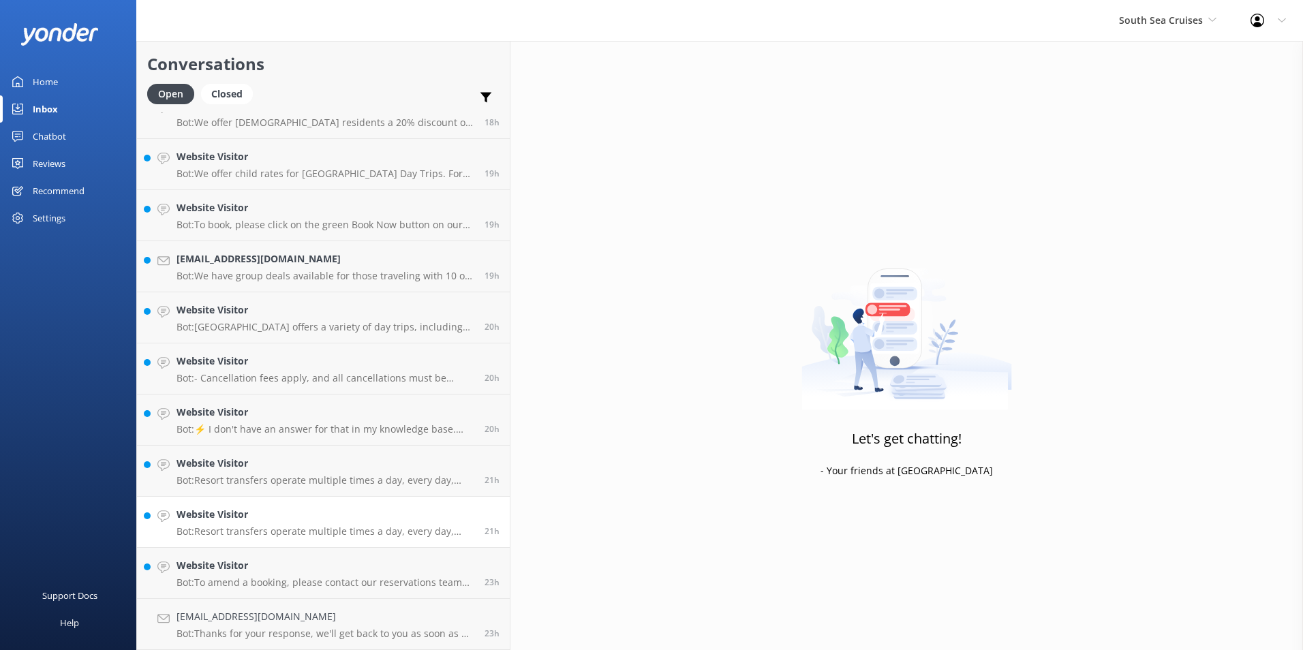
scroll to position [1405, 0]
click at [292, 526] on p "Bot: Resort transfers operate multiple times a day, every day, departing from P…" at bounding box center [326, 532] width 298 height 12
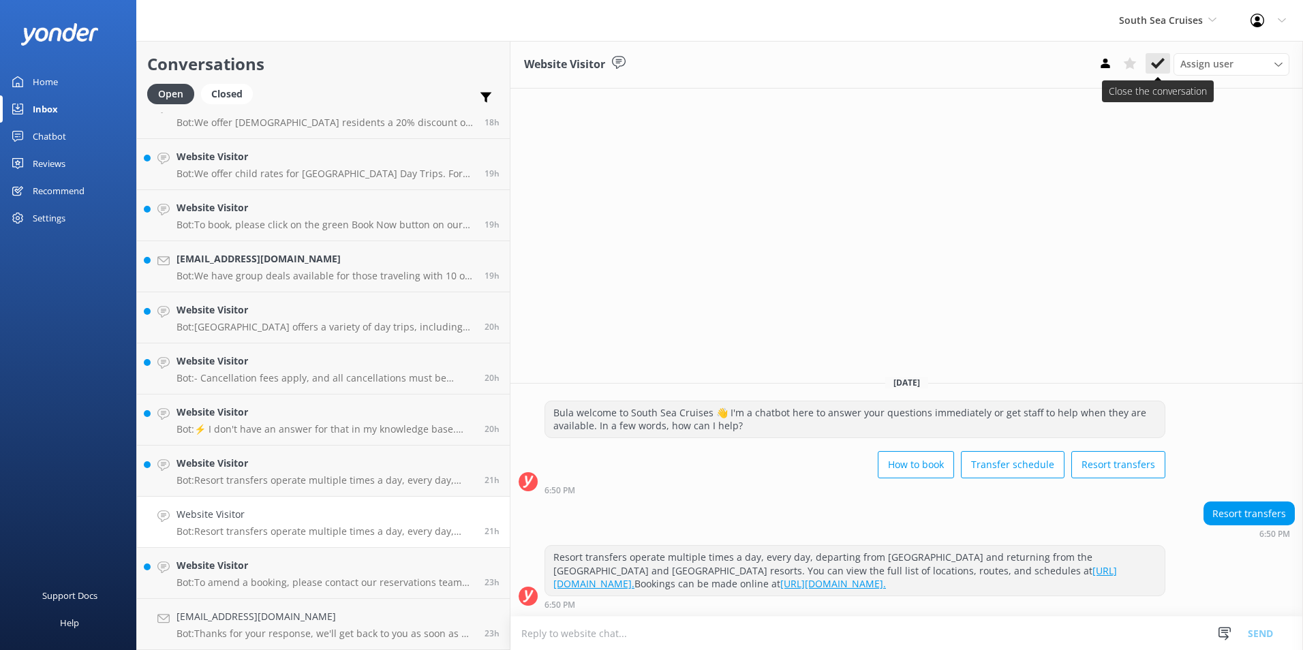
click at [1151, 63] on button at bounding box center [1158, 63] width 25 height 20
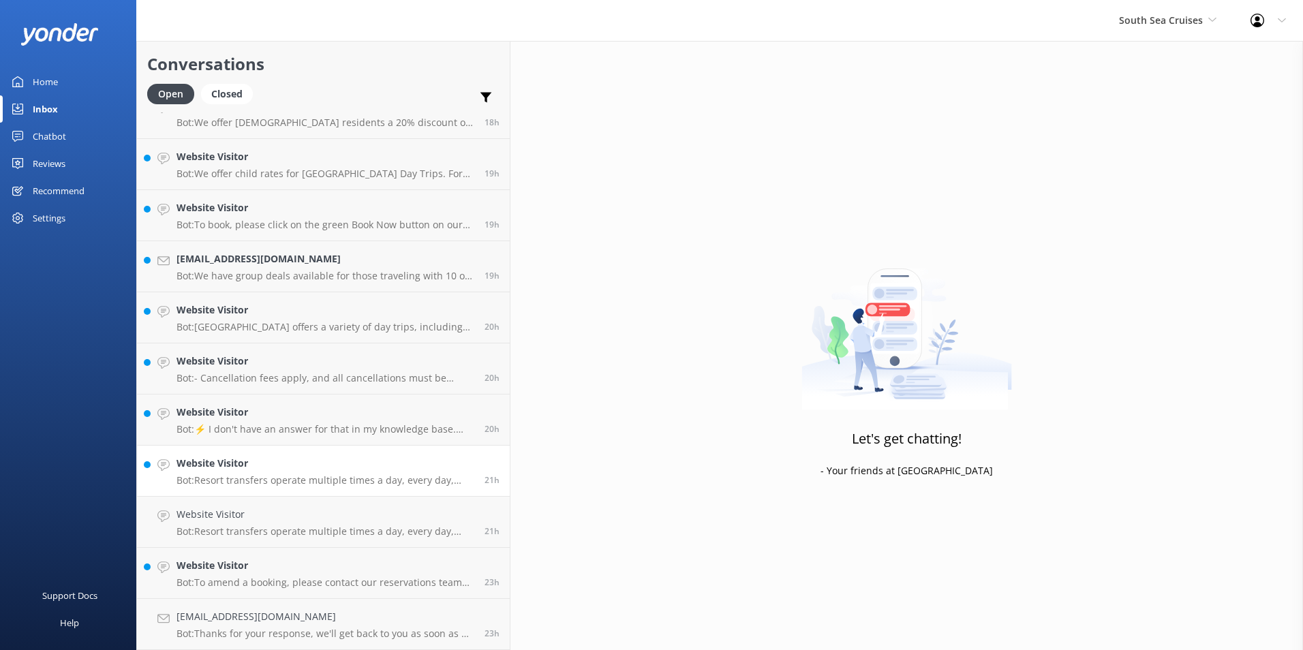
scroll to position [1354, 0]
click at [474, 560] on div "23h" at bounding box center [486, 573] width 25 height 30
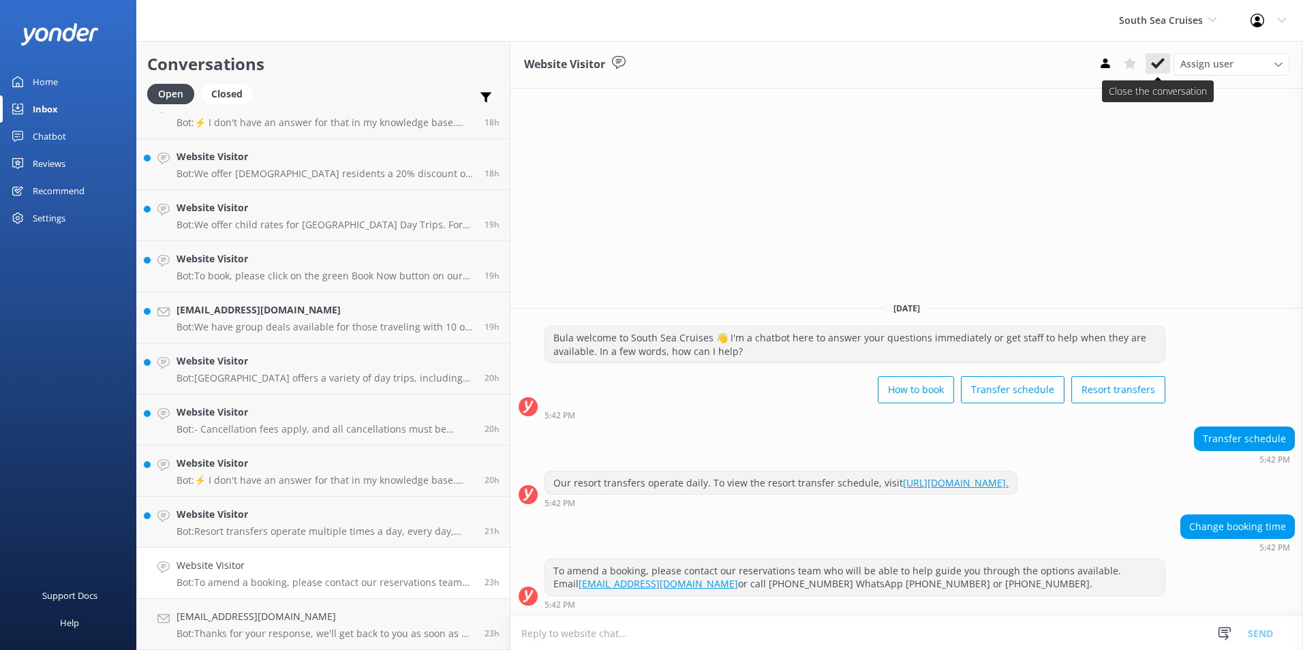
click at [1161, 67] on icon at bounding box center [1158, 64] width 14 height 14
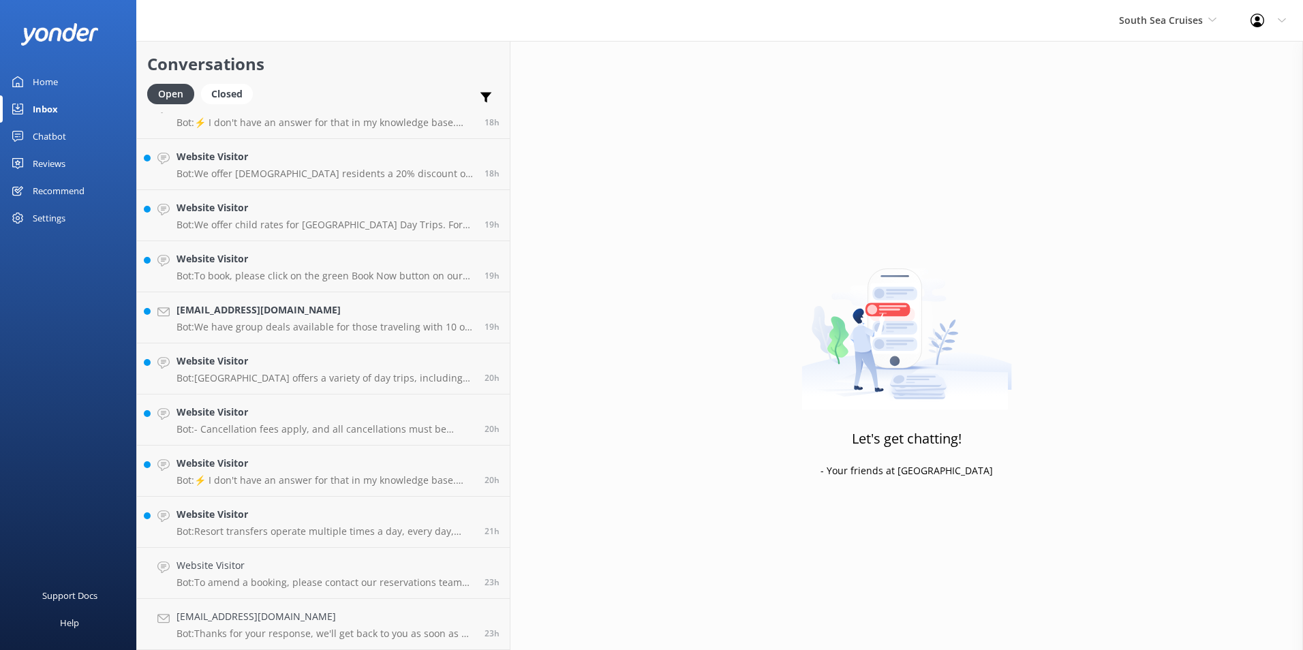
scroll to position [1303, 0]
click at [350, 553] on link "Website Visitor Bot: Resort transfers operate multiple times a day, every day, …" at bounding box center [323, 573] width 373 height 51
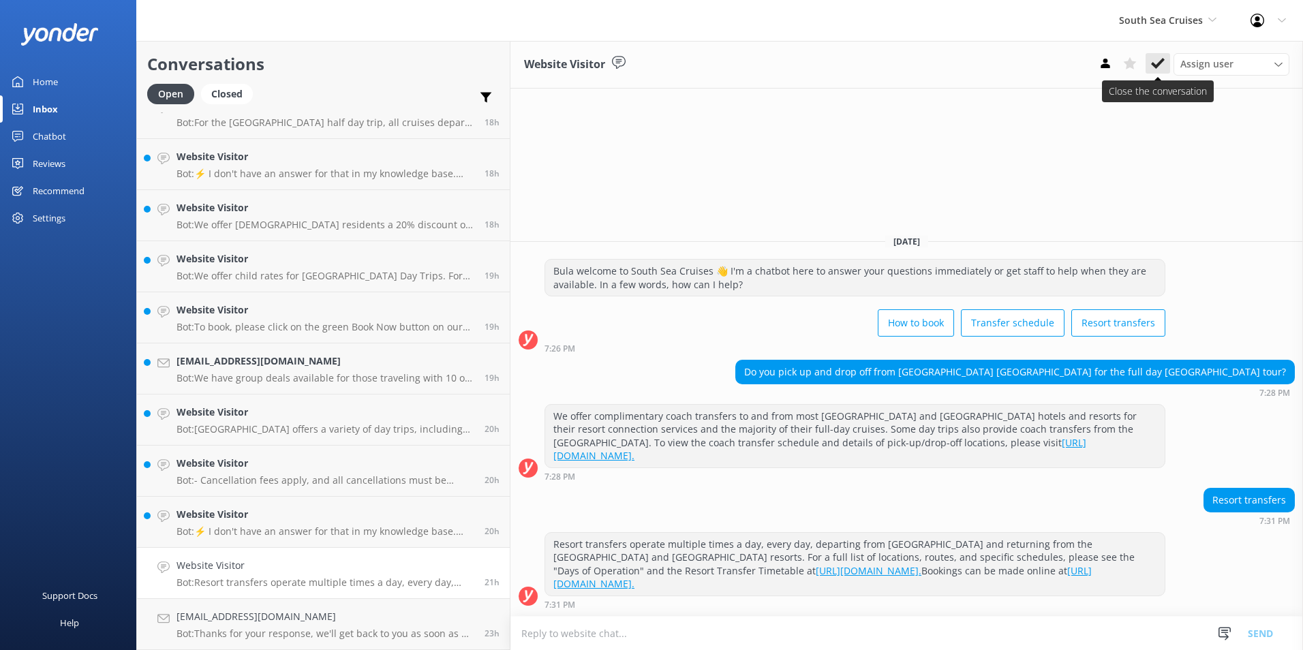
click at [1158, 57] on icon at bounding box center [1158, 64] width 14 height 14
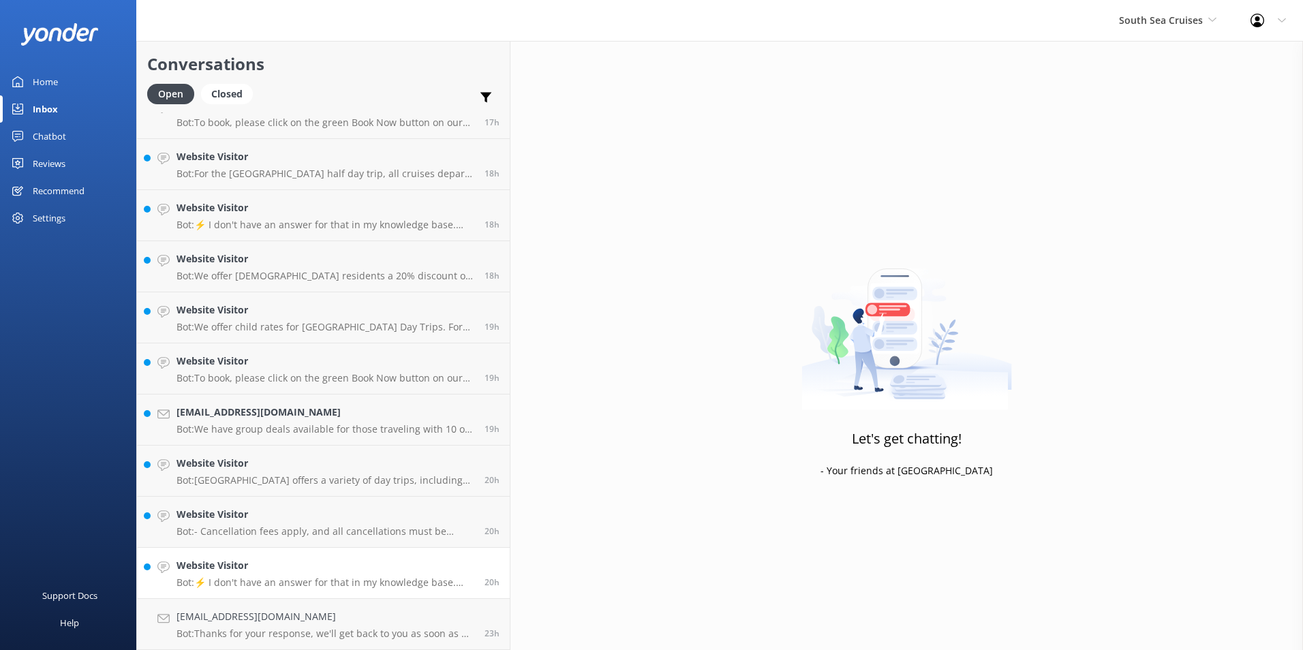
scroll to position [1252, 0]
click at [338, 567] on h4 "Website Visitor" at bounding box center [326, 565] width 298 height 15
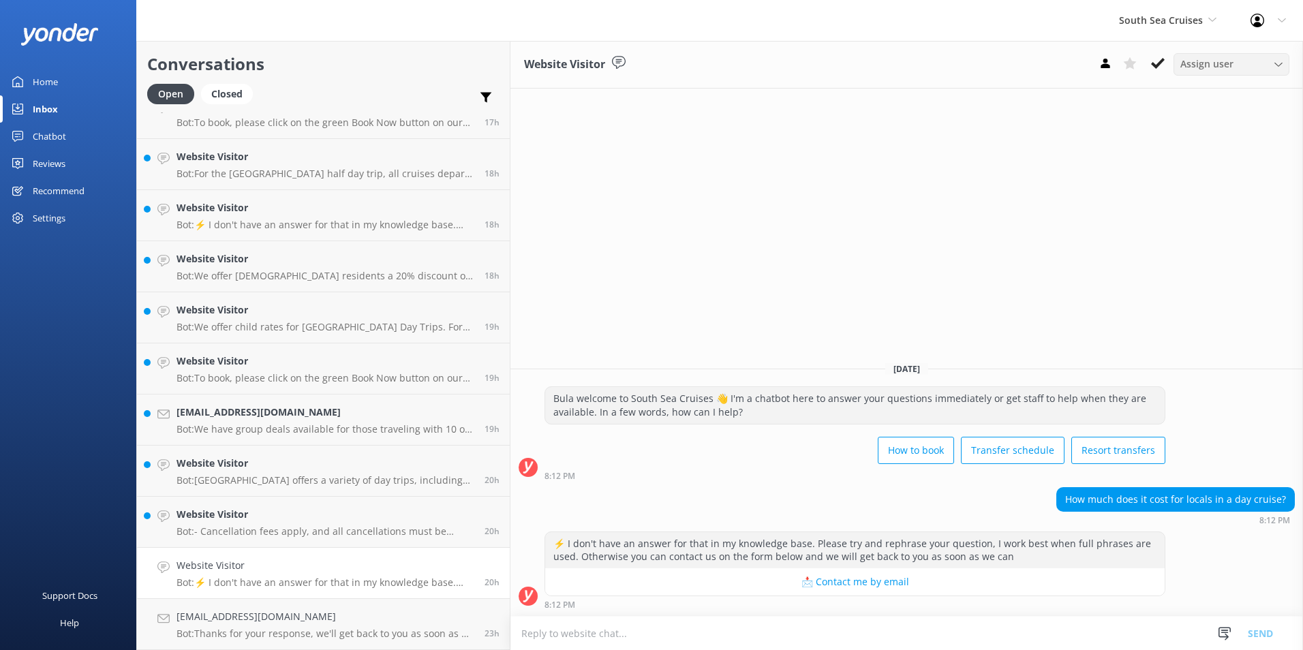
click at [1174, 58] on div "Assign user Alyssa Sonya Digital Res Team Brenda Fenton Asena Naweilulu Miri Ko…" at bounding box center [1232, 64] width 116 height 22
click at [1164, 61] on icon at bounding box center [1158, 64] width 14 height 14
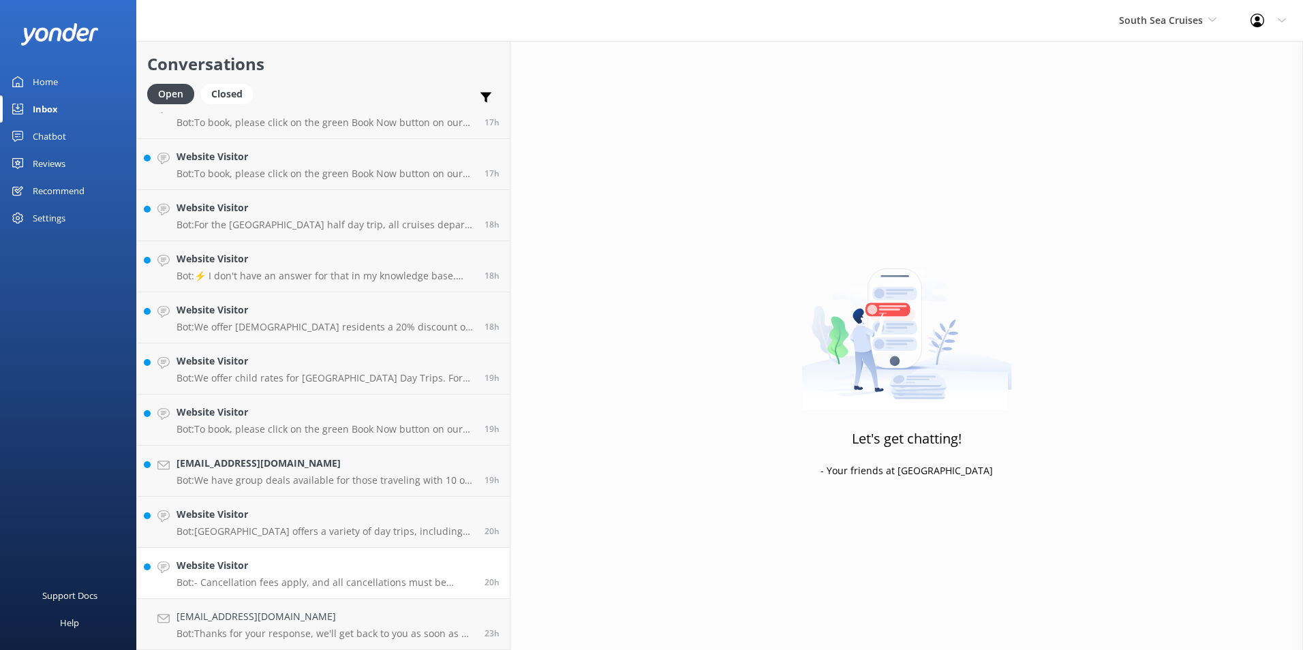
scroll to position [1200, 0]
click at [316, 573] on h4 "Website Visitor" at bounding box center [326, 565] width 298 height 15
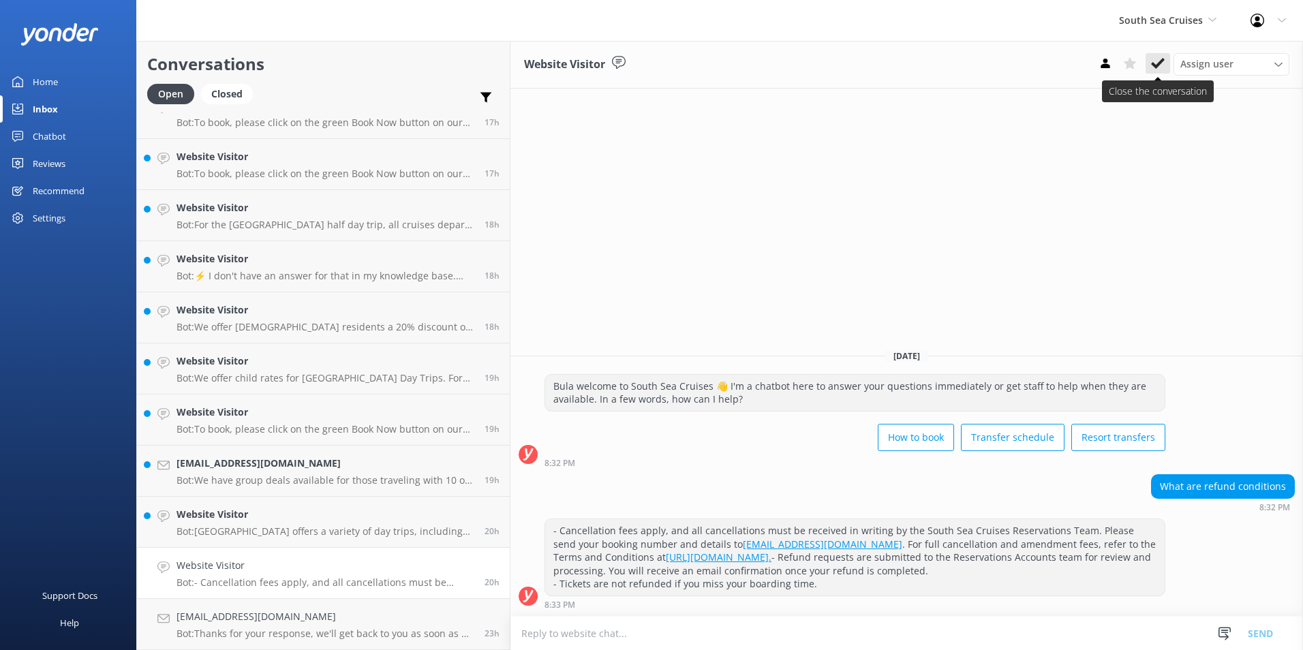
click at [1161, 61] on use at bounding box center [1158, 63] width 14 height 11
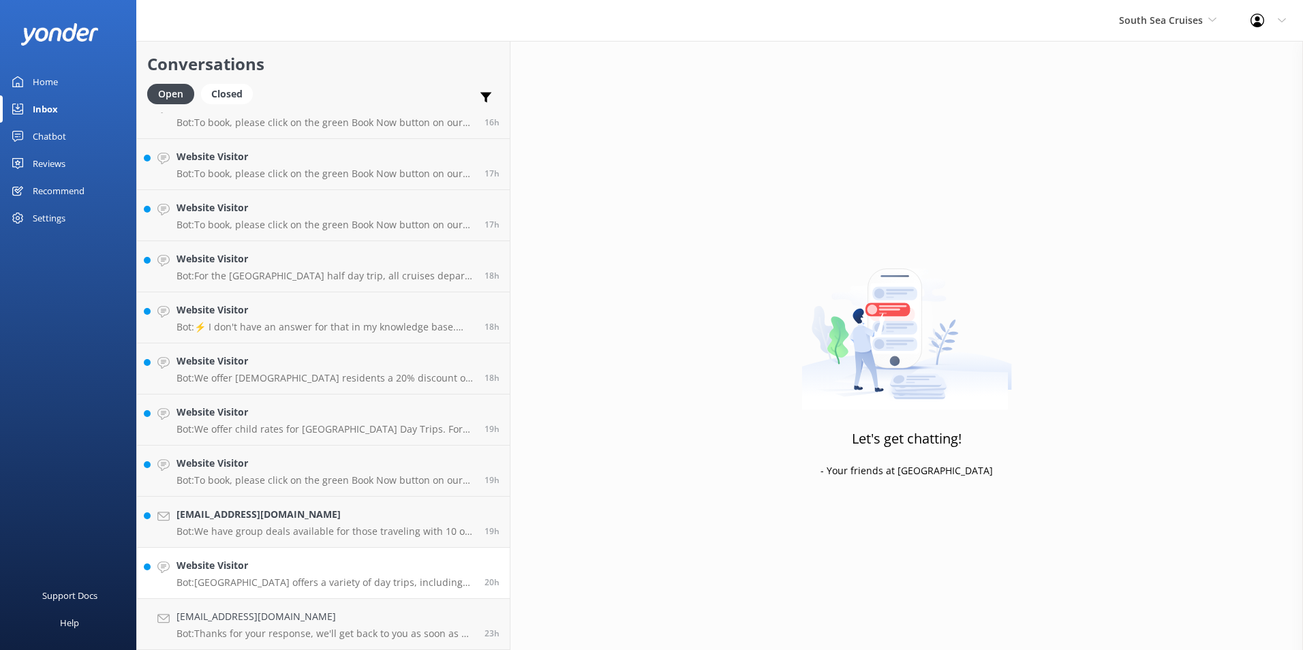
scroll to position [1149, 0]
drag, startPoint x: 282, startPoint y: 575, endPoint x: 361, endPoint y: 553, distance: 82.7
click at [282, 575] on div "Website Visitor Bot: South Sea Island offers a variety of day trips, including …" at bounding box center [326, 573] width 298 height 30
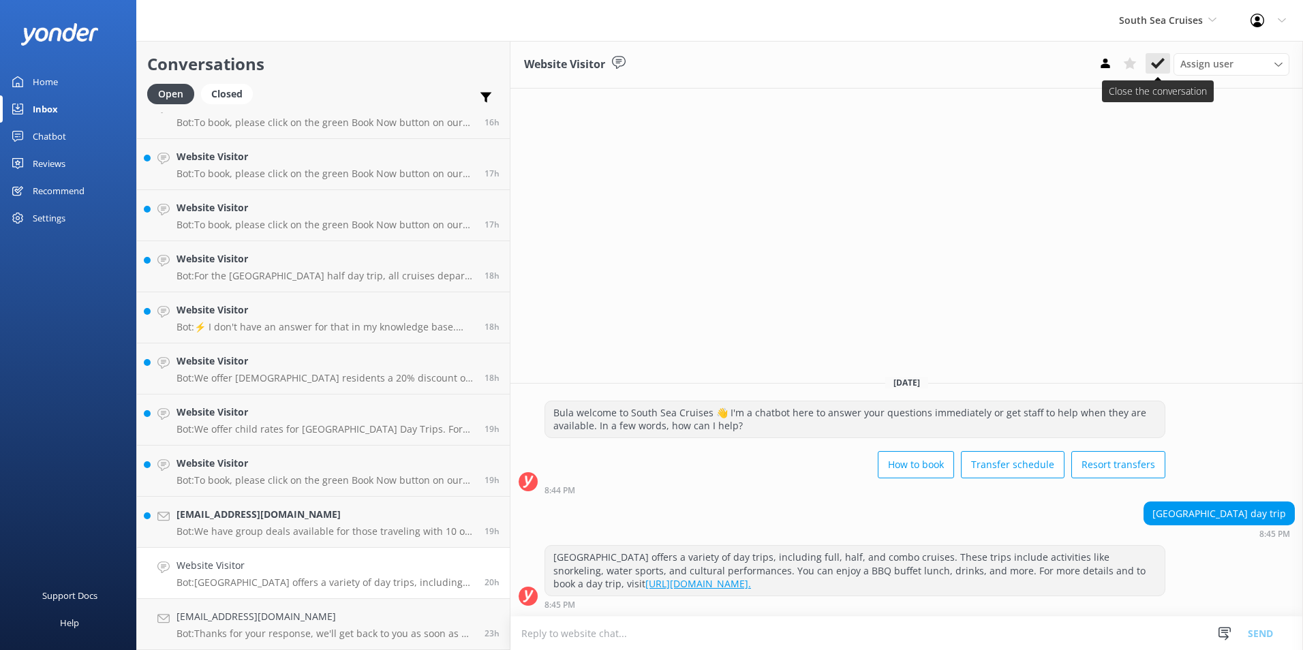
click at [1164, 60] on use at bounding box center [1158, 63] width 14 height 11
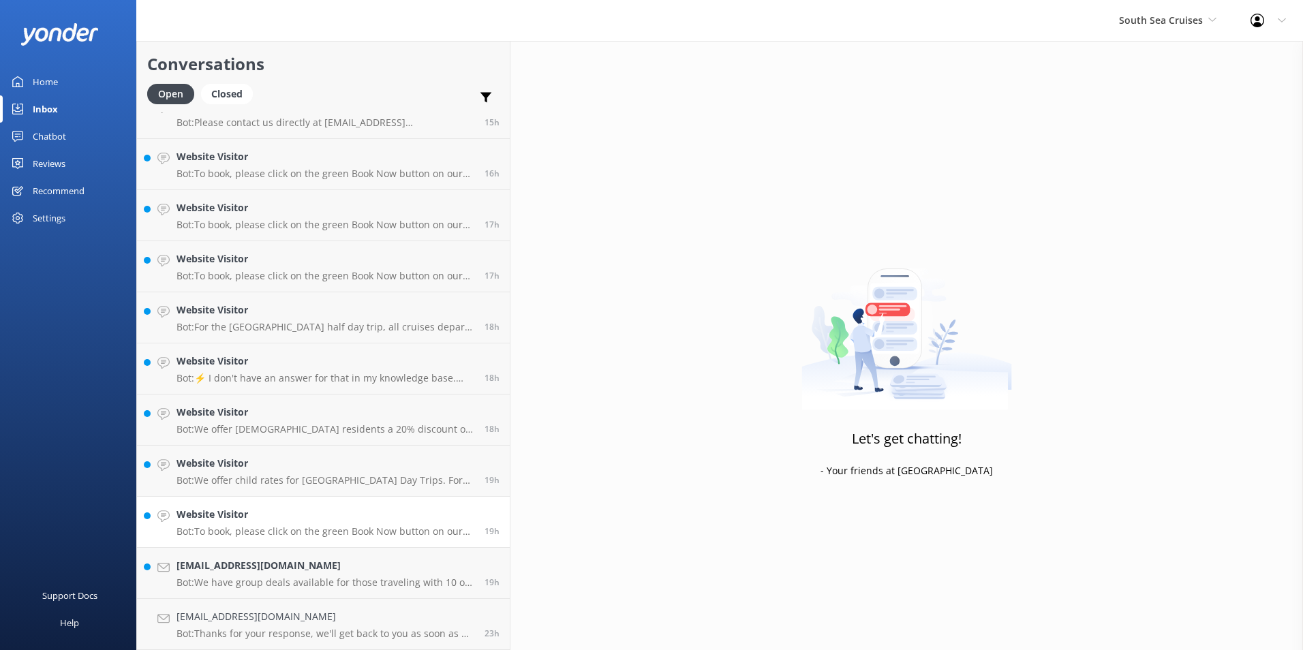
scroll to position [1098, 0]
click at [292, 556] on link "guadalupepueblarubio@gmail.com Bot: We have group deals available for those tra…" at bounding box center [323, 573] width 373 height 51
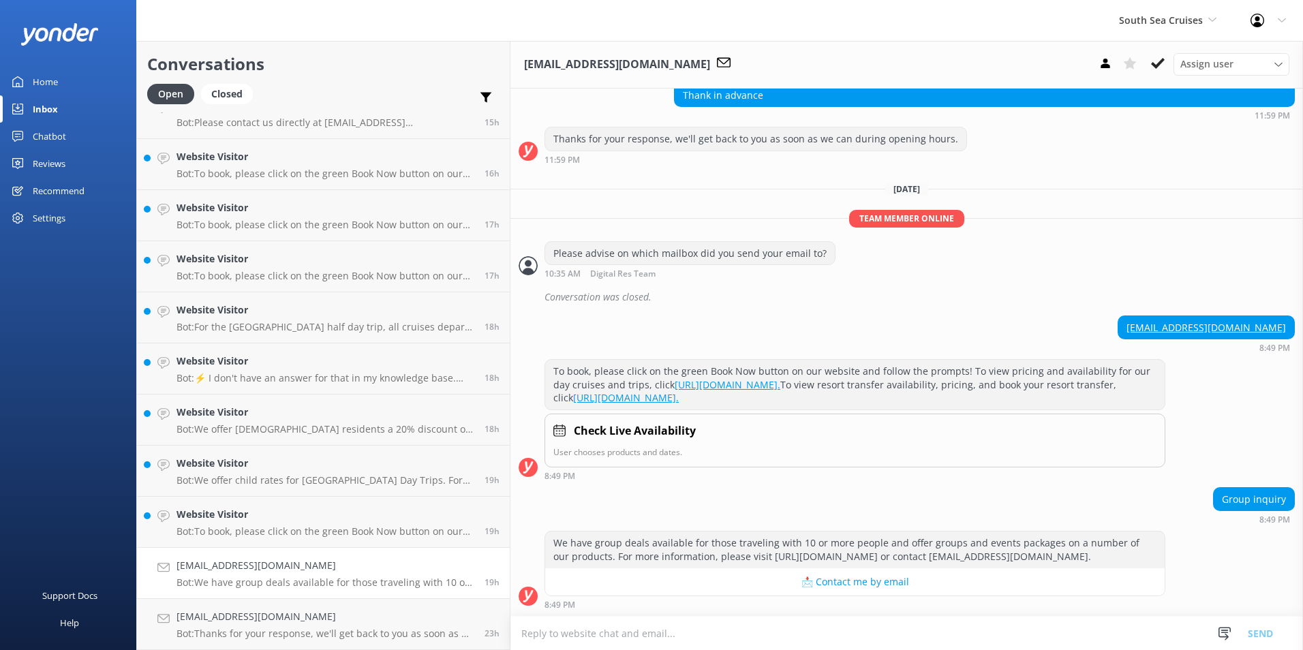
scroll to position [631, 0]
click at [693, 639] on textarea at bounding box center [907, 633] width 793 height 33
type textarea "Fiji_Sales@ssc.com.fj"
click at [1273, 633] on button "Send" at bounding box center [1260, 633] width 51 height 34
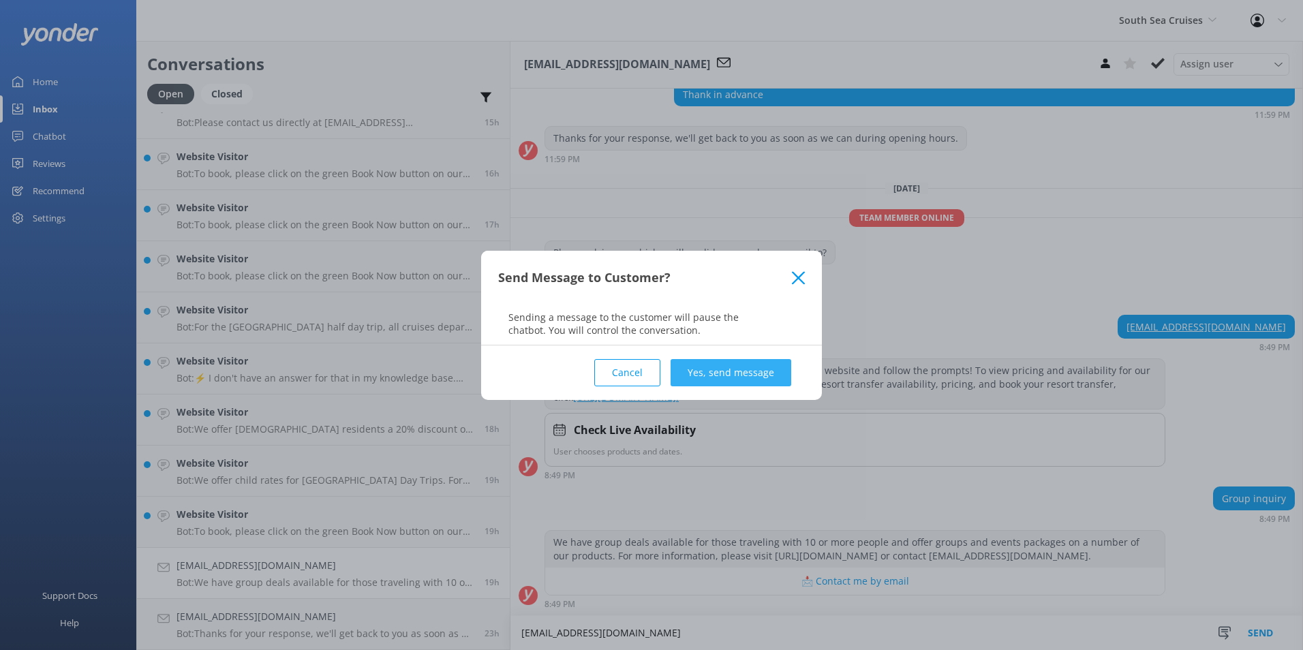
click at [733, 373] on button "Yes, send message" at bounding box center [731, 372] width 121 height 27
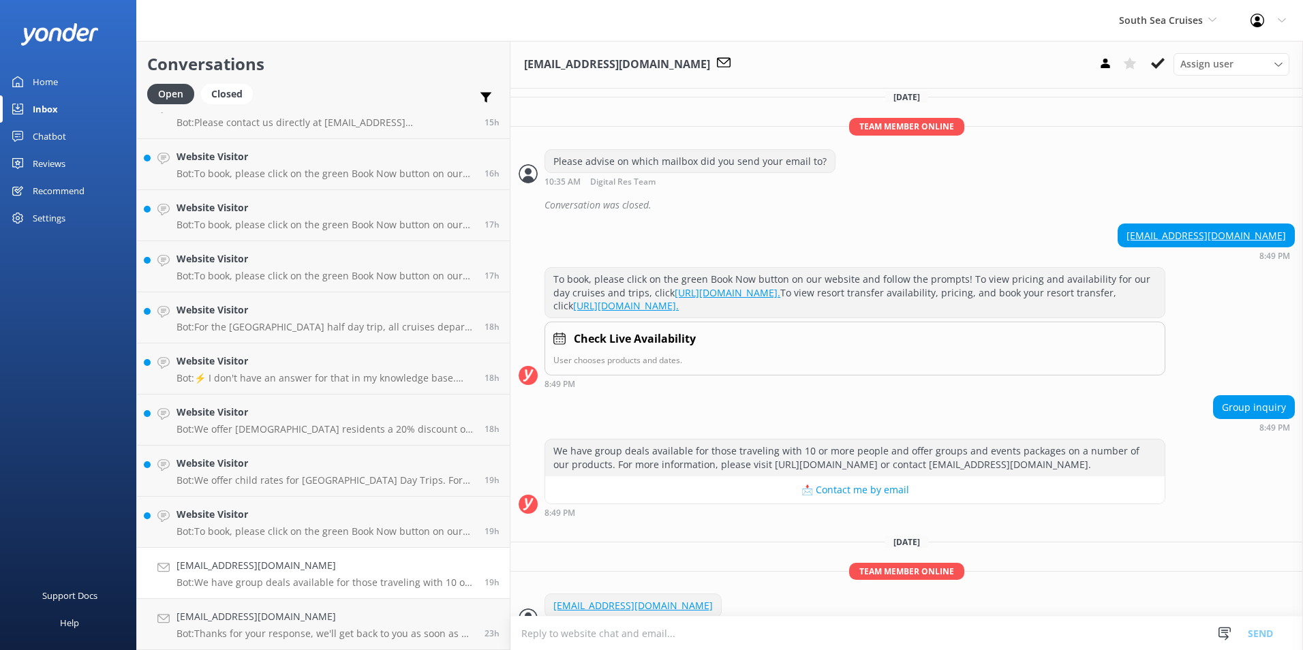
scroll to position [745, 0]
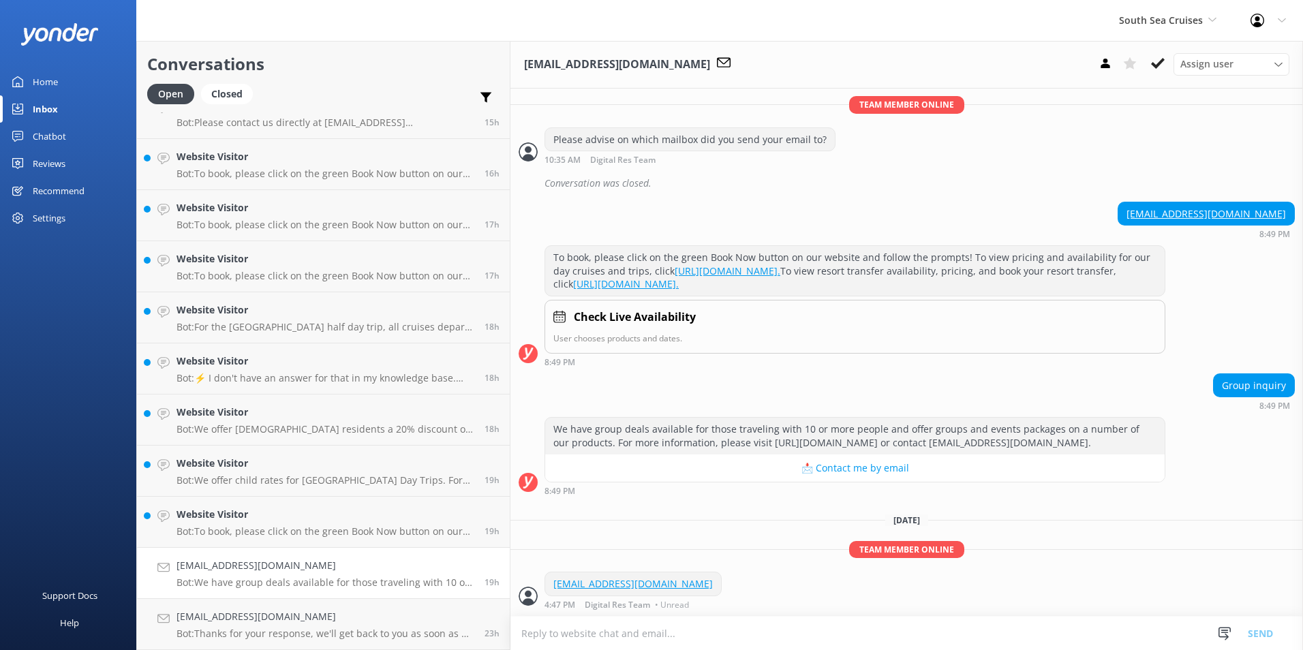
click at [1151, 61] on icon at bounding box center [1158, 64] width 14 height 14
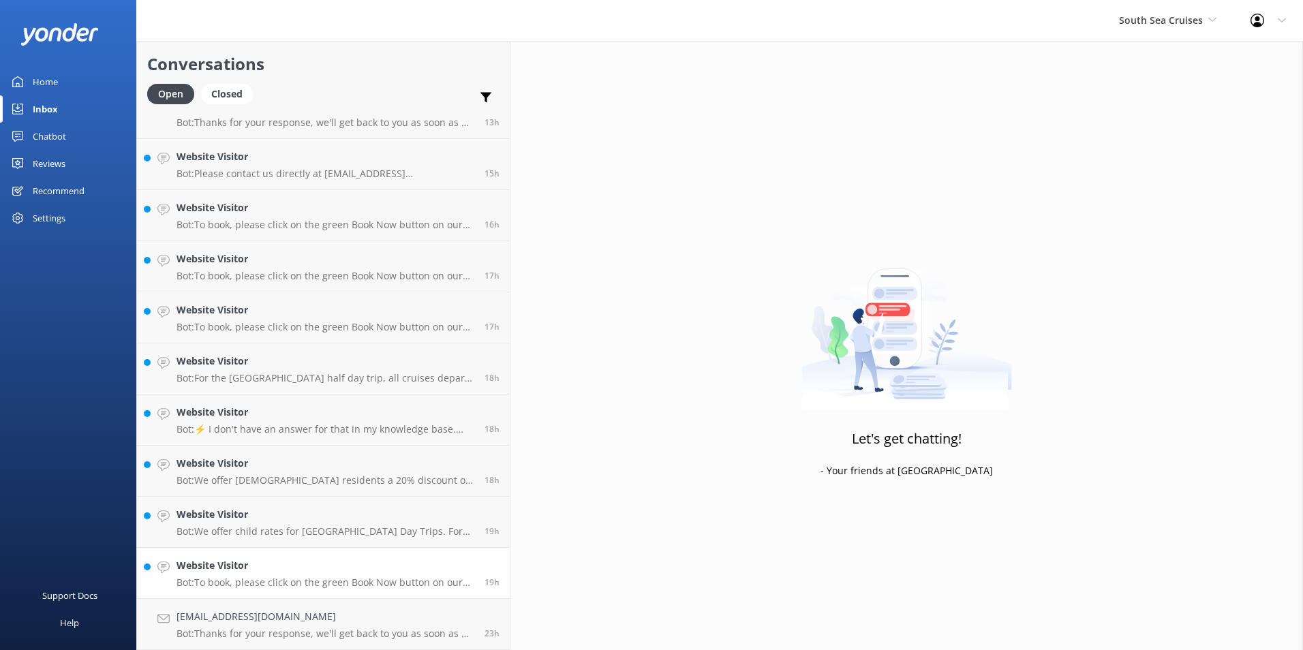
scroll to position [1047, 0]
click at [316, 562] on h4 "Website Visitor" at bounding box center [326, 565] width 298 height 15
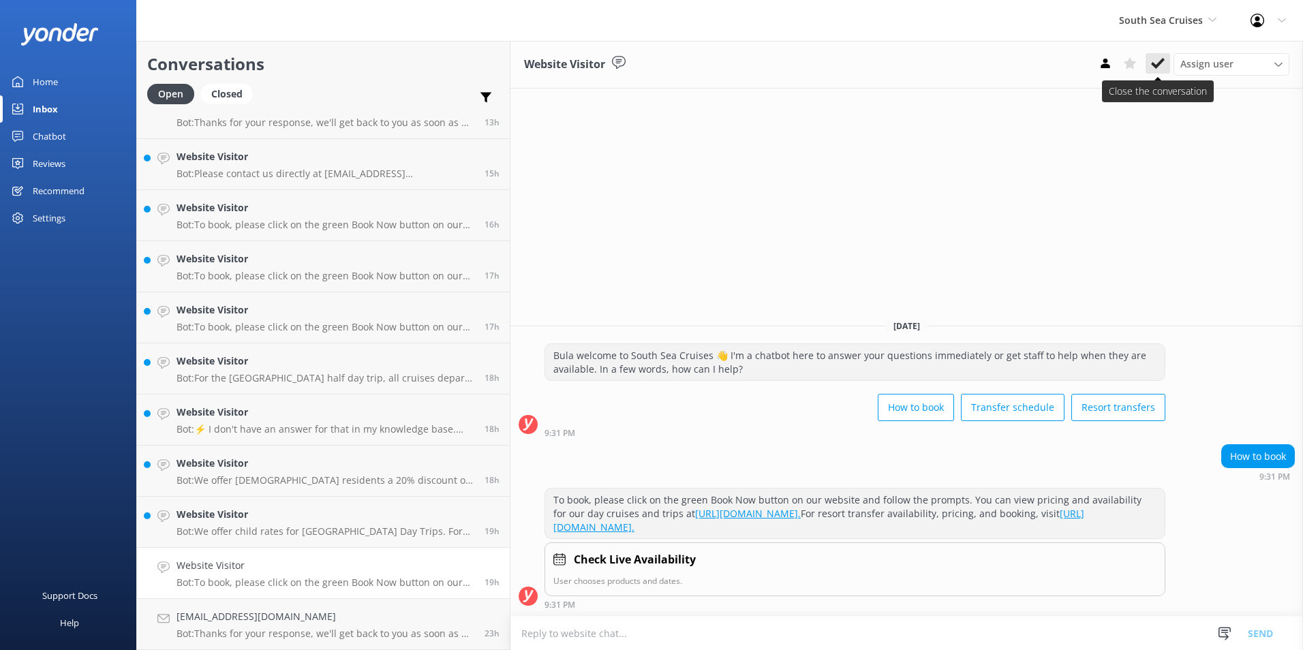
click at [1155, 59] on icon at bounding box center [1158, 64] width 14 height 14
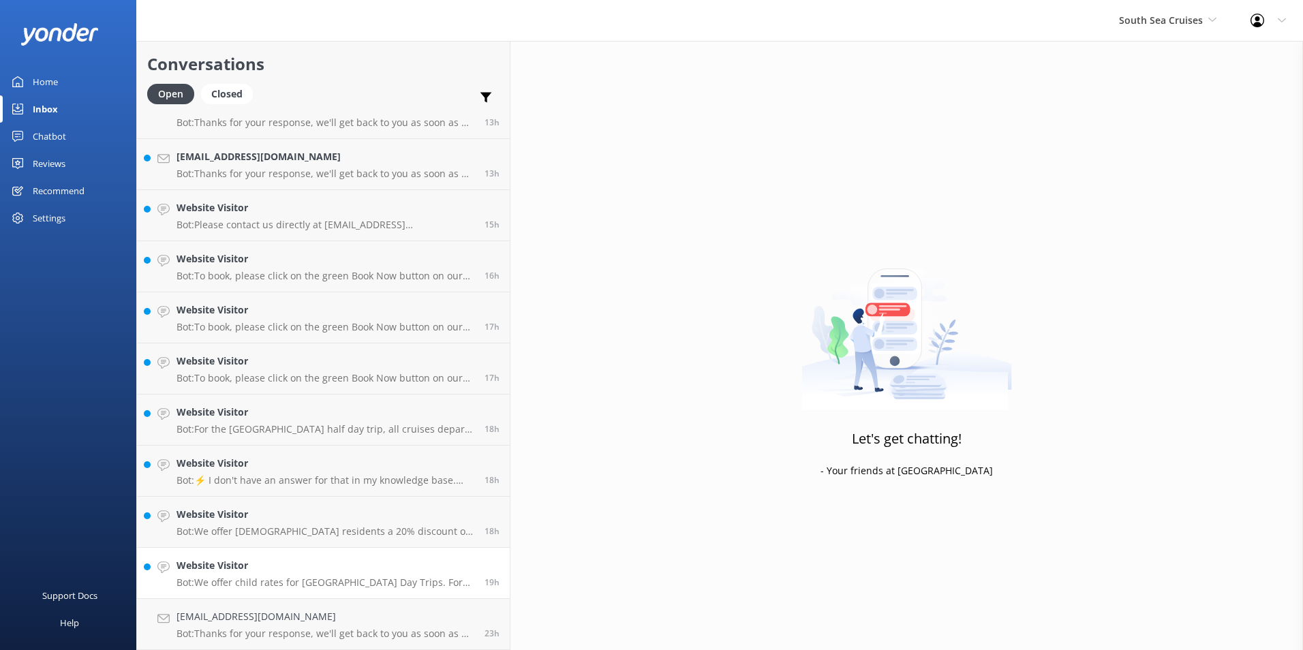
scroll to position [996, 0]
click at [474, 567] on div "19h" at bounding box center [486, 573] width 25 height 30
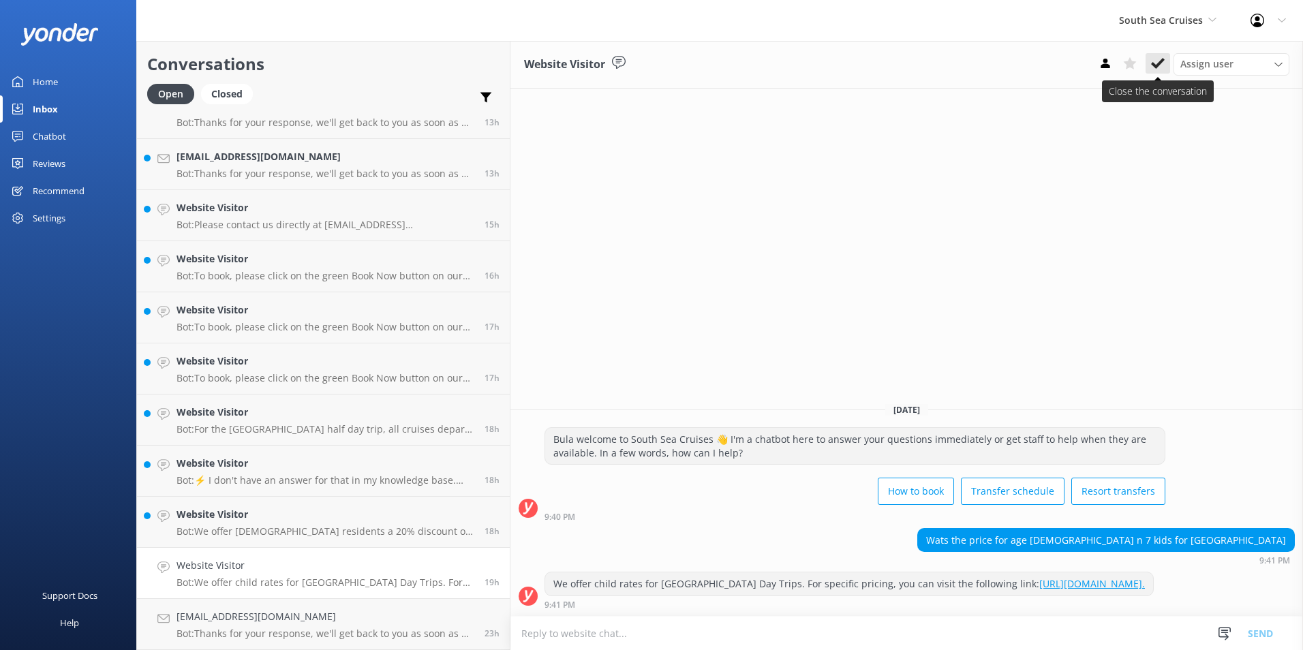
click at [1159, 59] on icon at bounding box center [1158, 64] width 14 height 14
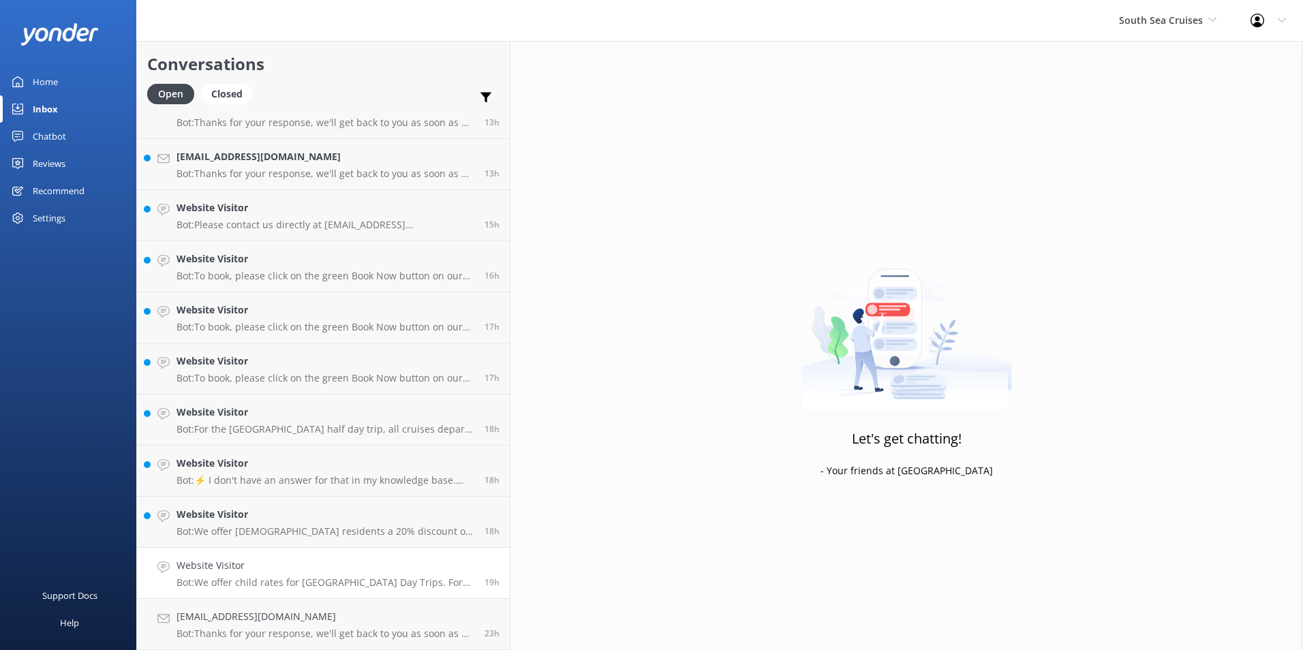
scroll to position [945, 0]
click at [322, 577] on p "Bot: We offer Fijian residents a 20% discount on our day tours and resort trans…" at bounding box center [326, 583] width 298 height 12
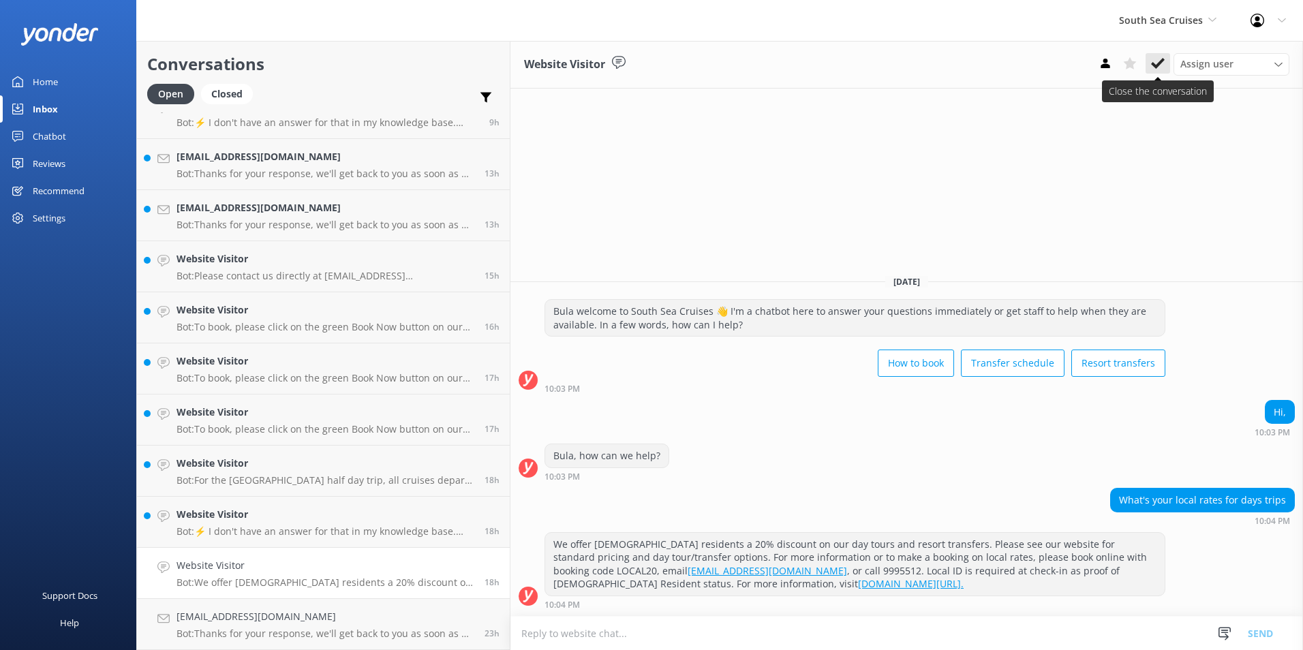
click at [1153, 61] on icon at bounding box center [1158, 64] width 14 height 14
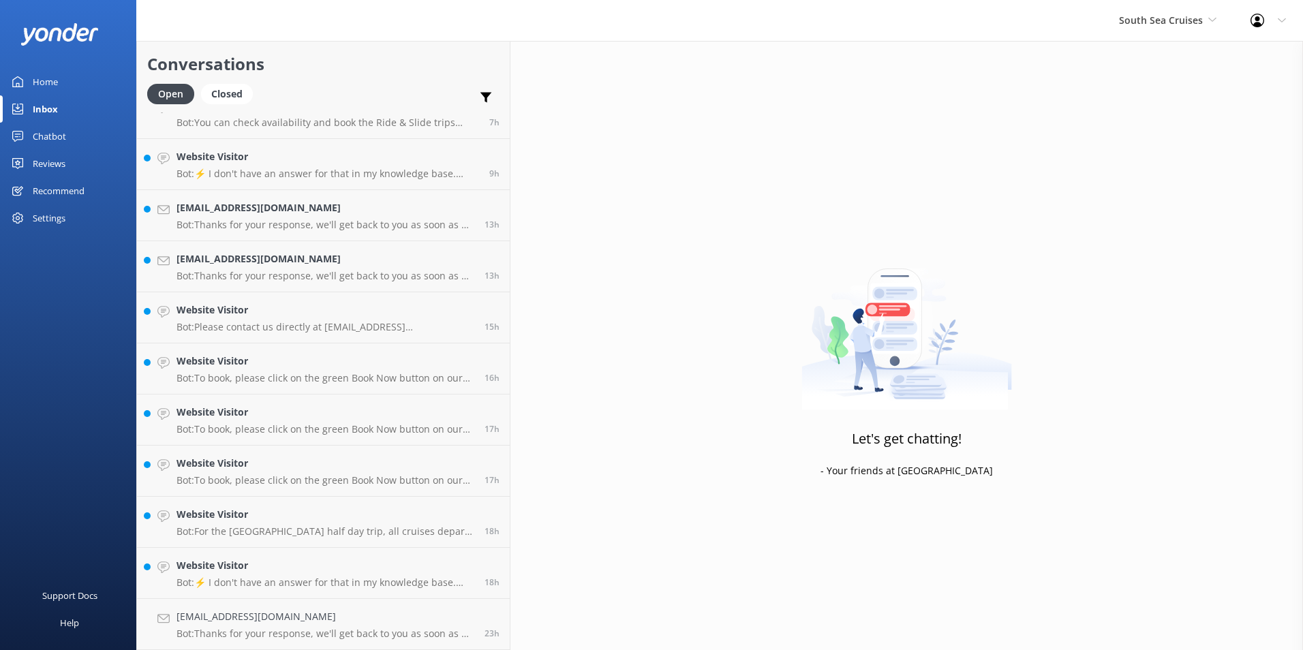
scroll to position [894, 0]
click at [326, 573] on h4 "Website Visitor" at bounding box center [326, 565] width 298 height 15
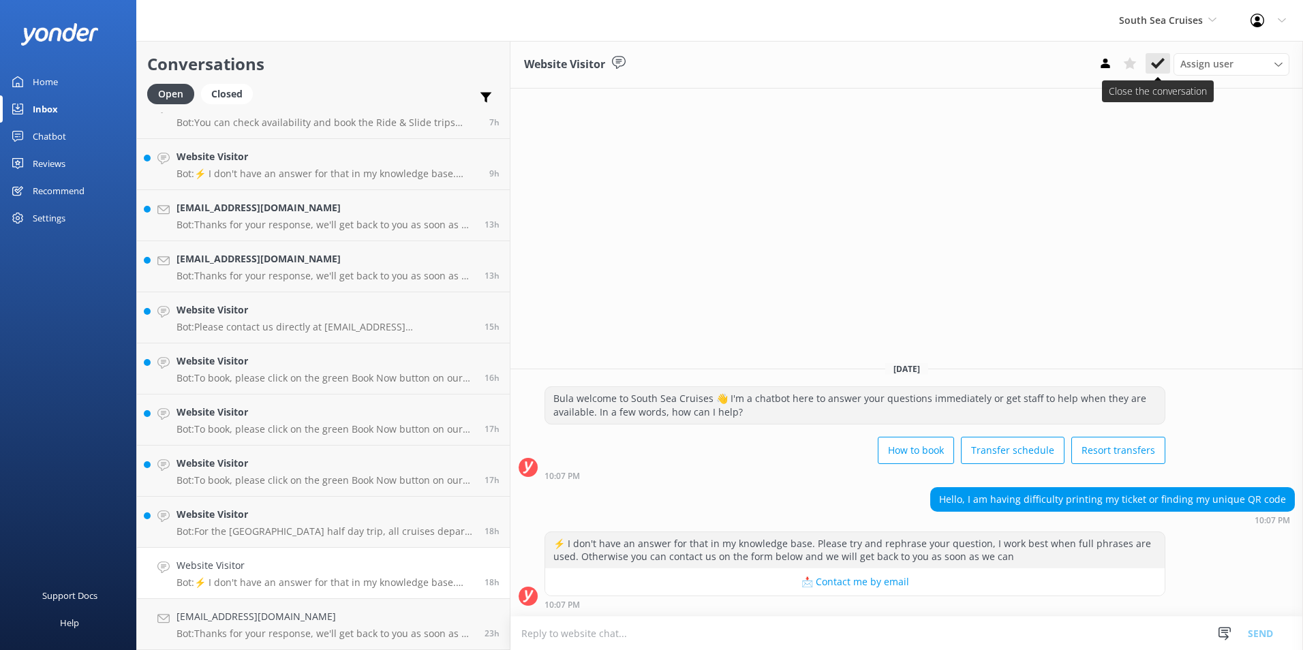
click at [1153, 64] on use at bounding box center [1158, 63] width 14 height 11
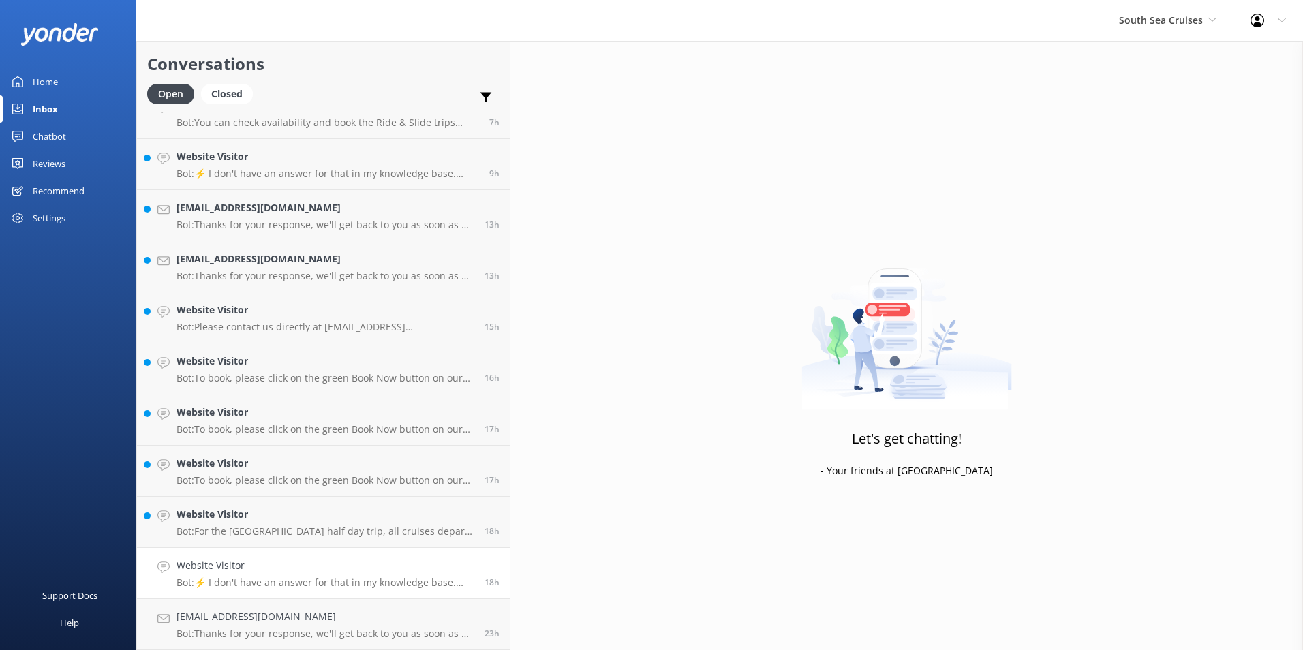
click at [338, 556] on link "Website Visitor Bot: ⚡ I don't have an answer for that in my knowledge base. Pl…" at bounding box center [323, 573] width 373 height 51
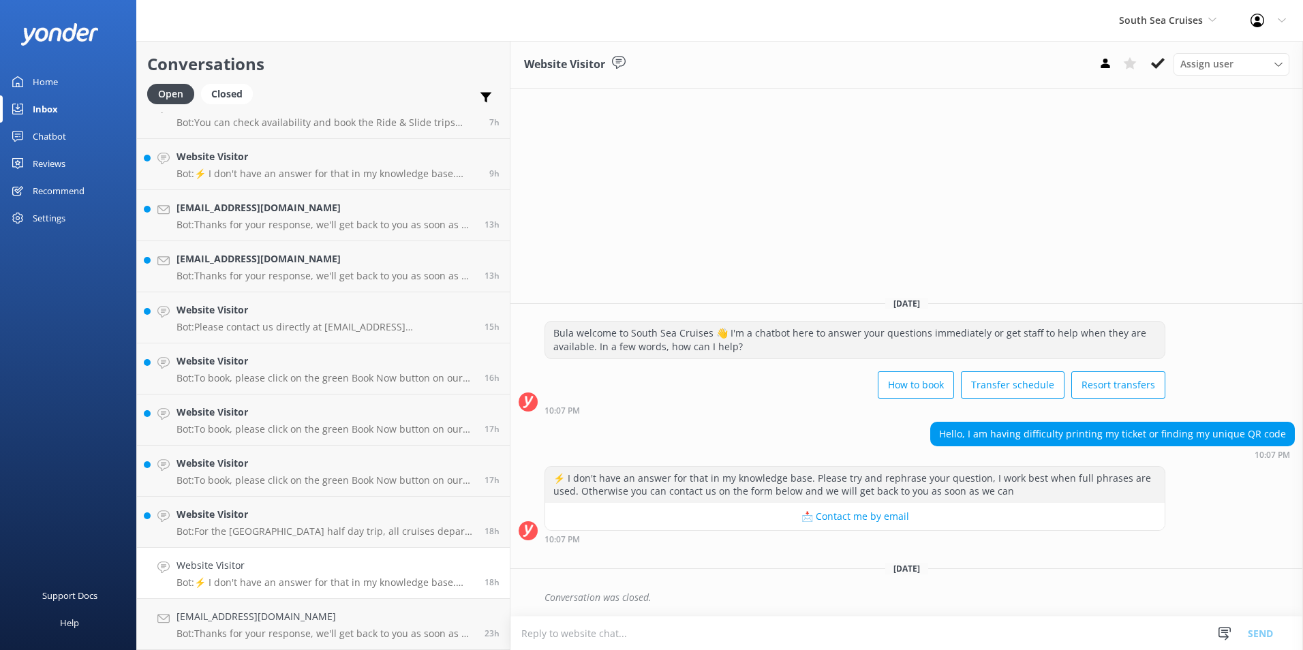
scroll to position [843, 0]
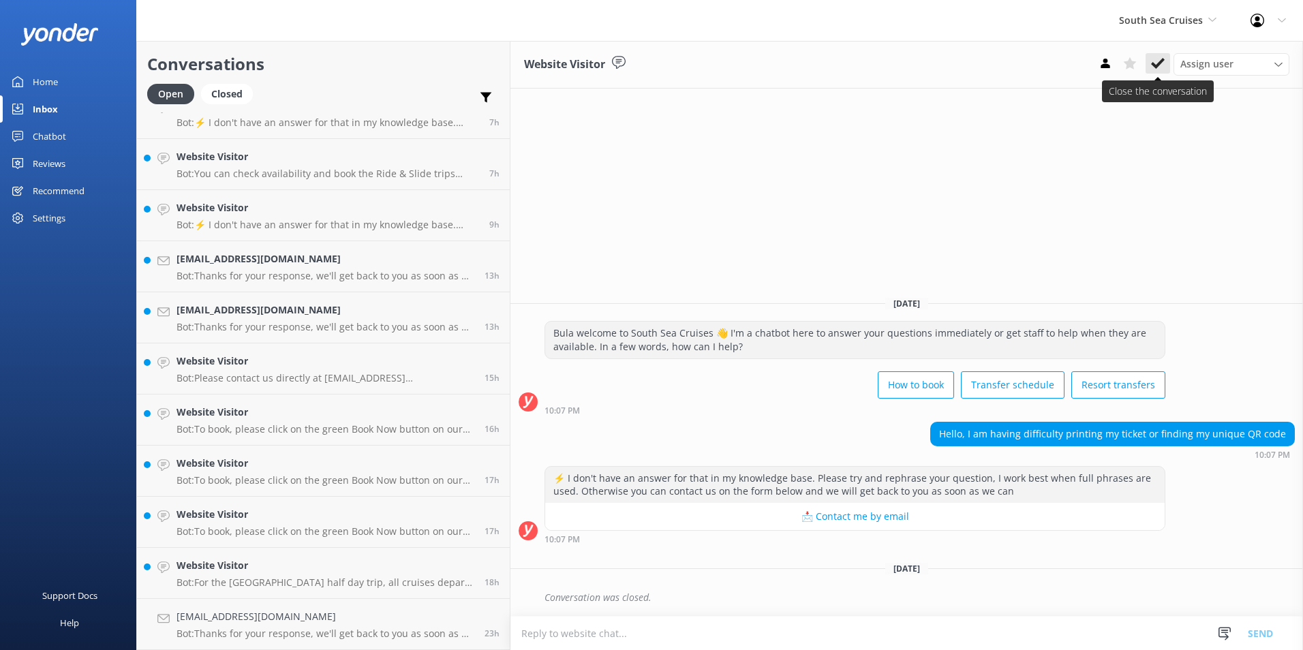
click at [1158, 60] on icon at bounding box center [1158, 64] width 14 height 14
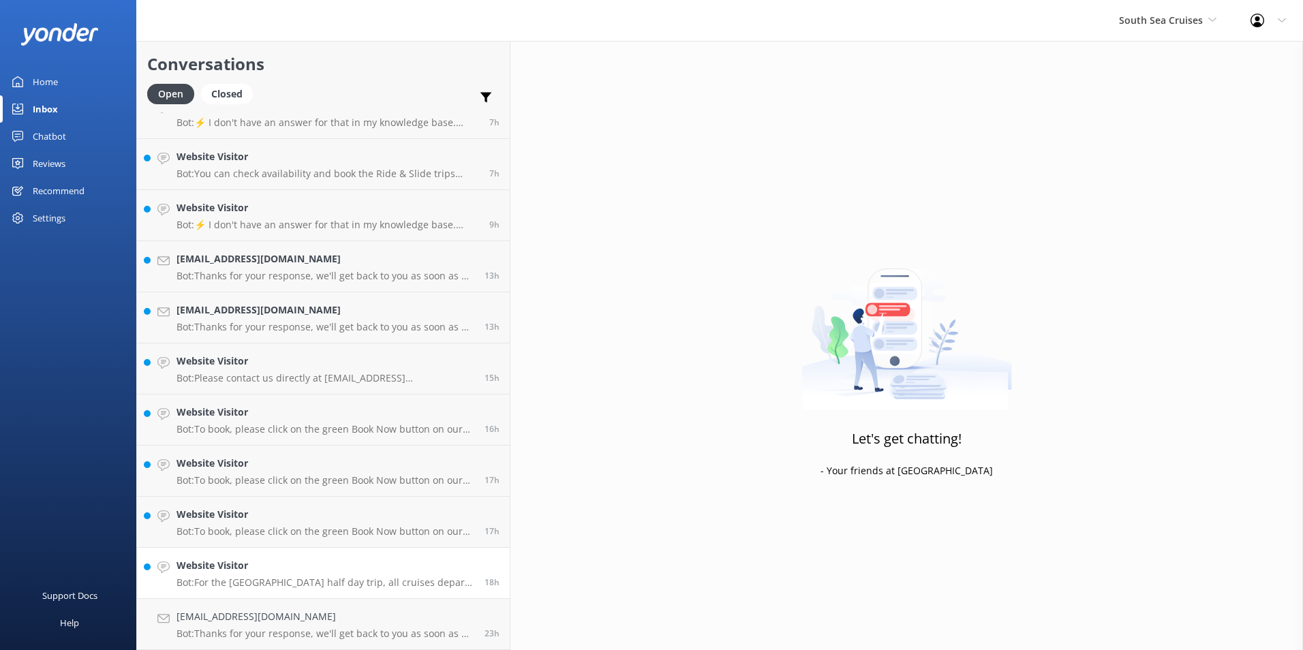
click at [339, 566] on h4 "Website Visitor" at bounding box center [326, 565] width 298 height 15
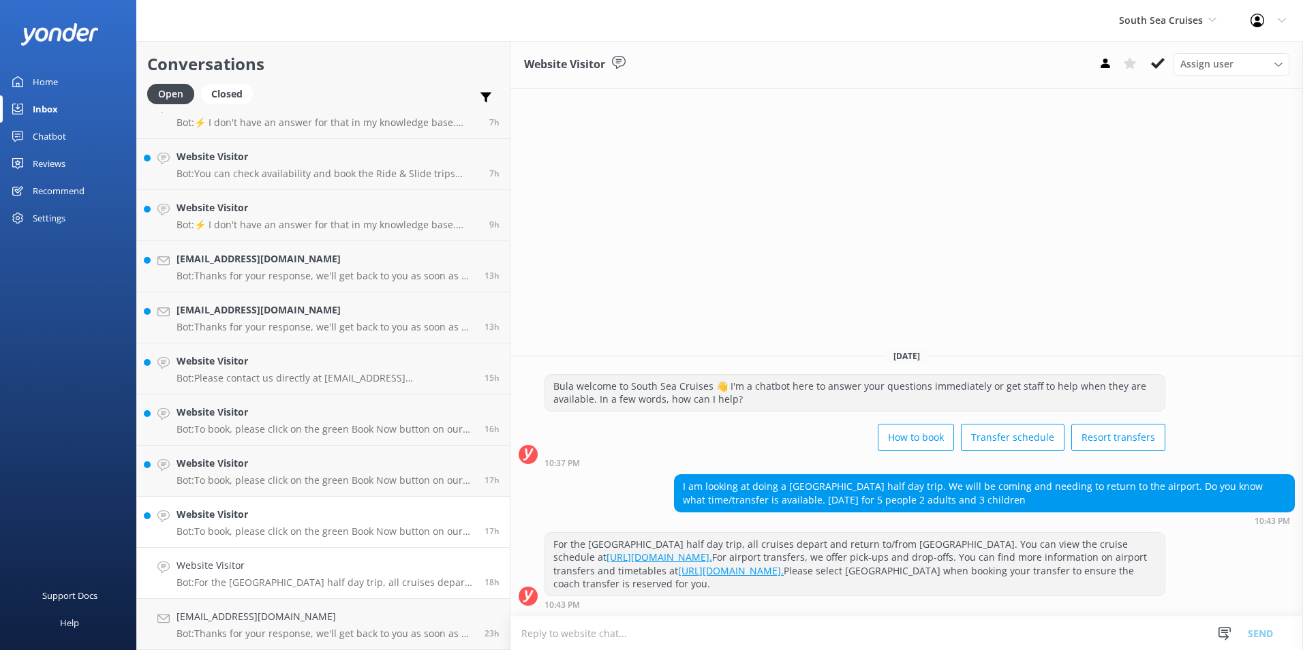
click at [327, 529] on p "Bot: To book, please click on the green Book Now button on our website and foll…" at bounding box center [326, 532] width 298 height 12
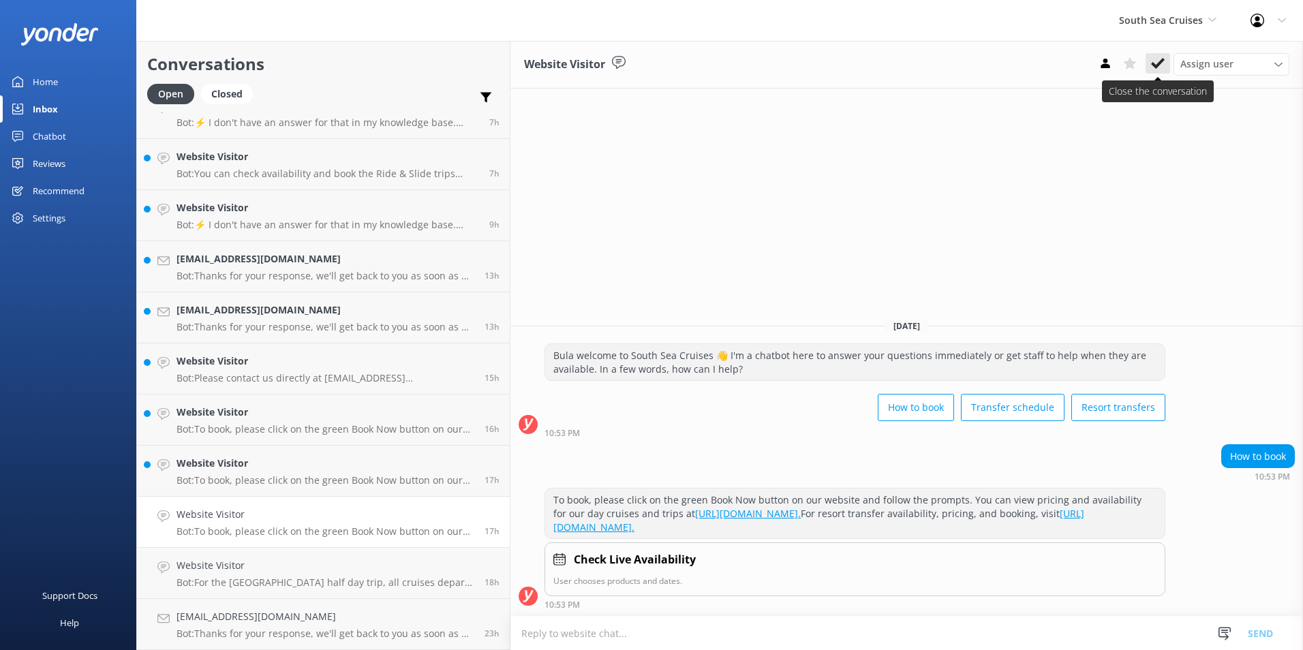
click at [1161, 61] on use at bounding box center [1158, 63] width 14 height 11
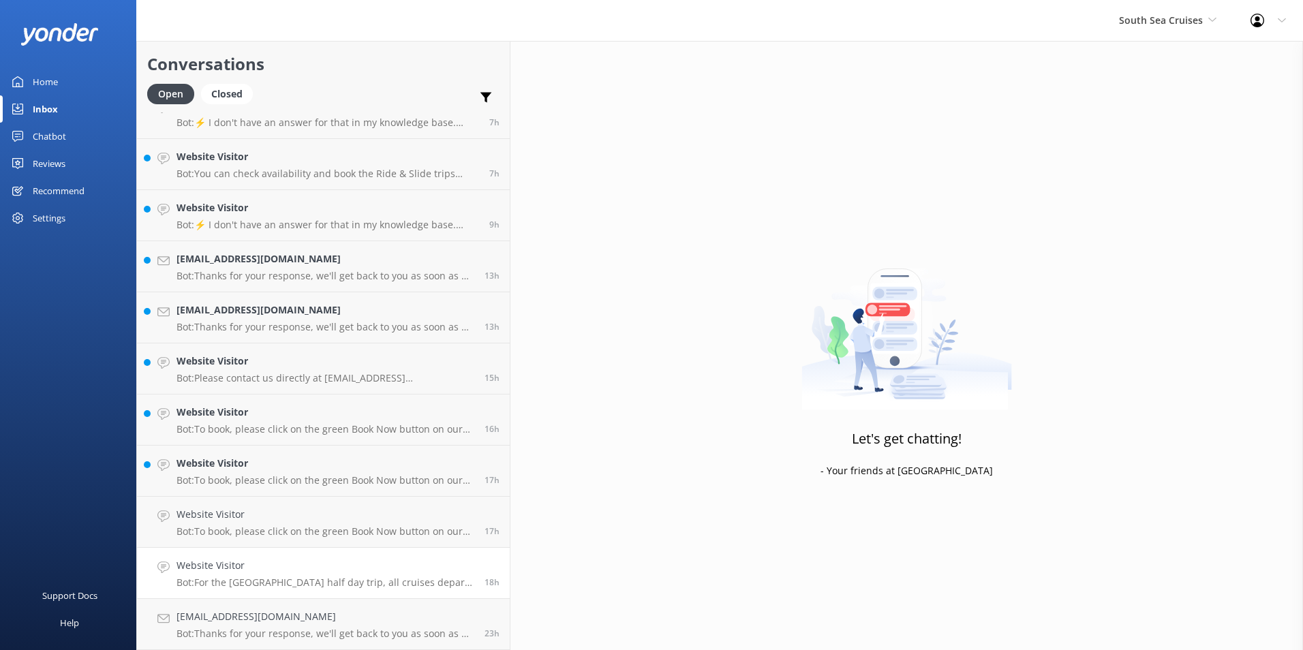
scroll to position [791, 0]
click at [330, 571] on h4 "Website Visitor" at bounding box center [326, 565] width 298 height 15
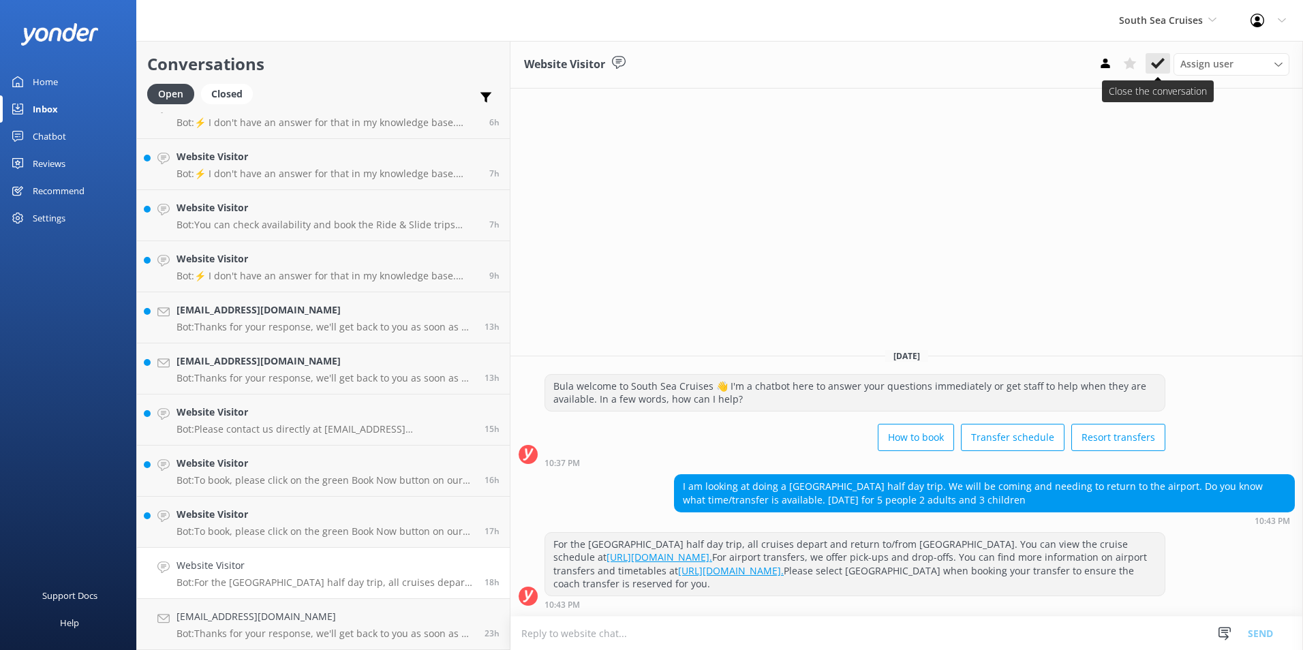
click at [1164, 59] on icon at bounding box center [1158, 64] width 14 height 14
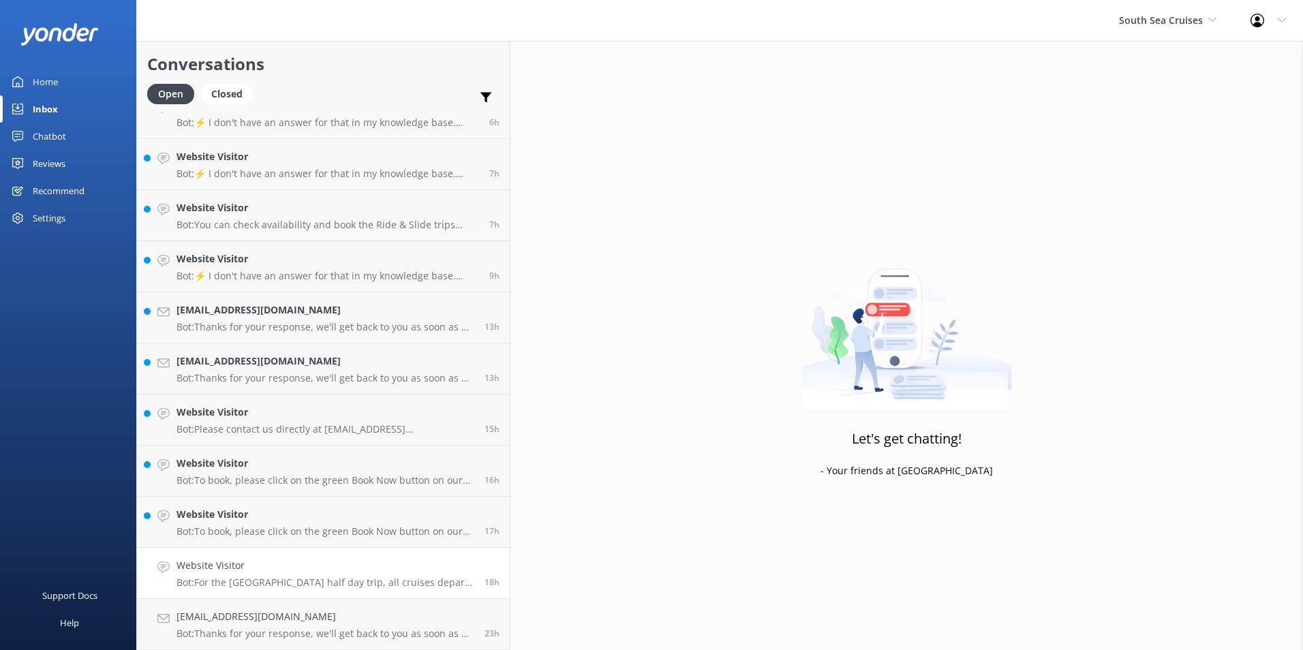
scroll to position [740, 0]
click at [322, 560] on h4 "Website Visitor" at bounding box center [326, 565] width 298 height 15
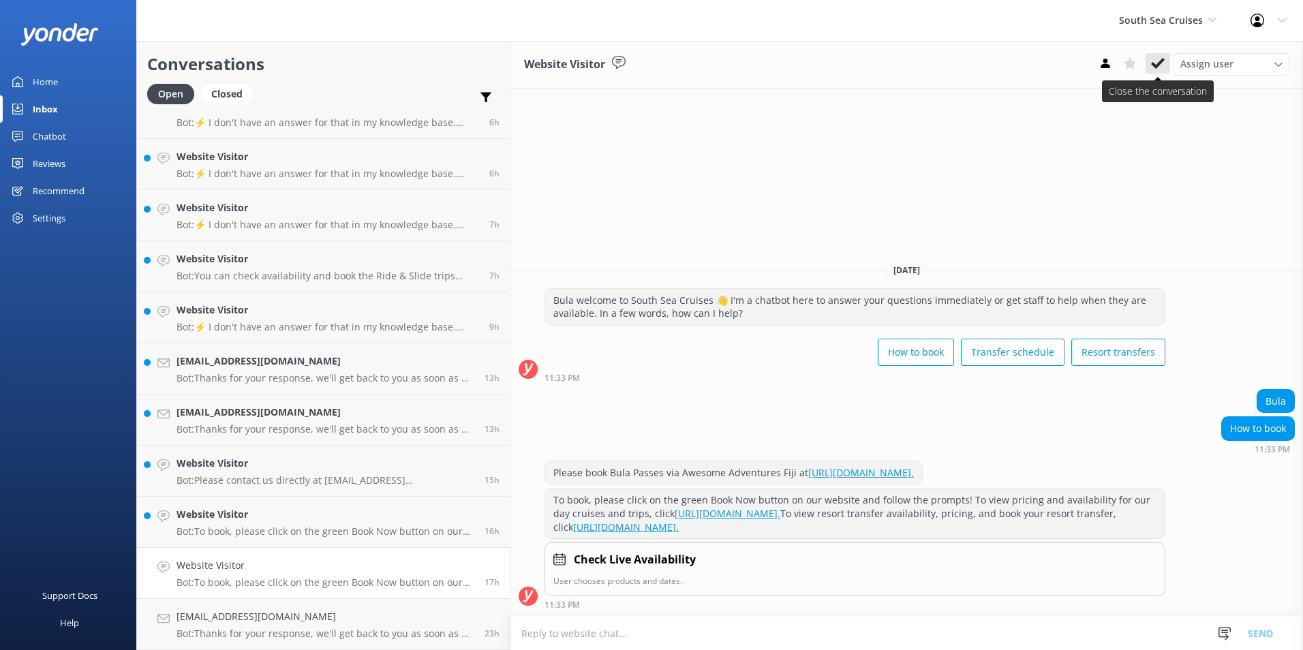
click at [1157, 63] on icon at bounding box center [1158, 64] width 14 height 14
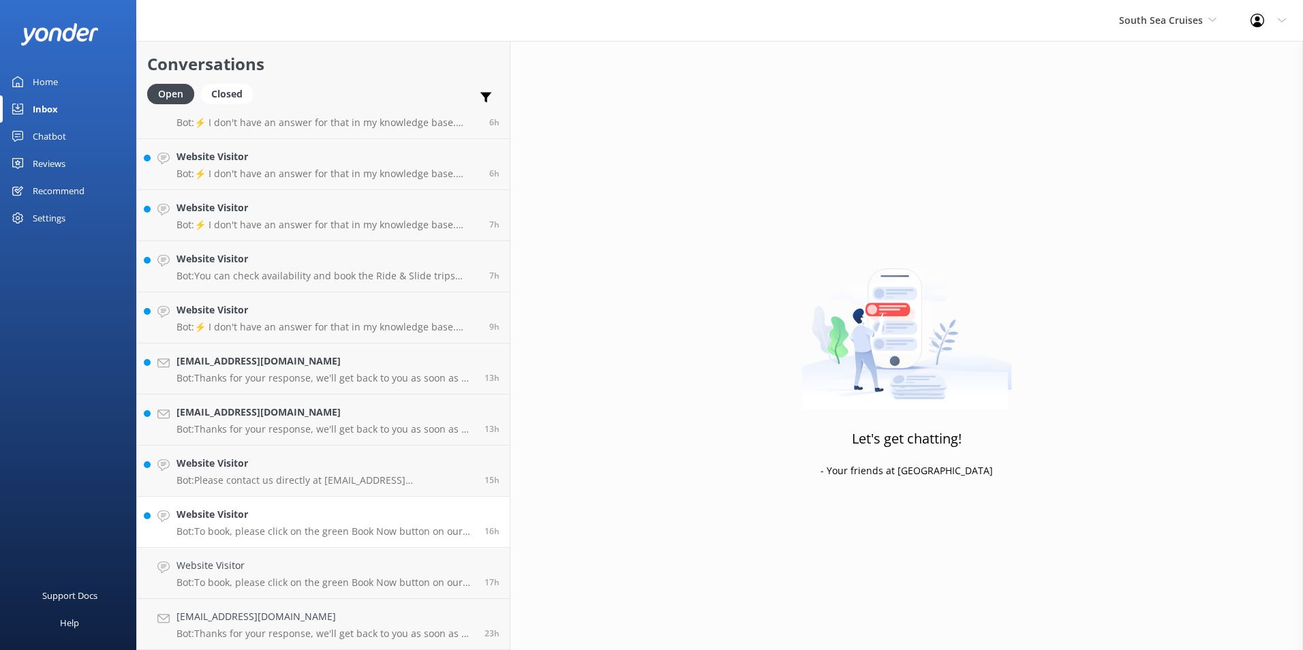
scroll to position [689, 0]
drag, startPoint x: 335, startPoint y: 558, endPoint x: 344, endPoint y: 556, distance: 9.3
click at [335, 558] on link "Website Visitor Bot: To book, please click on the green Book Now button on our …" at bounding box center [323, 573] width 373 height 51
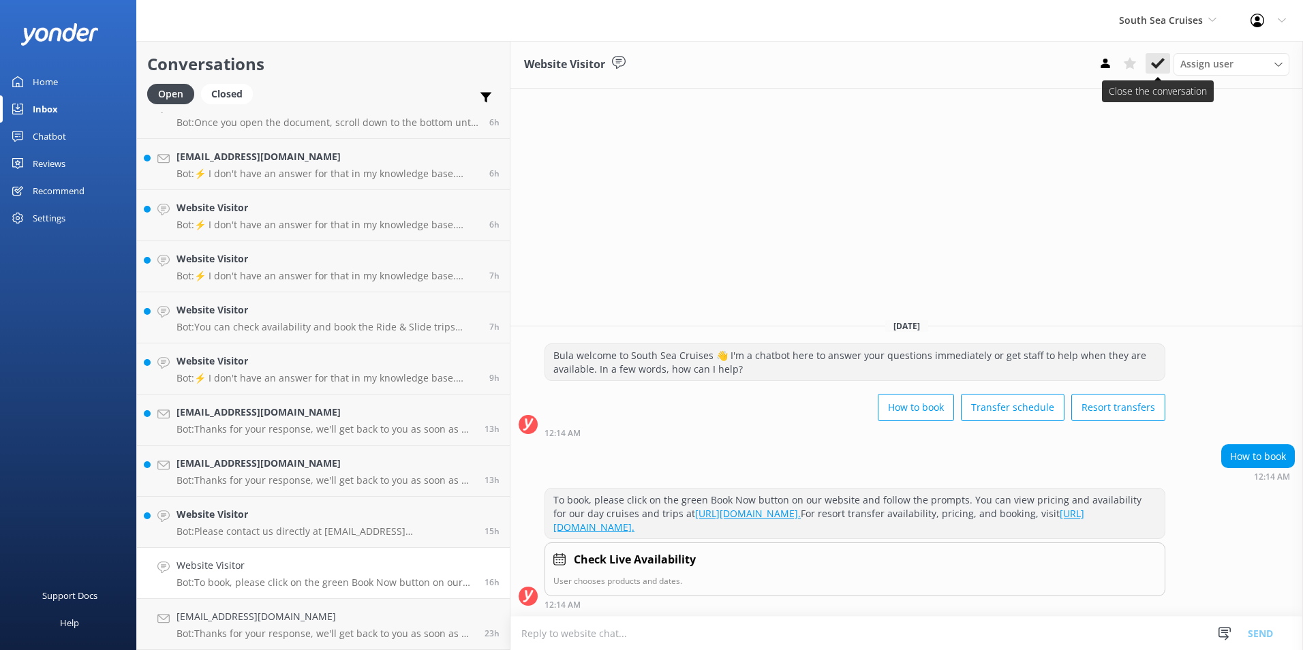
click at [1161, 64] on use at bounding box center [1158, 63] width 14 height 11
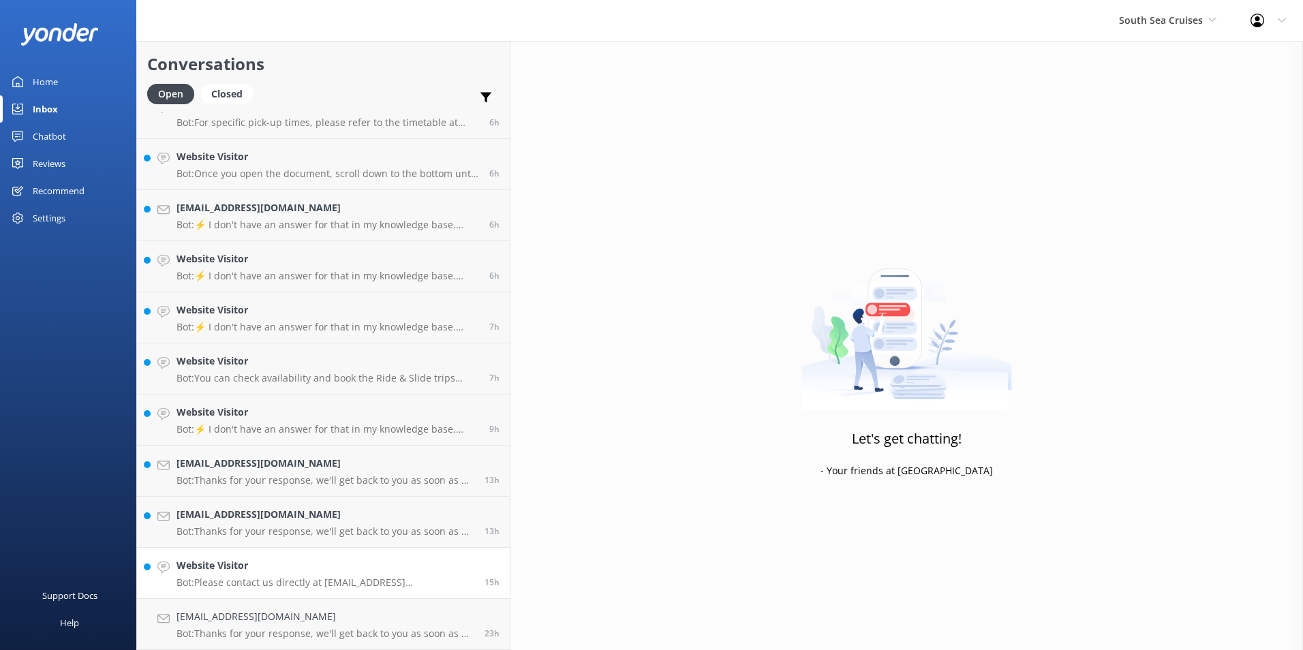
scroll to position [638, 0]
click at [369, 553] on link "Website Visitor Bot: Please contact us directly at reservations@ssc.com.fj or c…" at bounding box center [323, 573] width 373 height 51
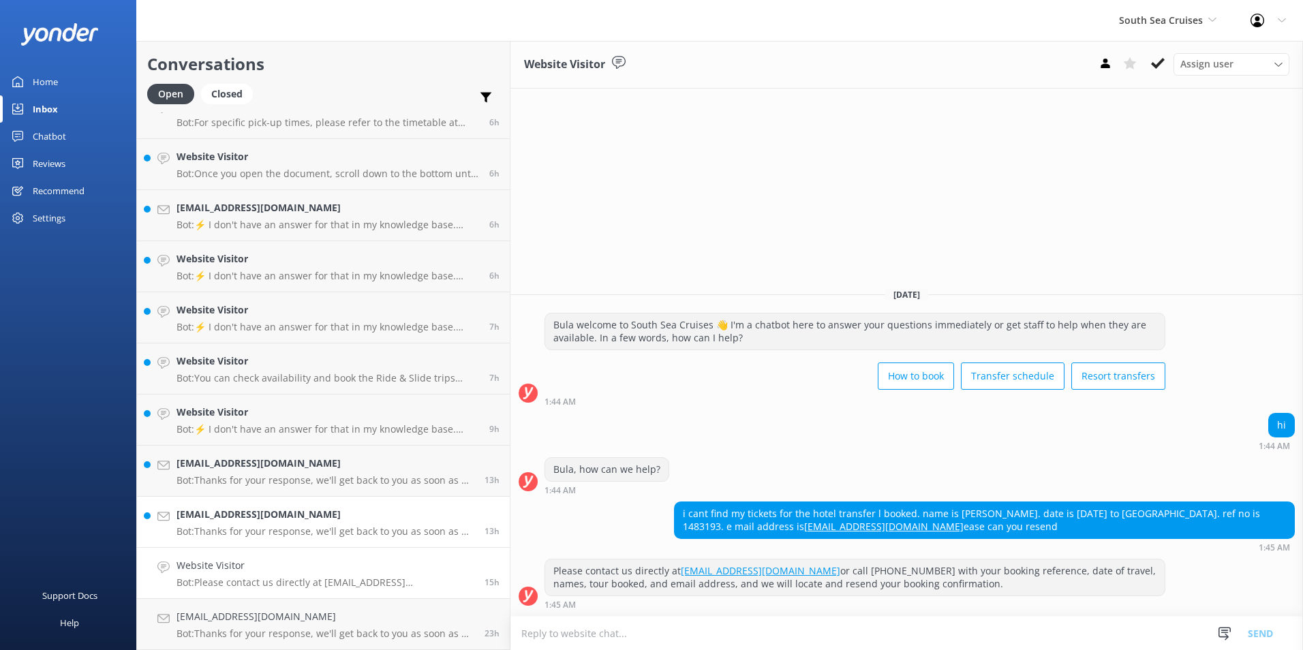
click at [284, 515] on h4 "Vasilisk_007@mail.ru" at bounding box center [326, 514] width 298 height 15
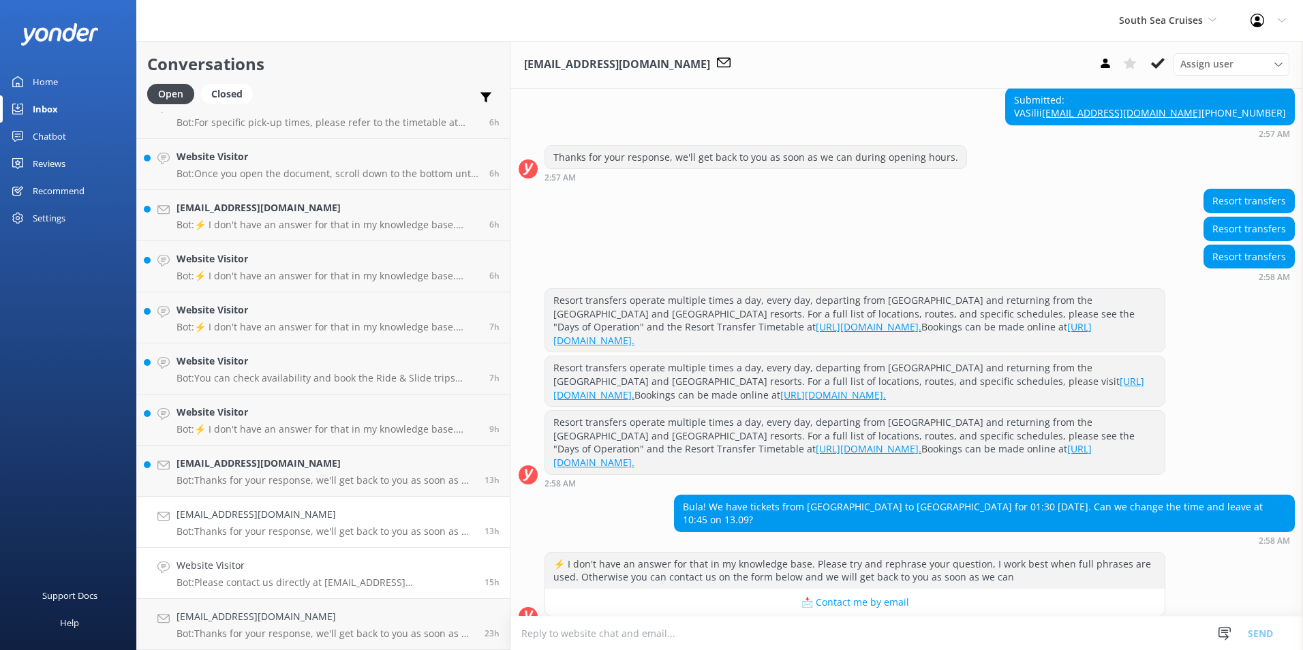
scroll to position [401, 0]
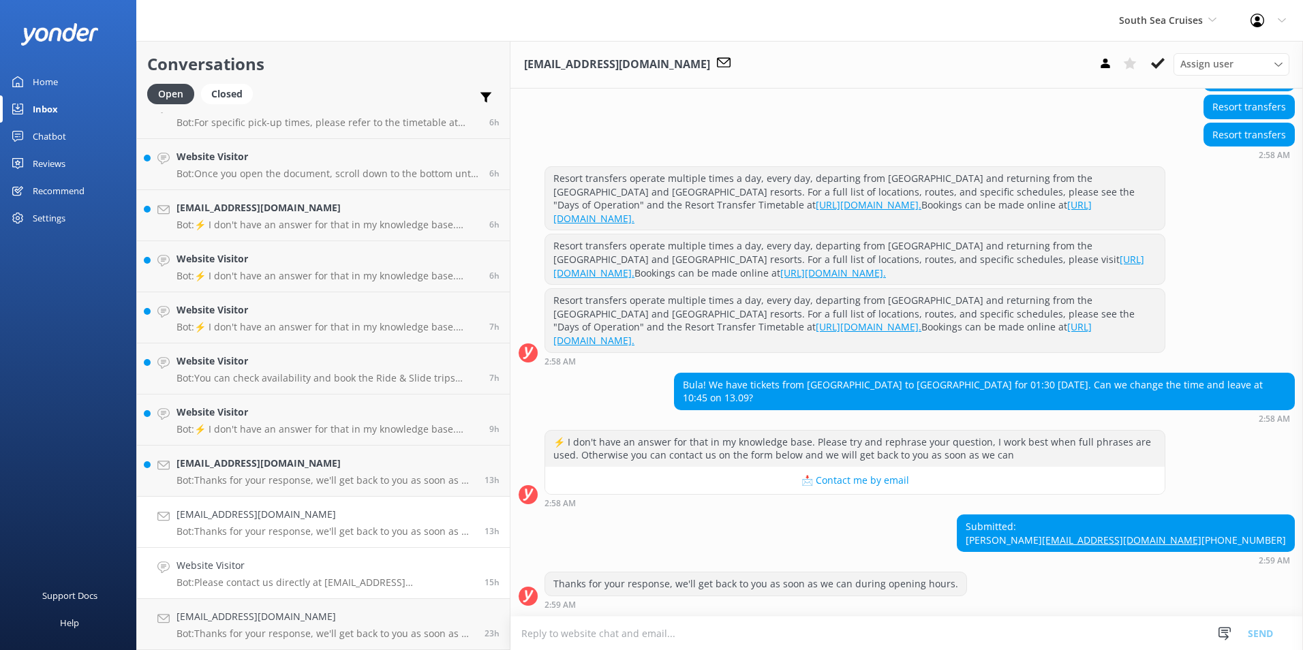
click at [288, 571] on h4 "Website Visitor" at bounding box center [326, 565] width 298 height 15
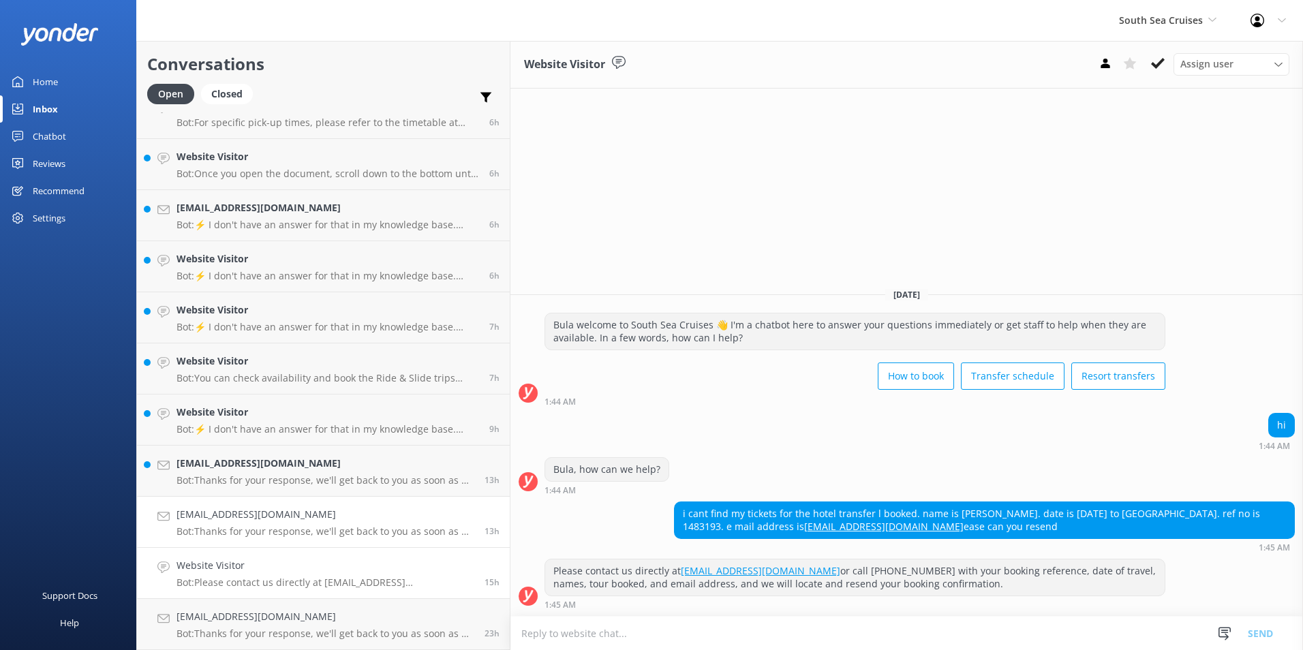
click at [298, 512] on h4 "Vasilisk_007@mail.ru" at bounding box center [326, 514] width 298 height 15
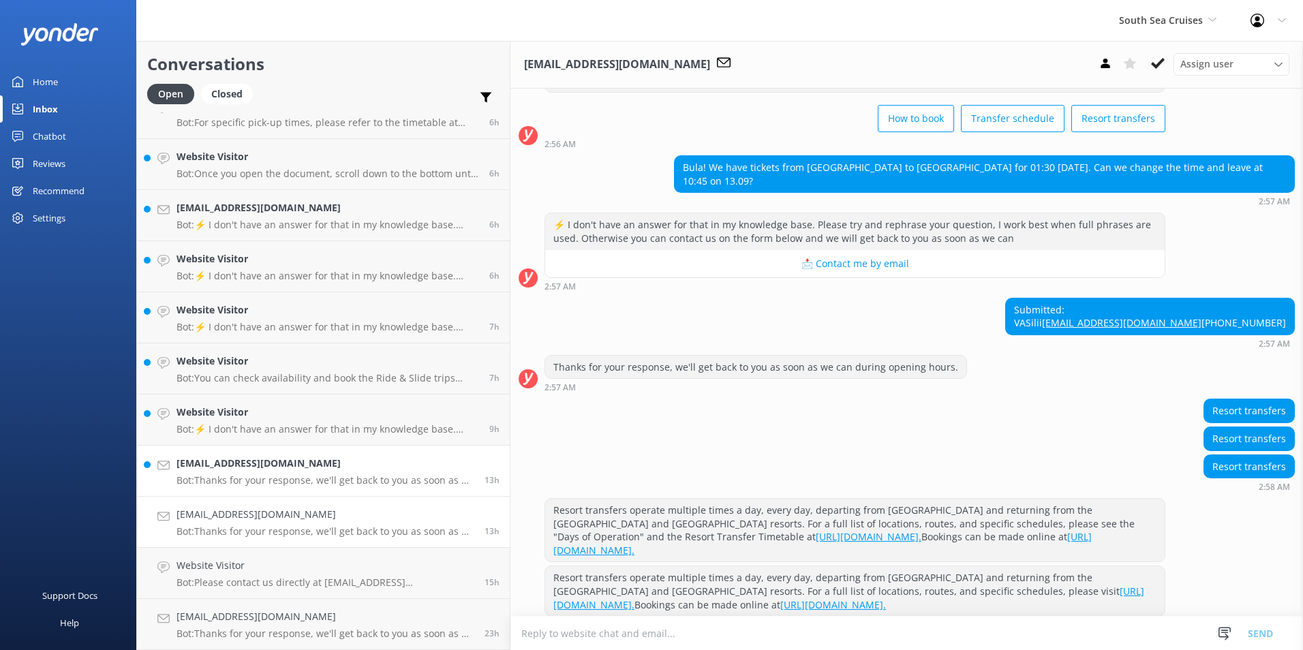
scroll to position [279, 0]
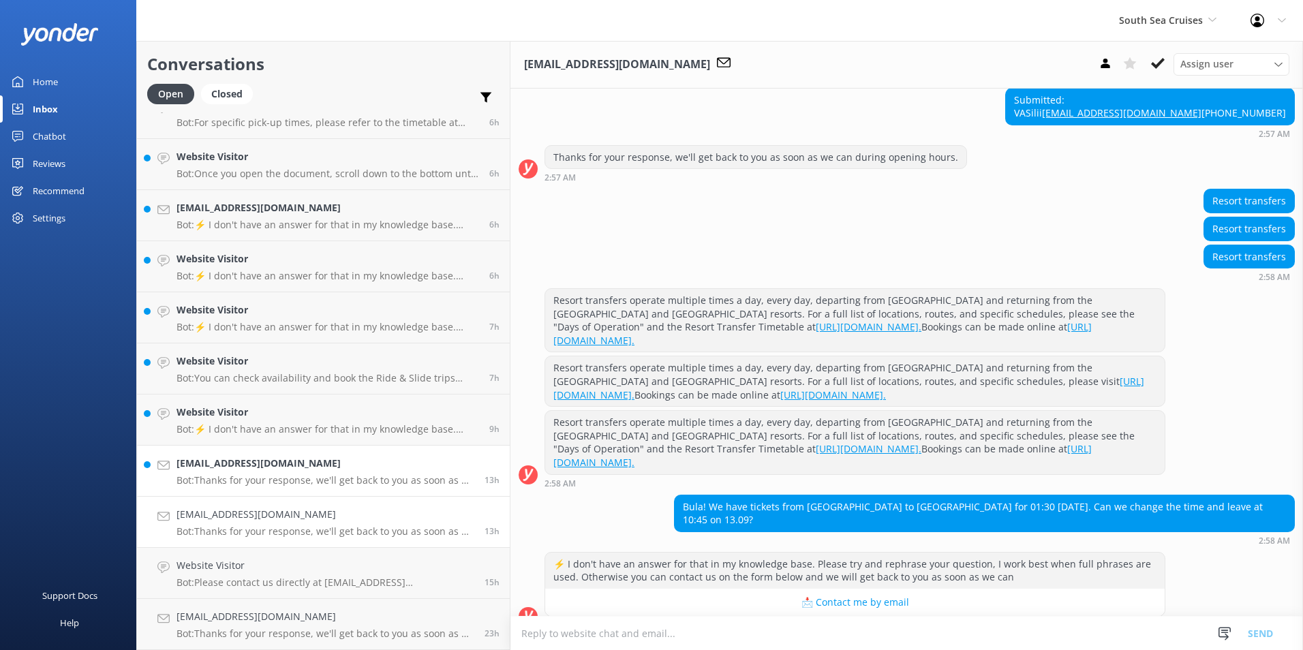
click at [347, 464] on h4 "Lauraanddave1965@googlemail.com" at bounding box center [326, 463] width 298 height 15
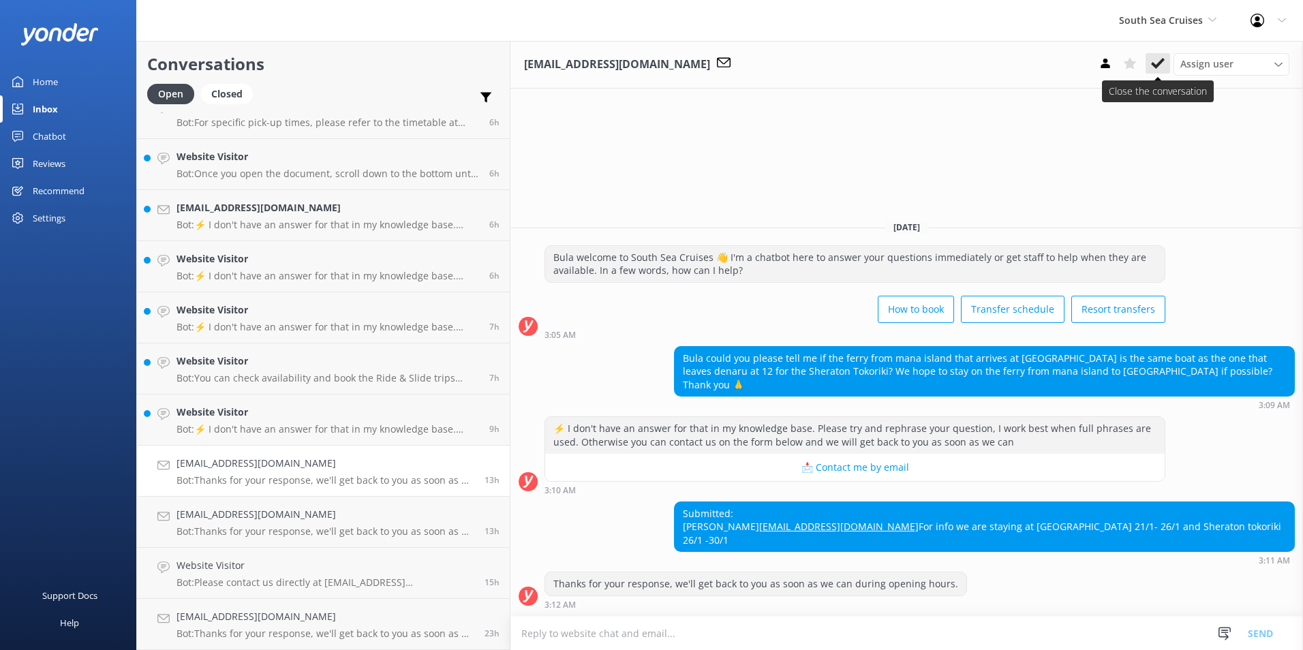
click at [1157, 61] on icon at bounding box center [1158, 64] width 14 height 14
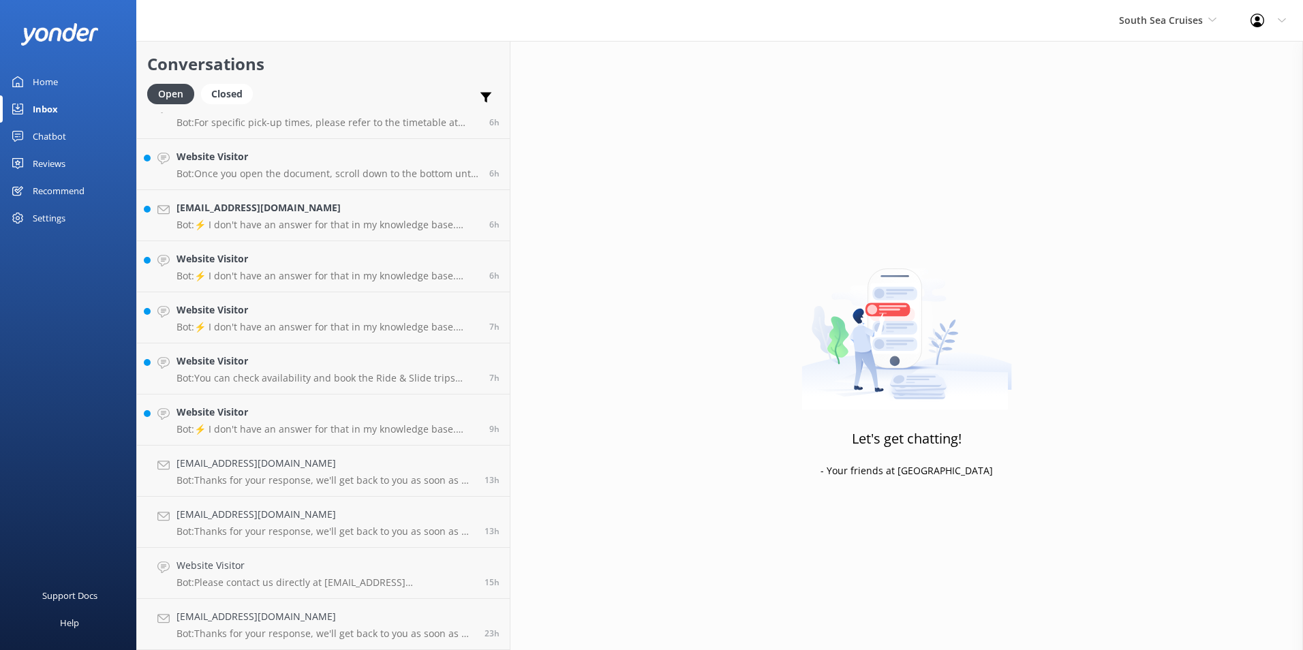
scroll to position [587, 0]
click at [340, 462] on h4 "Website Visitor" at bounding box center [328, 463] width 303 height 15
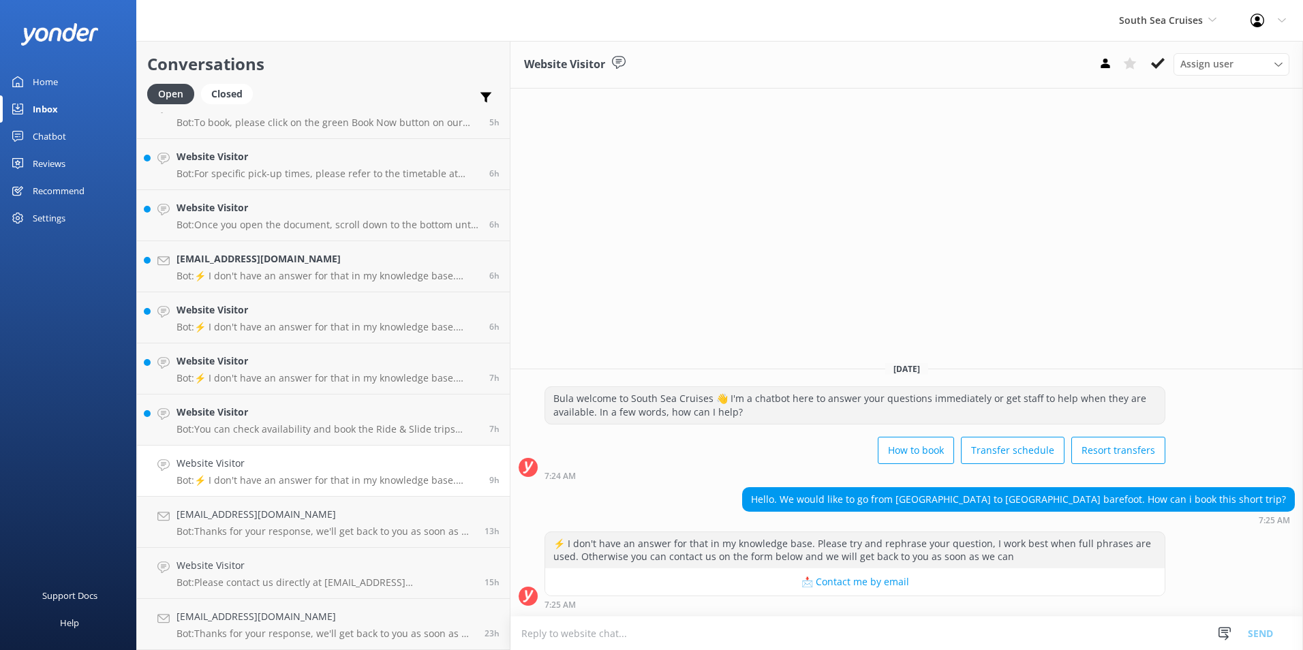
click at [1172, 55] on div "Assign user Alyssa Sonya Digital Res Team Brenda Fenton Asena Naweilulu Miri Ko…" at bounding box center [1191, 64] width 196 height 22
click at [1166, 59] on button at bounding box center [1158, 63] width 25 height 20
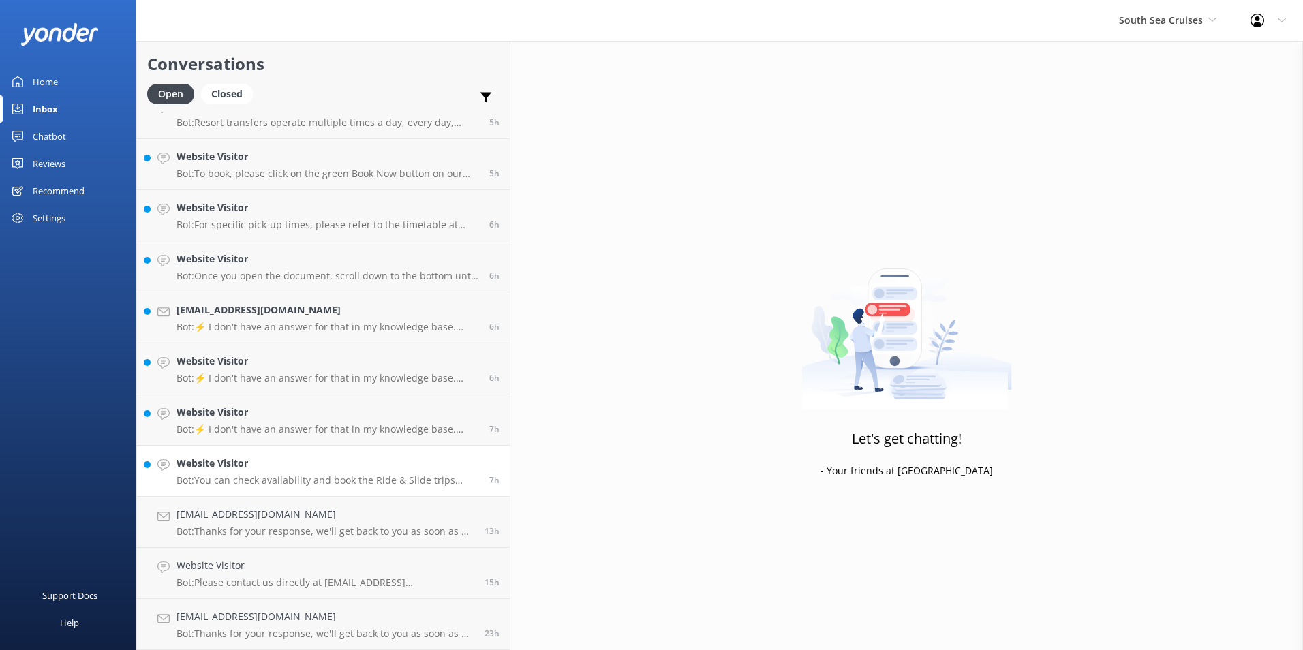
scroll to position [536, 0]
click at [361, 464] on h4 "Website Visitor" at bounding box center [328, 463] width 303 height 15
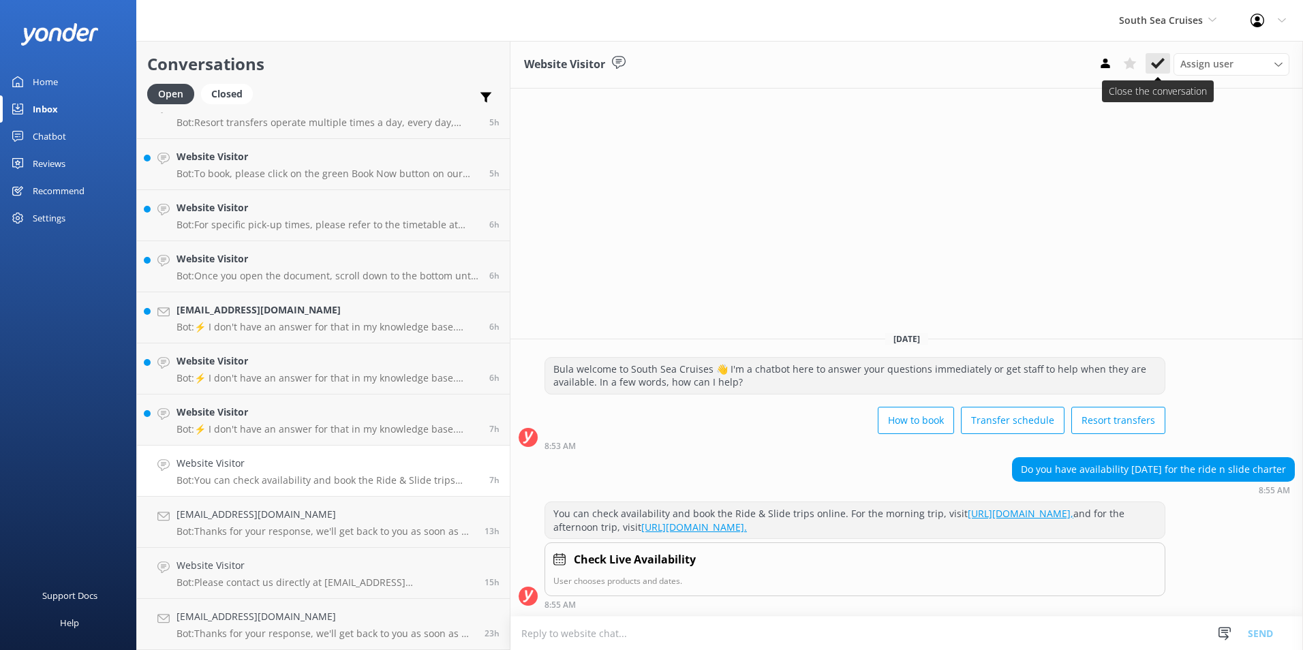
click at [1152, 63] on icon at bounding box center [1158, 64] width 14 height 14
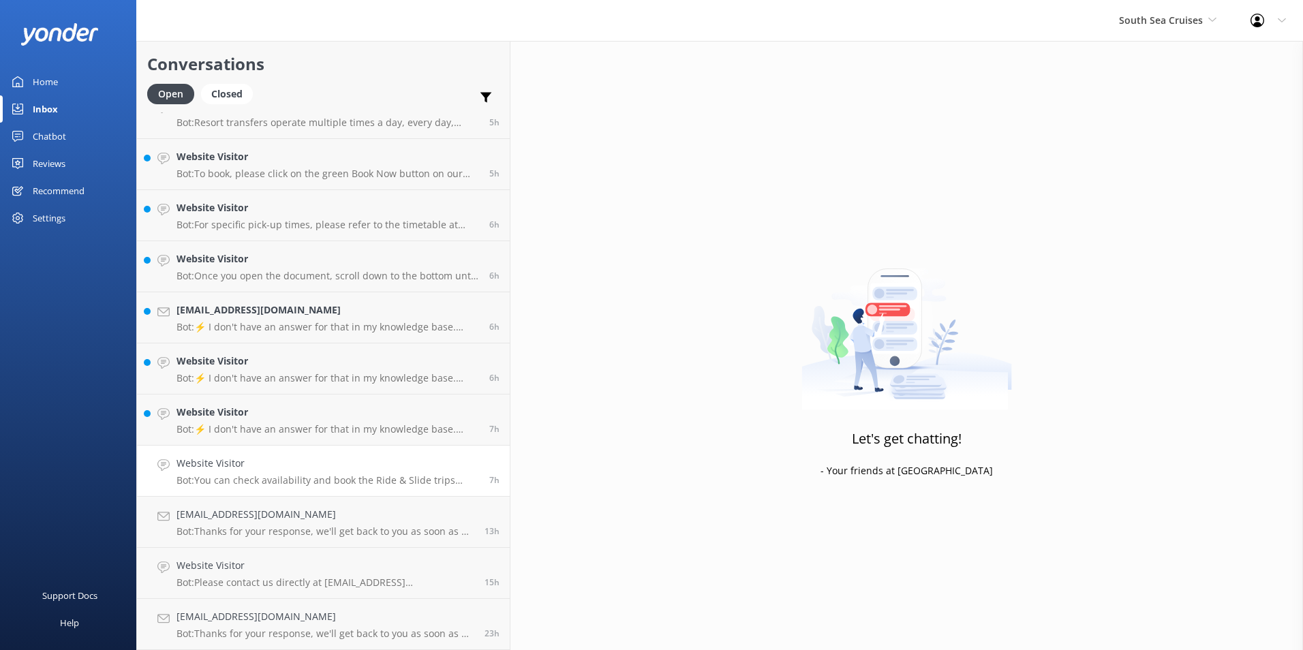
click at [309, 468] on h4 "Website Visitor" at bounding box center [328, 463] width 303 height 15
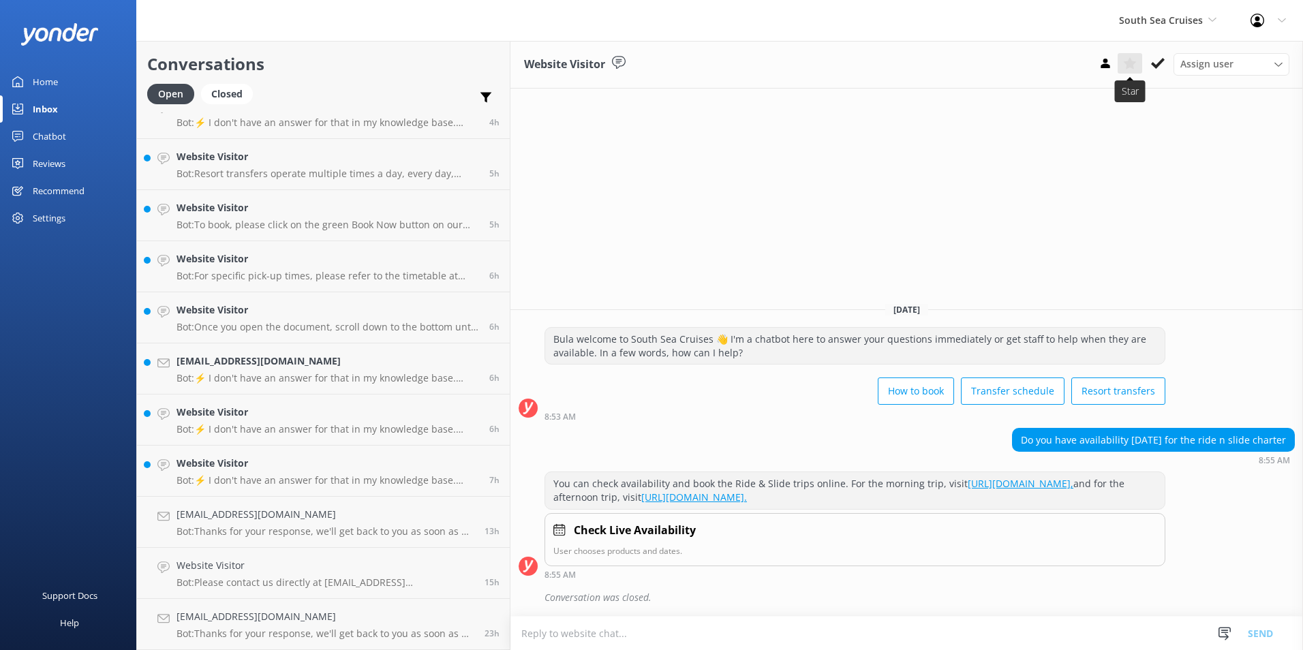
scroll to position [485, 0]
click at [1156, 65] on icon at bounding box center [1158, 64] width 14 height 14
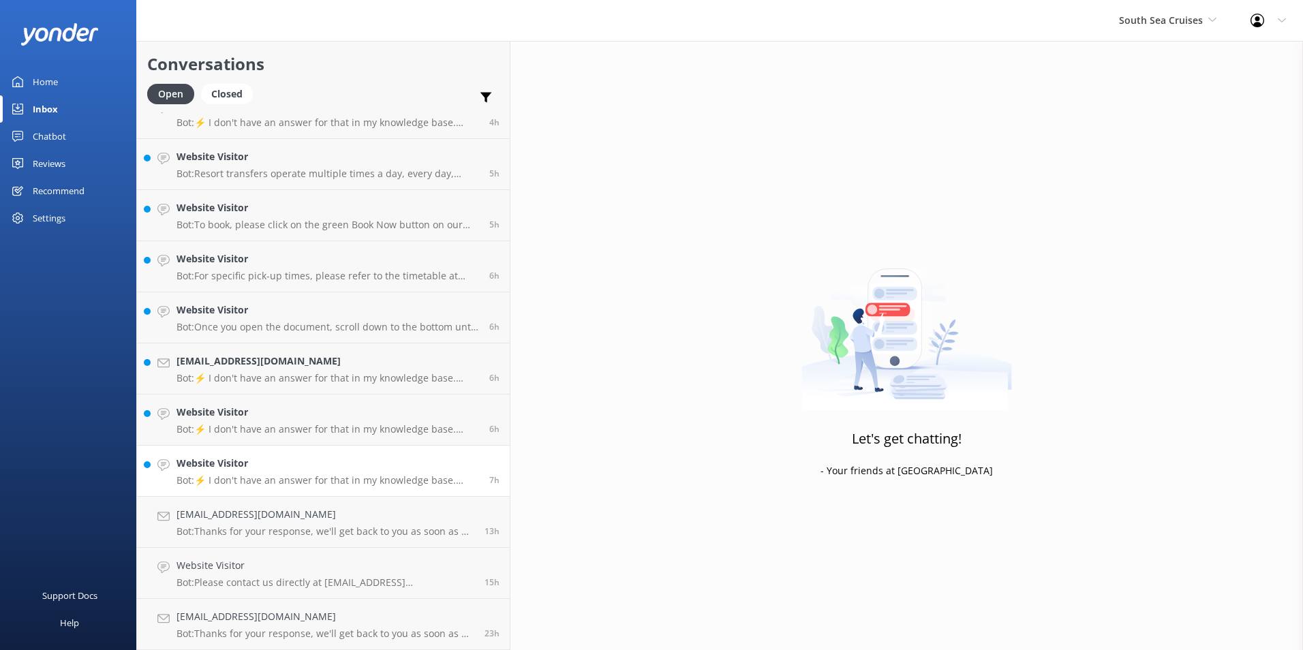
drag, startPoint x: 295, startPoint y: 465, endPoint x: 308, endPoint y: 460, distance: 13.8
click at [295, 464] on h4 "Website Visitor" at bounding box center [328, 463] width 303 height 15
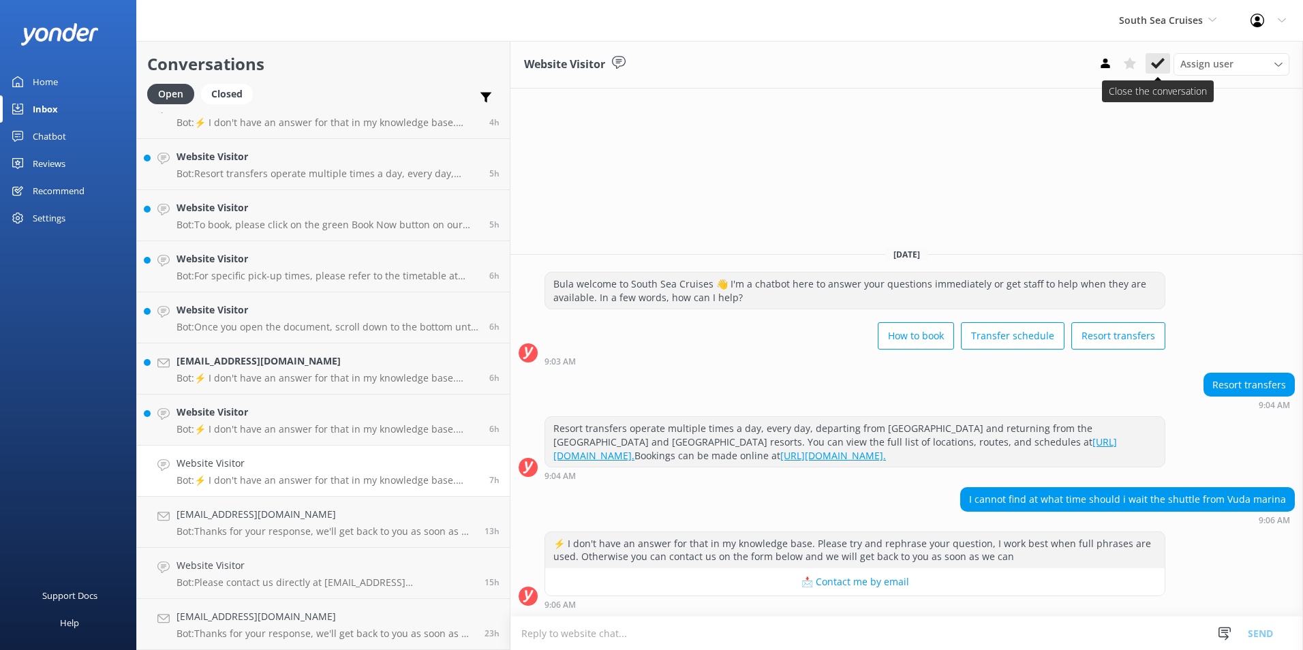
click at [1161, 63] on use at bounding box center [1158, 63] width 14 height 11
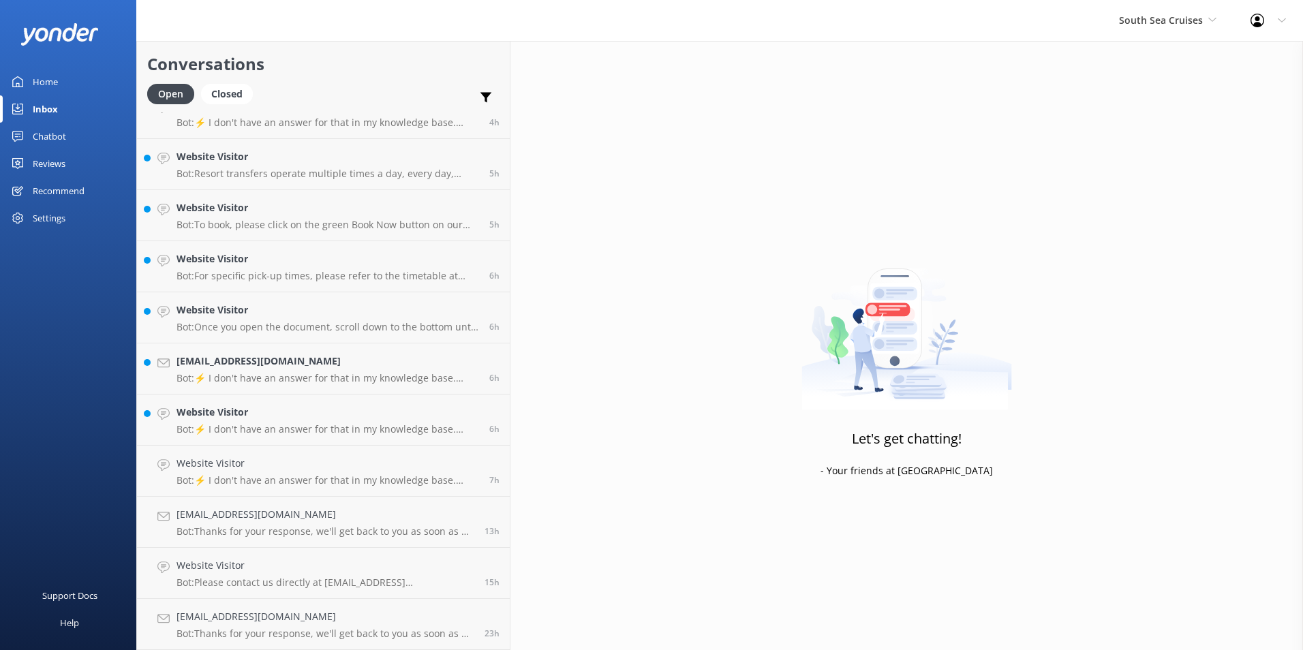
scroll to position [434, 0]
click at [479, 462] on div "6h" at bounding box center [489, 471] width 20 height 30
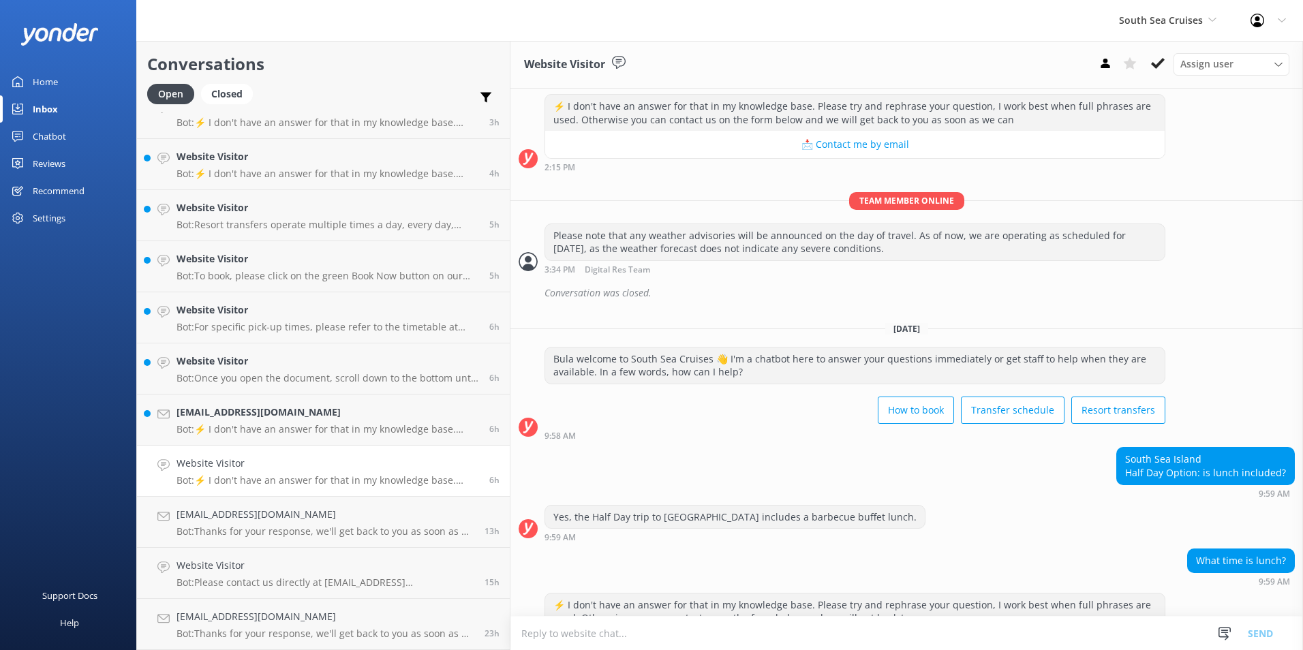
scroll to position [412, 0]
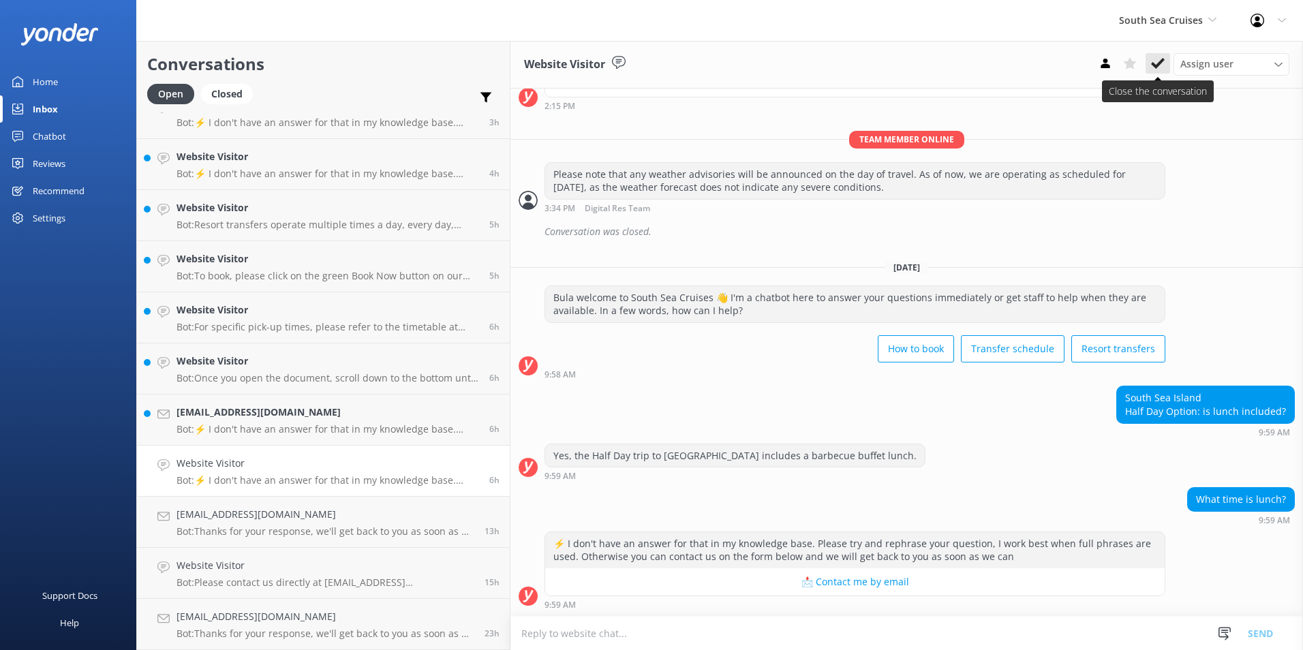
click at [1159, 68] on icon at bounding box center [1158, 64] width 14 height 14
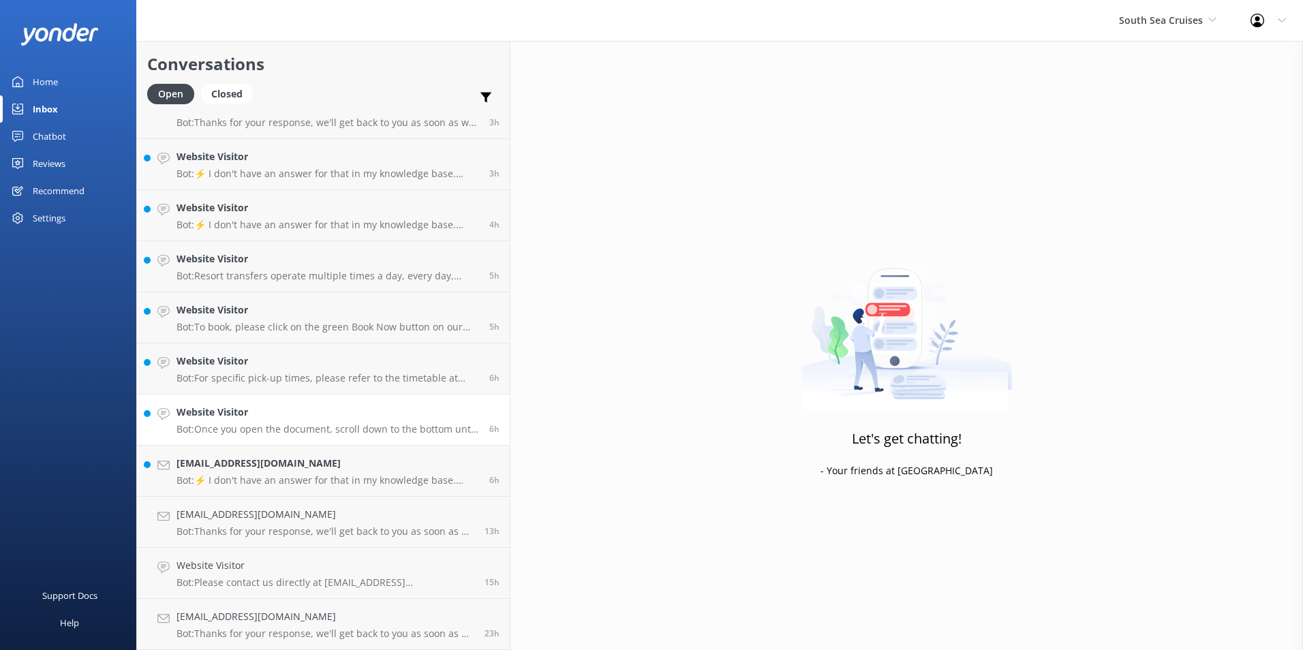
scroll to position [382, 0]
click at [347, 418] on h4 "Website Visitor" at bounding box center [328, 412] width 303 height 15
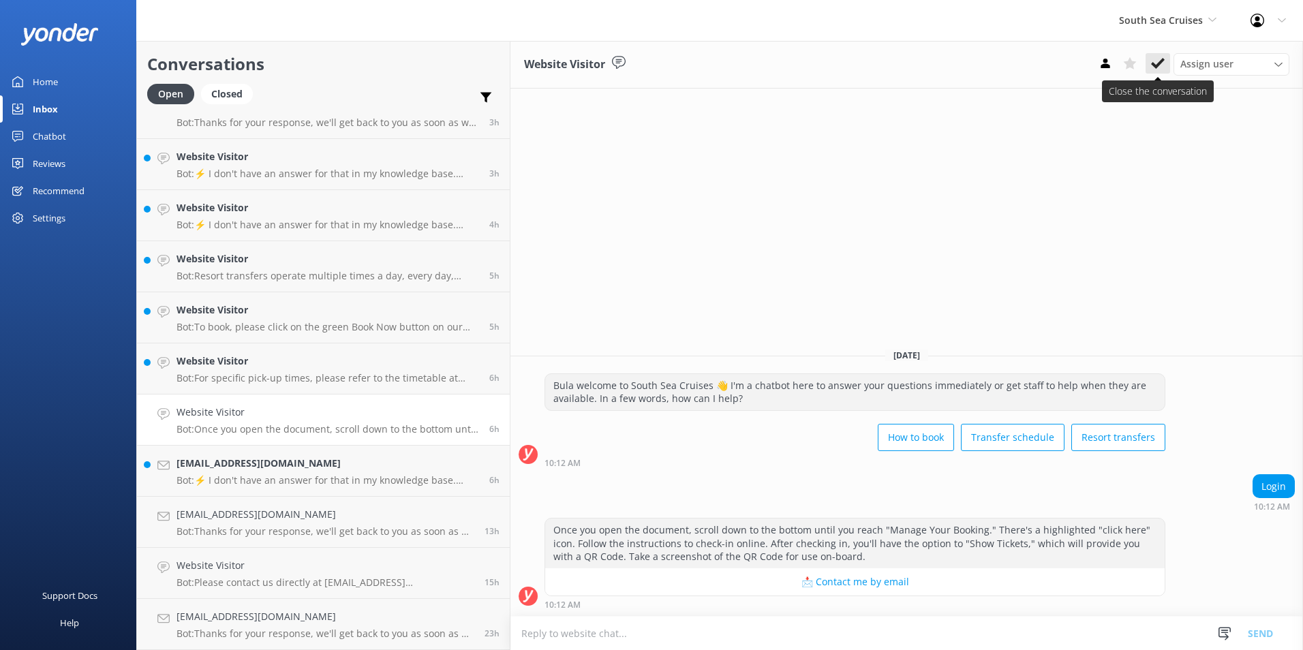
click at [1148, 61] on button at bounding box center [1158, 63] width 25 height 20
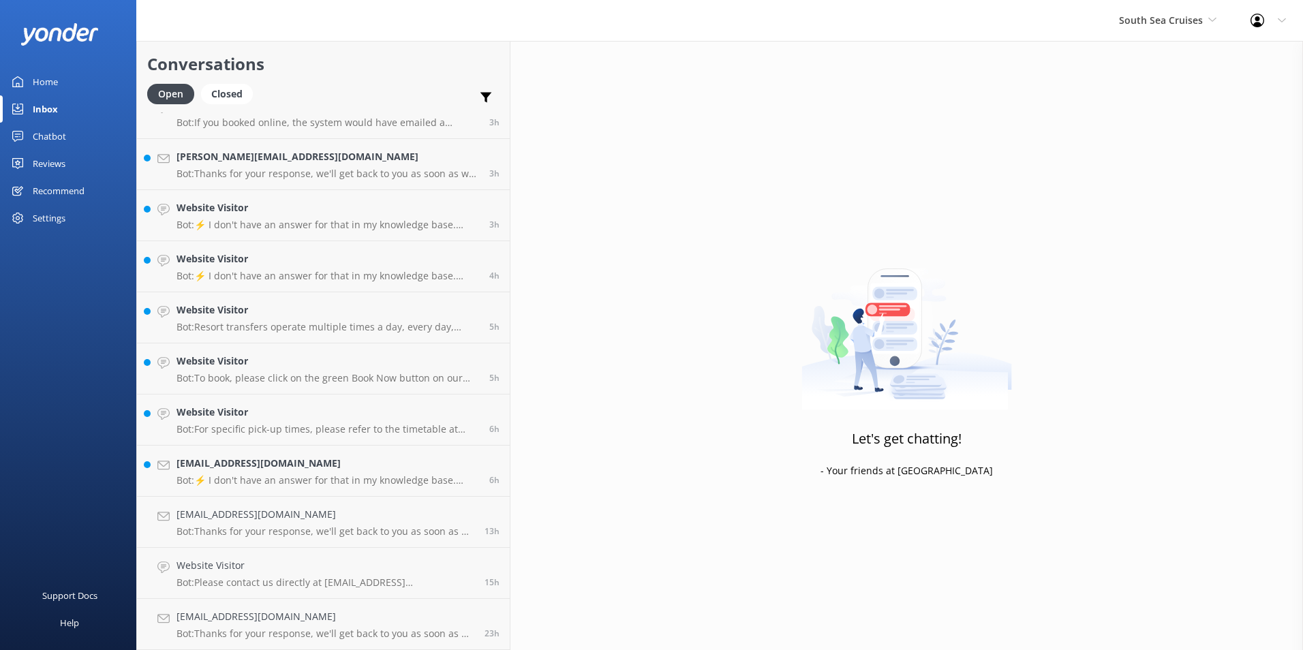
scroll to position [331, 0]
click at [347, 468] on h4 "transformfitness@bigpond.com" at bounding box center [328, 463] width 303 height 15
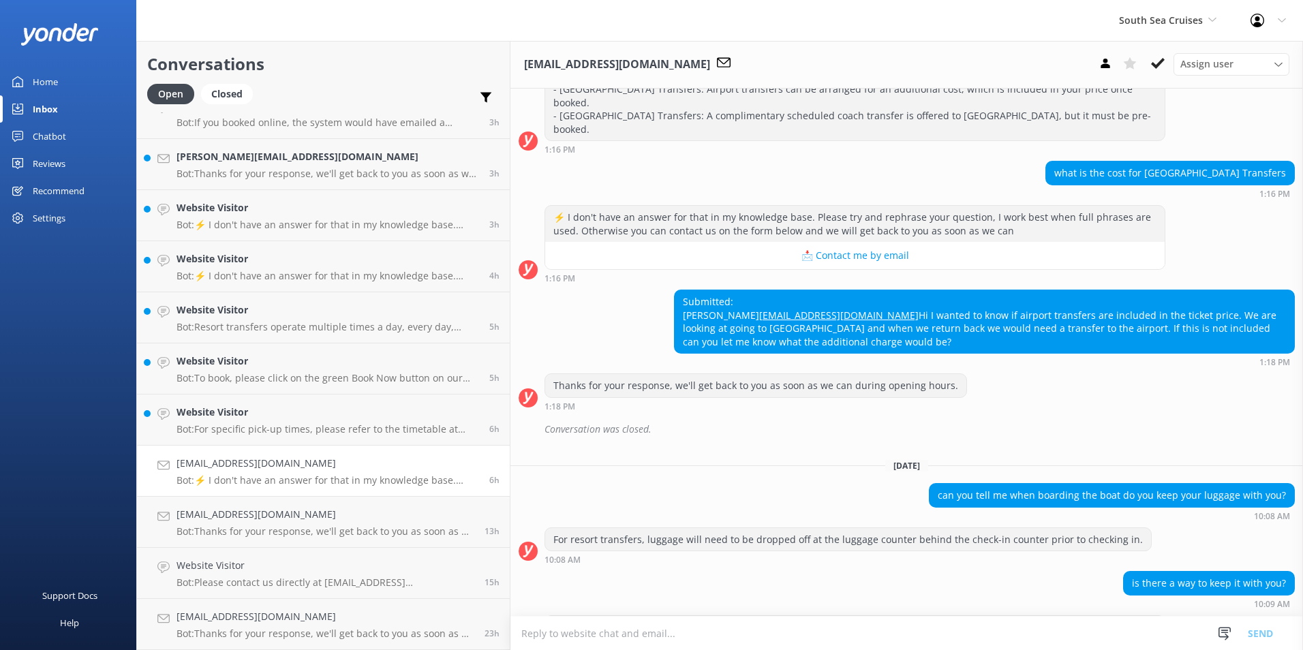
scroll to position [673, 0]
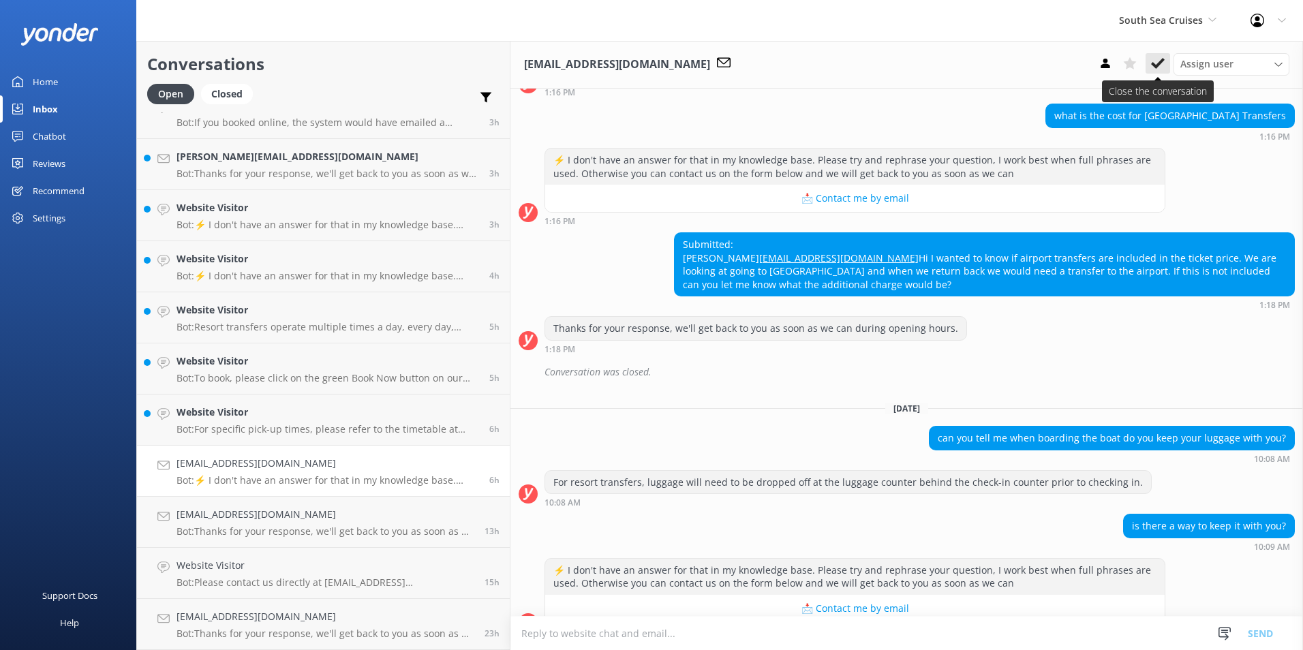
click at [1162, 61] on use at bounding box center [1158, 63] width 14 height 11
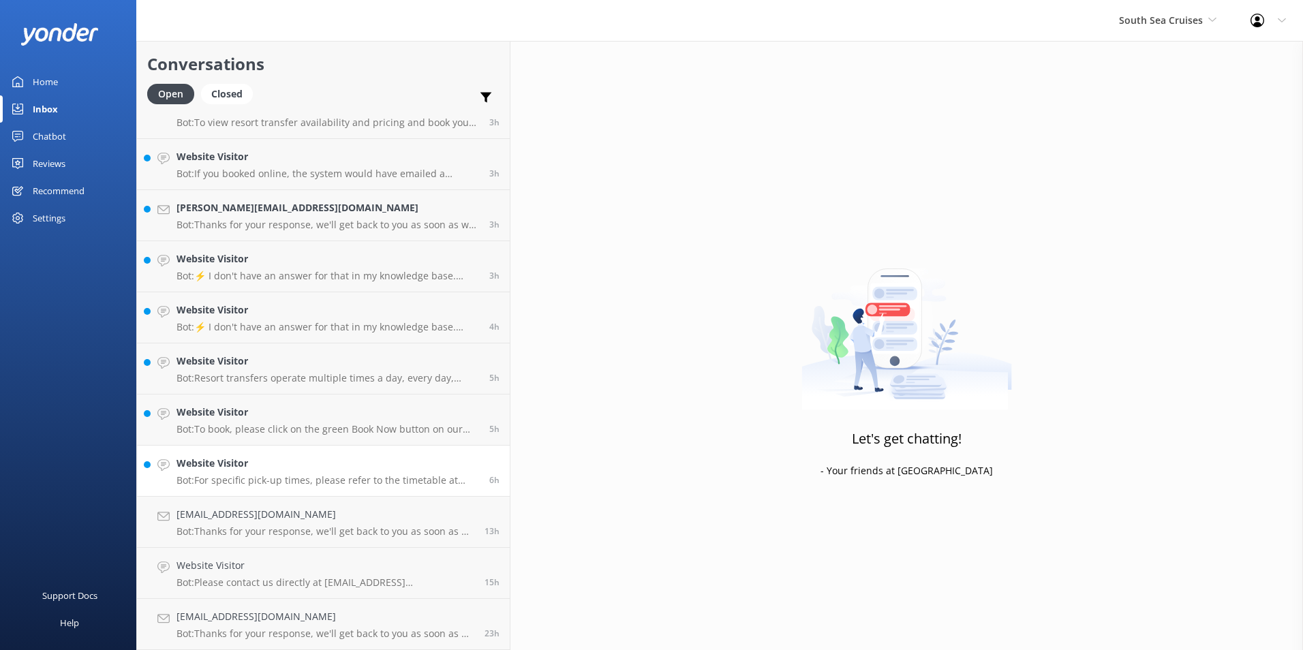
scroll to position [280, 0]
click at [326, 517] on h4 "Vasilisk_007@mail.ru" at bounding box center [326, 514] width 298 height 15
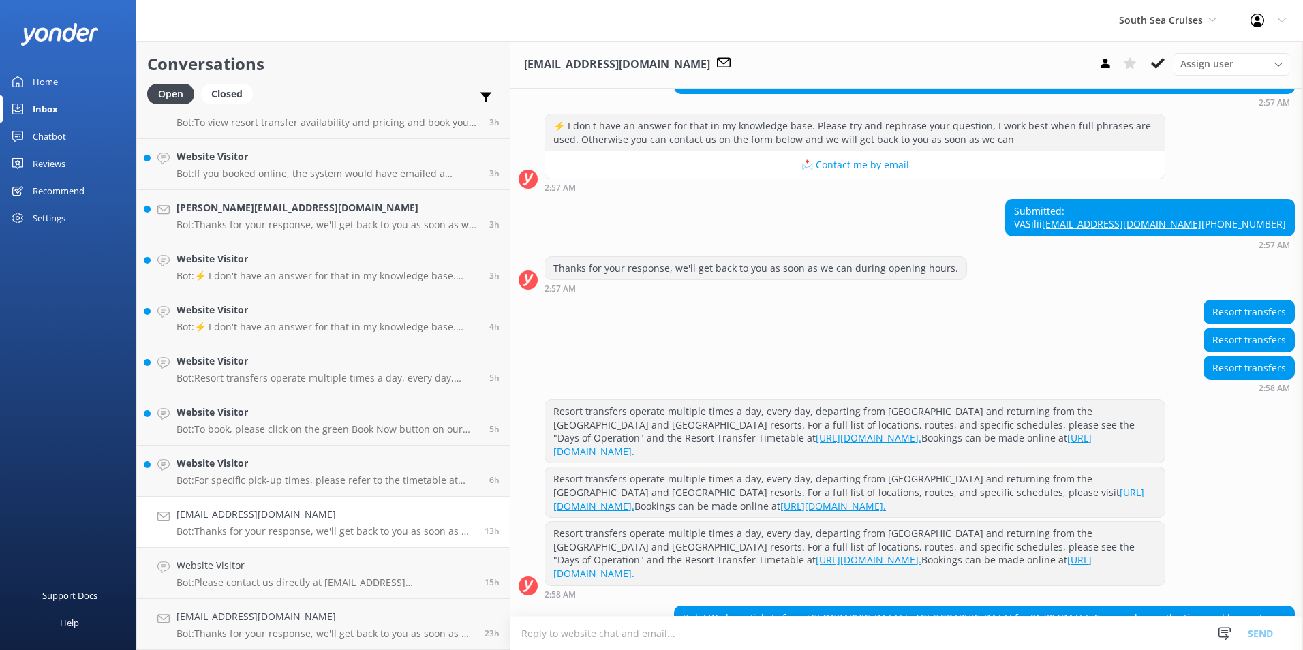
scroll to position [401, 0]
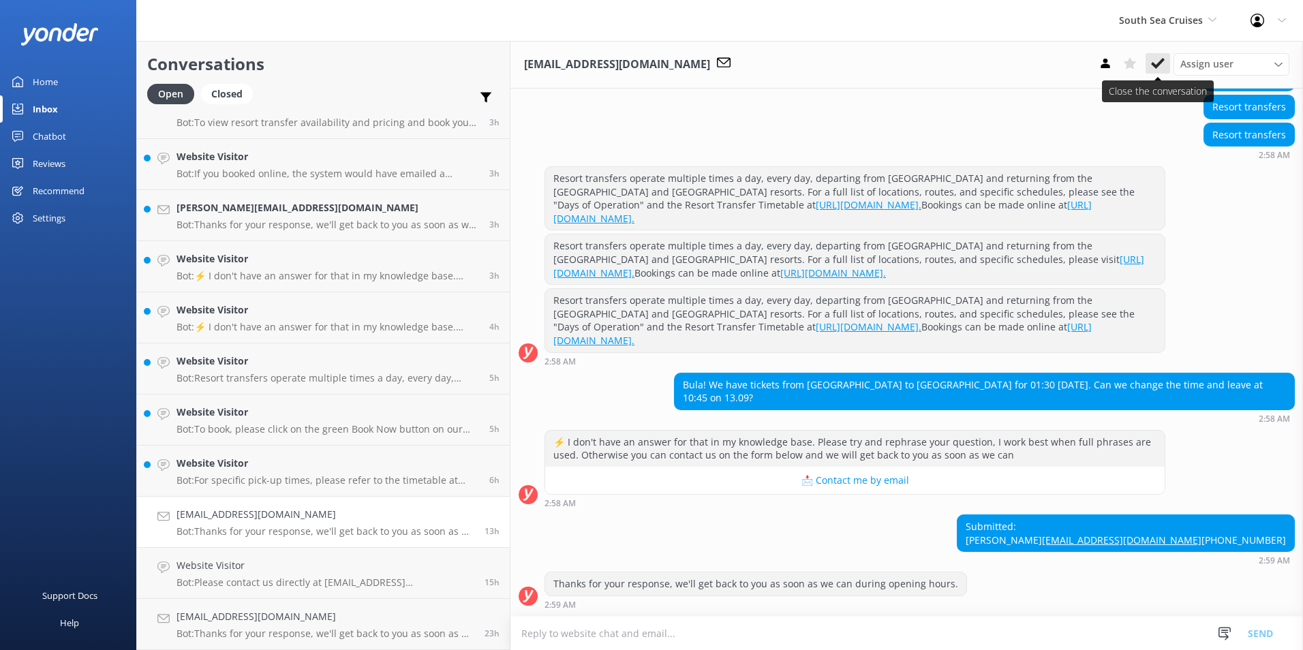
click at [1155, 62] on icon at bounding box center [1158, 64] width 14 height 14
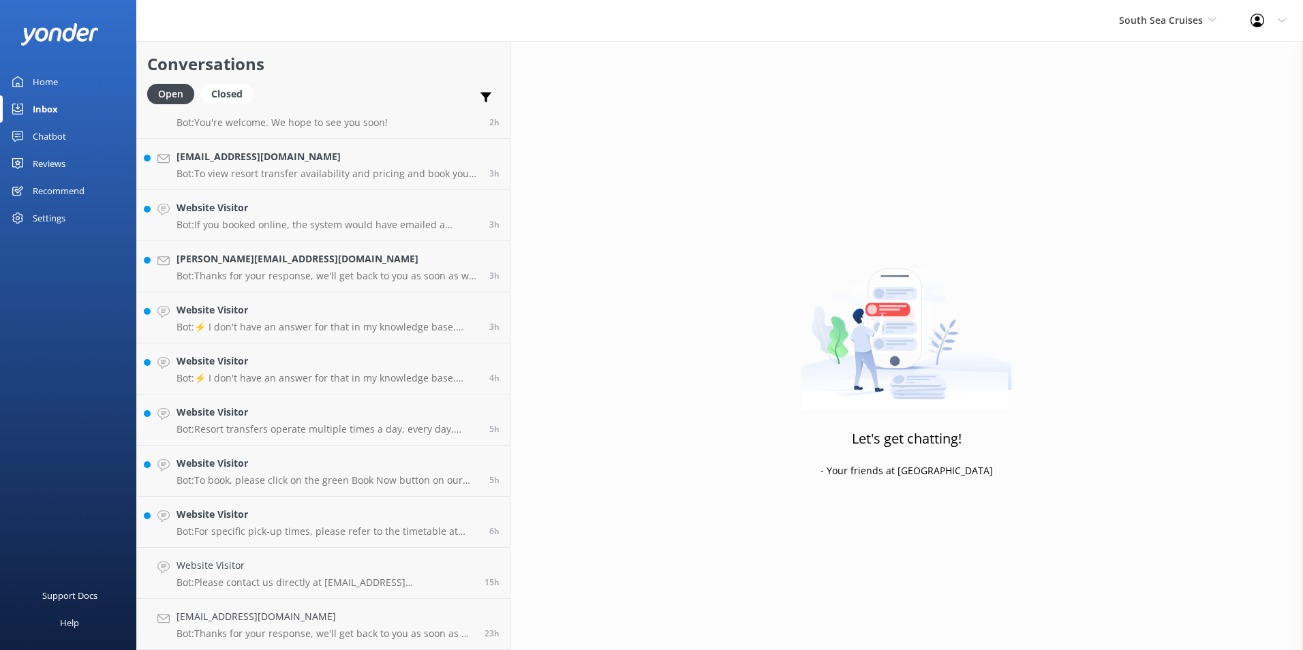
scroll to position [229, 0]
click at [250, 559] on h4 "Website Visitor" at bounding box center [326, 565] width 298 height 15
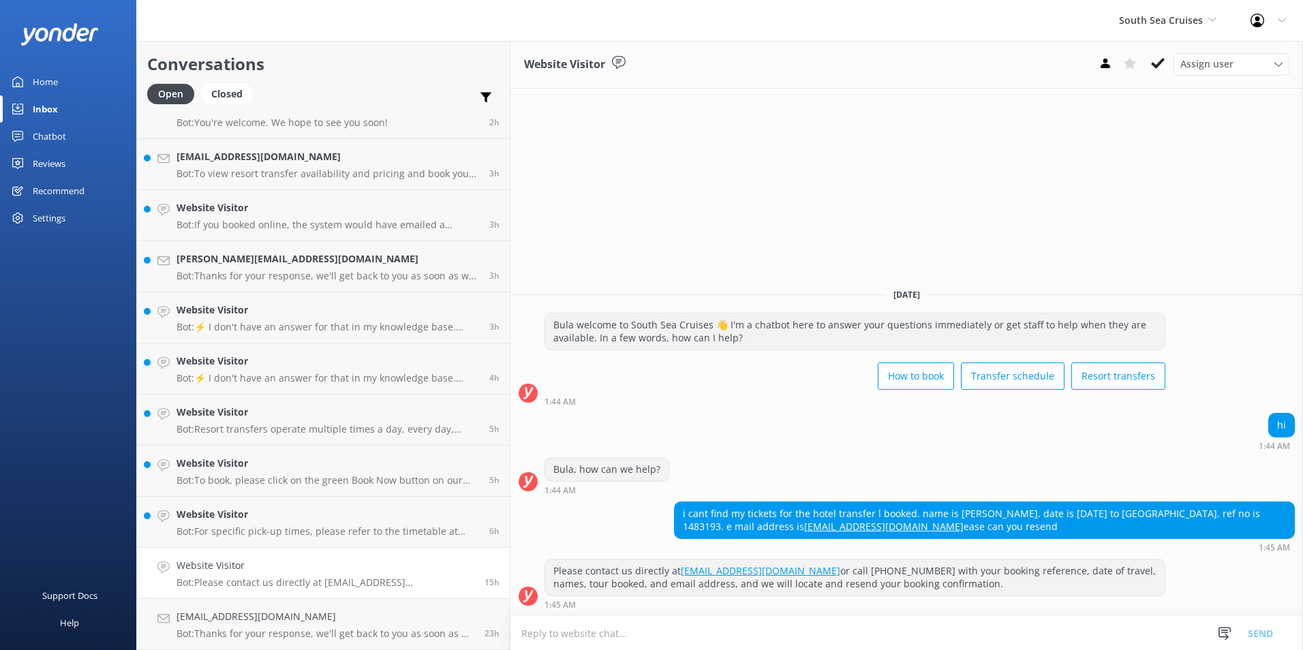
drag, startPoint x: 1162, startPoint y: 59, endPoint x: 1080, endPoint y: 149, distance: 122.1
click at [1162, 58] on icon at bounding box center [1158, 64] width 14 height 14
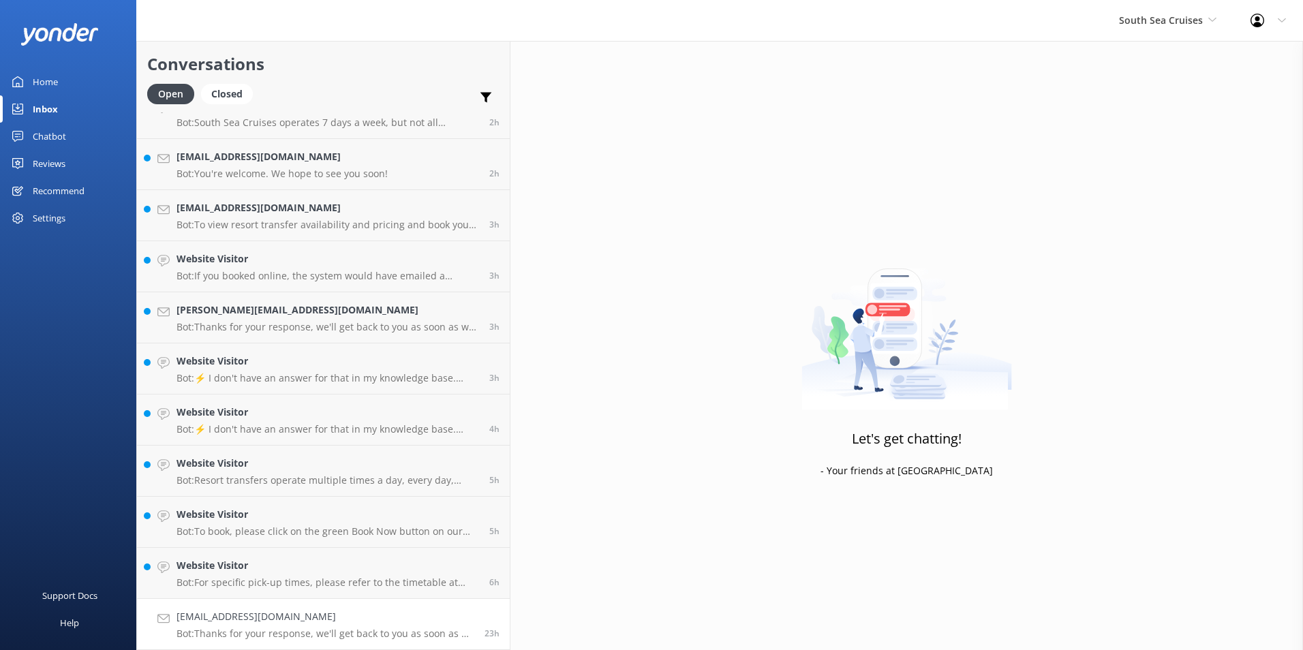
scroll to position [178, 0]
click at [319, 606] on link "chand.jacinta15@gmail.com Bot: Thanks for your response, we'll get back to you …" at bounding box center [323, 624] width 373 height 51
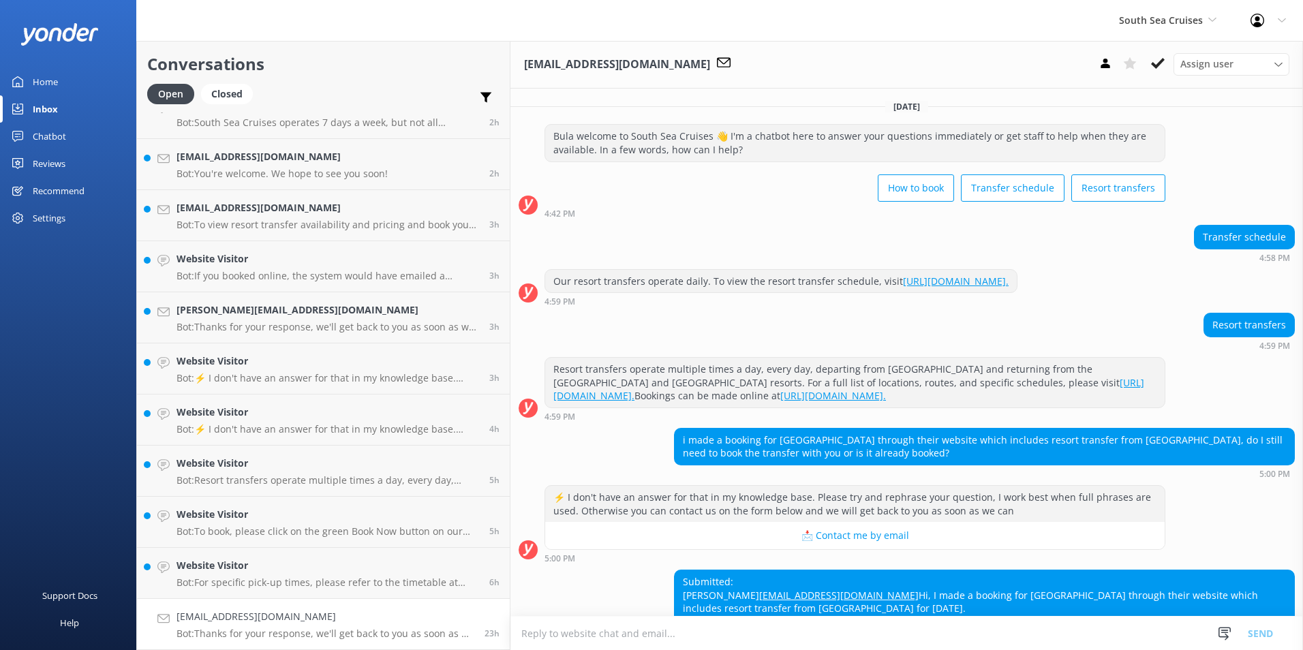
scroll to position [135, 0]
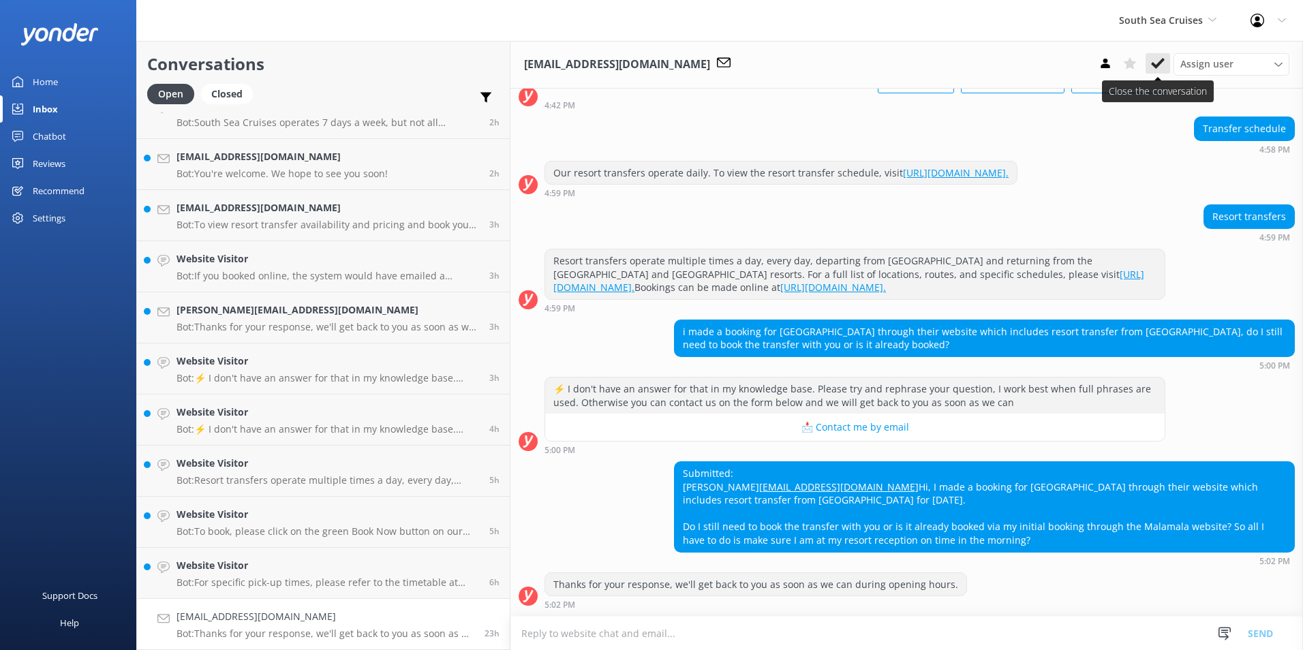
click at [1159, 66] on use at bounding box center [1158, 63] width 14 height 11
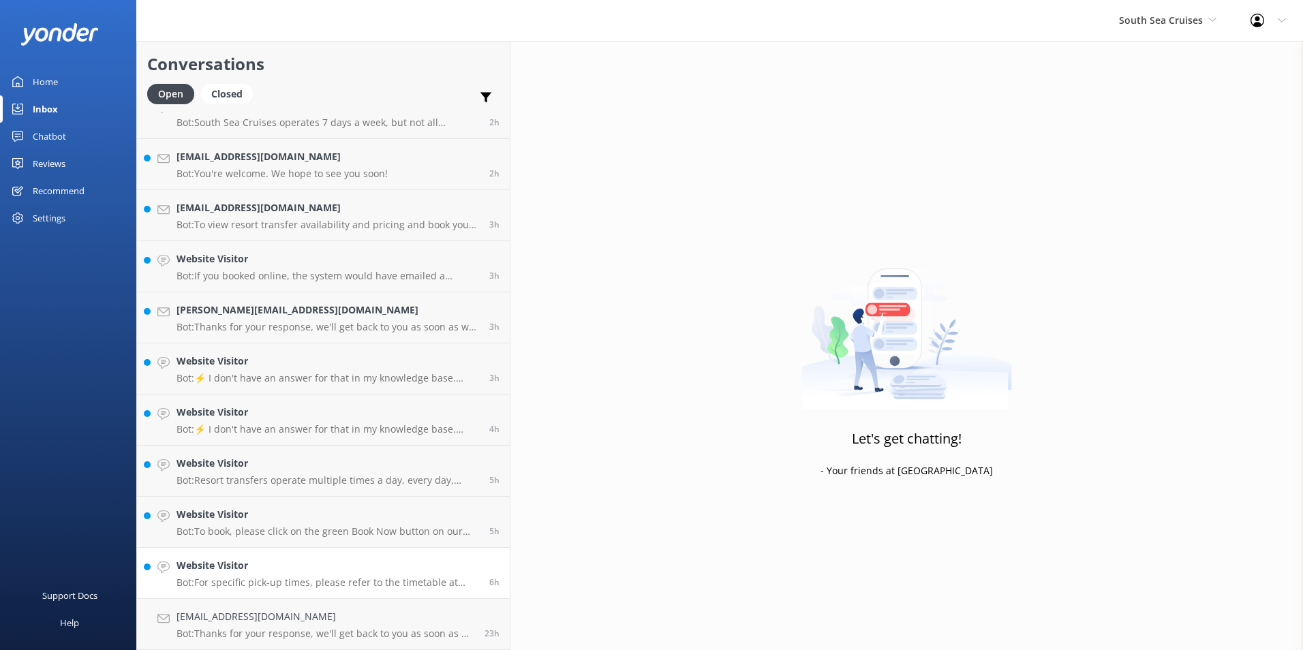
scroll to position [127, 0]
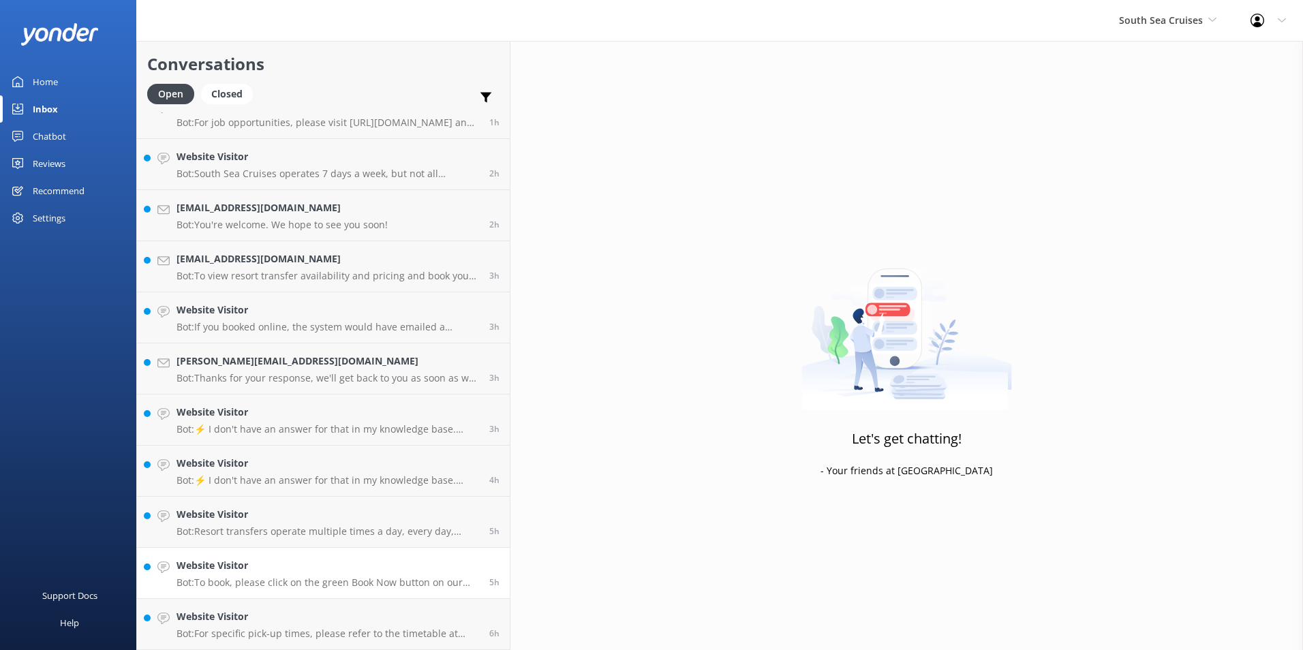
click at [323, 593] on link "Website Visitor Bot: To book, please click on the green Book Now button on our …" at bounding box center [323, 573] width 373 height 51
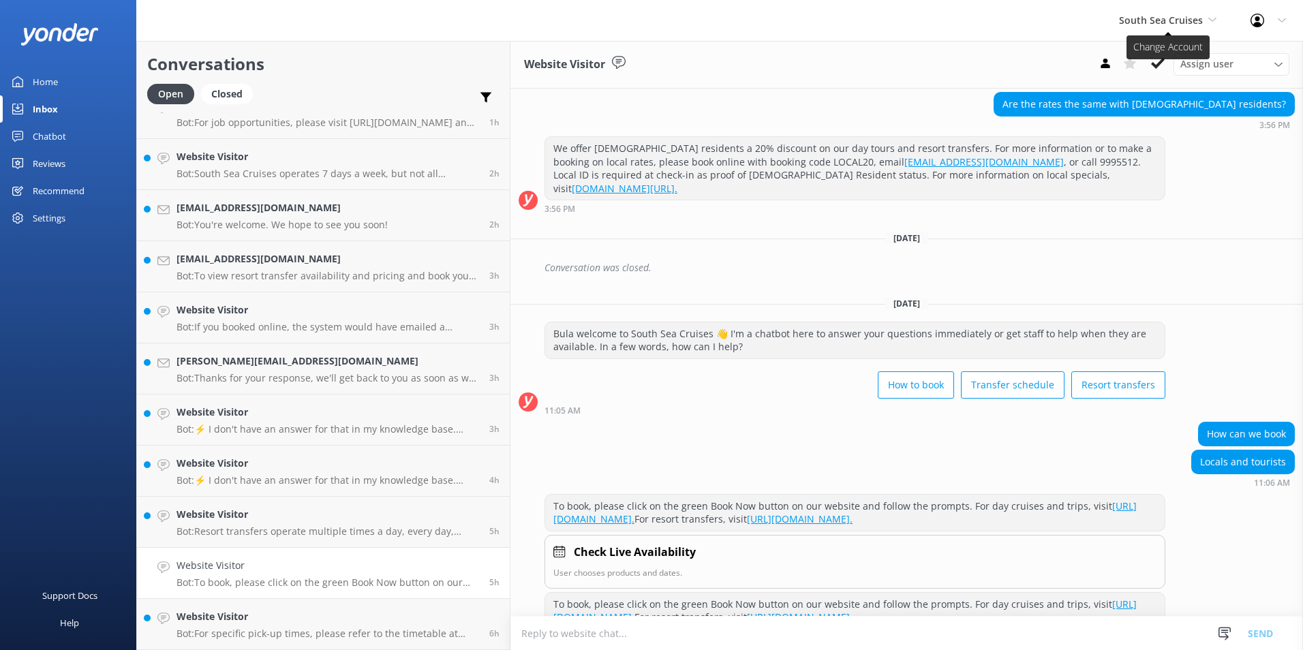
scroll to position [241, 0]
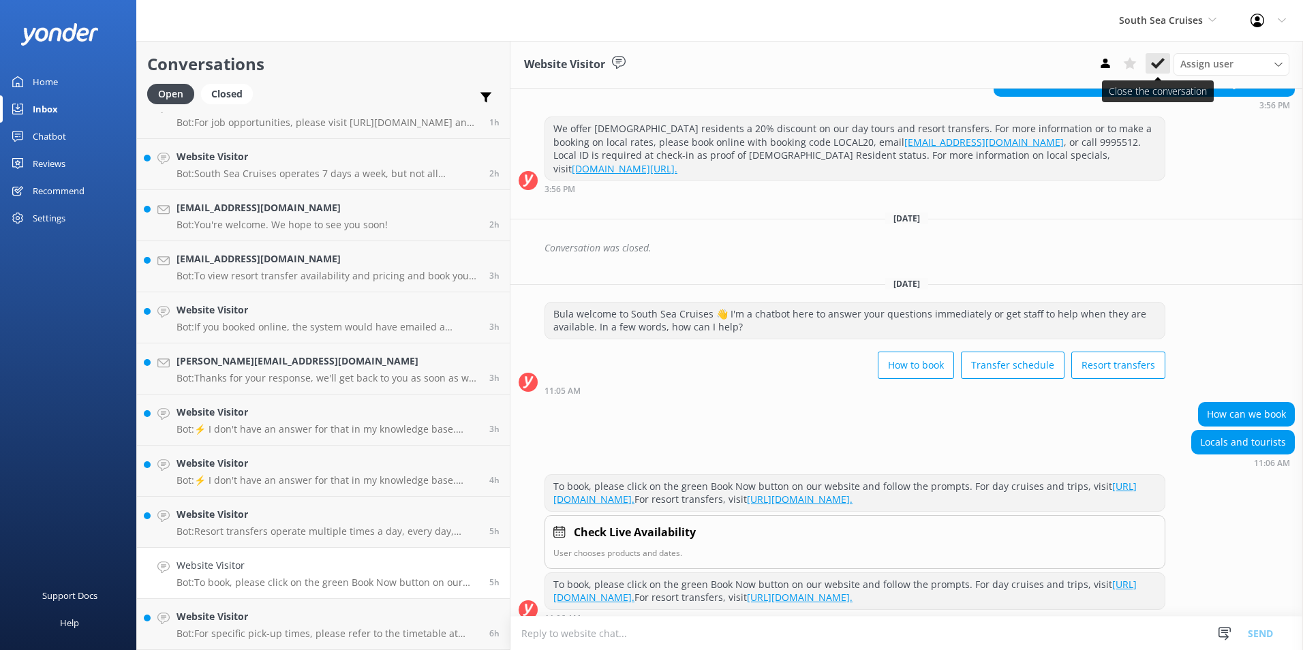
click at [1159, 53] on button at bounding box center [1158, 63] width 25 height 20
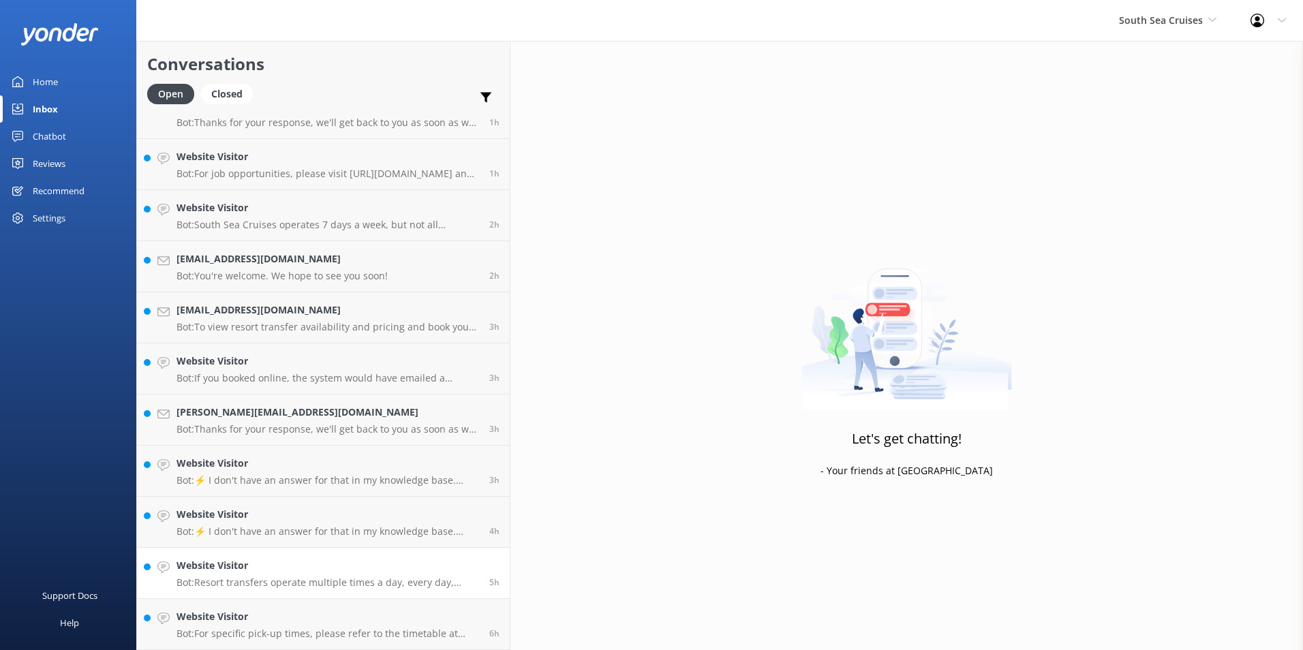
scroll to position [76, 0]
click at [309, 611] on h4 "Website Visitor" at bounding box center [328, 616] width 303 height 15
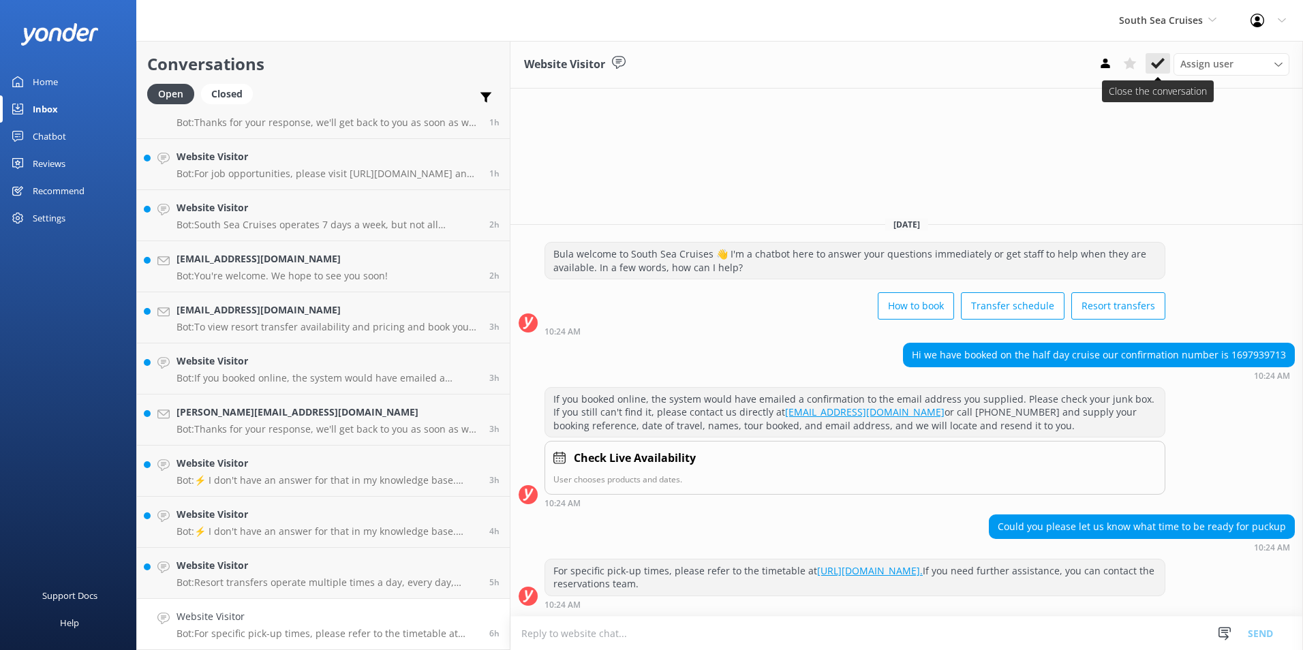
click at [1152, 63] on icon at bounding box center [1158, 64] width 14 height 14
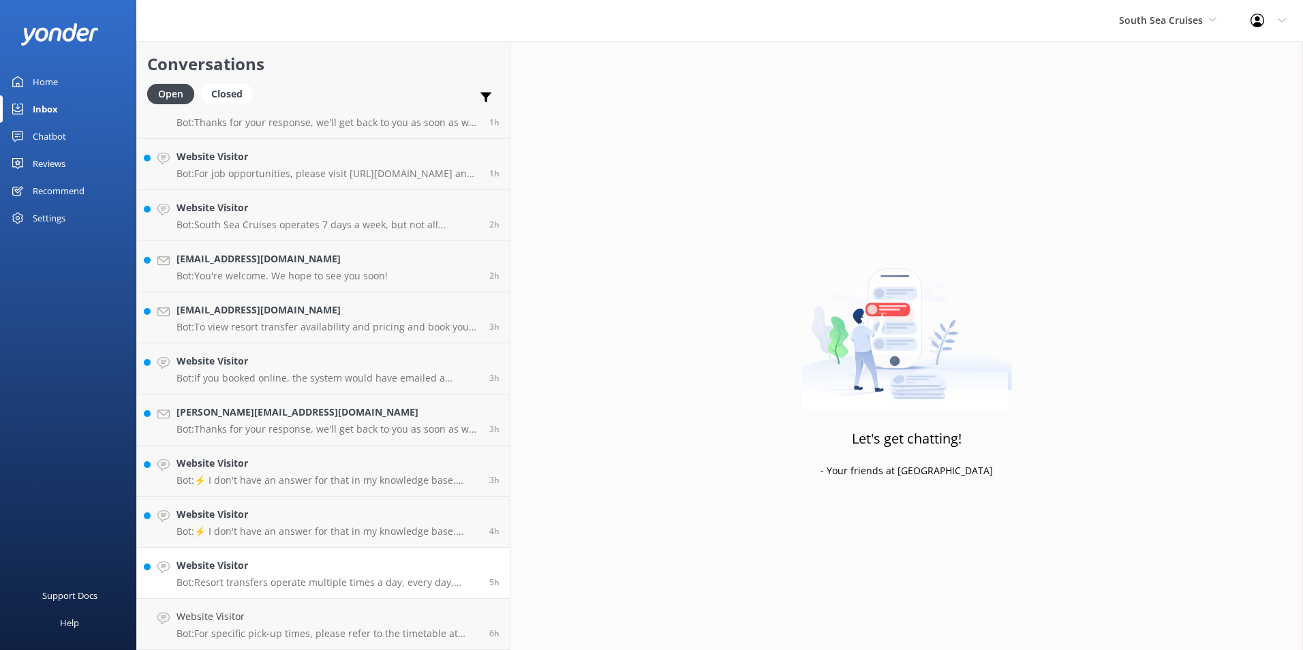
scroll to position [25, 0]
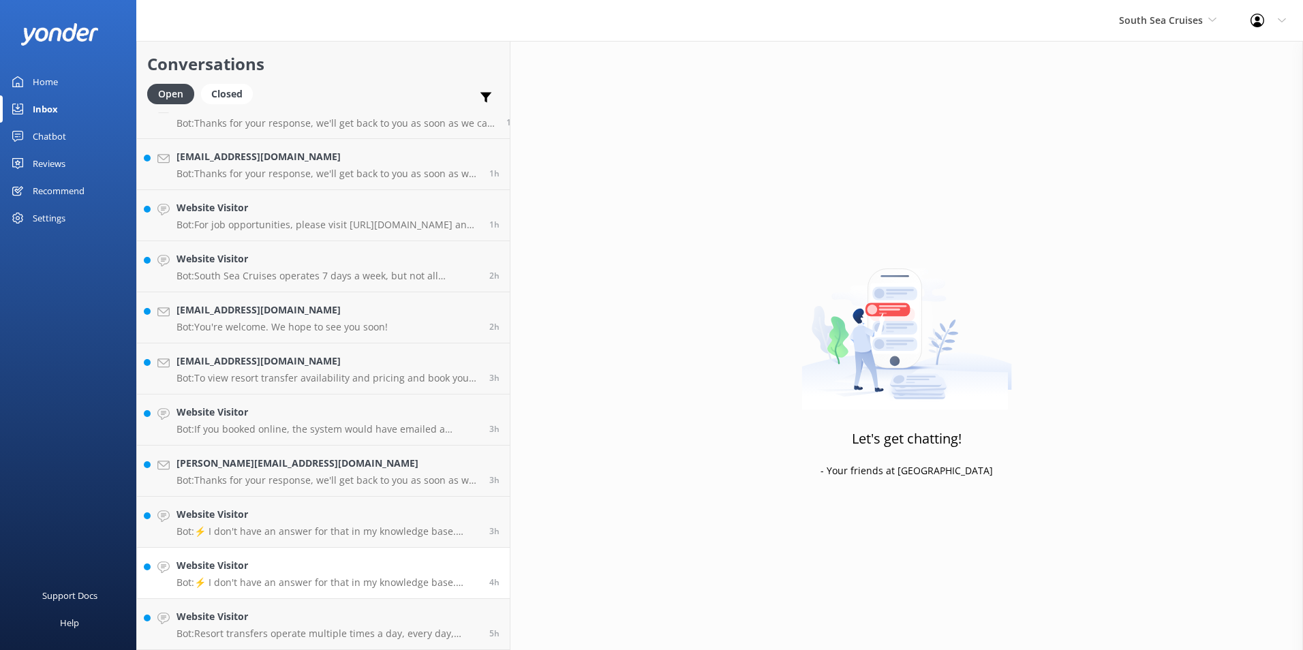
click at [335, 598] on link "Website Visitor Bot: ⚡ I don't have an answer for that in my knowledge base. Pl…" at bounding box center [323, 573] width 373 height 51
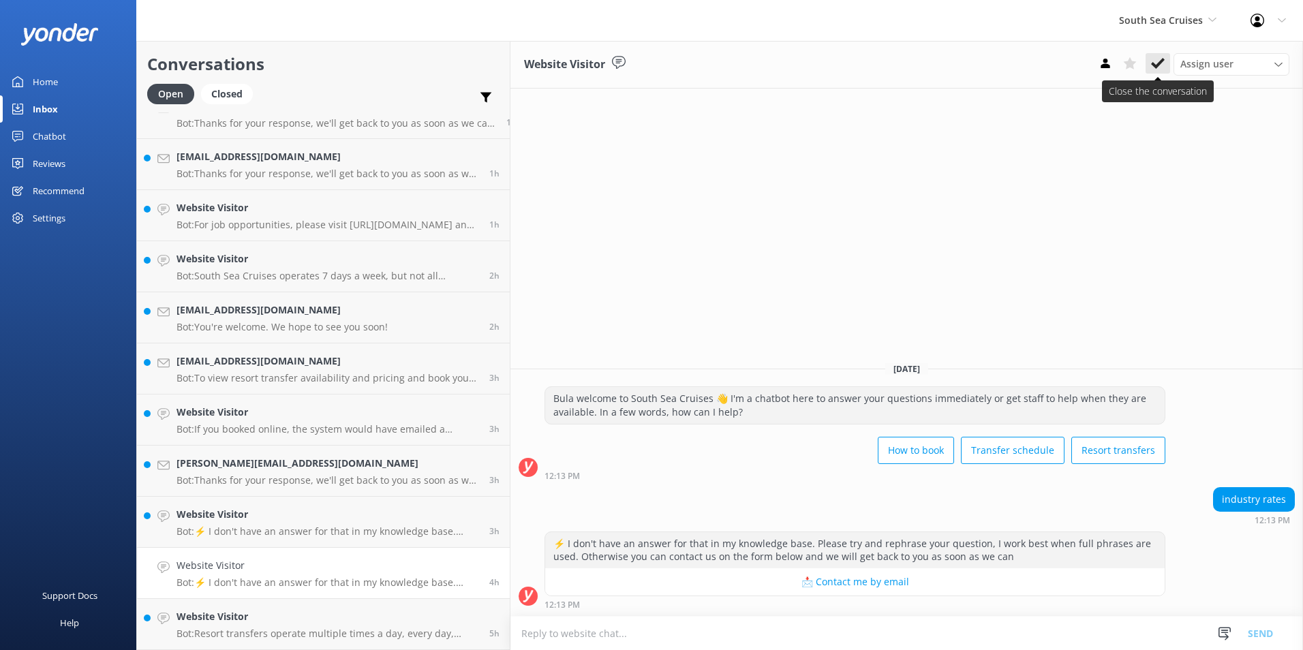
click at [1157, 62] on icon at bounding box center [1158, 64] width 14 height 14
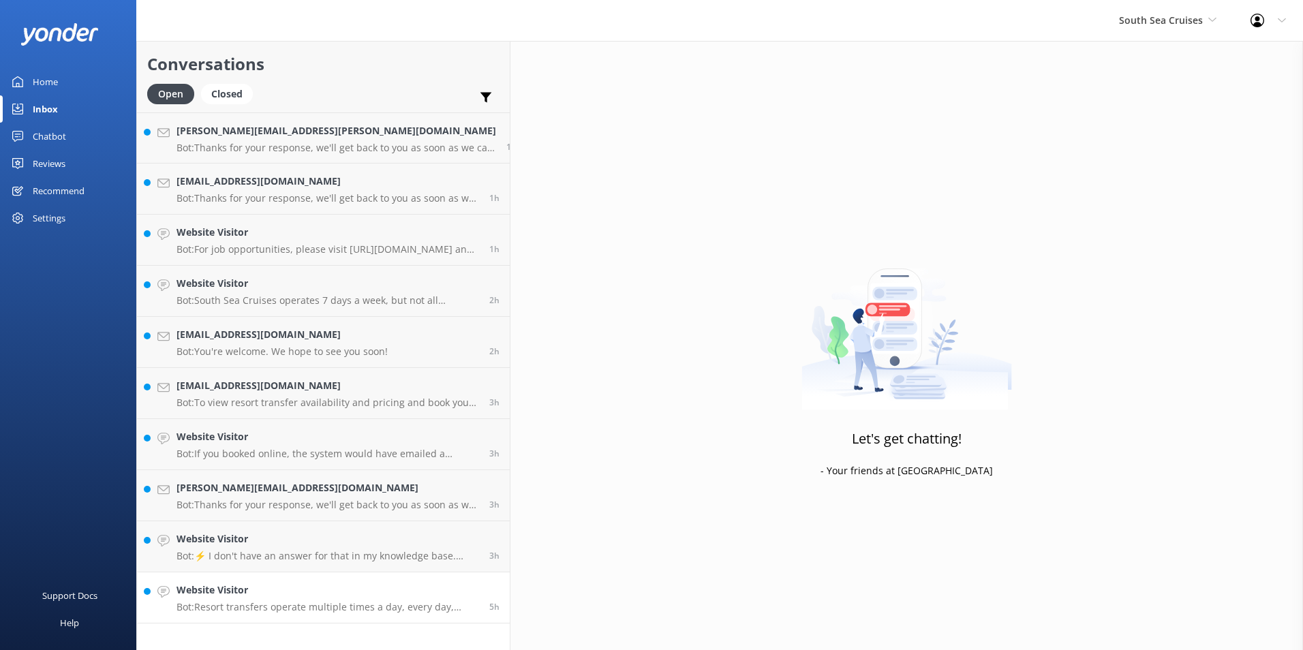
click at [320, 586] on h4 "Website Visitor" at bounding box center [328, 590] width 303 height 15
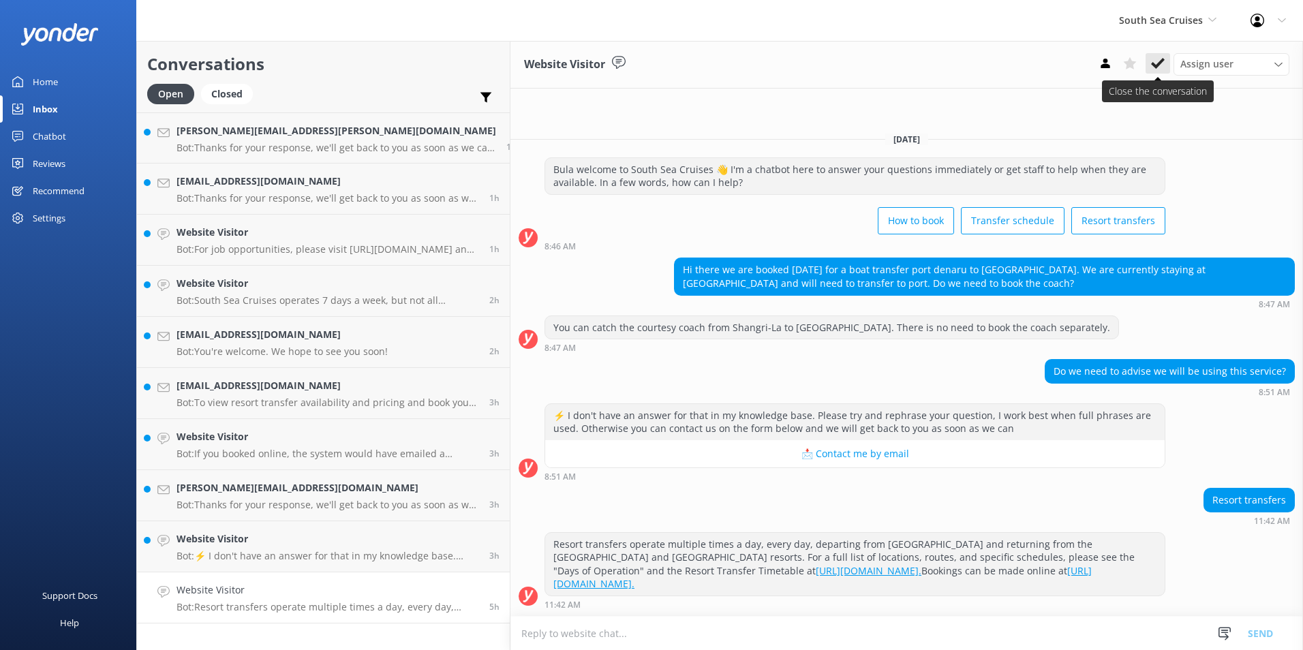
click at [1168, 60] on button at bounding box center [1158, 63] width 25 height 20
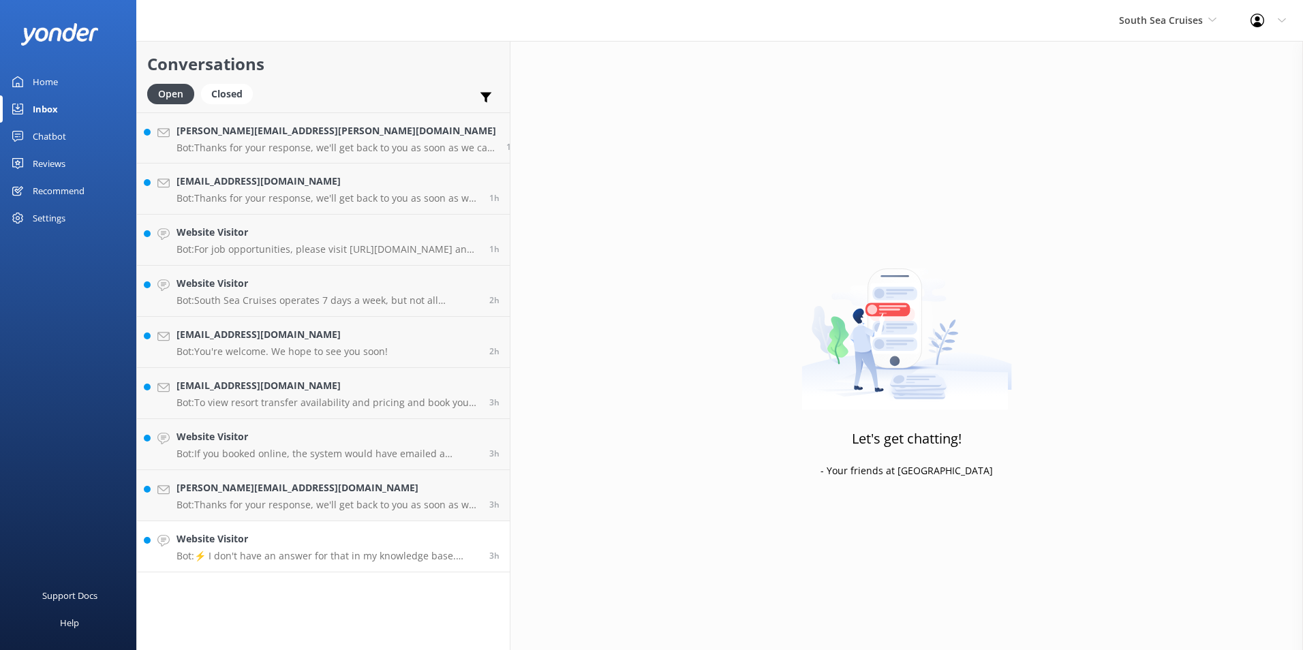
click at [377, 543] on h4 "Website Visitor" at bounding box center [328, 539] width 303 height 15
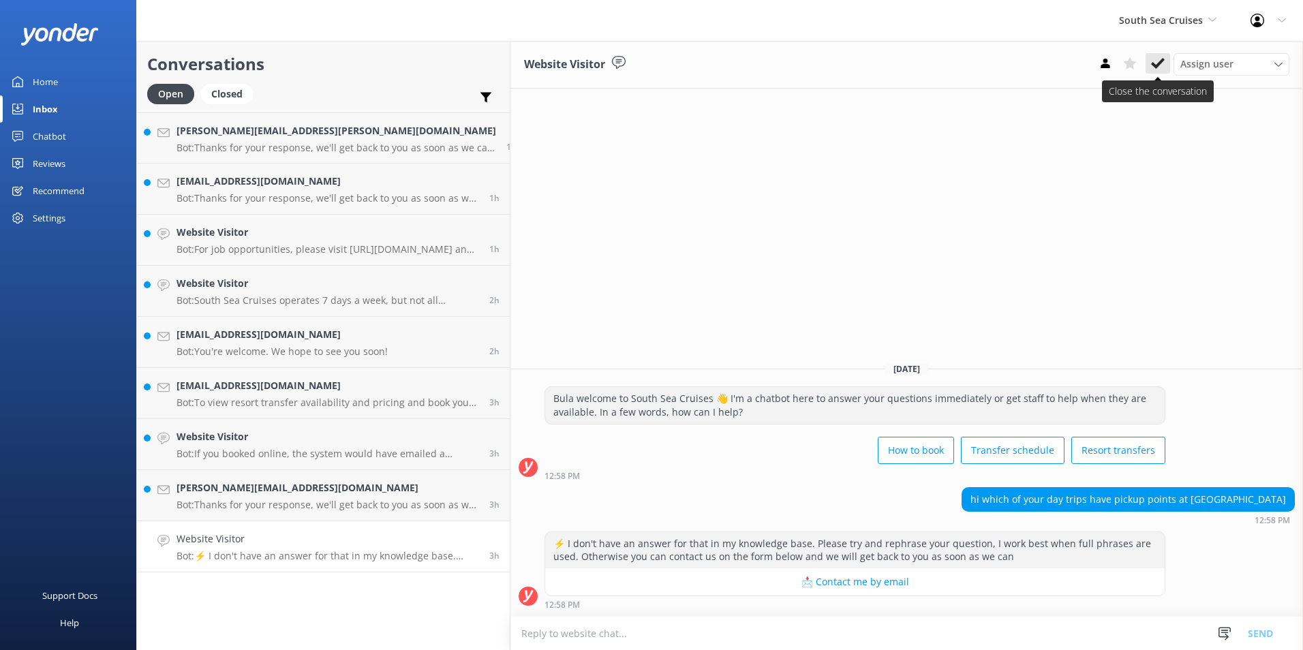
click at [1154, 62] on icon at bounding box center [1158, 64] width 14 height 14
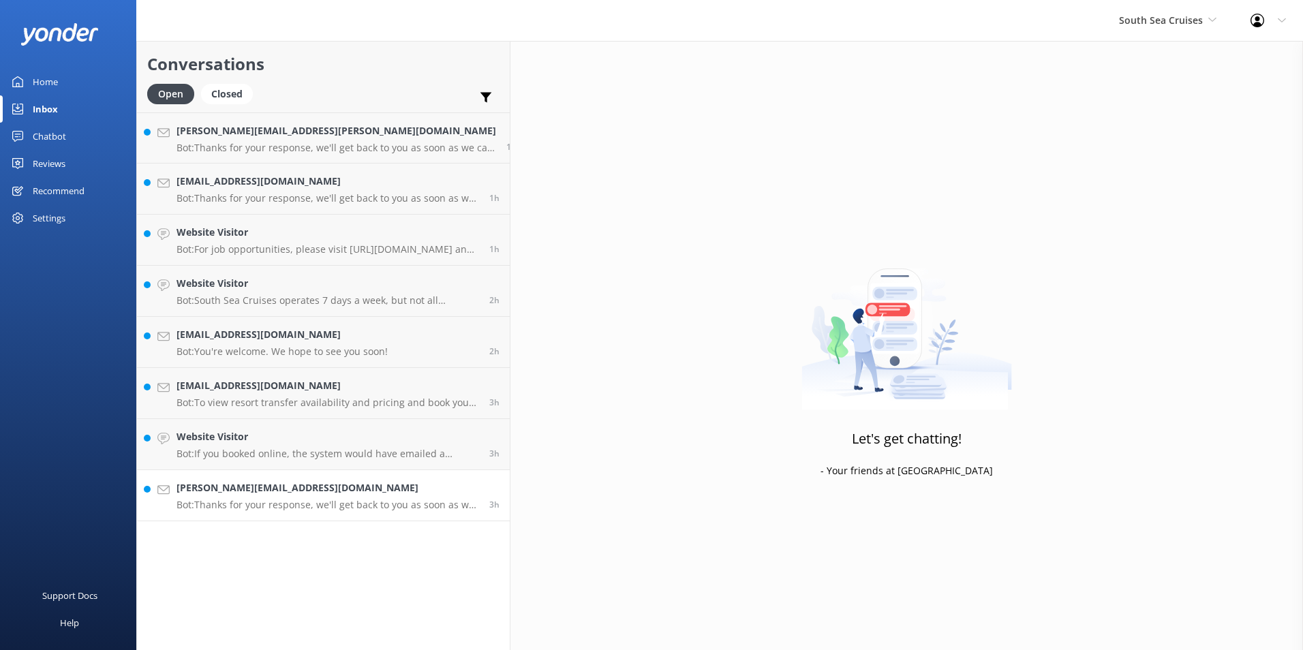
click at [331, 479] on link "shannon@theculturedkid.com Bot: Thanks for your response, we'll get back to you…" at bounding box center [323, 495] width 373 height 51
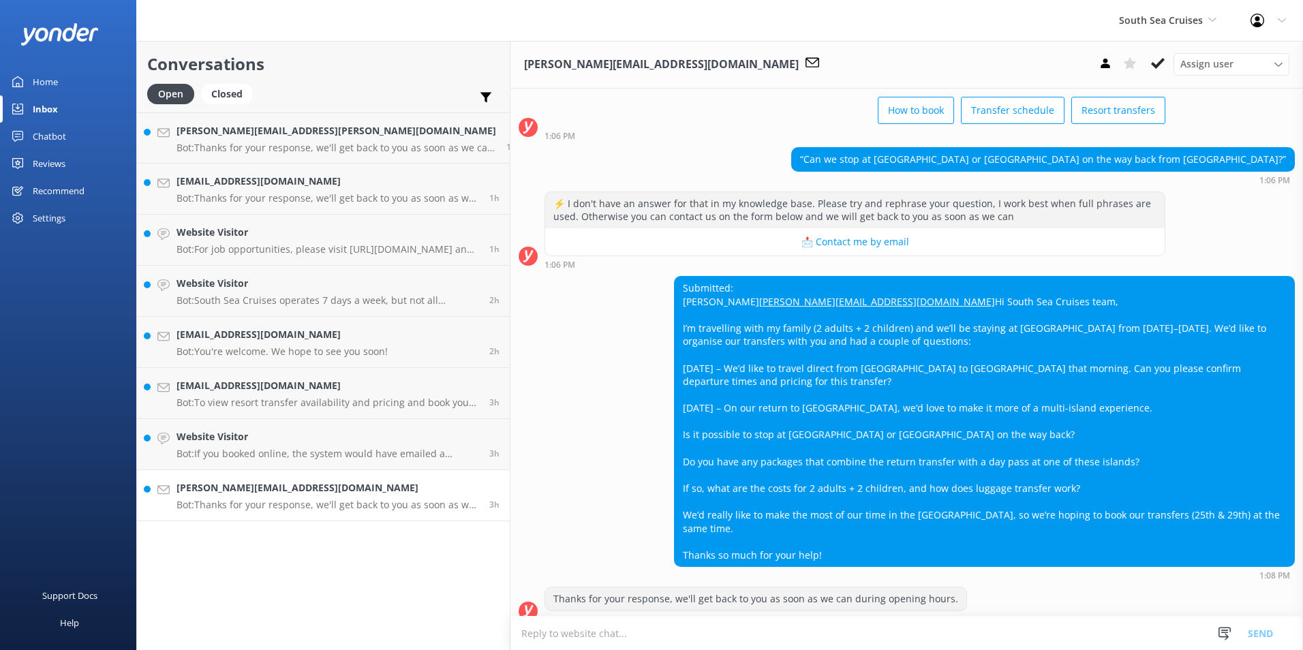
scroll to position [106, 0]
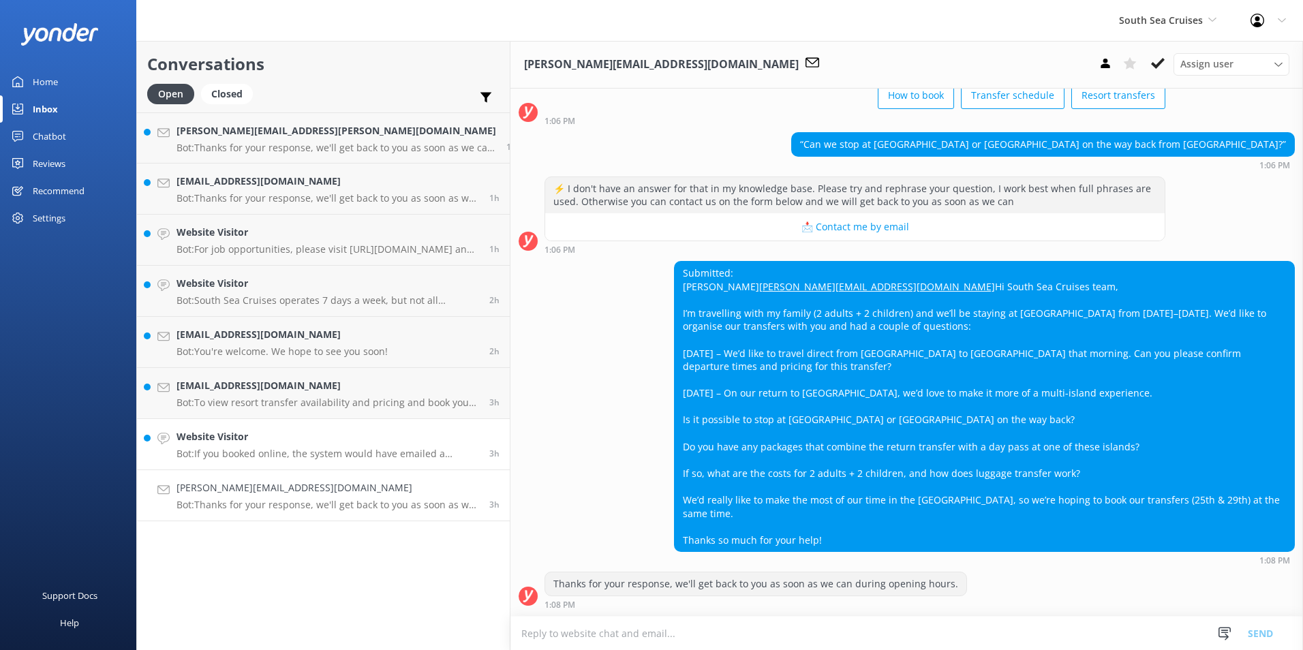
click at [360, 444] on div "Website Visitor Bot: If you booked online, the system would have emailed a conf…" at bounding box center [328, 444] width 303 height 30
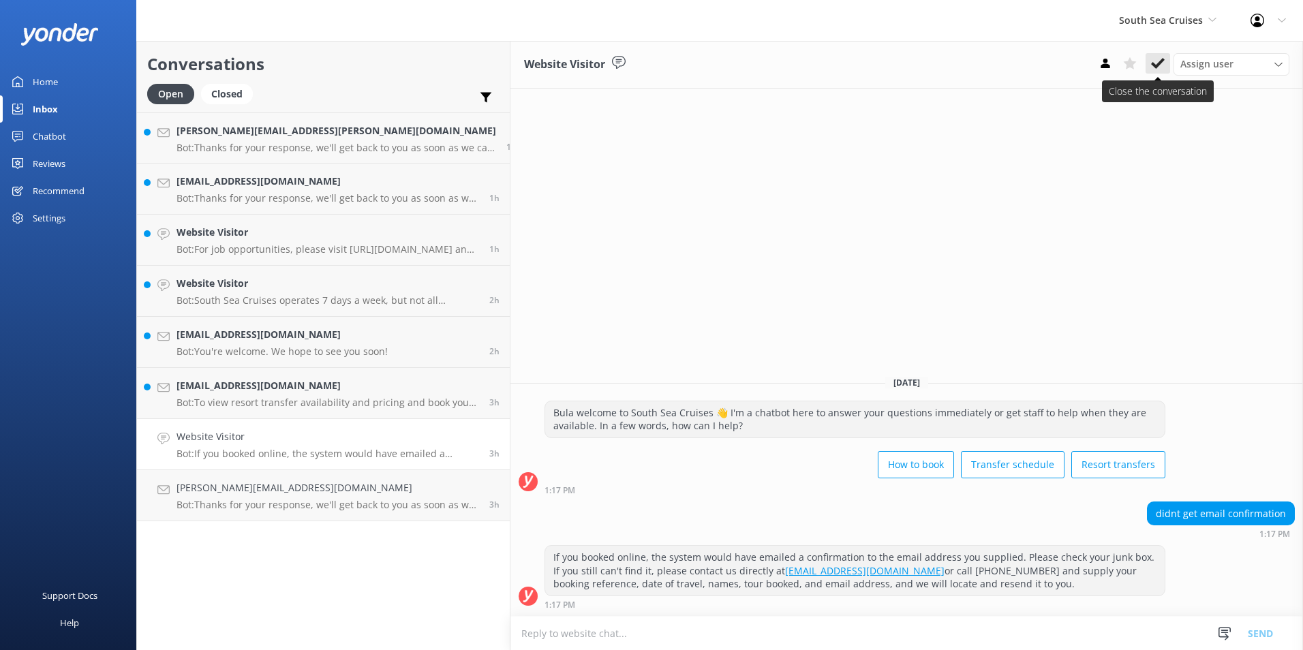
click at [1159, 67] on icon at bounding box center [1158, 64] width 14 height 14
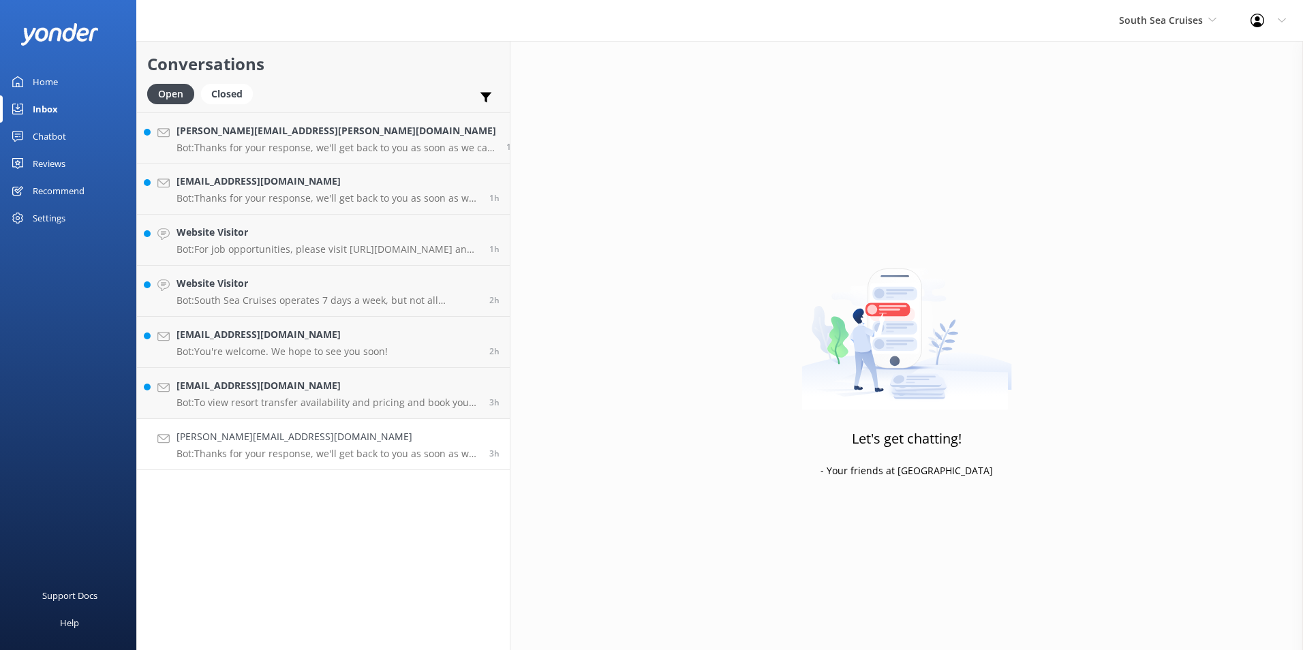
click at [349, 436] on h4 "shannon@theculturedkid.com" at bounding box center [328, 436] width 303 height 15
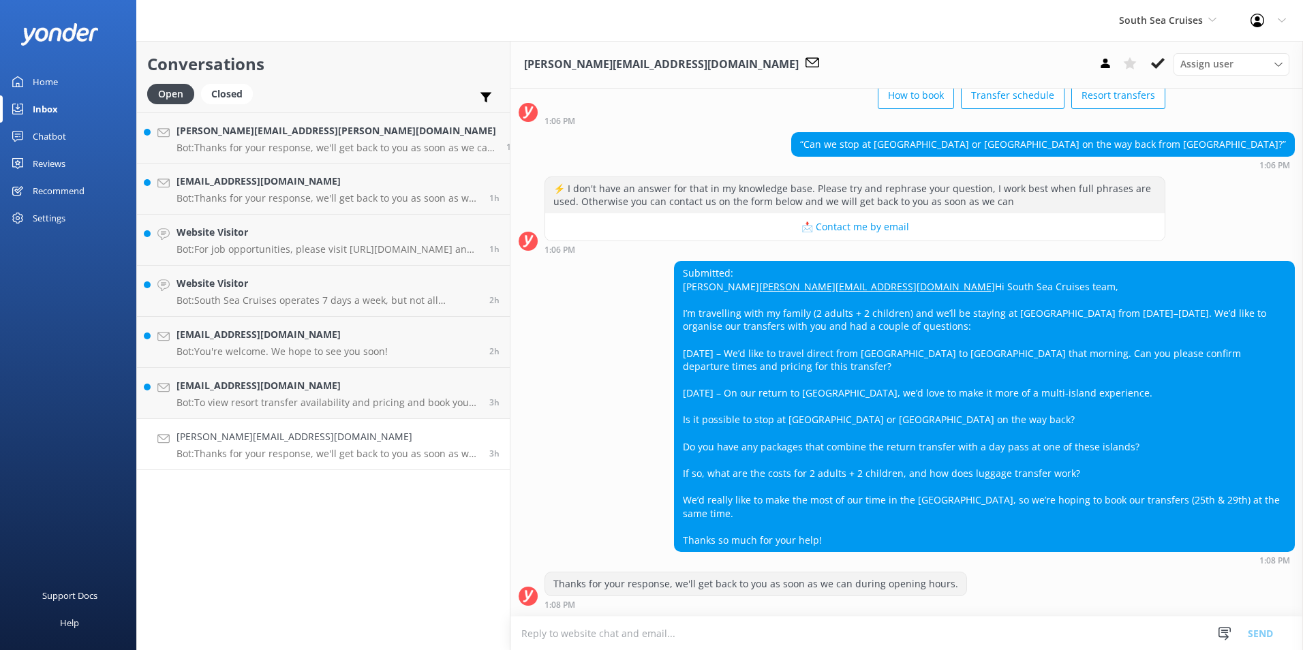
scroll to position [106, 0]
click at [1157, 57] on icon at bounding box center [1158, 64] width 14 height 14
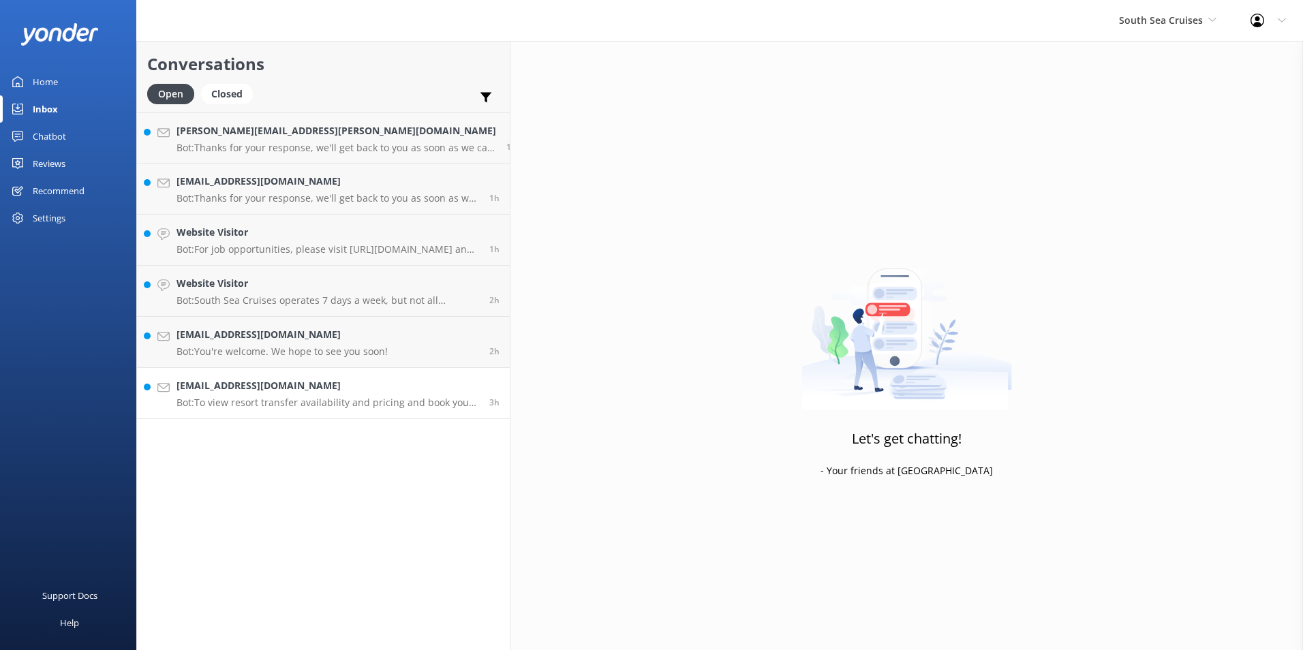
click at [345, 391] on h4 "bijlsma@optusnet.com.au" at bounding box center [328, 385] width 303 height 15
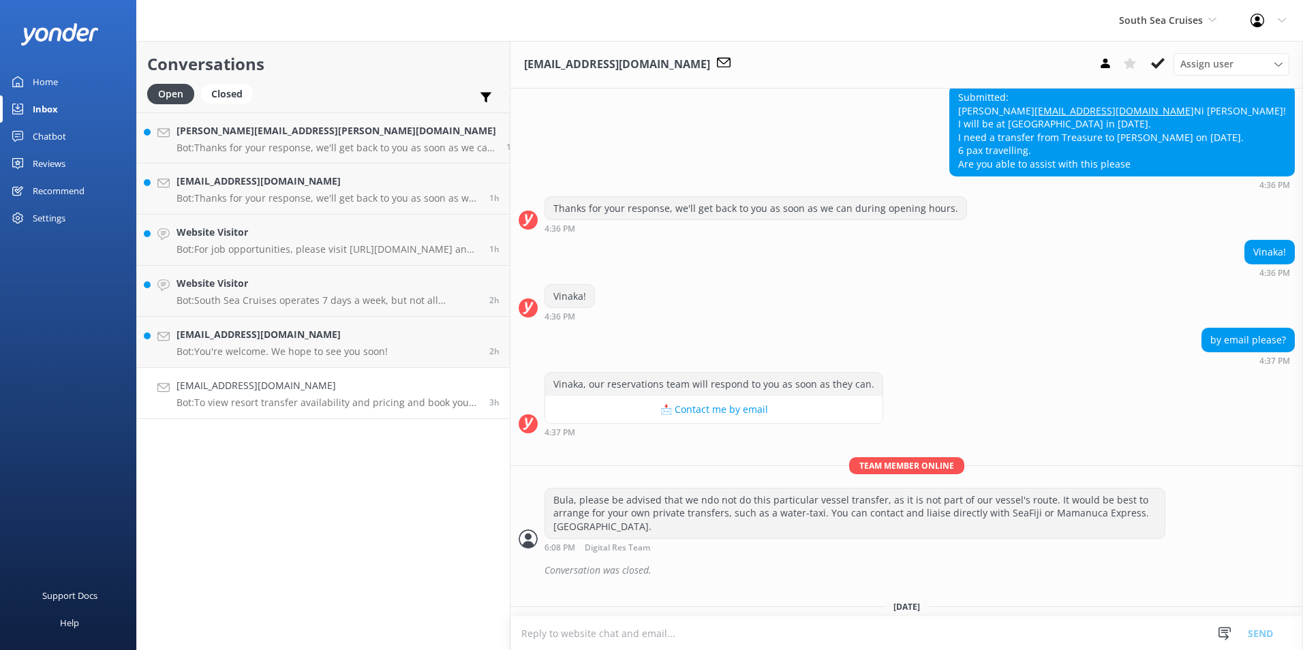
scroll to position [977, 0]
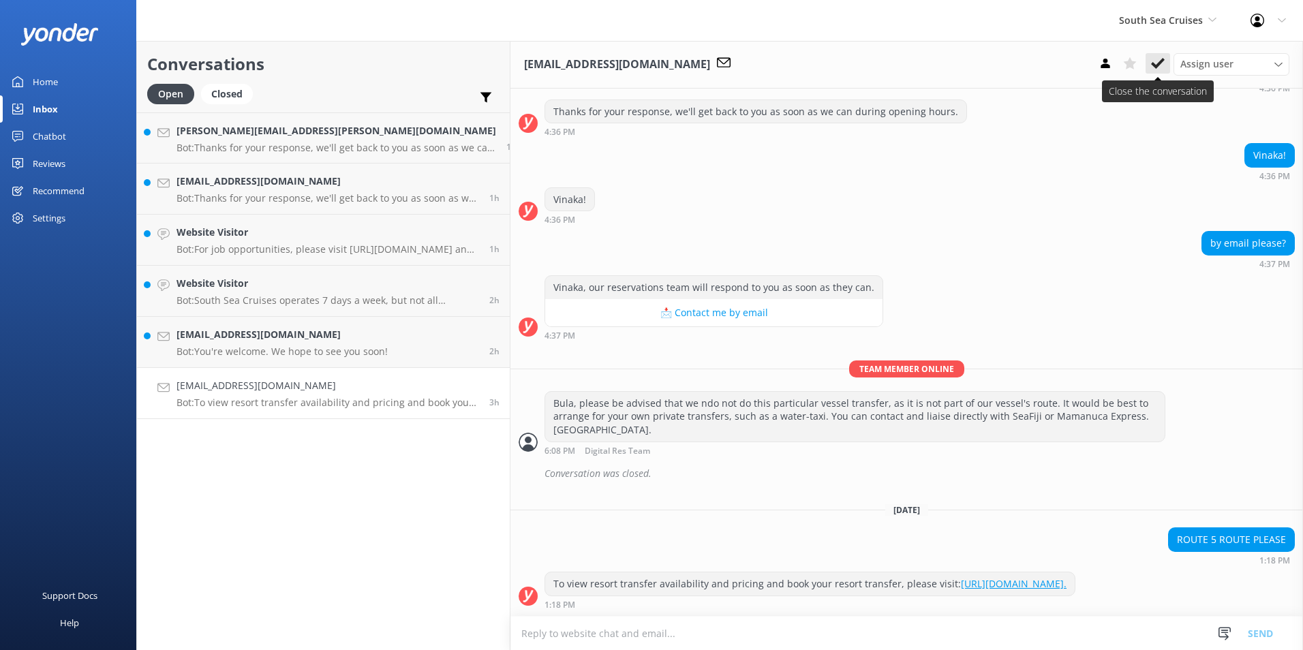
click at [1154, 63] on use at bounding box center [1158, 63] width 14 height 11
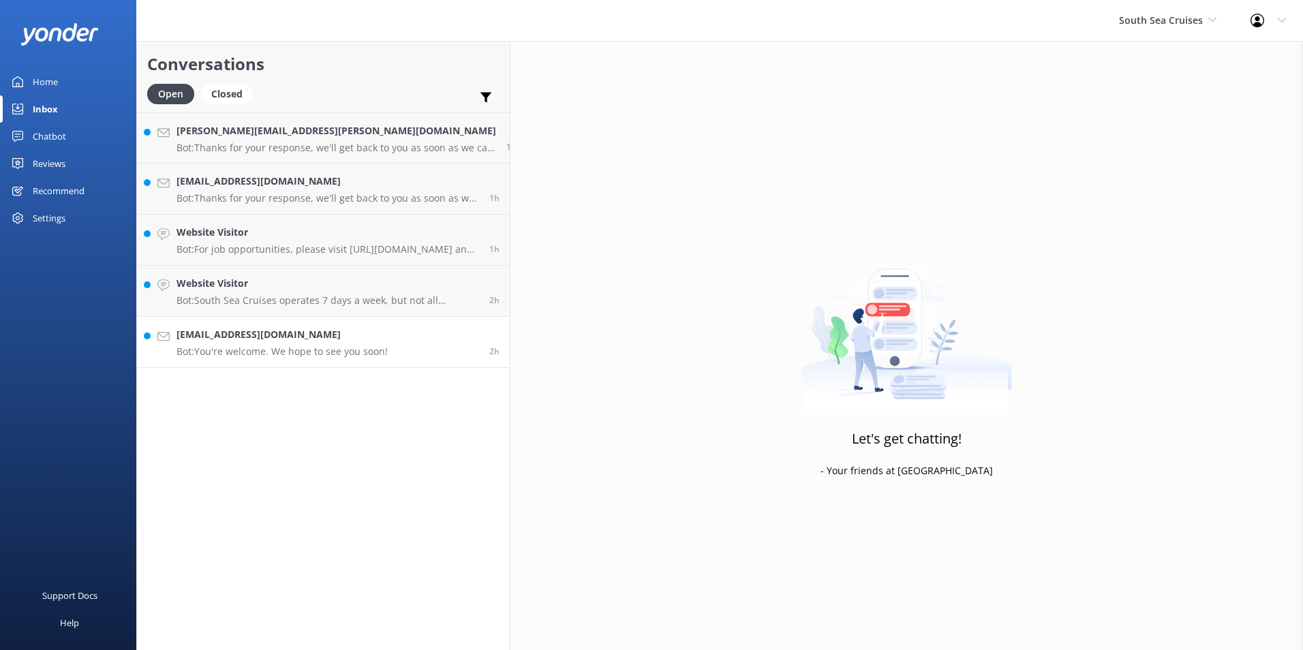
click at [369, 337] on h4 "Prakash.narain62@yahoo.com" at bounding box center [282, 334] width 211 height 15
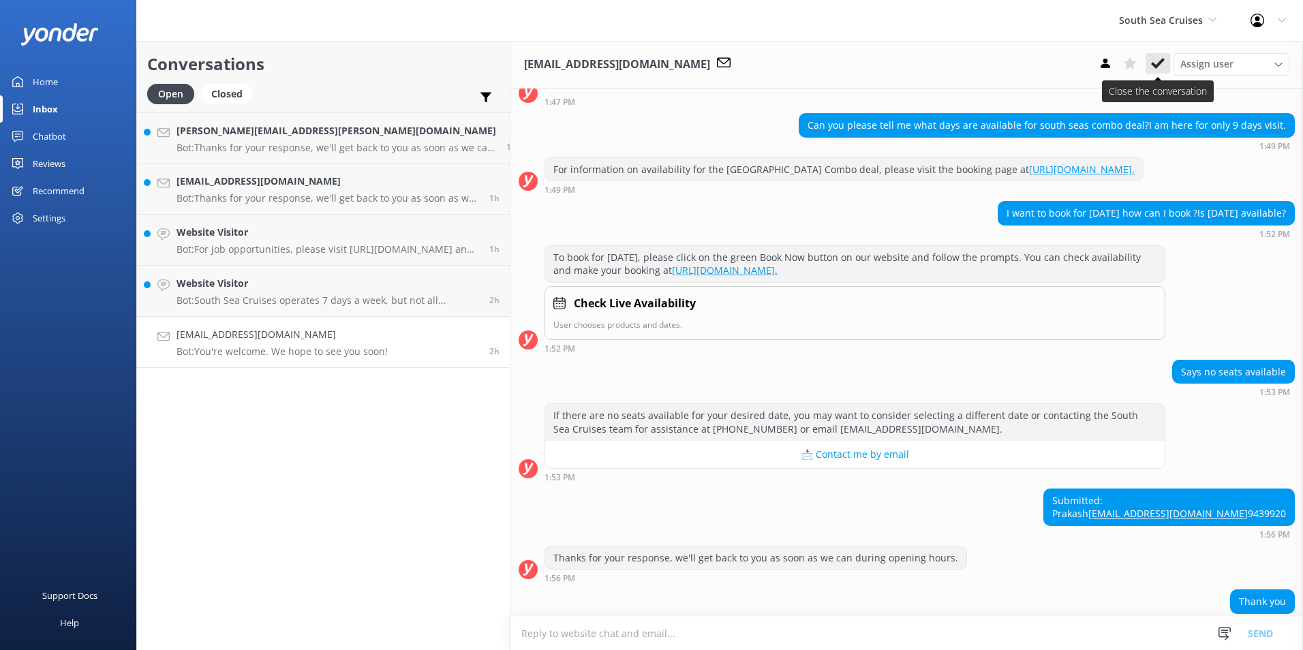
scroll to position [514, 0]
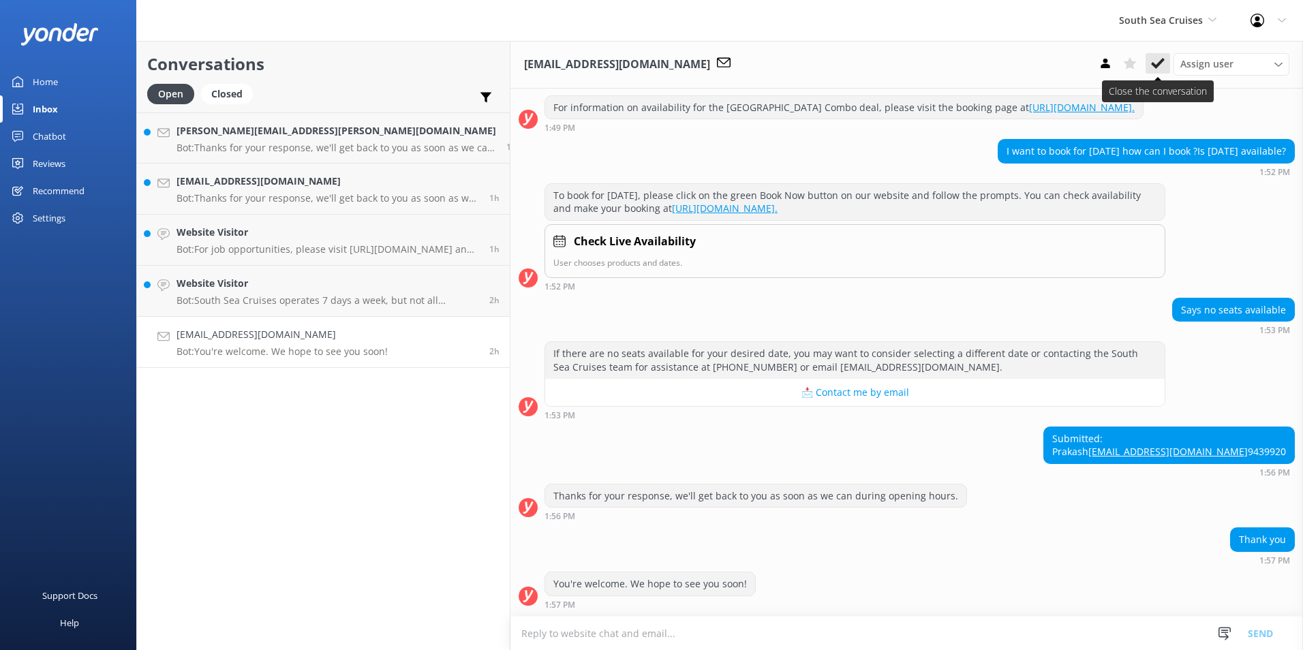
click at [1158, 64] on use at bounding box center [1158, 63] width 14 height 11
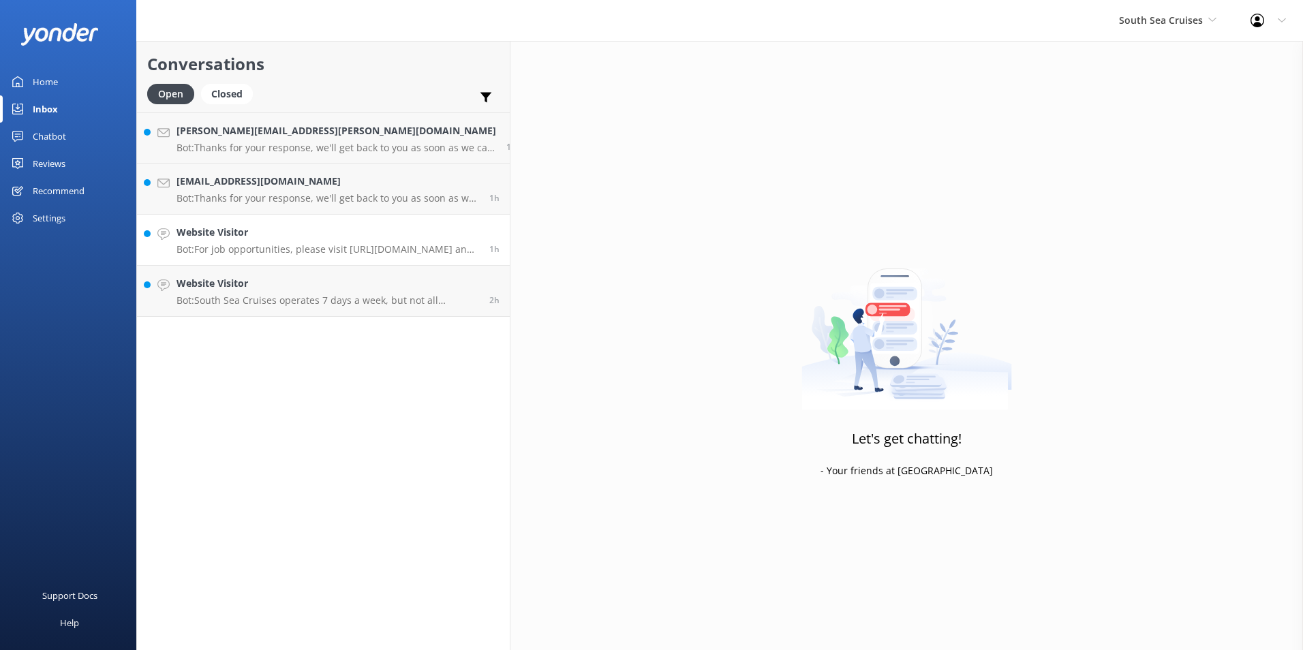
click at [372, 239] on h4 "Website Visitor" at bounding box center [328, 232] width 303 height 15
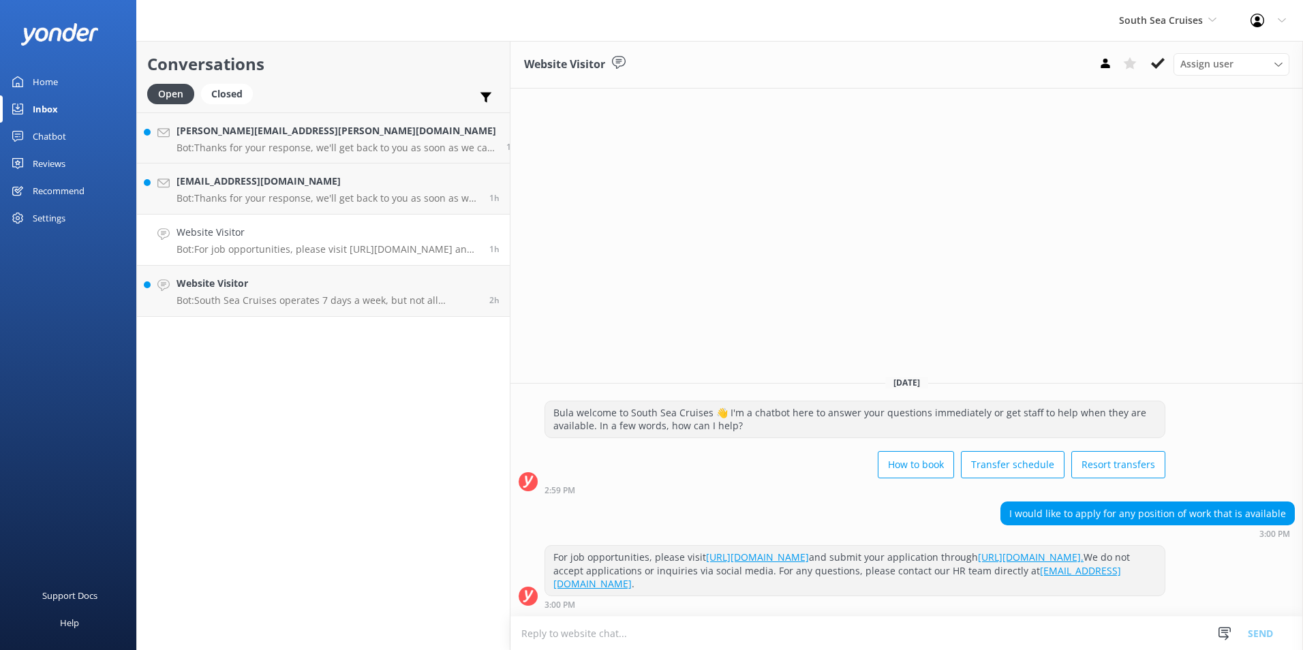
drag, startPoint x: 1159, startPoint y: 63, endPoint x: 1100, endPoint y: 78, distance: 60.5
click at [1158, 63] on use at bounding box center [1158, 63] width 14 height 11
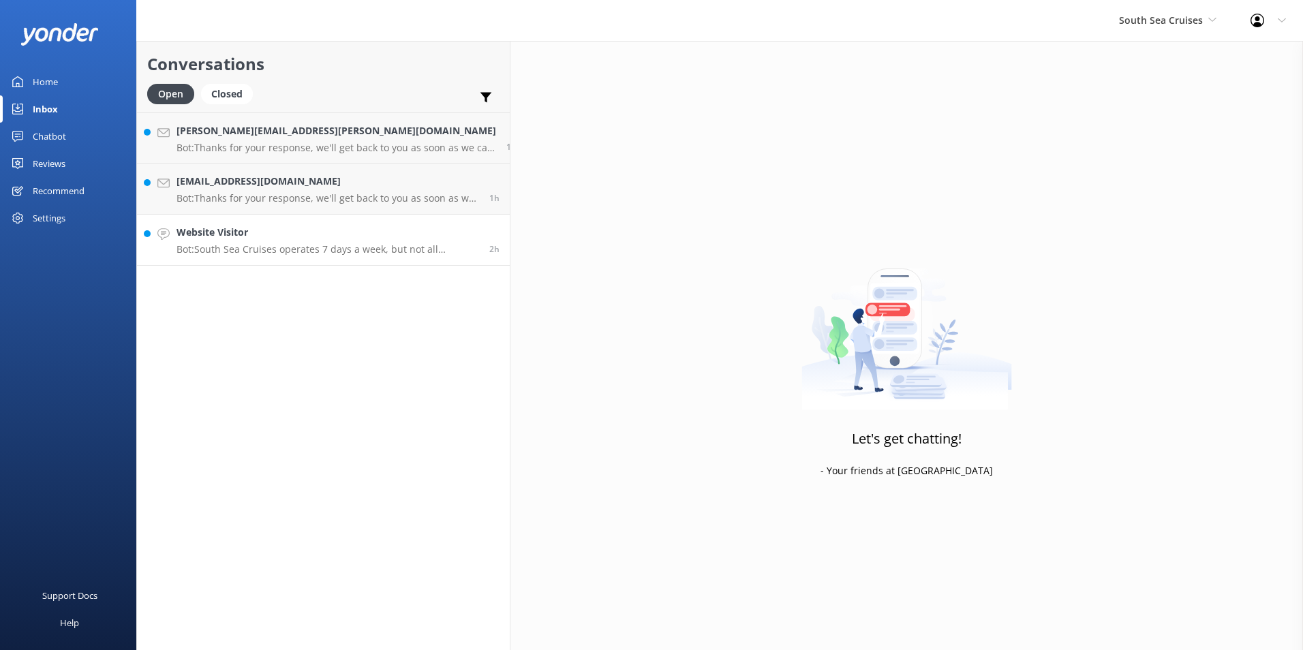
click at [366, 232] on h4 "Website Visitor" at bounding box center [328, 232] width 303 height 15
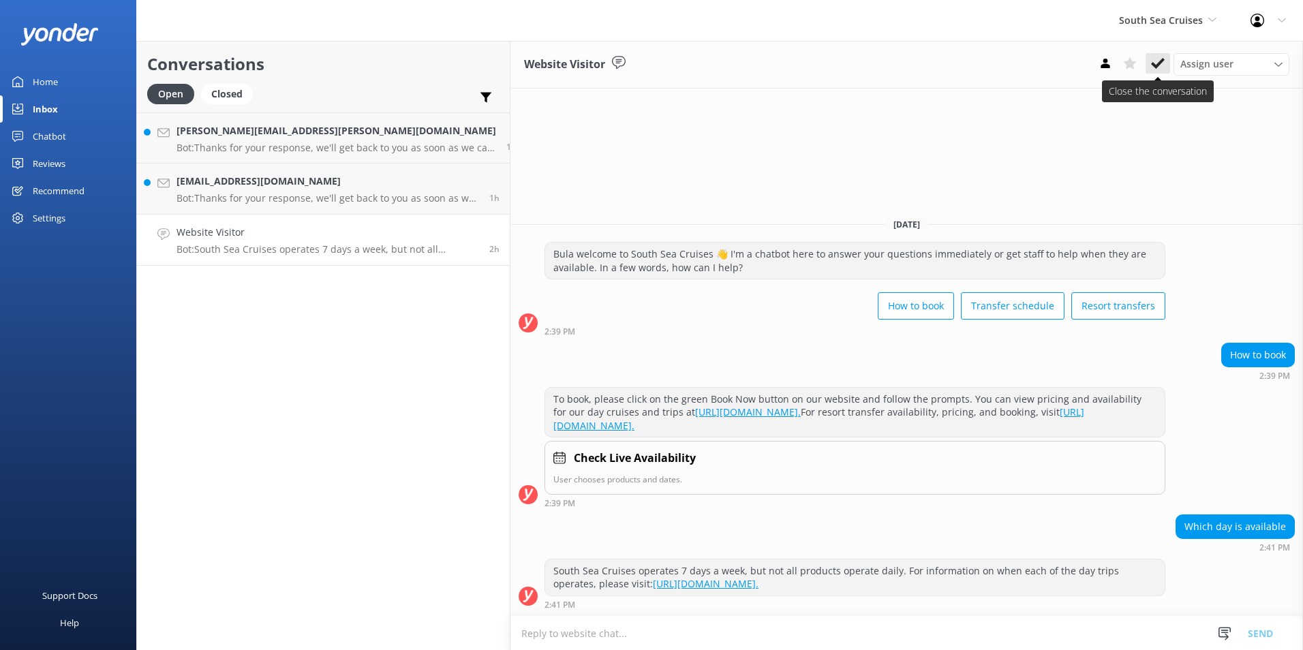
click at [1158, 68] on icon at bounding box center [1158, 64] width 14 height 14
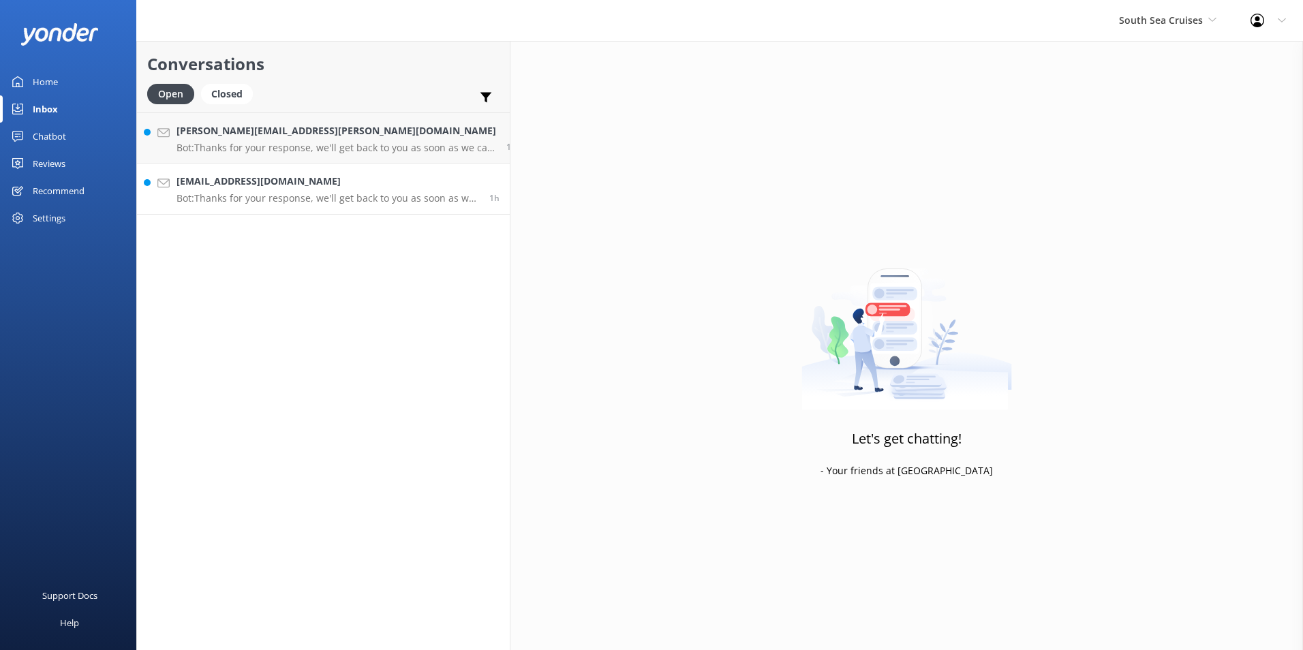
click at [356, 192] on p "Bot: Thanks for your response, we'll get back to you as soon as we can during o…" at bounding box center [328, 198] width 303 height 12
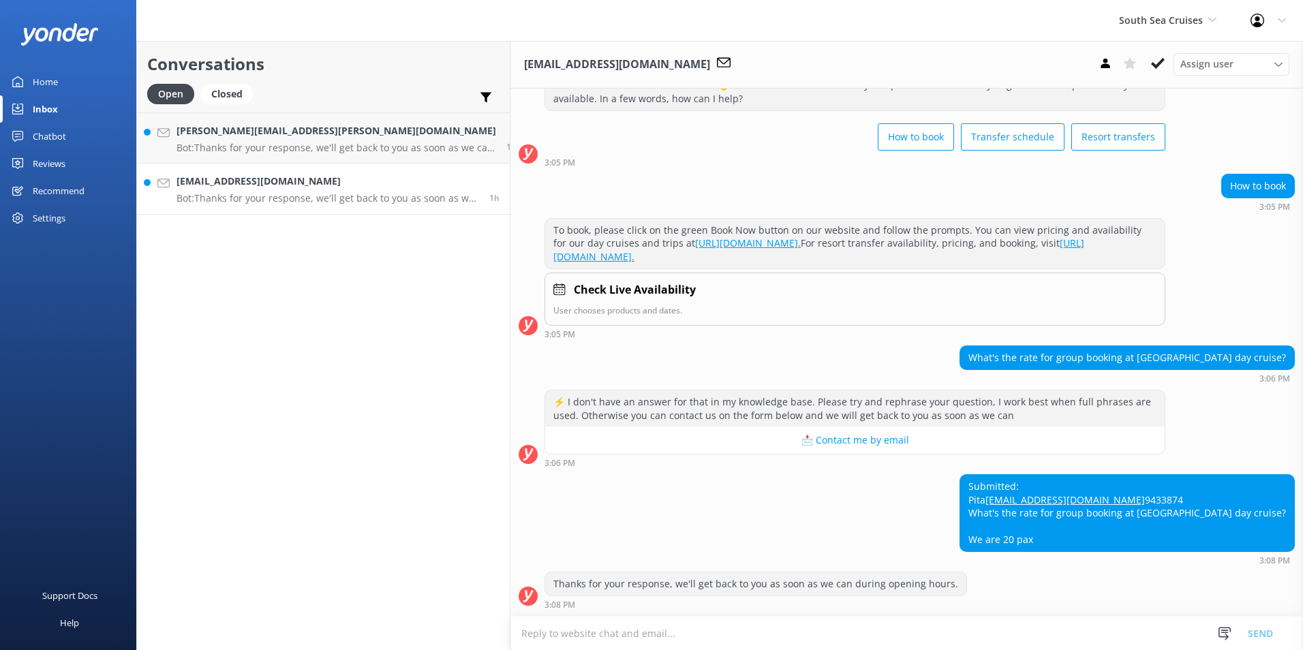
scroll to position [78, 0]
drag, startPoint x: 566, startPoint y: 641, endPoint x: 560, endPoint y: 637, distance: 7.9
click at [561, 639] on textarea at bounding box center [907, 633] width 793 height 33
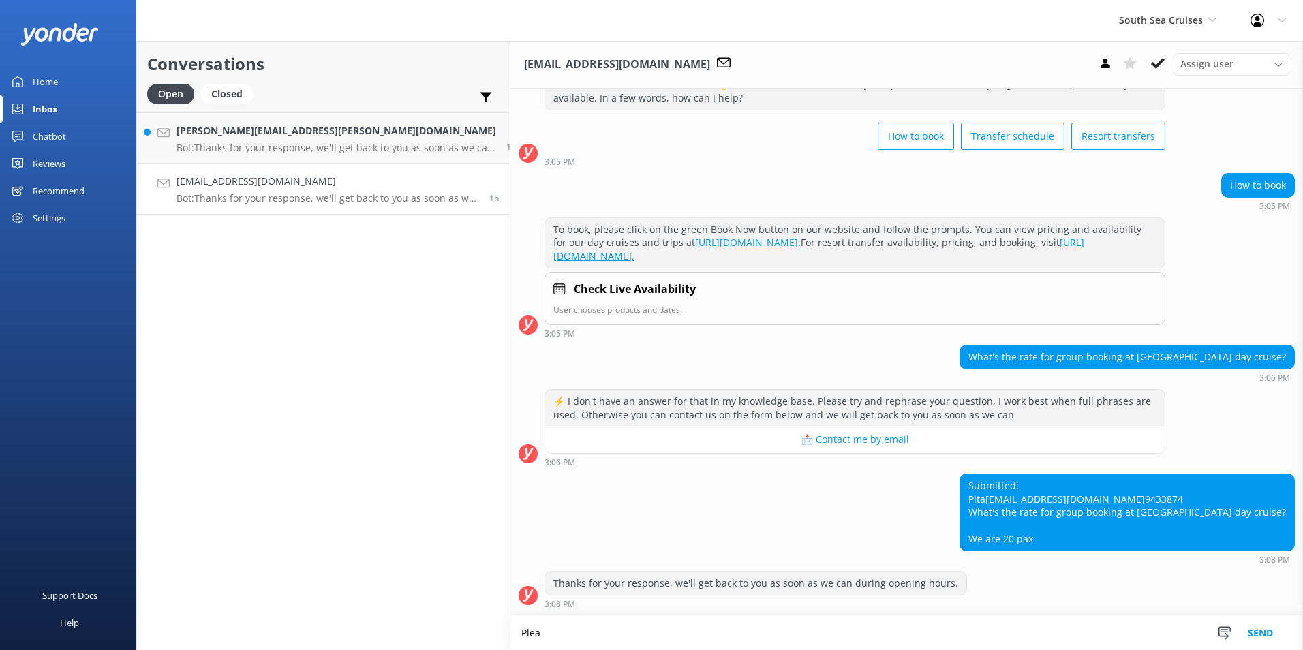
scroll to position [78, 0]
type textarea "Please contact our Sales tream for any group bookings - Fiji_Sales@ssc.com.fj"
click at [1254, 627] on button "Send" at bounding box center [1260, 633] width 51 height 34
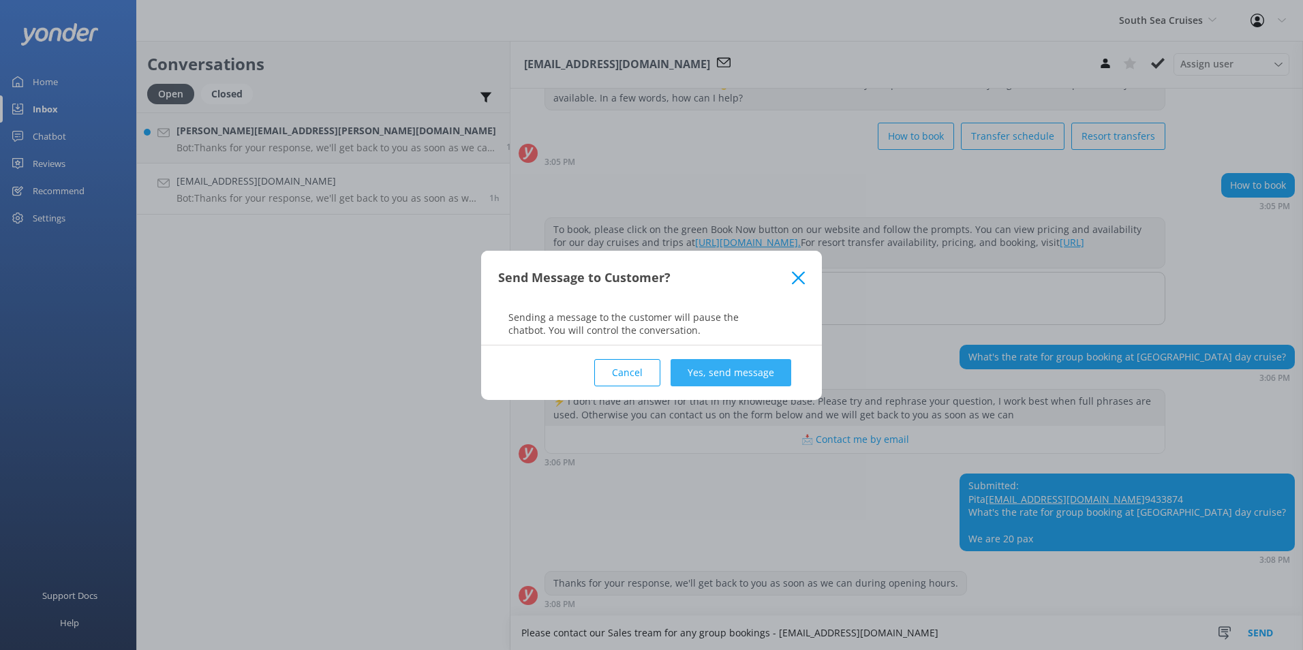
click at [702, 375] on button "Yes, send message" at bounding box center [731, 372] width 121 height 27
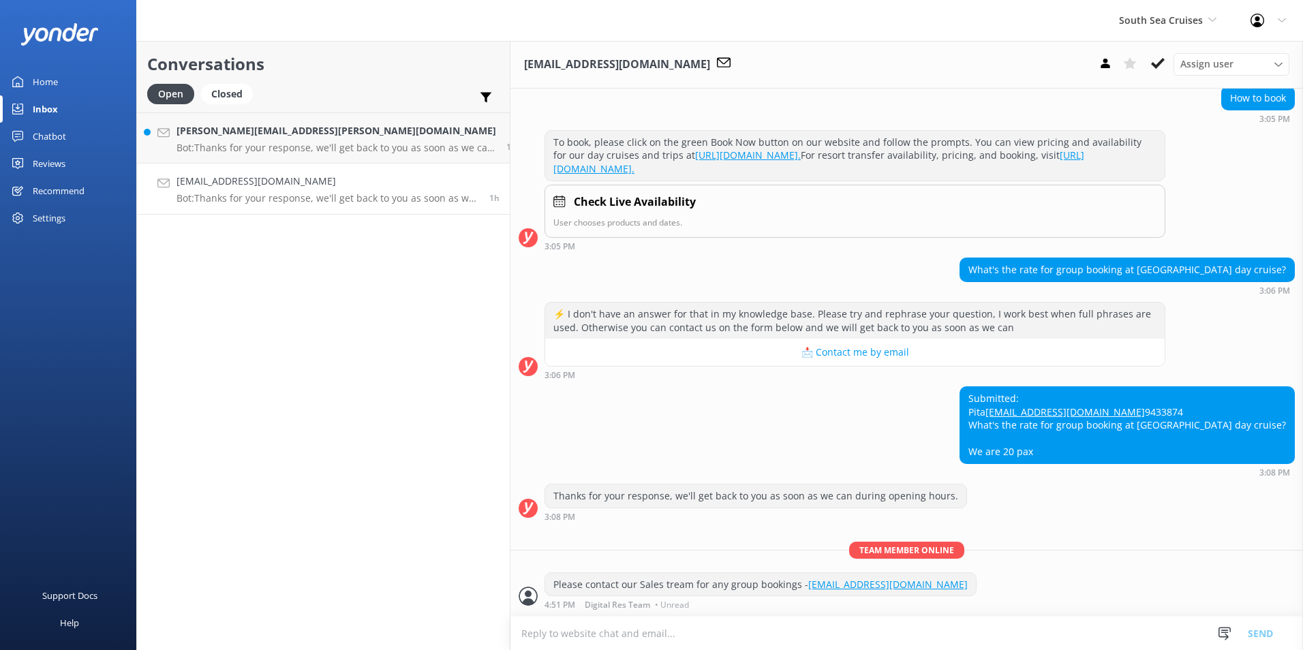
scroll to position [166, 0]
click at [1166, 63] on button at bounding box center [1158, 63] width 25 height 20
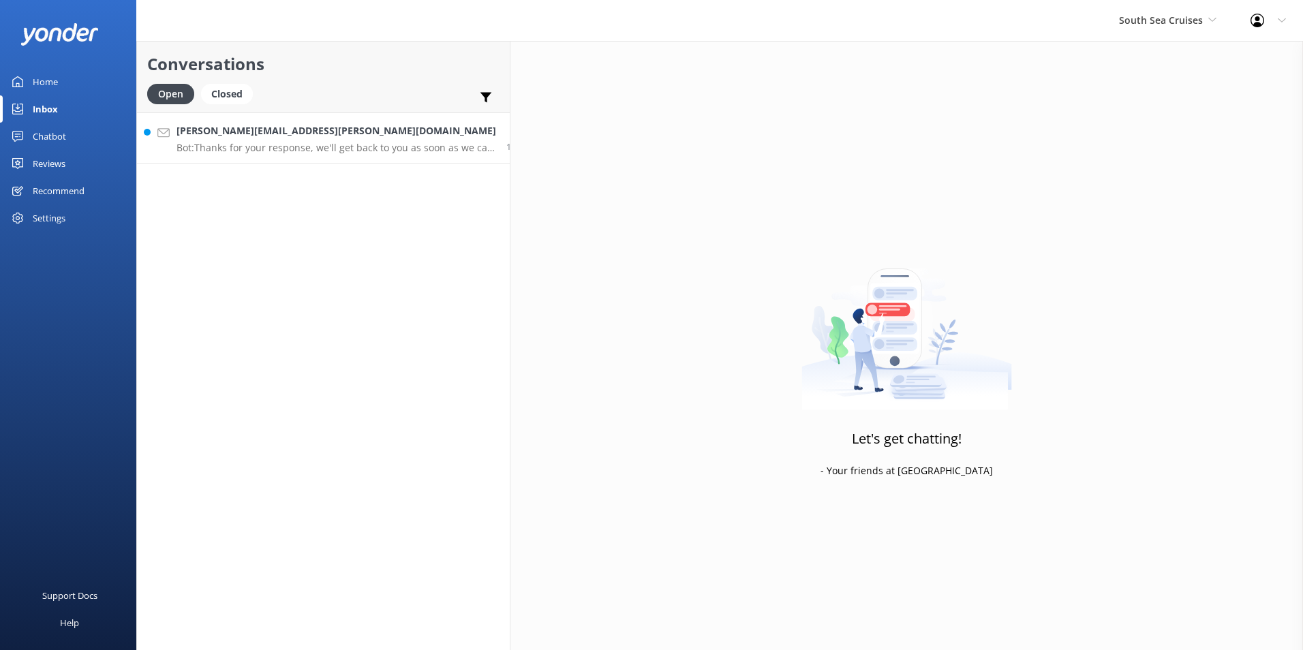
click at [349, 126] on h4 "Jessica.smidt@gmail.com" at bounding box center [337, 130] width 320 height 15
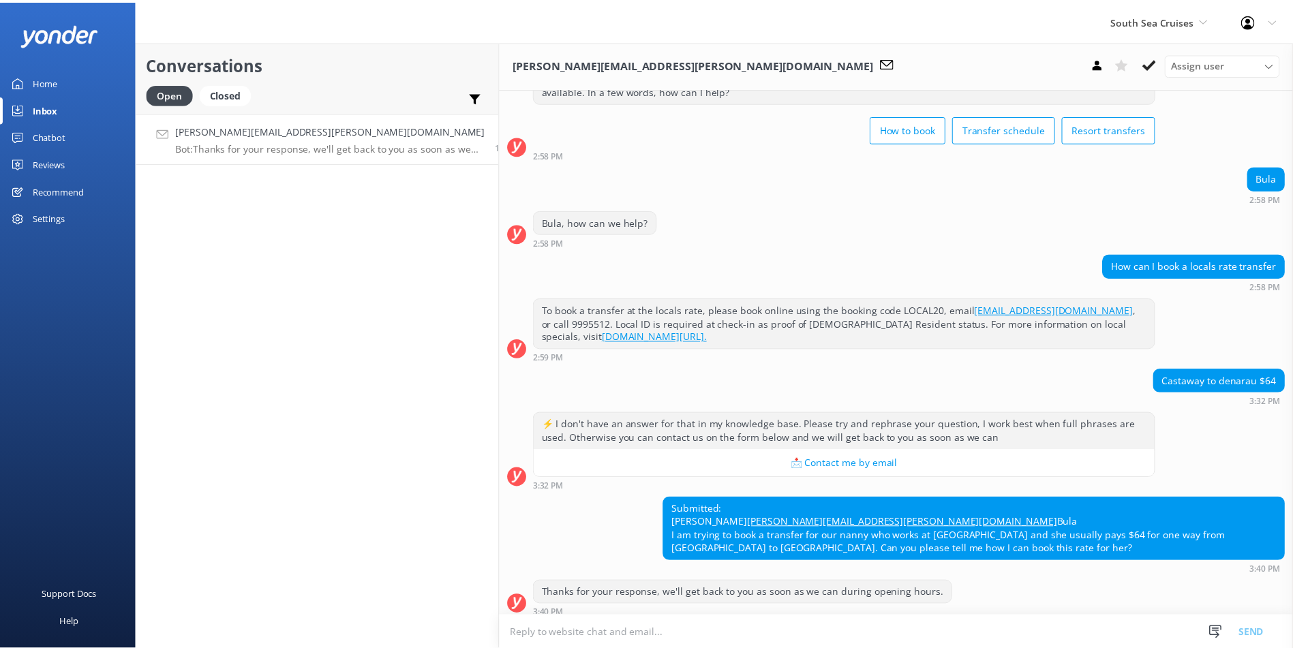
scroll to position [82, 0]
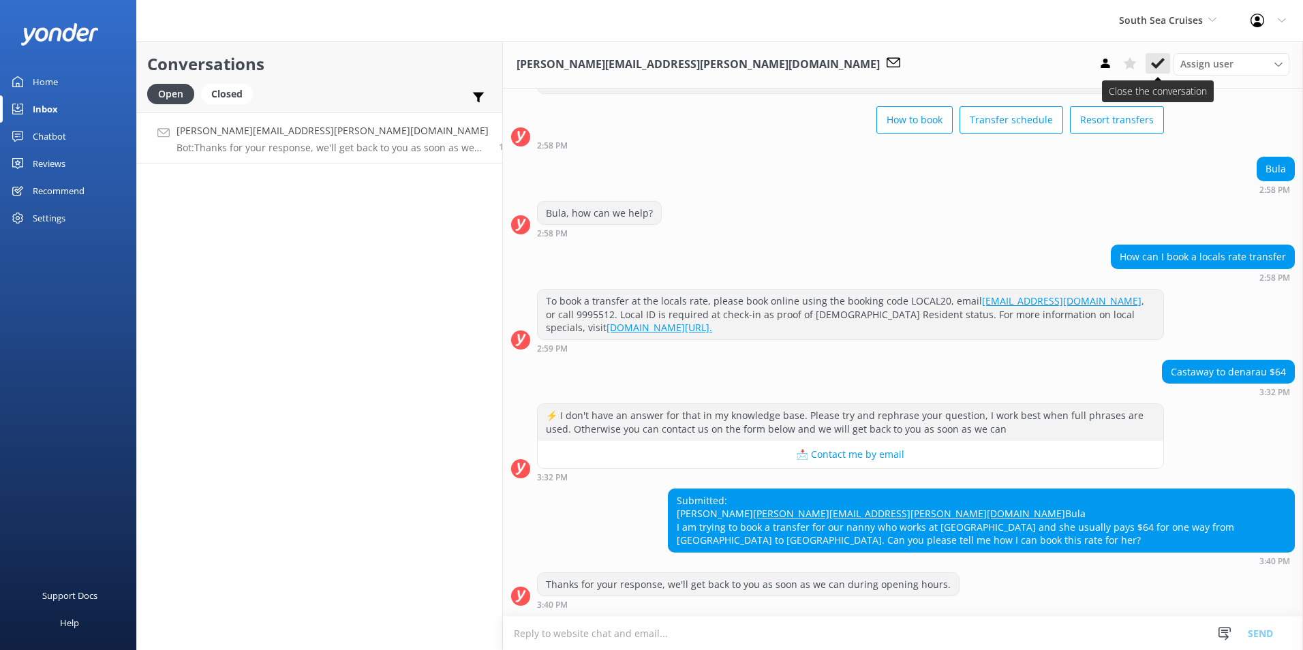
click at [1153, 61] on icon at bounding box center [1158, 64] width 14 height 14
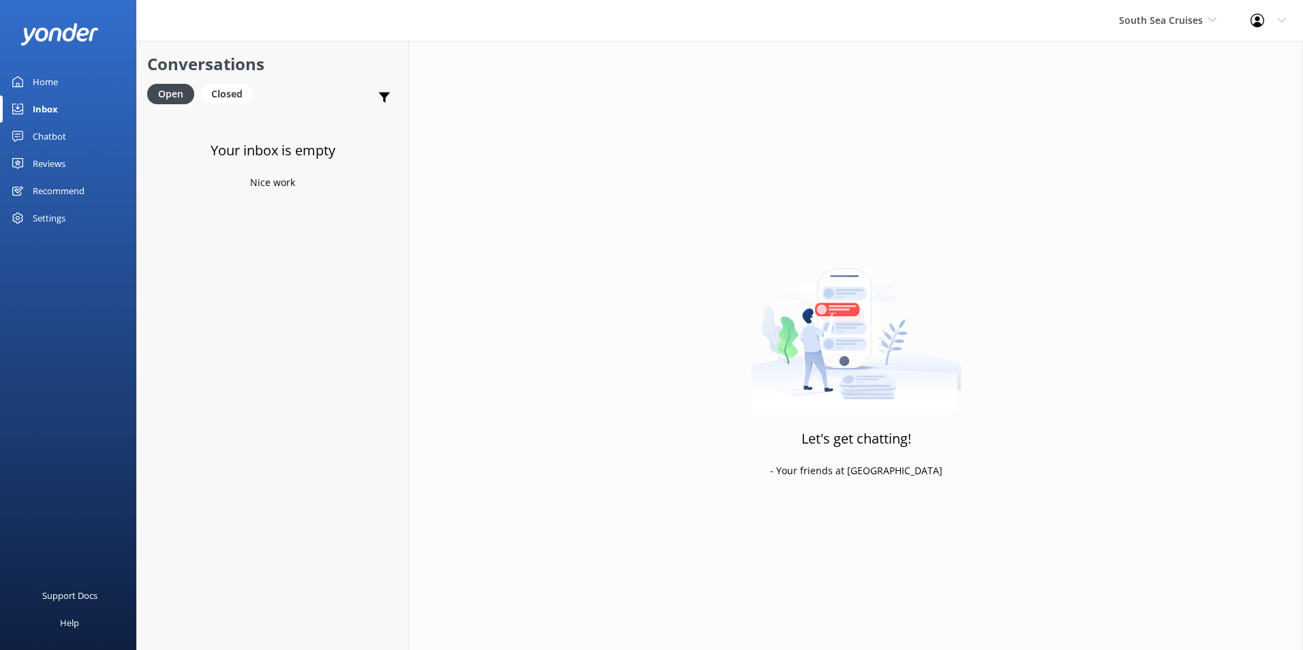
click at [52, 140] on div "Chatbot" at bounding box center [49, 136] width 33 height 27
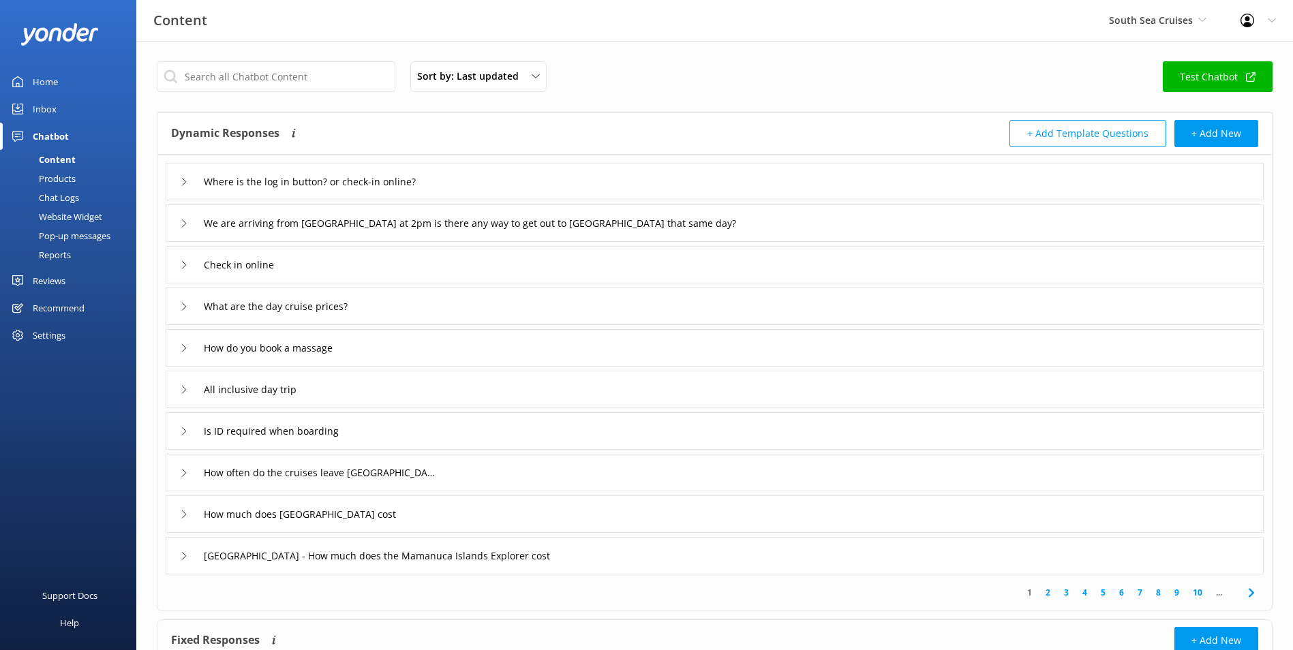
click at [73, 189] on div "Chat Logs" at bounding box center [43, 197] width 71 height 19
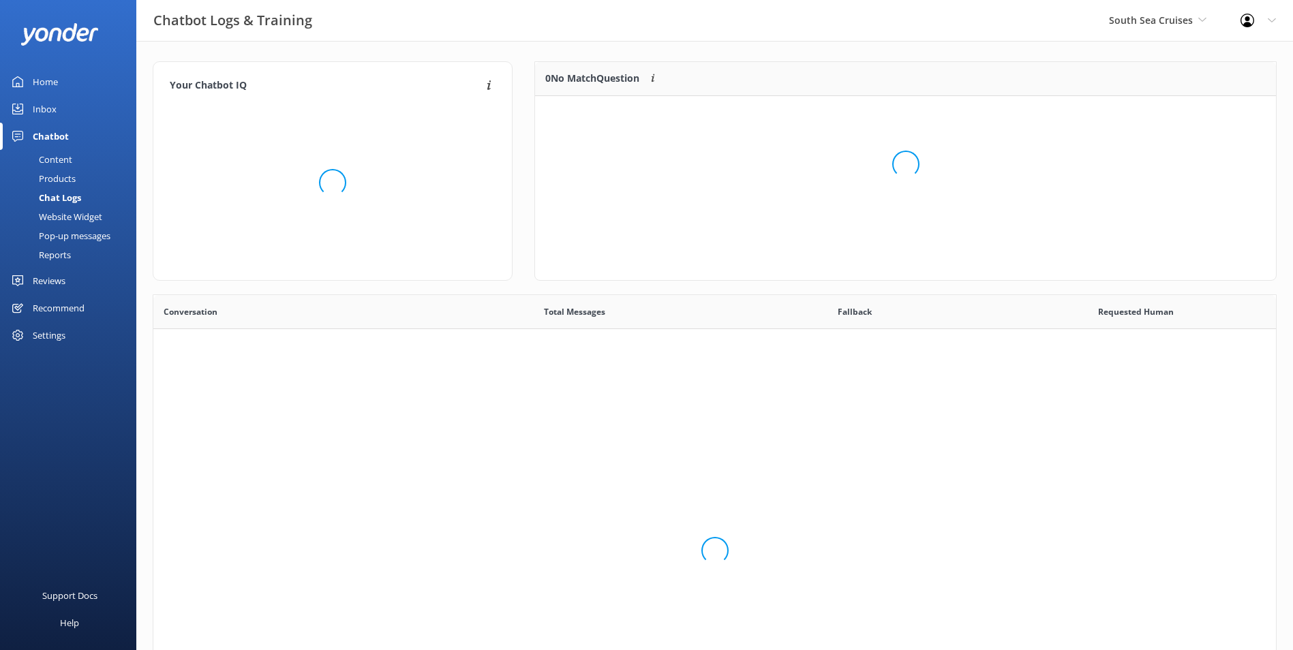
scroll to position [468, 1112]
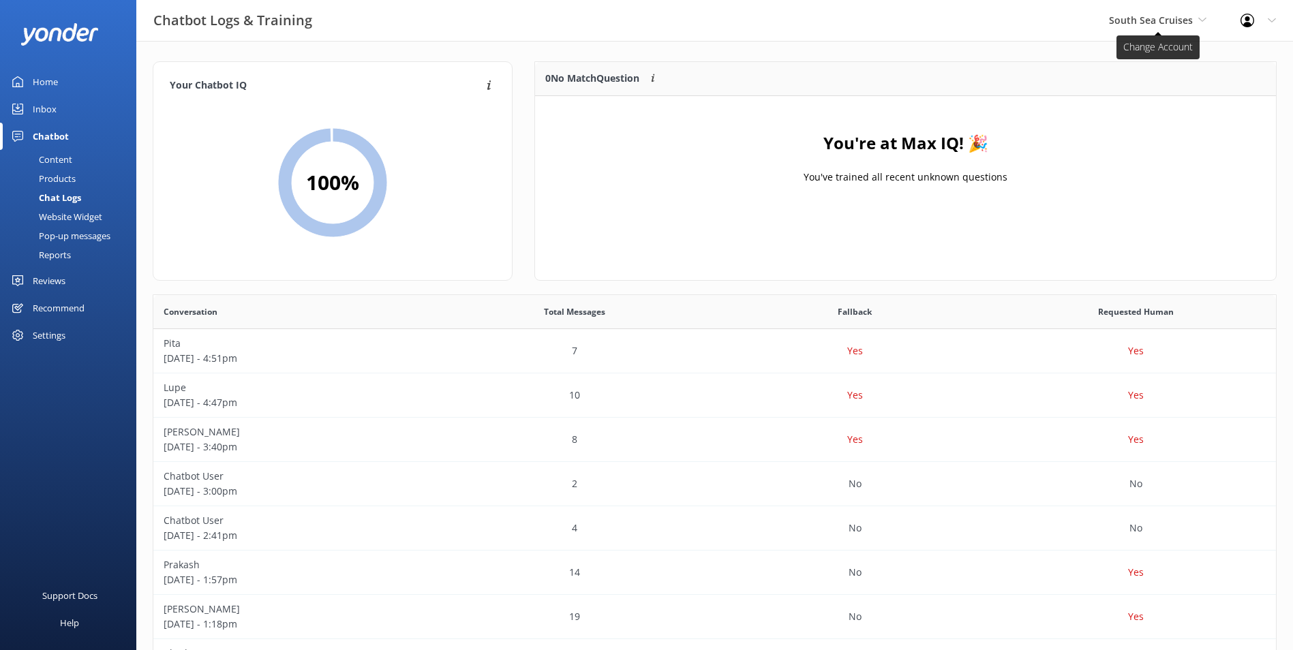
click at [1182, 20] on span "South Sea Cruises" at bounding box center [1151, 20] width 84 height 13
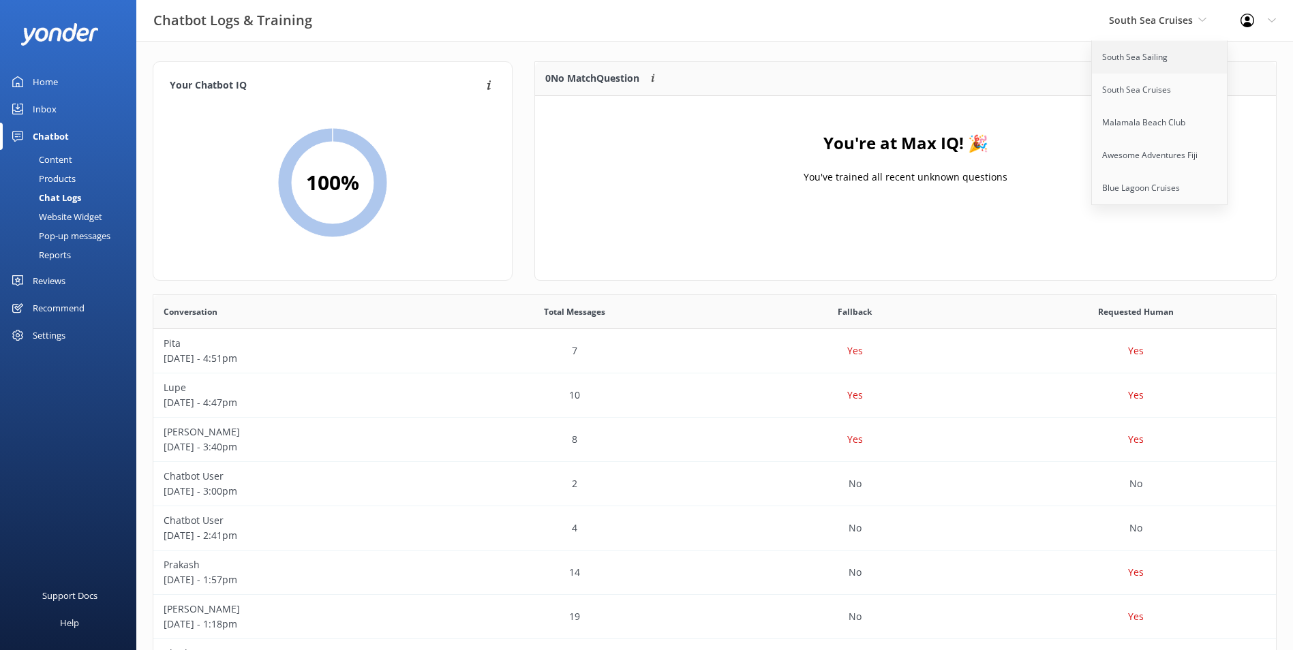
click at [1166, 57] on link "South Sea Sailing" at bounding box center [1160, 57] width 136 height 33
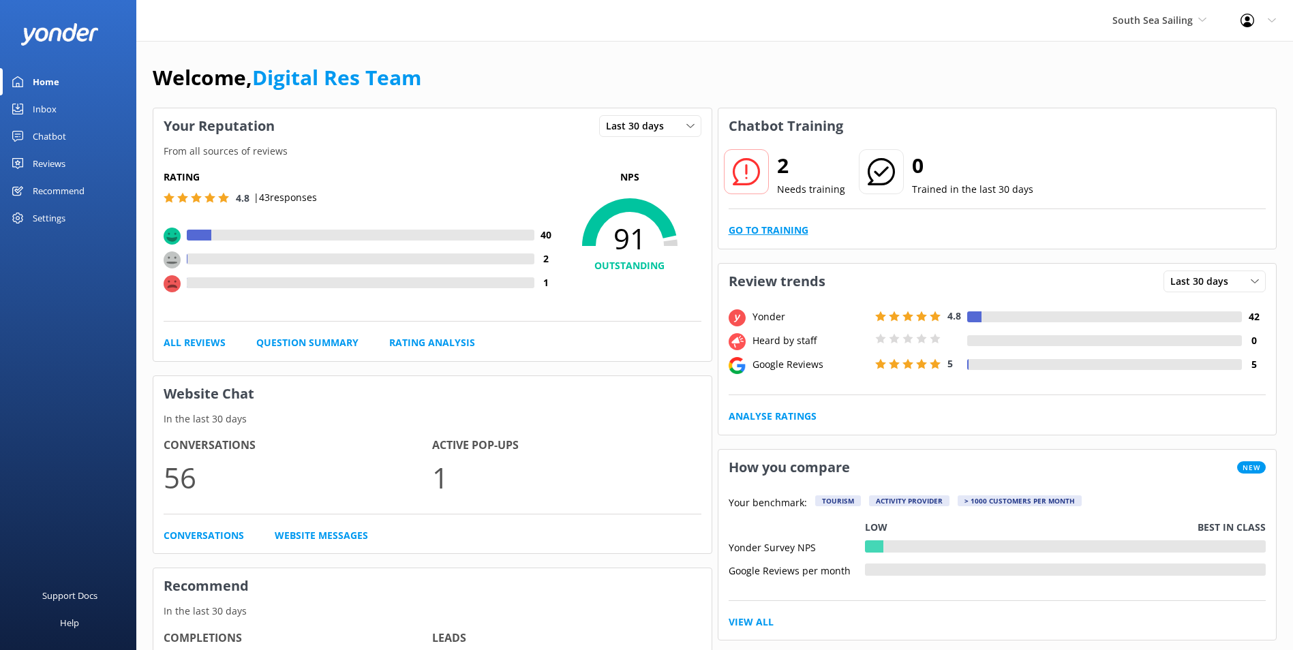
click at [765, 228] on link "Go to Training" at bounding box center [769, 230] width 80 height 15
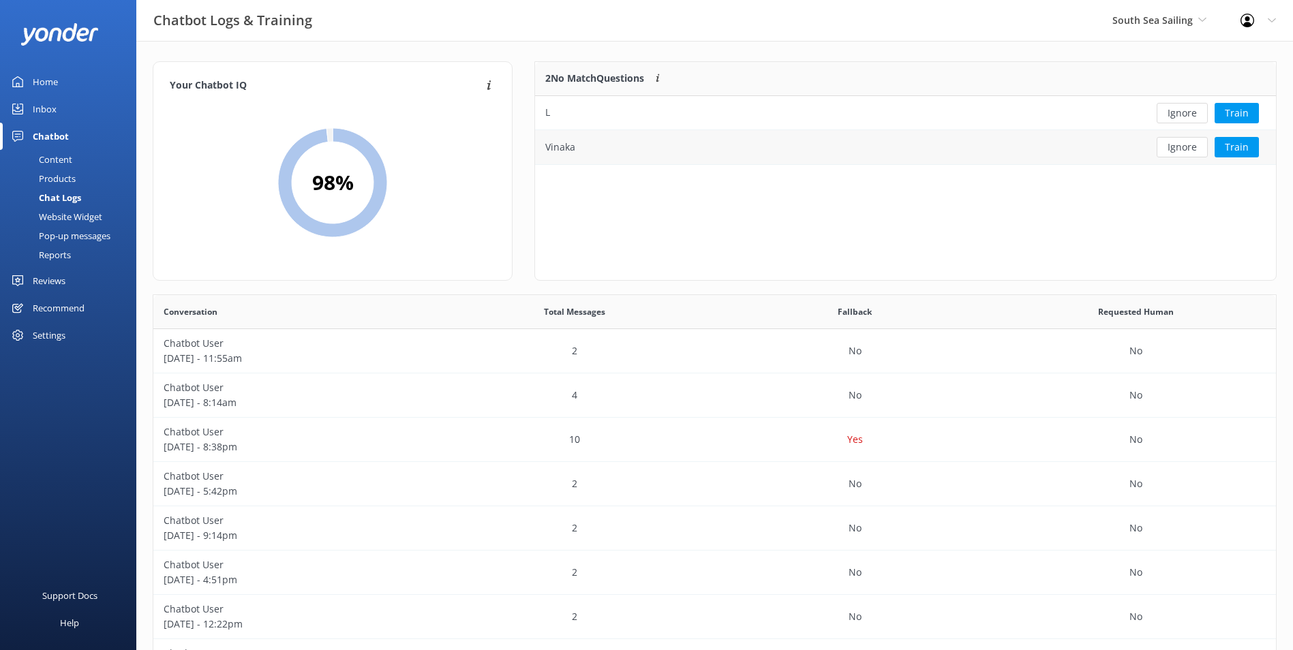
scroll to position [468, 1112]
click at [1199, 117] on button "Ignore" at bounding box center [1182, 113] width 51 height 20
click at [1185, 118] on button "Ignore" at bounding box center [1182, 113] width 51 height 20
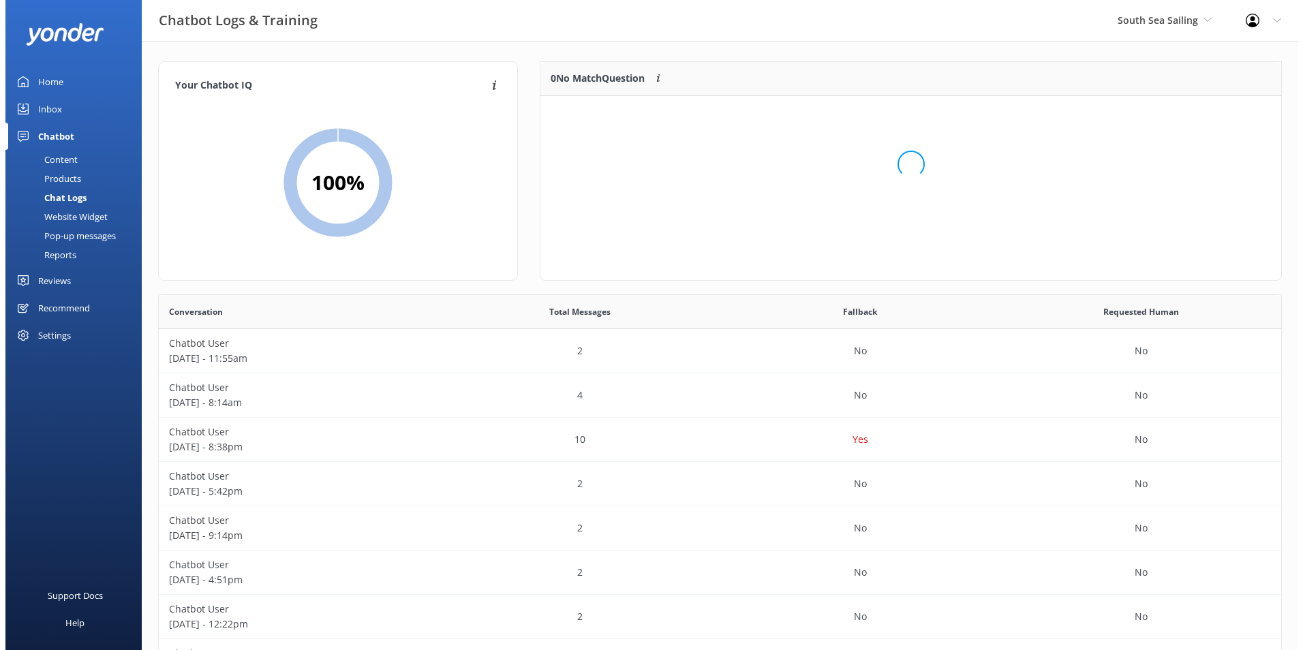
scroll to position [160, 730]
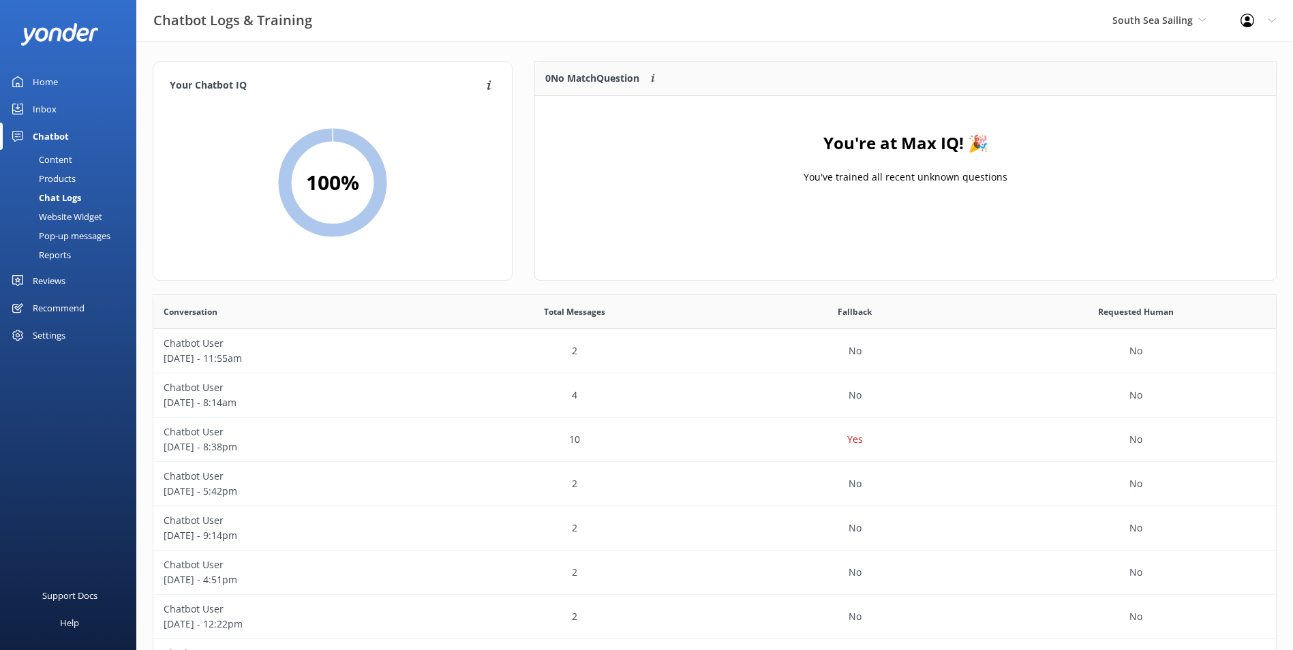
click at [52, 115] on div "Inbox" at bounding box center [45, 108] width 24 height 27
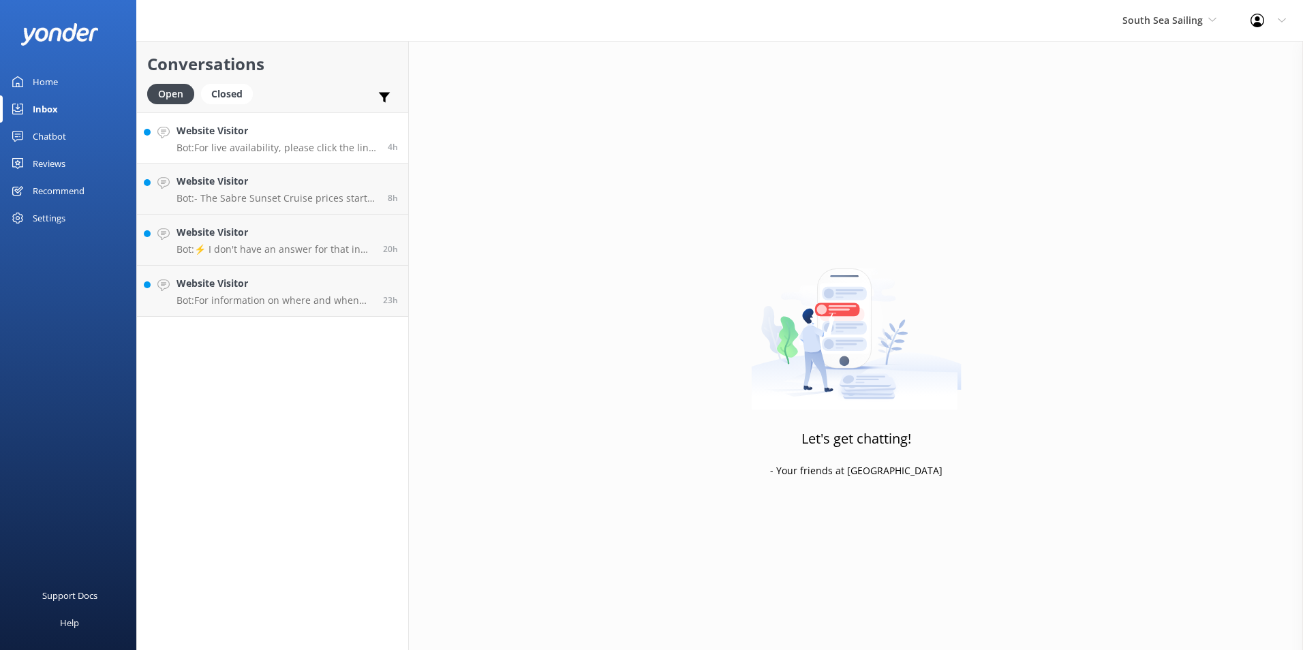
click at [324, 131] on h4 "Website Visitor" at bounding box center [277, 130] width 201 height 15
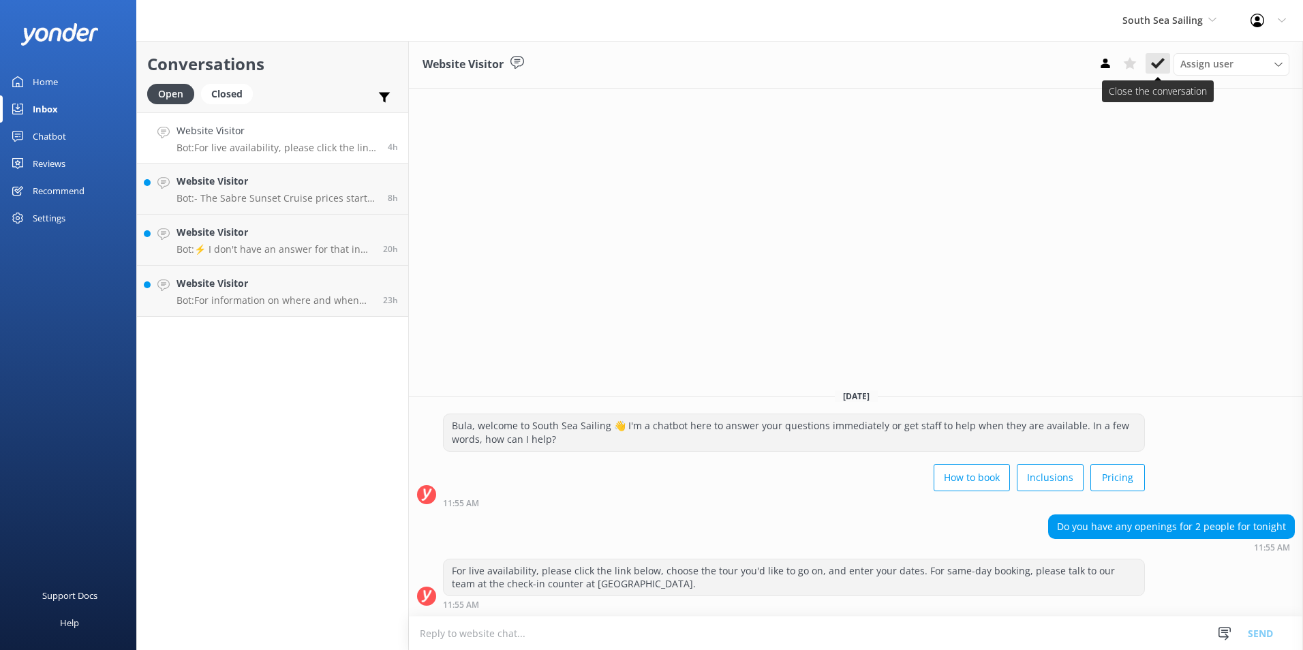
click at [1159, 63] on use at bounding box center [1158, 63] width 14 height 11
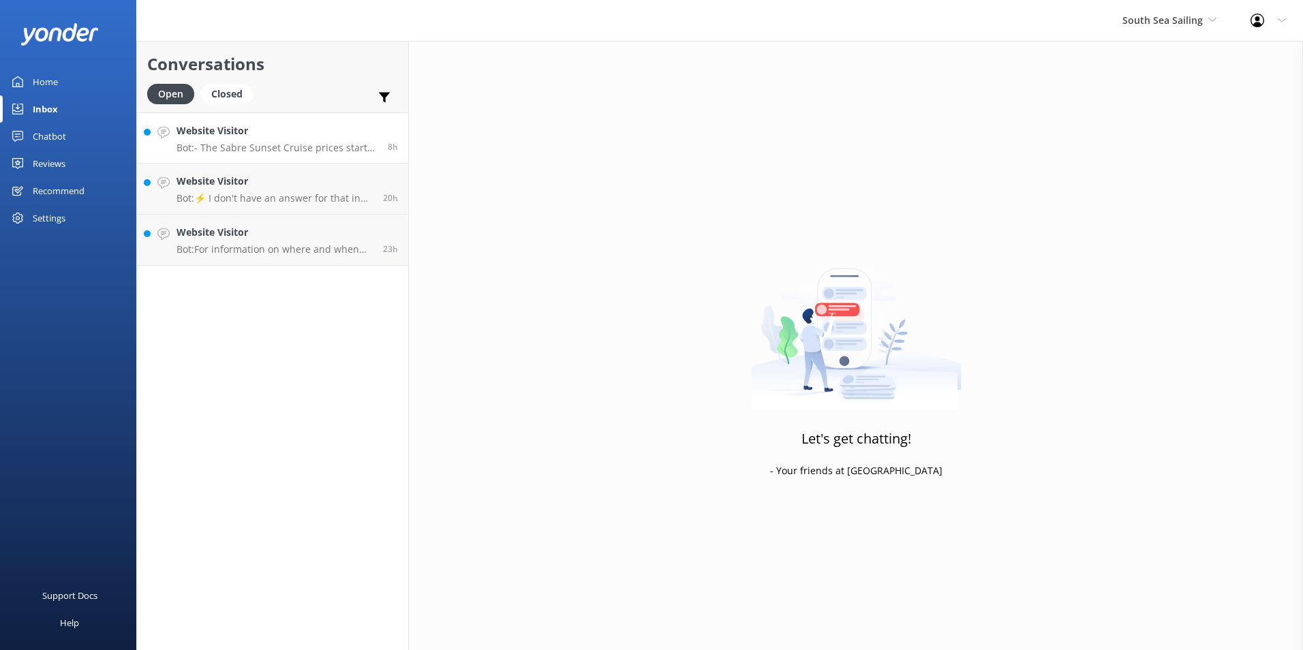
click at [349, 137] on h4 "Website Visitor" at bounding box center [277, 130] width 201 height 15
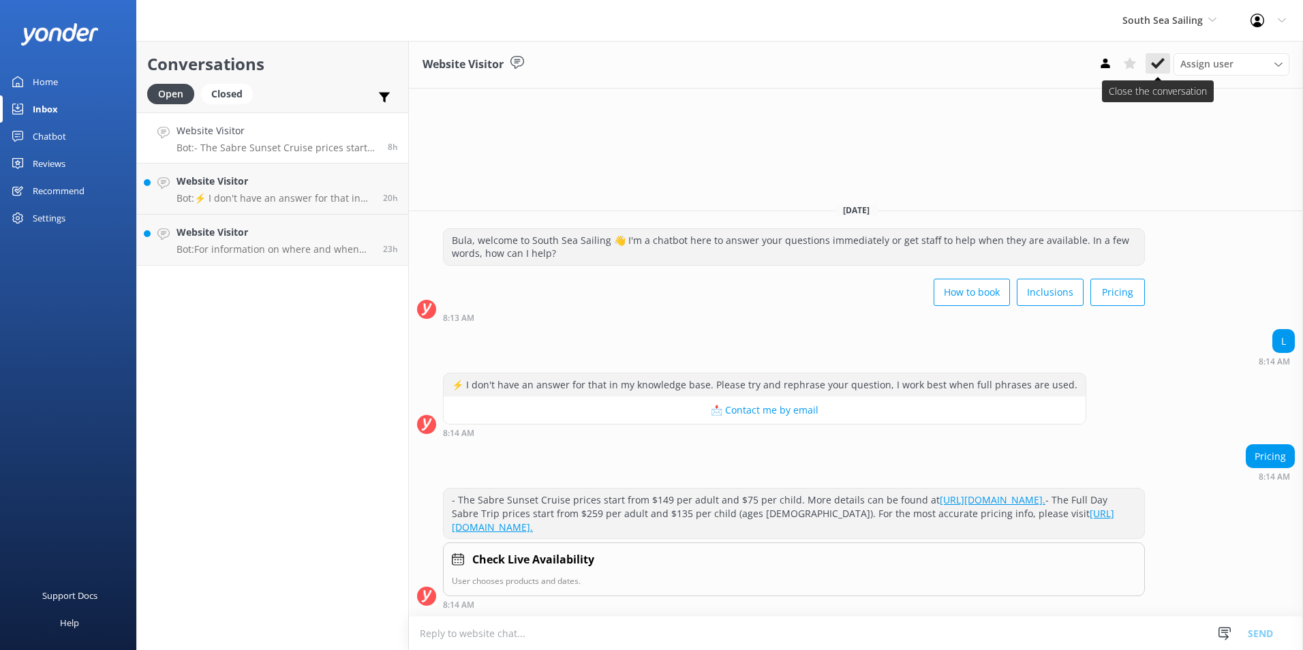
click at [1151, 67] on icon at bounding box center [1158, 64] width 14 height 14
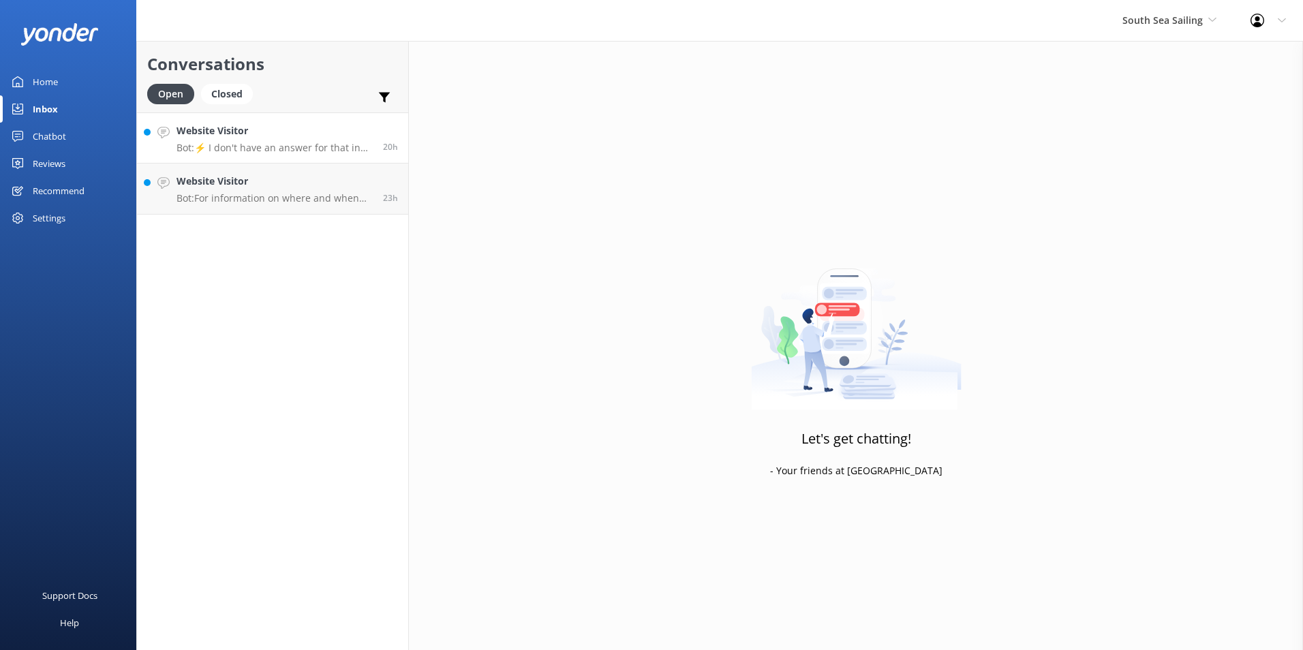
drag, startPoint x: 341, startPoint y: 143, endPoint x: 388, endPoint y: 137, distance: 47.4
click at [342, 142] on p "Bot: ⚡ I don't have an answer for that in my knowledge base. Please try and rep…" at bounding box center [275, 148] width 196 height 12
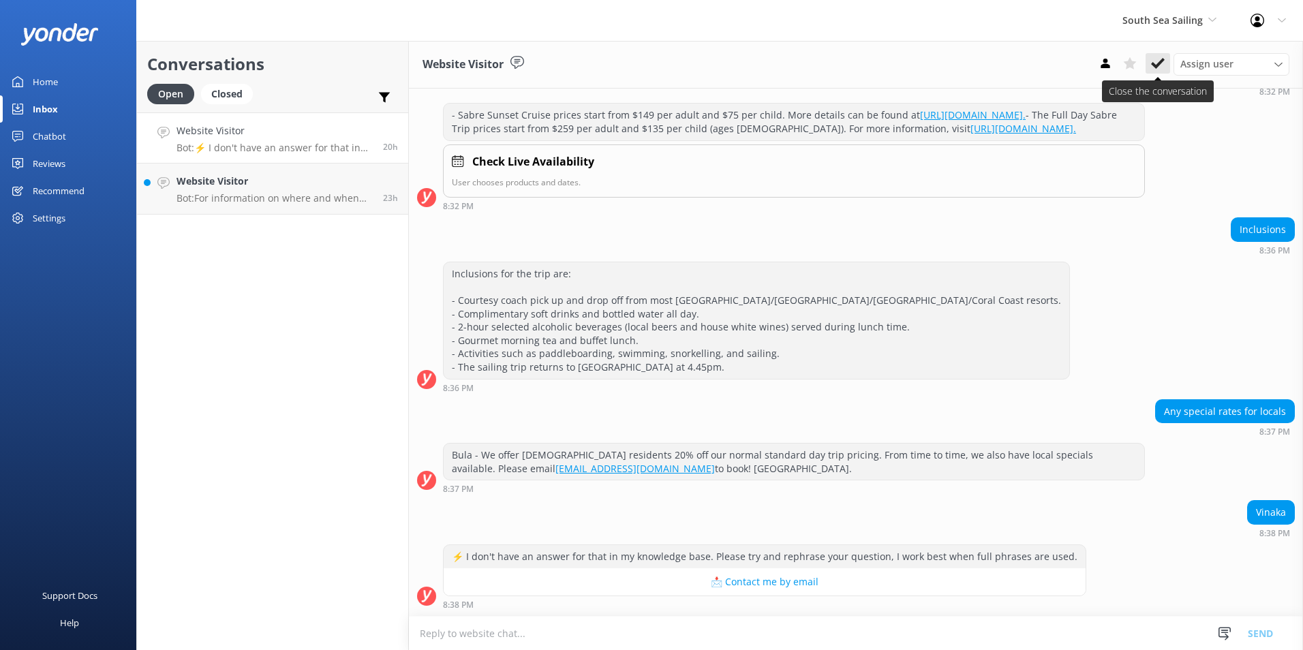
scroll to position [351, 0]
click at [1159, 65] on use at bounding box center [1158, 63] width 14 height 11
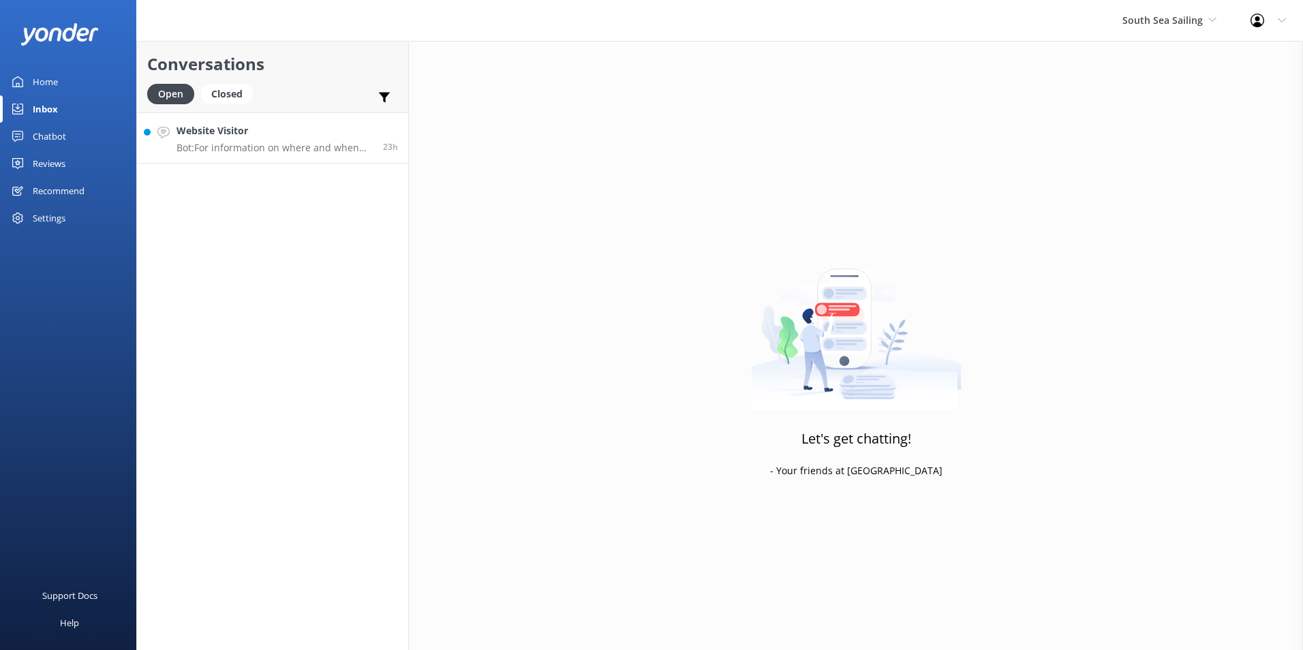
drag, startPoint x: 295, startPoint y: 142, endPoint x: 317, endPoint y: 133, distance: 23.8
click at [296, 142] on p "Bot: For information on where and when the pre-booked complimentary coach trans…" at bounding box center [275, 148] width 196 height 12
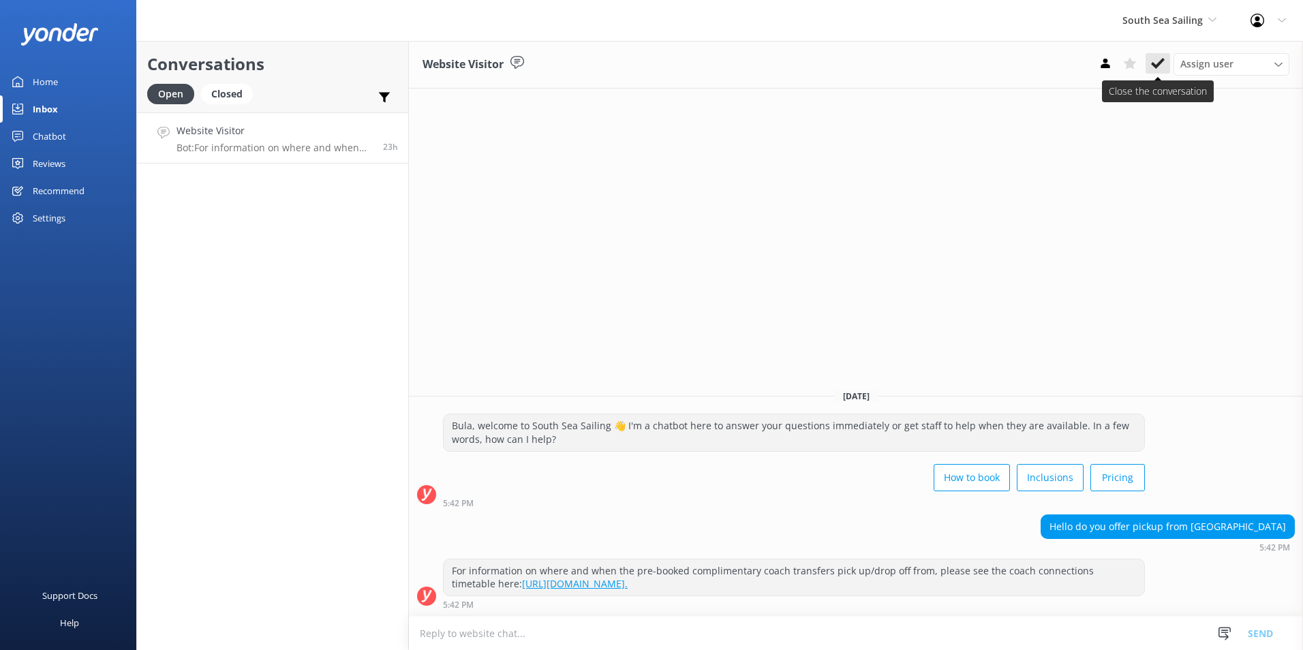
click at [1156, 63] on icon at bounding box center [1158, 64] width 14 height 14
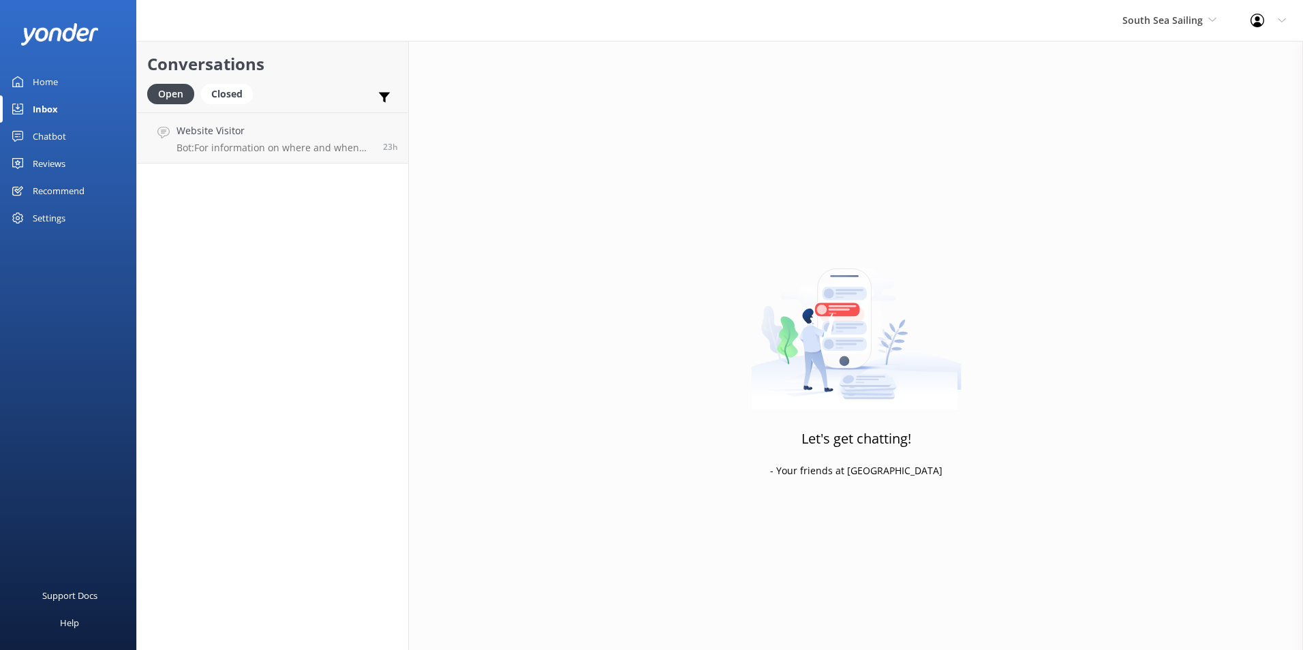
click at [883, 257] on img at bounding box center [856, 325] width 211 height 170
